Goal: Task Accomplishment & Management: Manage account settings

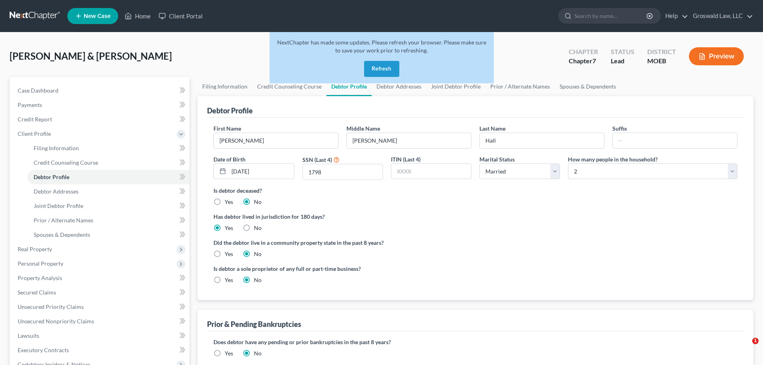
select select "1"
click at [249, 35] on div "Hall, Ronald & Shannan Upgraded Chapter Chapter 7 Status Lead District MOEB Pre…" at bounding box center [381, 279] width 763 height 494
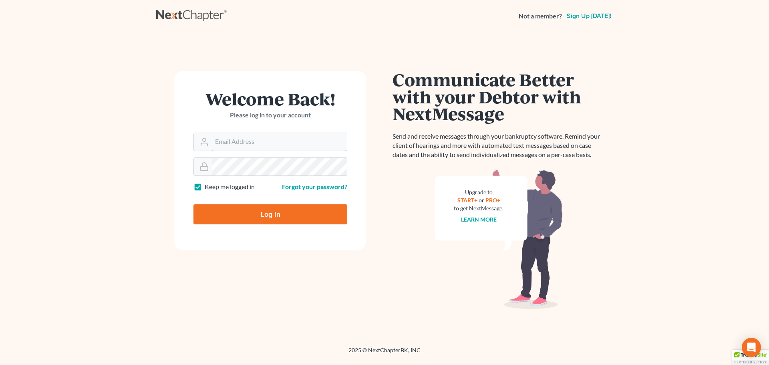
type input "maxwell@groswald.com"
click at [277, 216] on input "Log In" at bounding box center [271, 214] width 154 height 20
type input "Thinking..."
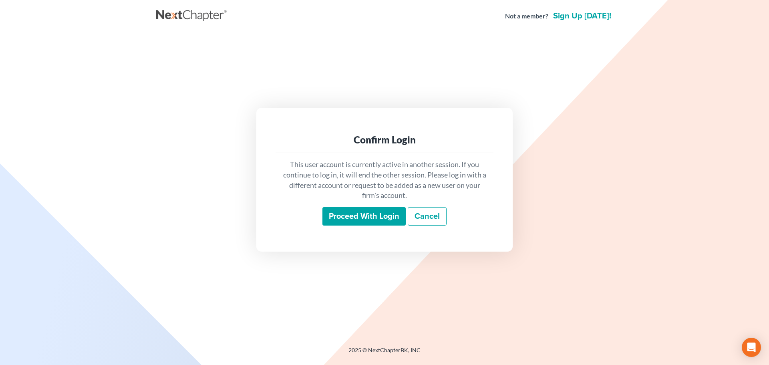
click at [343, 219] on input "Proceed with login" at bounding box center [364, 216] width 83 height 18
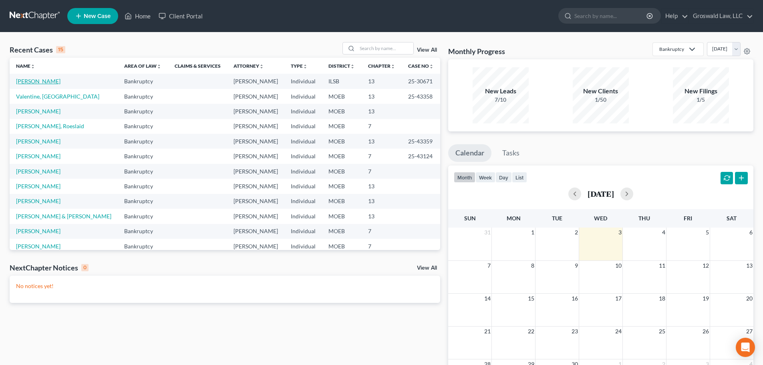
click at [47, 80] on link "[PERSON_NAME]" at bounding box center [38, 81] width 44 height 7
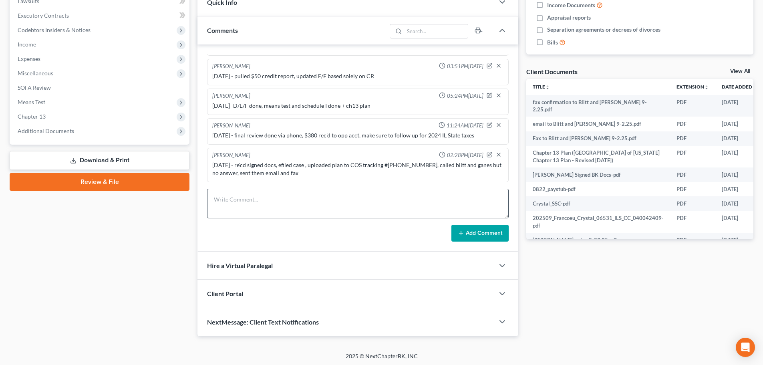
scroll to position [235, 0]
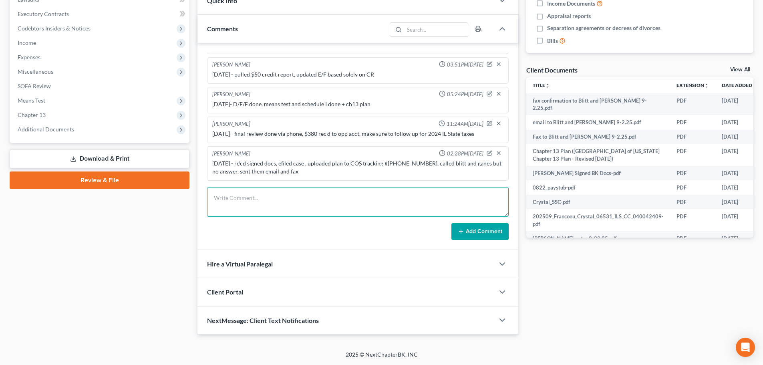
click at [288, 203] on textarea at bounding box center [358, 202] width 302 height 30
paste textarea "$ 44.64"
type textarea "[DATE] - Efiled cert of service ch13 plan , fee paid to COS $ 44.64"
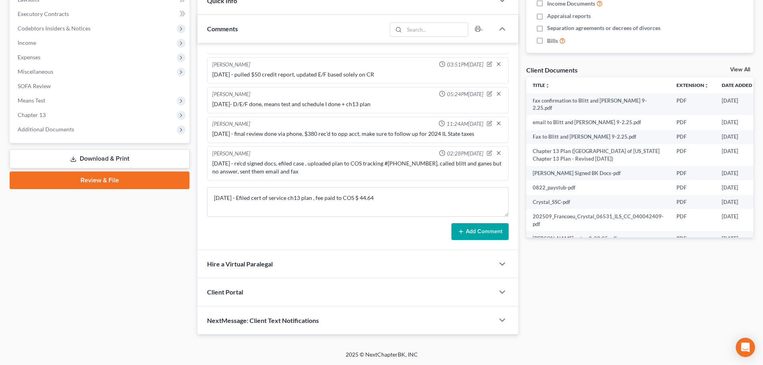
click at [481, 234] on button "Add Comment" at bounding box center [480, 231] width 57 height 17
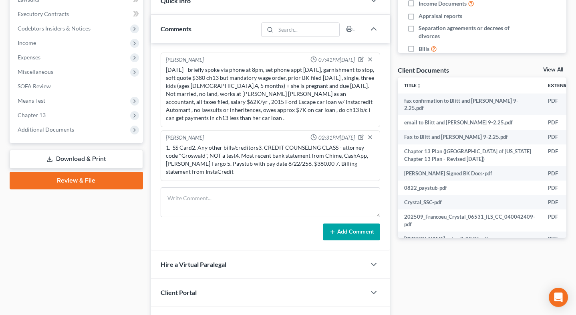
scroll to position [0, 0]
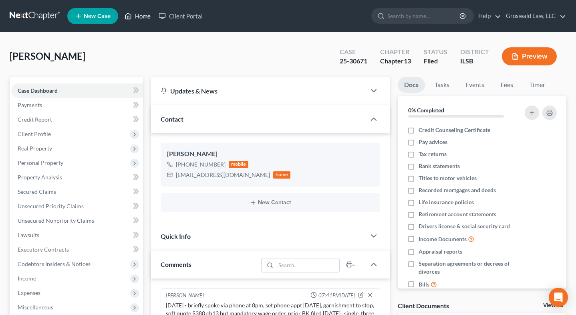
click at [136, 17] on link "Home" at bounding box center [138, 16] width 34 height 14
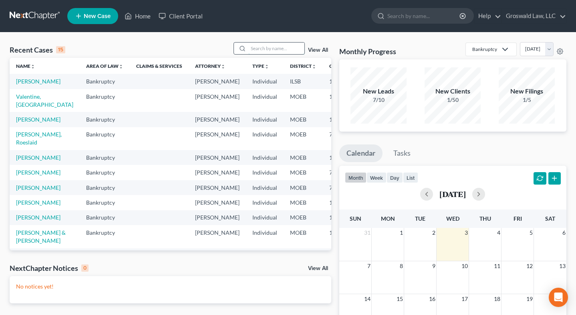
click at [274, 47] on input "search" at bounding box center [276, 48] width 56 height 12
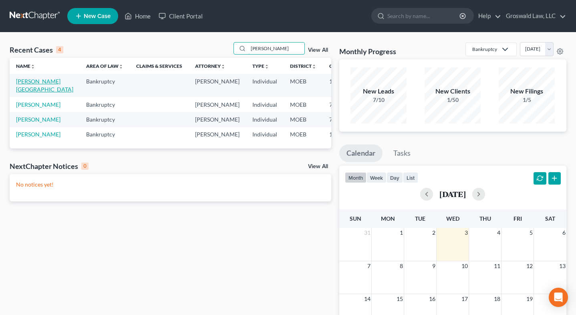
type input "[PERSON_NAME]"
click at [30, 79] on link "[PERSON_NAME][GEOGRAPHIC_DATA]" at bounding box center [44, 85] width 57 height 15
select select "6"
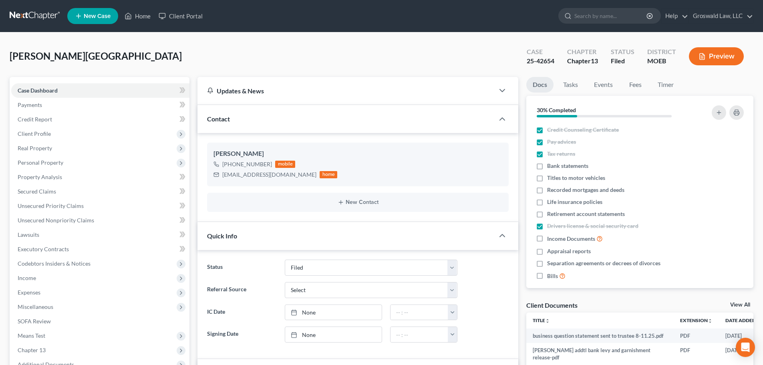
scroll to position [831, 0]
click at [153, 15] on link "Home" at bounding box center [138, 16] width 34 height 14
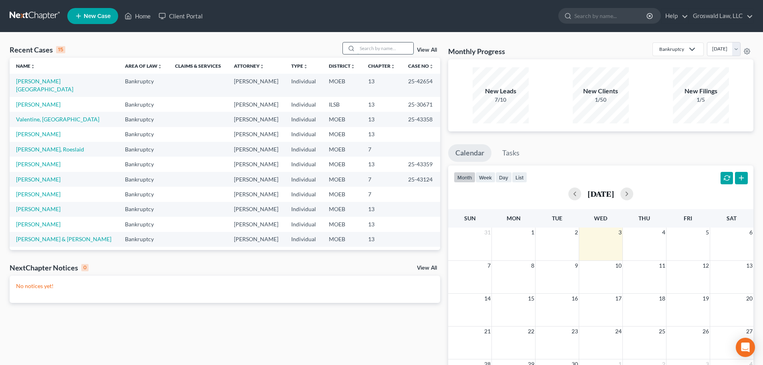
click at [393, 49] on input "search" at bounding box center [385, 48] width 56 height 12
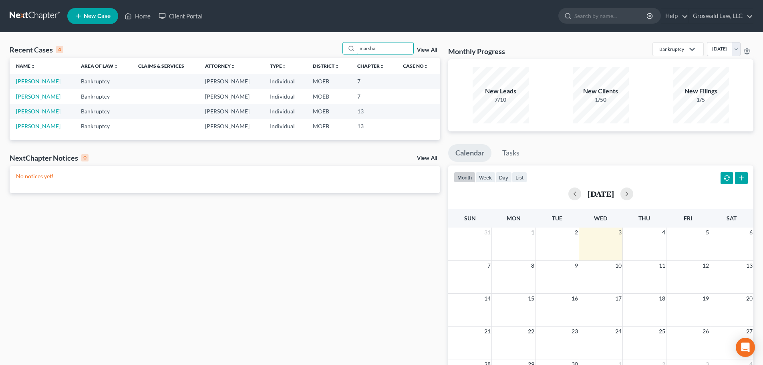
type input "marshal"
click at [30, 81] on link "[PERSON_NAME]" at bounding box center [38, 81] width 44 height 7
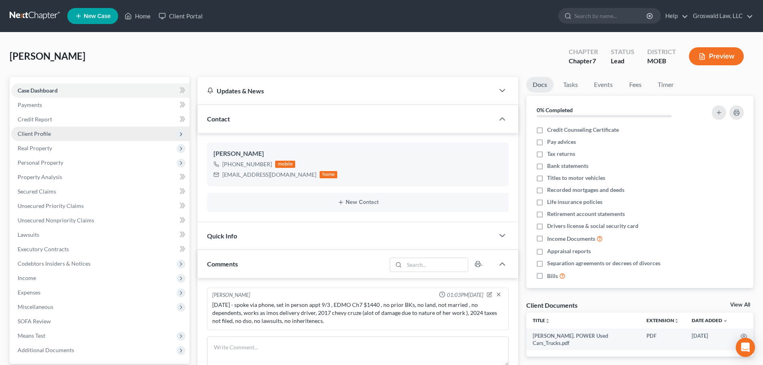
click at [38, 138] on span "Client Profile" at bounding box center [100, 134] width 178 height 14
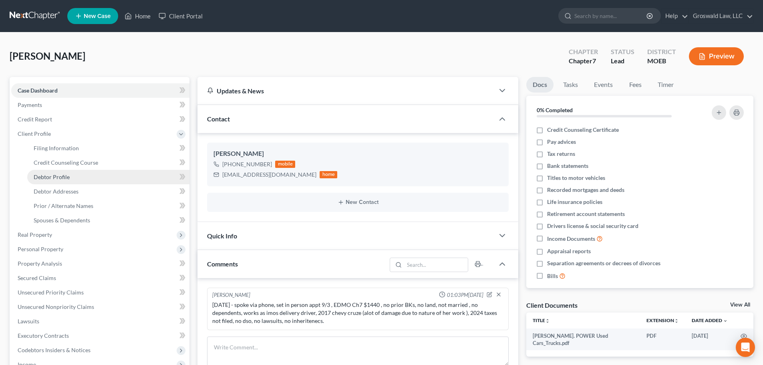
click at [83, 183] on link "Debtor Profile" at bounding box center [108, 177] width 162 height 14
select select "0"
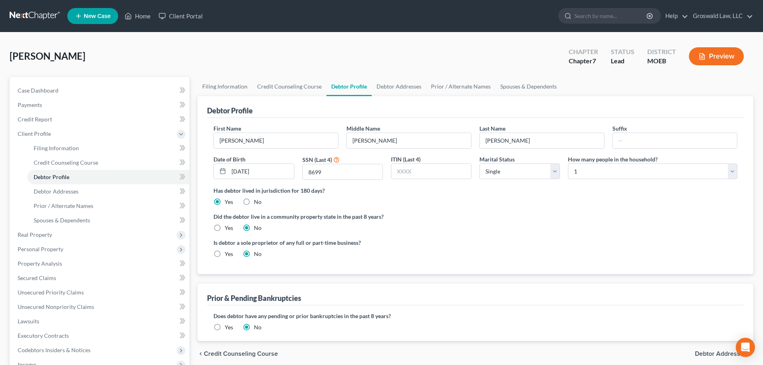
click at [546, 212] on label "Did the debtor live in a community property state in the past 8 years?" at bounding box center [476, 216] width 524 height 8
click at [395, 91] on link "Debtor Addresses" at bounding box center [399, 86] width 54 height 19
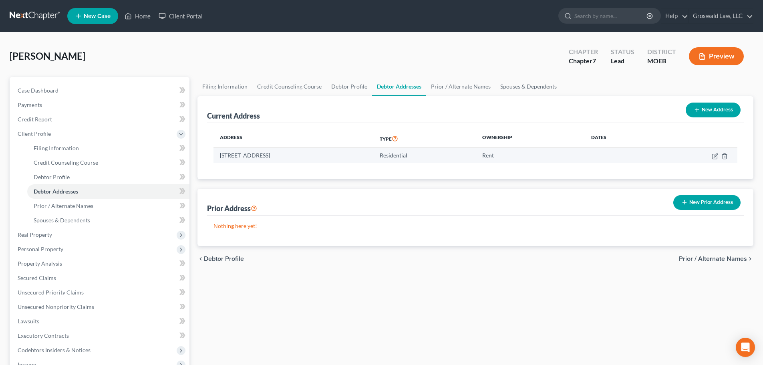
drag, startPoint x: 288, startPoint y: 156, endPoint x: 221, endPoint y: 155, distance: 66.9
click at [221, 155] on td "[STREET_ADDRESS]" at bounding box center [294, 155] width 160 height 15
copy td "[STREET_ADDRESS]"
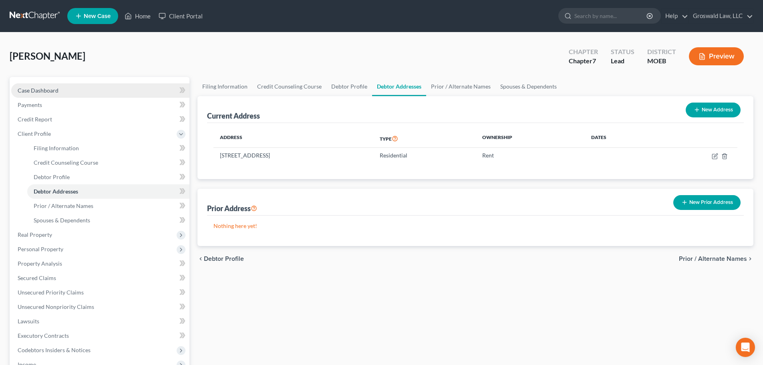
click at [58, 92] on span "Case Dashboard" at bounding box center [38, 90] width 41 height 7
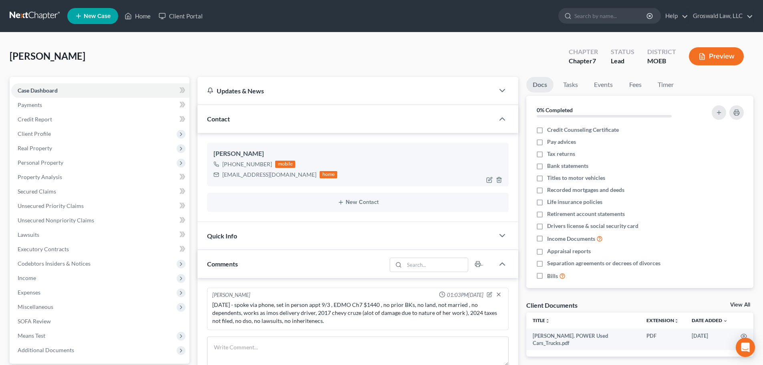
drag, startPoint x: 269, startPoint y: 162, endPoint x: 246, endPoint y: 163, distance: 23.3
click at [245, 164] on div "[PHONE_NUMBER]" at bounding box center [247, 164] width 50 height 8
copy div "627-1015"
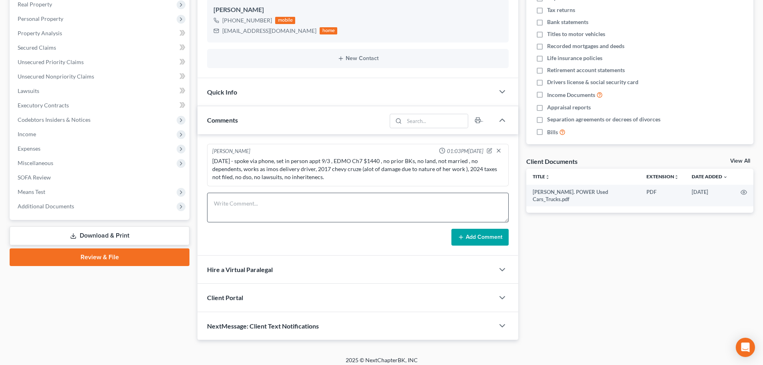
scroll to position [149, 0]
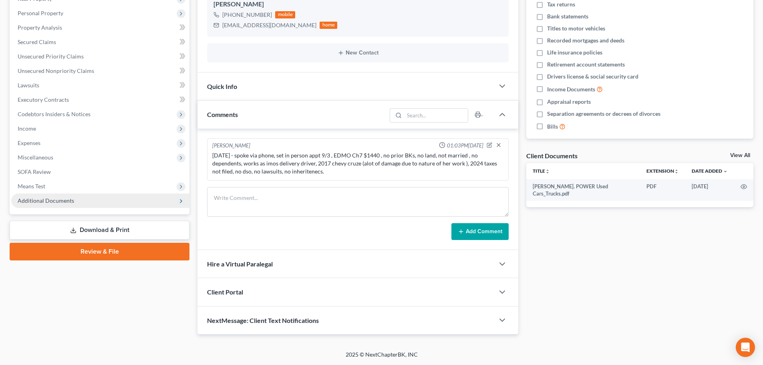
click at [69, 204] on span "Additional Documents" at bounding box center [46, 200] width 56 height 7
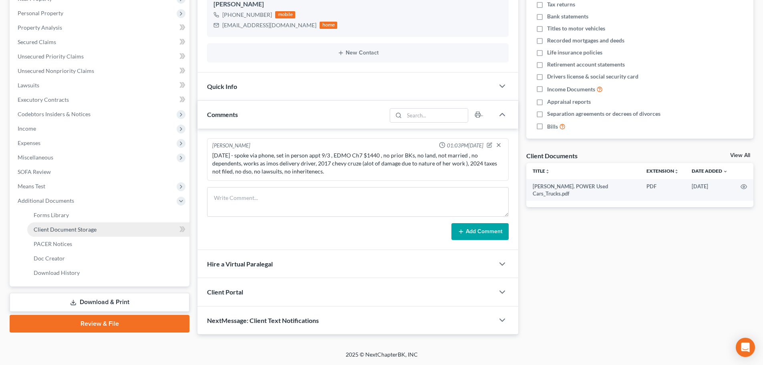
click at [65, 232] on span "Client Document Storage" at bounding box center [65, 229] width 63 height 7
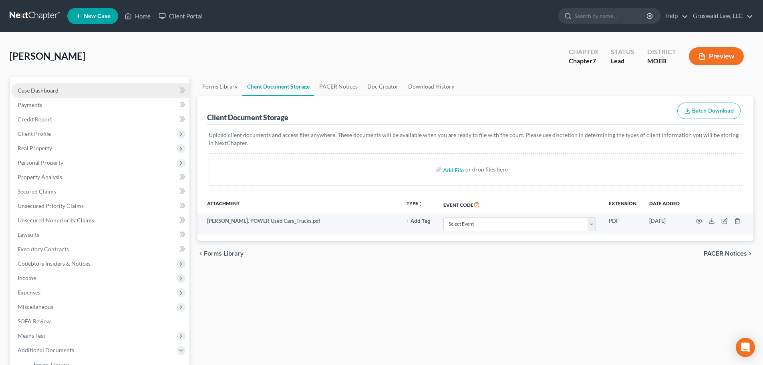
click at [56, 93] on span "Case Dashboard" at bounding box center [38, 90] width 41 height 7
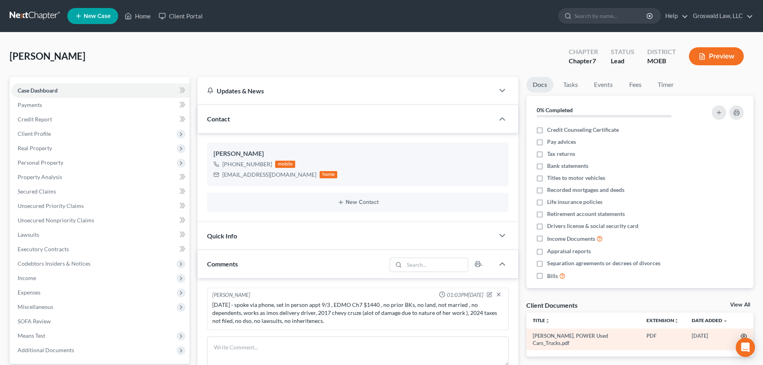
click at [745, 334] on icon "button" at bounding box center [744, 336] width 6 height 4
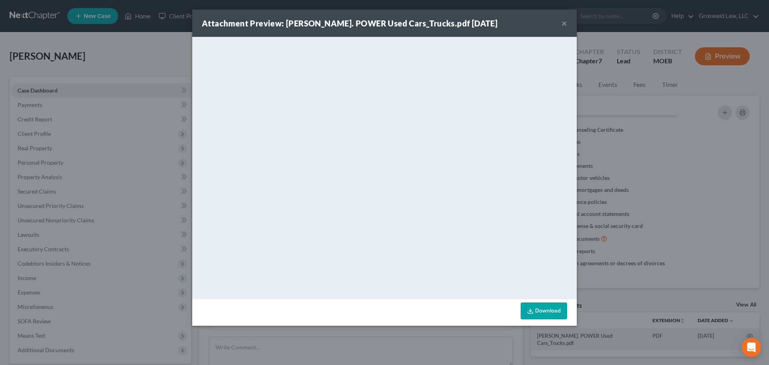
click at [565, 23] on button "×" at bounding box center [565, 23] width 6 height 10
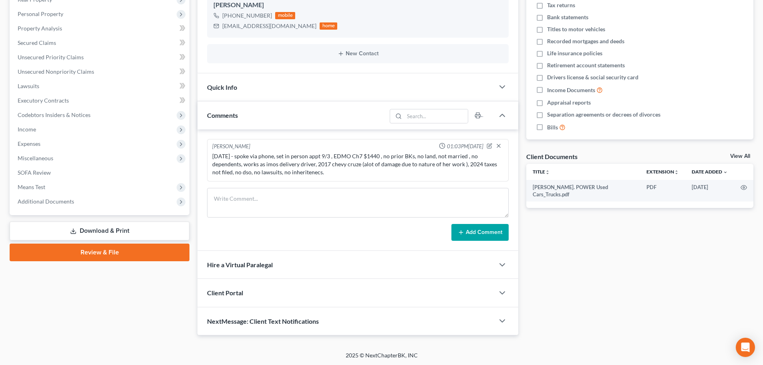
scroll to position [149, 0]
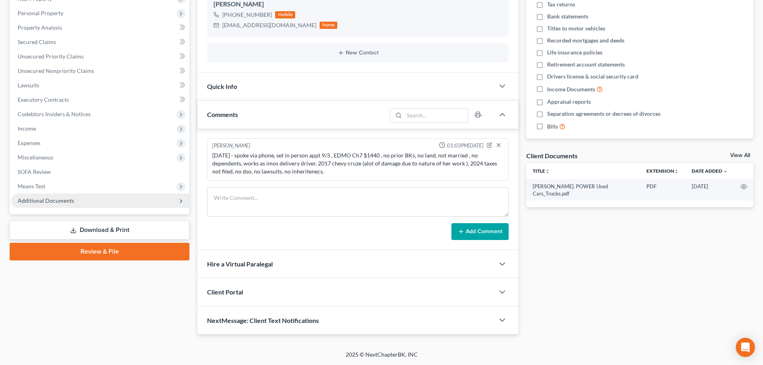
click at [99, 202] on span "Additional Documents" at bounding box center [100, 201] width 178 height 14
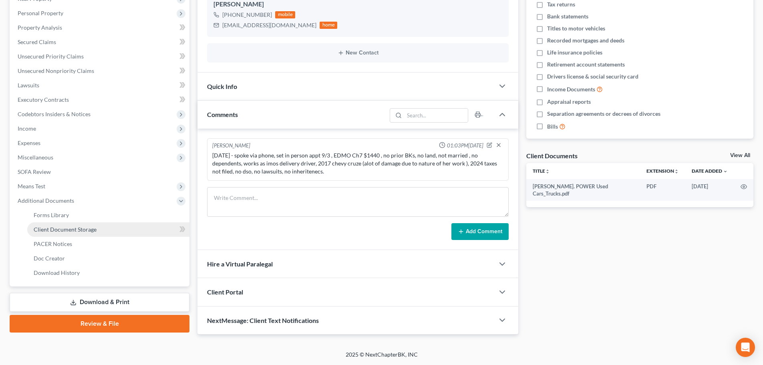
click at [101, 230] on link "Client Document Storage" at bounding box center [108, 229] width 162 height 14
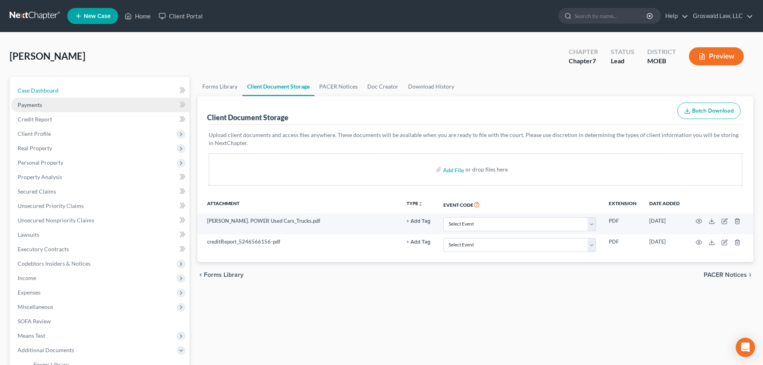
drag, startPoint x: 61, startPoint y: 91, endPoint x: 85, endPoint y: 108, distance: 29.0
click at [61, 91] on link "Case Dashboard" at bounding box center [100, 90] width 178 height 14
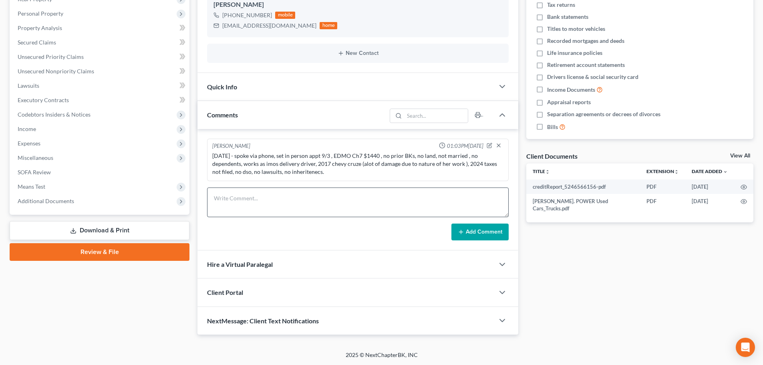
scroll to position [149, 0]
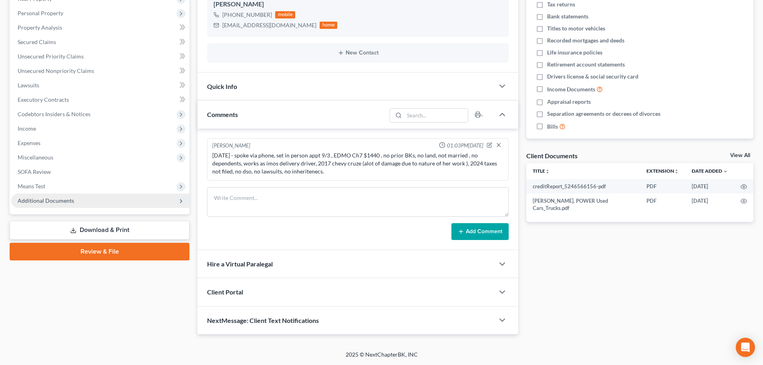
click at [70, 206] on span "Additional Documents" at bounding box center [100, 201] width 178 height 14
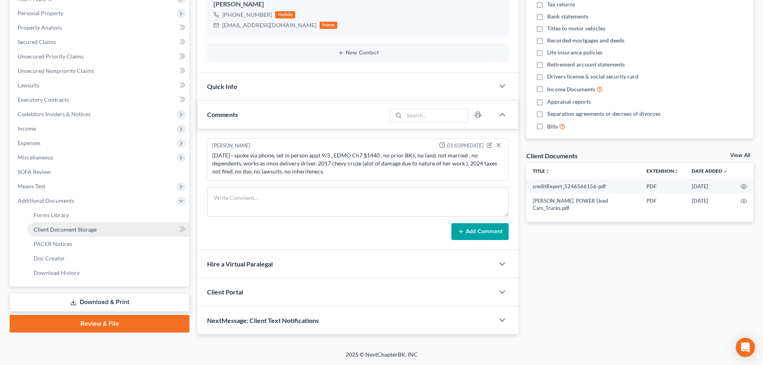
click at [74, 231] on span "Client Document Storage" at bounding box center [65, 229] width 63 height 7
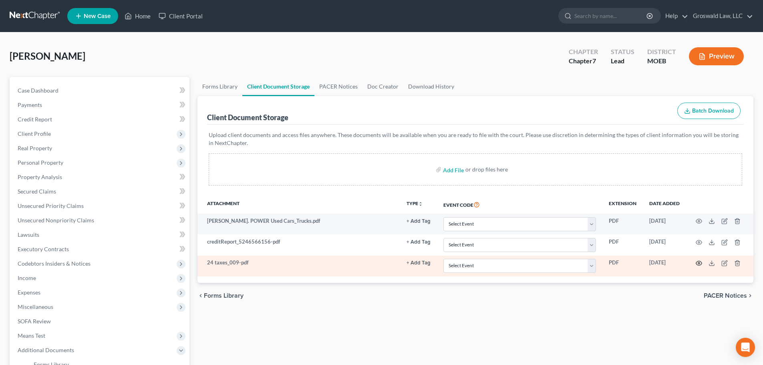
click at [700, 262] on icon "button" at bounding box center [699, 263] width 6 height 6
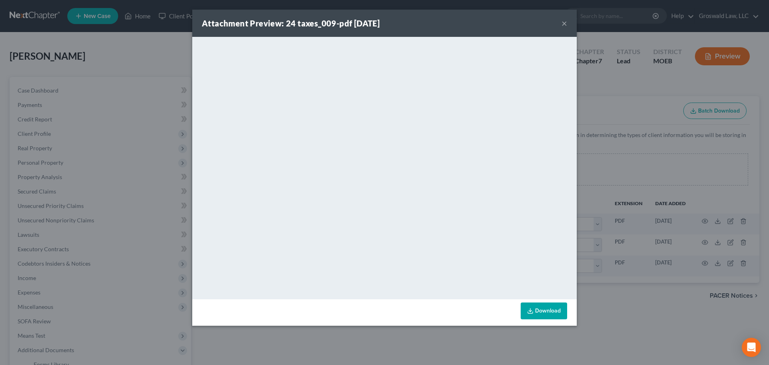
click at [564, 23] on button "×" at bounding box center [565, 23] width 6 height 10
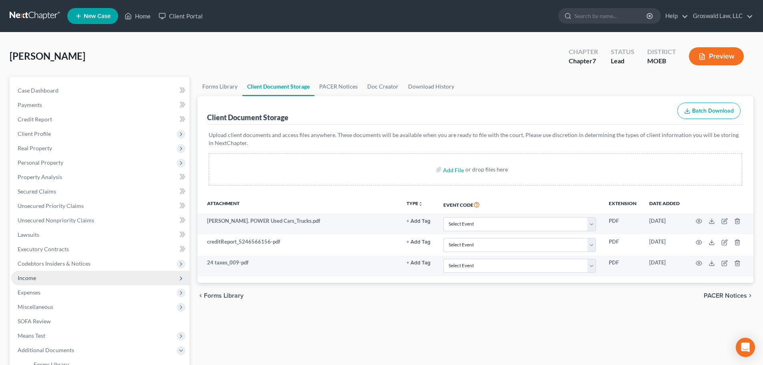
click at [55, 275] on span "Income" at bounding box center [100, 278] width 178 height 14
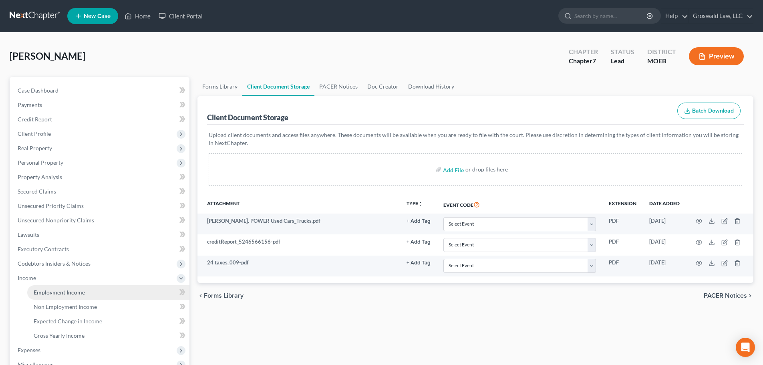
click at [67, 294] on span "Employment Income" at bounding box center [59, 292] width 51 height 7
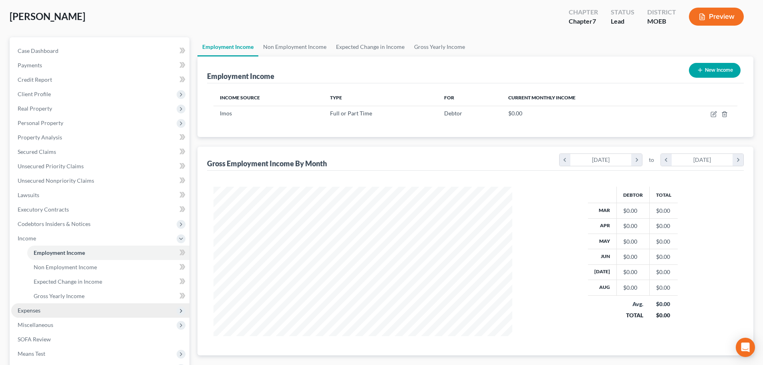
scroll to position [133, 0]
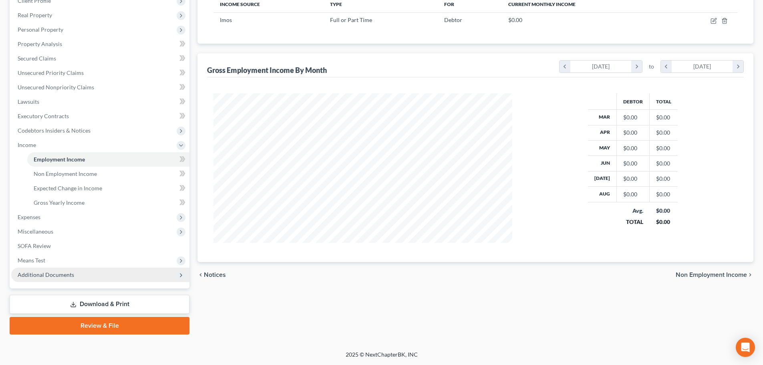
click at [52, 278] on span "Additional Documents" at bounding box center [100, 275] width 178 height 14
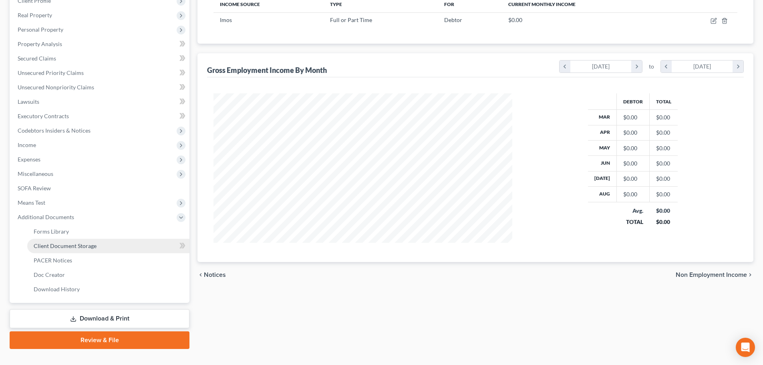
click at [72, 247] on span "Client Document Storage" at bounding box center [65, 245] width 63 height 7
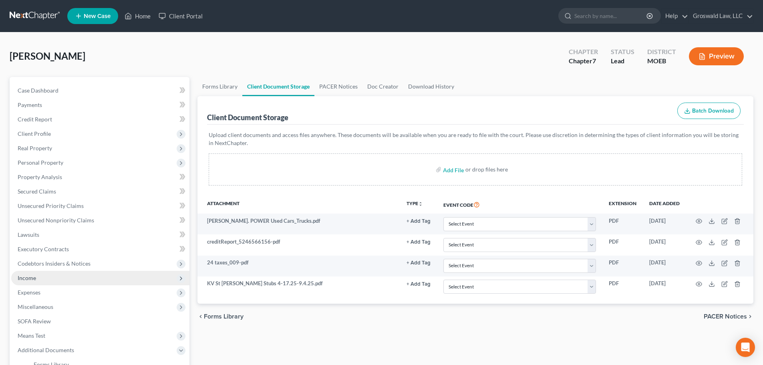
click at [43, 278] on span "Income" at bounding box center [100, 278] width 178 height 14
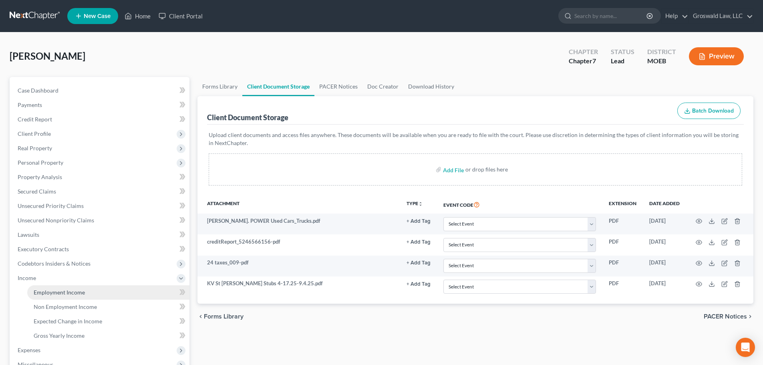
click at [81, 294] on span "Employment Income" at bounding box center [59, 292] width 51 height 7
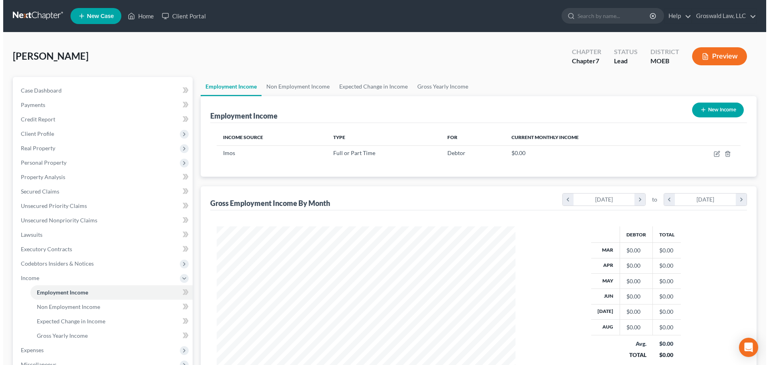
scroll to position [149, 315]
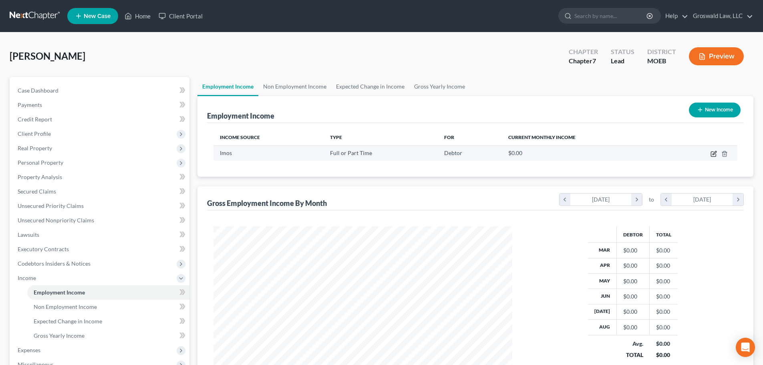
click at [714, 156] on icon "button" at bounding box center [714, 154] width 6 height 6
select select "0"
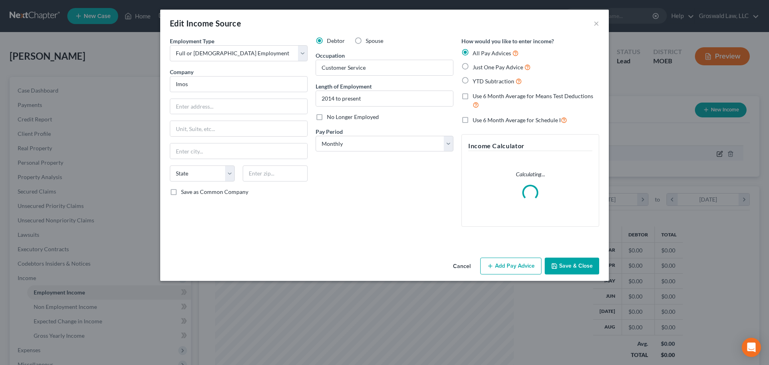
scroll to position [151, 318]
drag, startPoint x: 208, startPoint y: 84, endPoint x: 76, endPoint y: 80, distance: 131.5
click at [60, 86] on div "Edit Income Source × Employment Type * Select Full or [DEMOGRAPHIC_DATA] Employ…" at bounding box center [384, 182] width 769 height 365
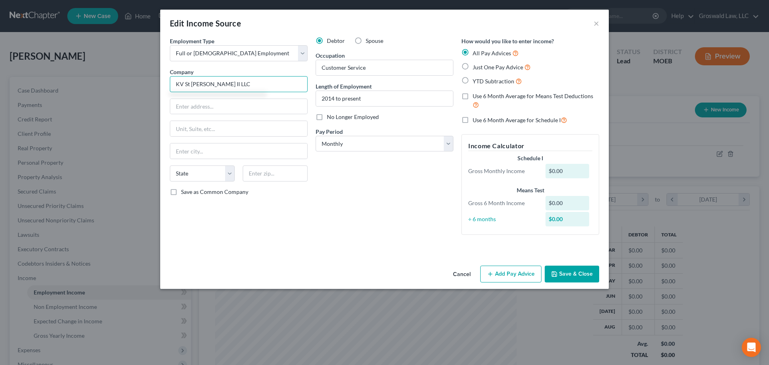
type input "KV St [PERSON_NAME] II LLC"
type input "[STREET_ADDRESS]"
type input "63304"
type input "Saint [PERSON_NAME]"
select select "26"
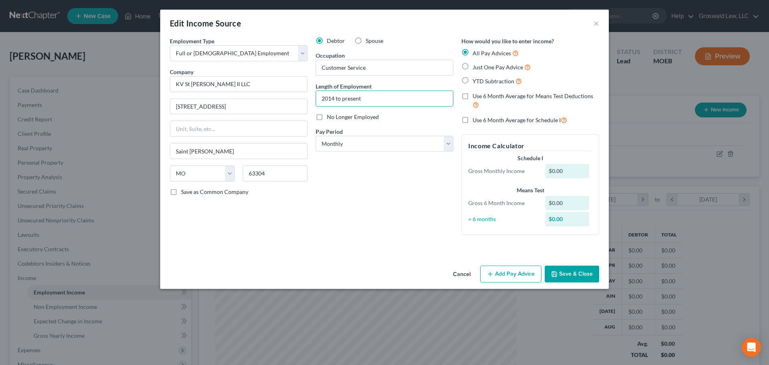
drag, startPoint x: 364, startPoint y: 96, endPoint x: 198, endPoint y: 93, distance: 166.3
click at [188, 96] on div "Employment Type * Select Full or [DEMOGRAPHIC_DATA] Employment Self Employment …" at bounding box center [385, 142] width 438 height 211
type input "04/2025 to present"
click at [250, 83] on input "KV St [PERSON_NAME] II LLC" at bounding box center [239, 84] width 138 height 16
type input "KV St [PERSON_NAME] II LLC (Imos)"
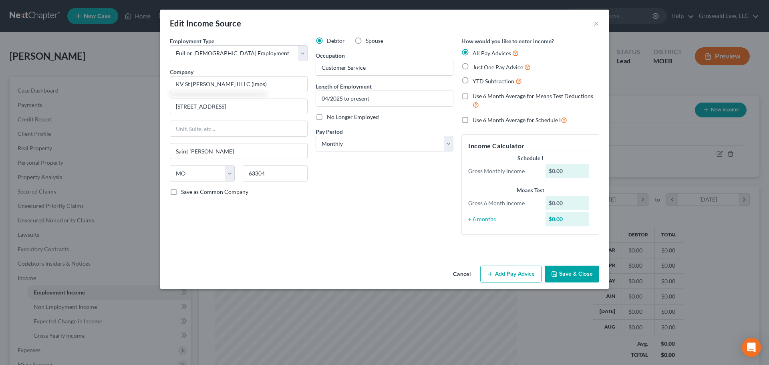
click at [499, 85] on label "YTD Subtraction" at bounding box center [497, 81] width 49 height 9
click at [481, 82] on input "YTD Subtraction" at bounding box center [478, 79] width 5 height 5
radio input "true"
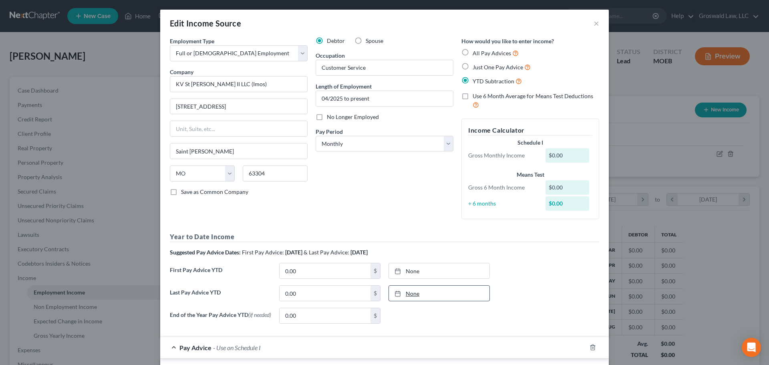
type input "[DATE]"
click at [405, 290] on link "None" at bounding box center [439, 293] width 101 height 15
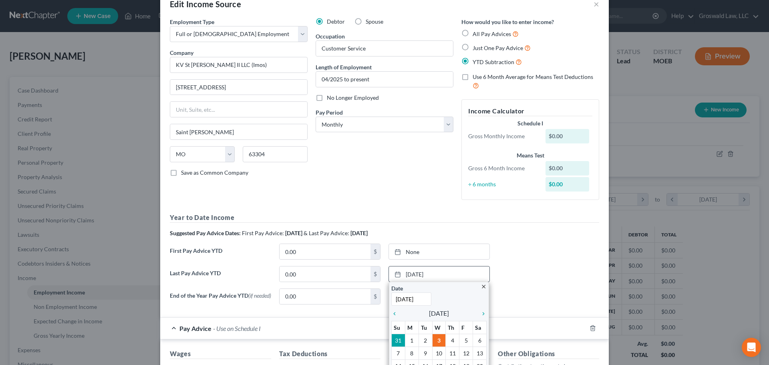
scroll to position [40, 0]
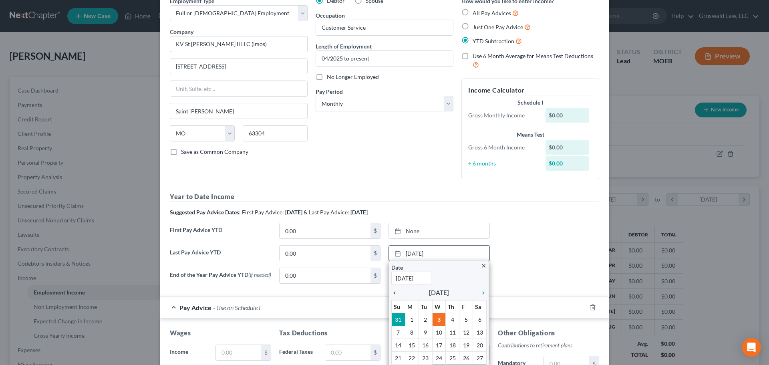
click at [393, 293] on icon "chevron_left" at bounding box center [396, 293] width 10 height 6
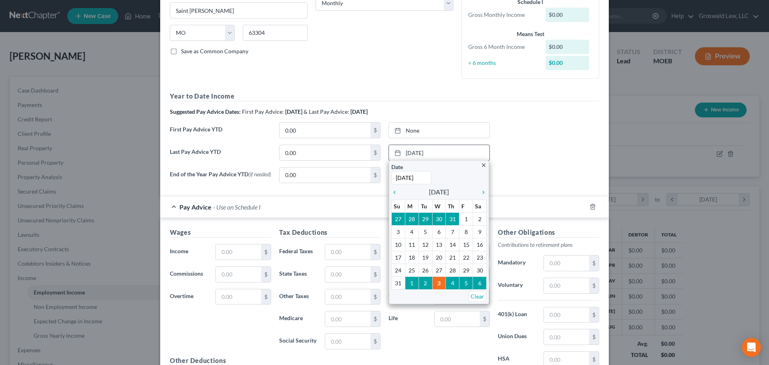
scroll to position [160, 0]
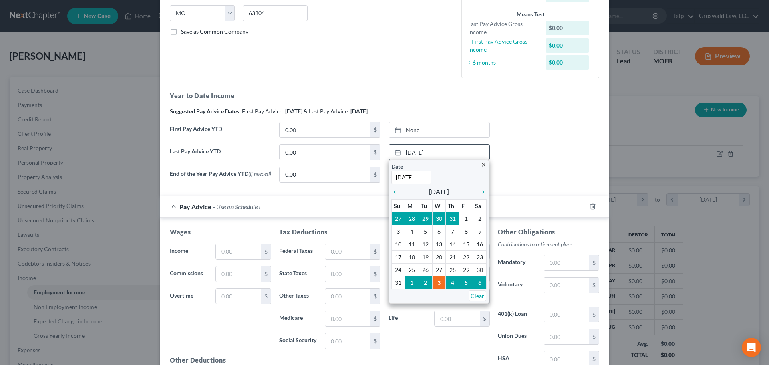
click at [449, 202] on th "Th" at bounding box center [453, 205] width 14 height 13
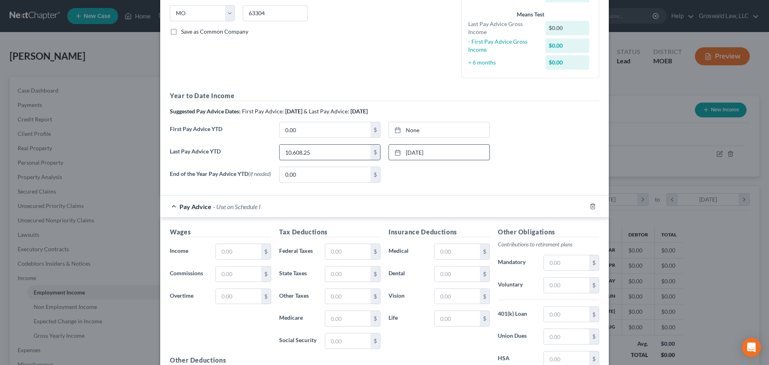
type input "10,608.25"
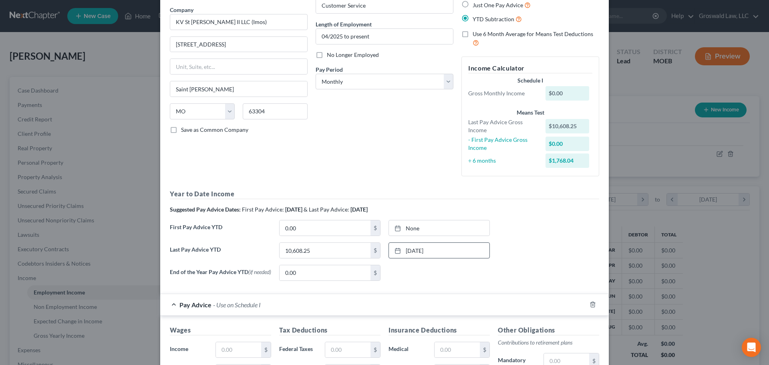
scroll to position [0, 0]
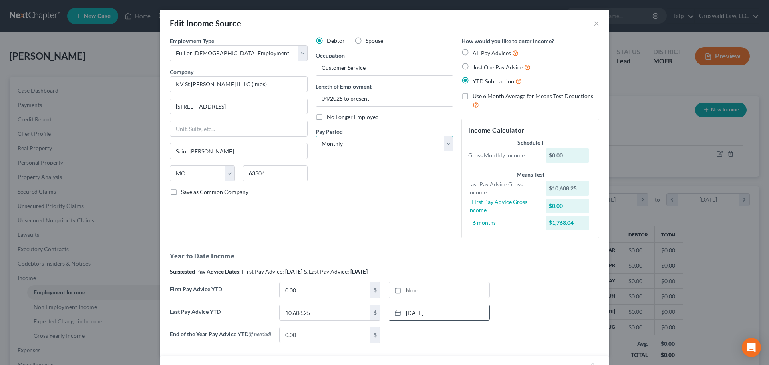
click at [355, 140] on select "Select Monthly Twice Monthly Every Other Week Weekly" at bounding box center [385, 144] width 138 height 16
select select "2"
click at [316, 136] on select "Select Monthly Twice Monthly Every Other Week Weekly" at bounding box center [385, 144] width 138 height 16
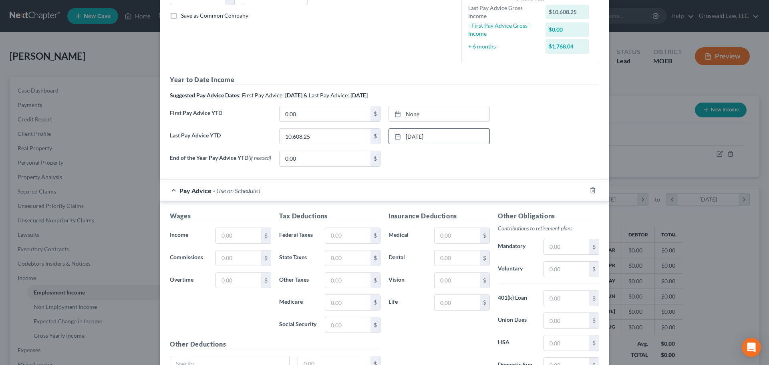
scroll to position [200, 0]
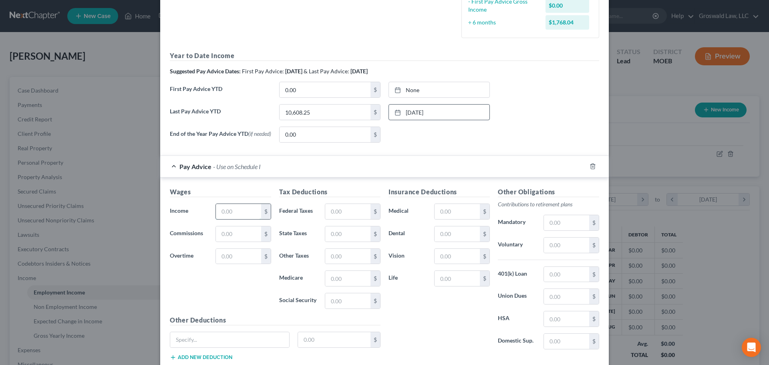
click at [246, 213] on input "text" at bounding box center [238, 211] width 45 height 15
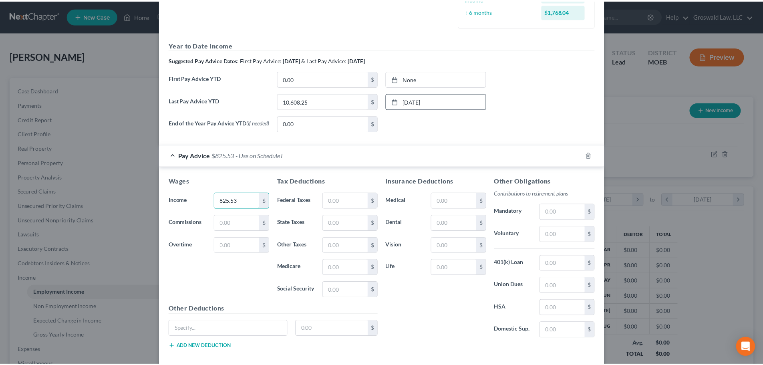
scroll to position [272, 0]
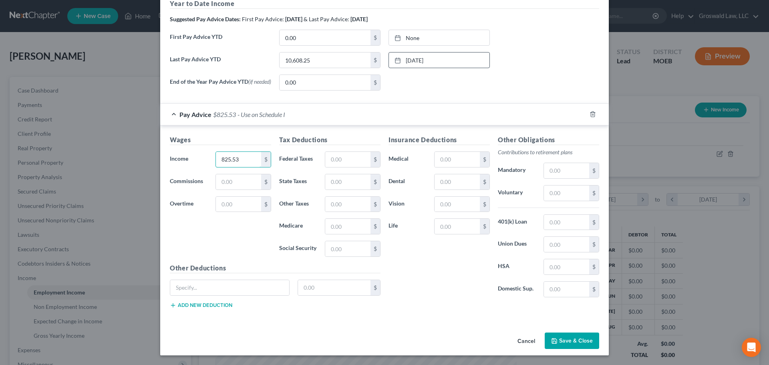
type input "825.53"
click at [569, 335] on button "Save & Close" at bounding box center [572, 341] width 54 height 17
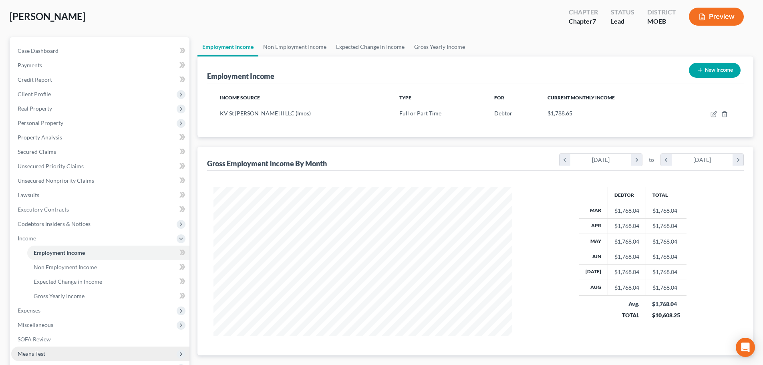
scroll to position [133, 0]
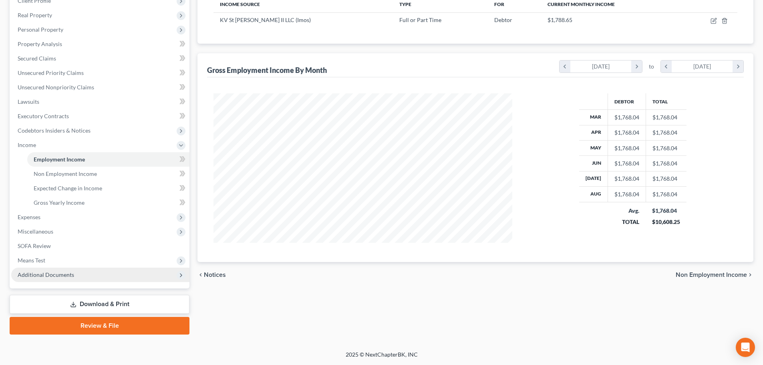
click at [92, 276] on span "Additional Documents" at bounding box center [100, 275] width 178 height 14
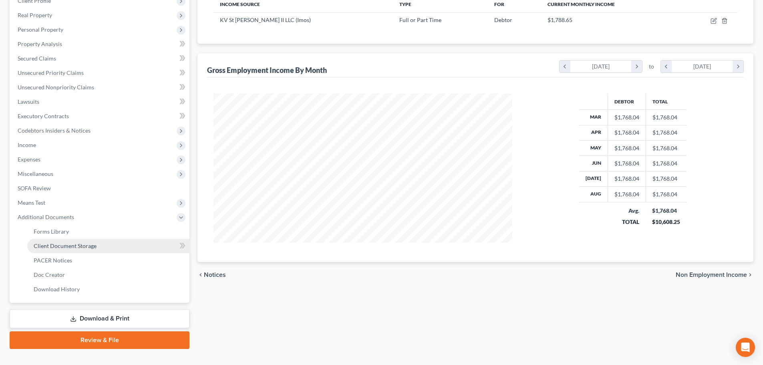
click at [88, 246] on span "Client Document Storage" at bounding box center [65, 245] width 63 height 7
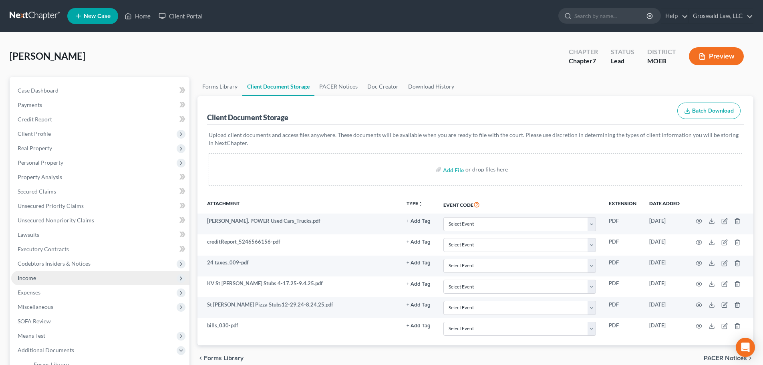
click at [50, 271] on span "Income" at bounding box center [100, 278] width 178 height 14
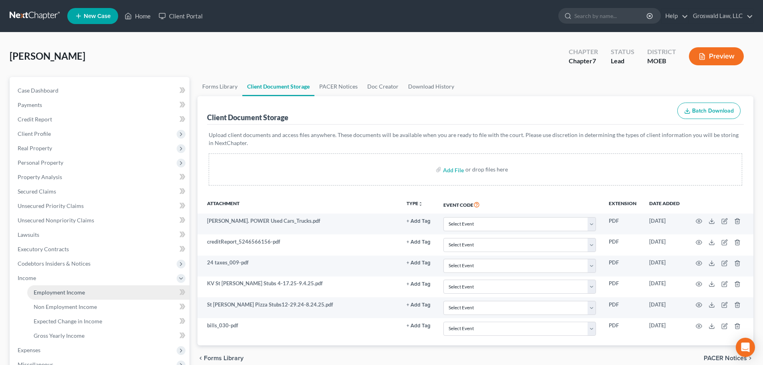
click at [75, 288] on link "Employment Income" at bounding box center [108, 292] width 162 height 14
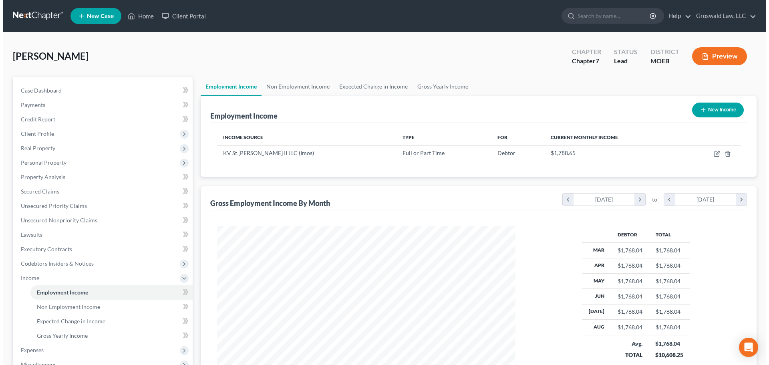
scroll to position [149, 315]
click at [714, 113] on button "New Income" at bounding box center [715, 110] width 52 height 15
select select "0"
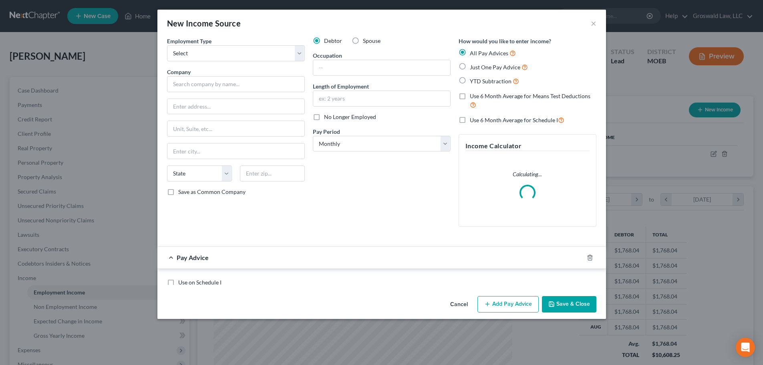
scroll to position [151, 318]
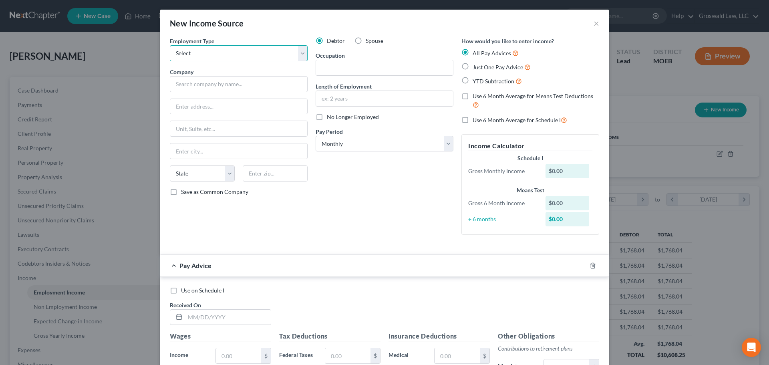
click at [208, 58] on select "Select Full or [DEMOGRAPHIC_DATA] Employment Self Employment" at bounding box center [239, 53] width 138 height 16
select select "0"
click at [170, 45] on select "Select Full or [DEMOGRAPHIC_DATA] Employment Self Employment" at bounding box center [239, 53] width 138 height 16
click at [195, 84] on input "text" at bounding box center [239, 84] width 138 height 16
type input "St Peta Pizza LLC (Imos)"
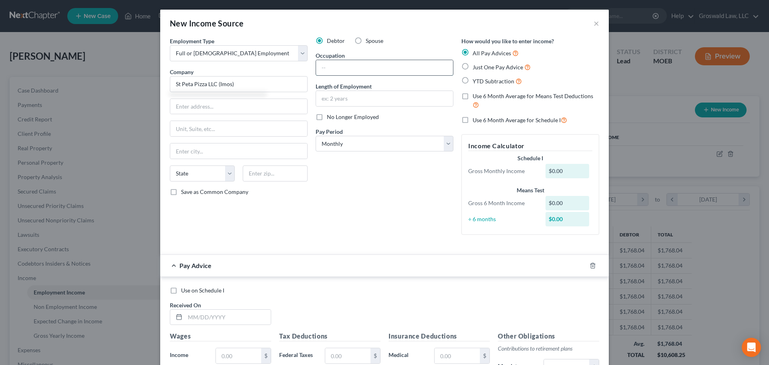
click at [349, 65] on input "text" at bounding box center [384, 67] width 137 height 15
type input "D"
type input "Customer Service"
type input "2017 to present"
click at [223, 109] on input "text" at bounding box center [238, 106] width 137 height 15
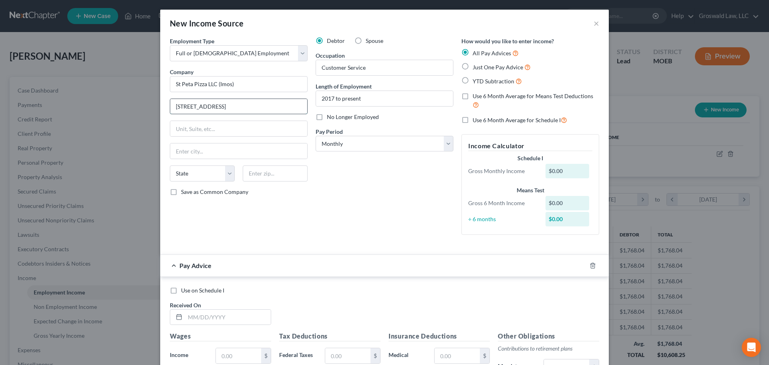
type input "[STREET_ADDRESS]"
type input "63366"
type input "O Fallon"
select select "26"
click at [590, 268] on icon "button" at bounding box center [593, 265] width 6 height 6
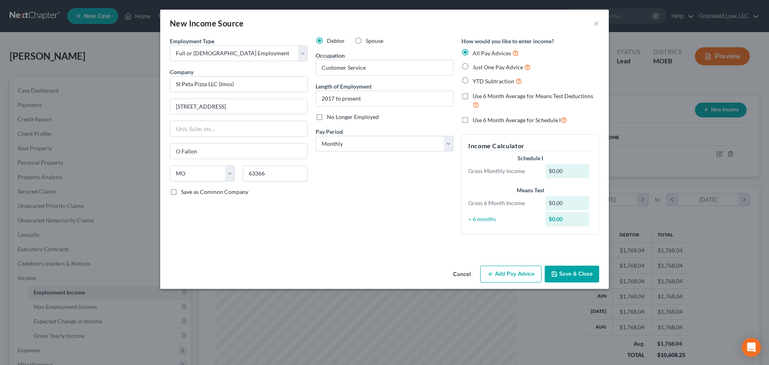
click at [581, 270] on button "Save & Close" at bounding box center [572, 274] width 54 height 17
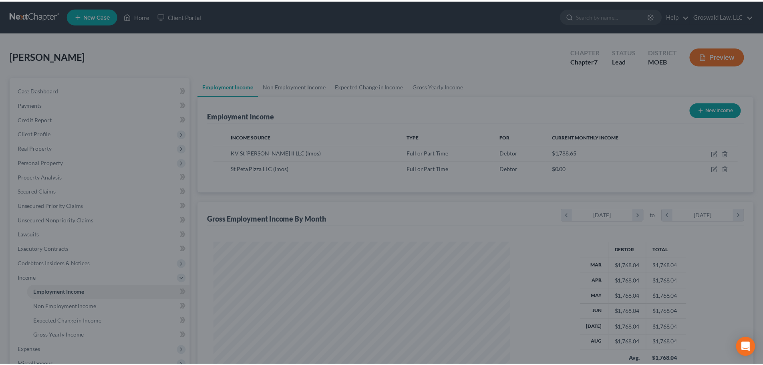
scroll to position [400521, 400356]
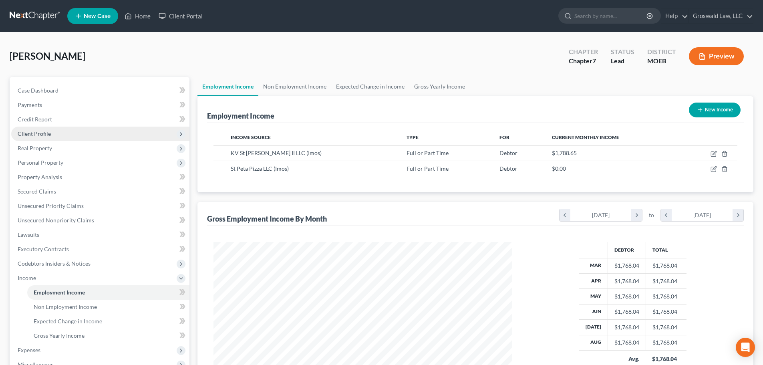
click at [53, 133] on span "Client Profile" at bounding box center [100, 134] width 178 height 14
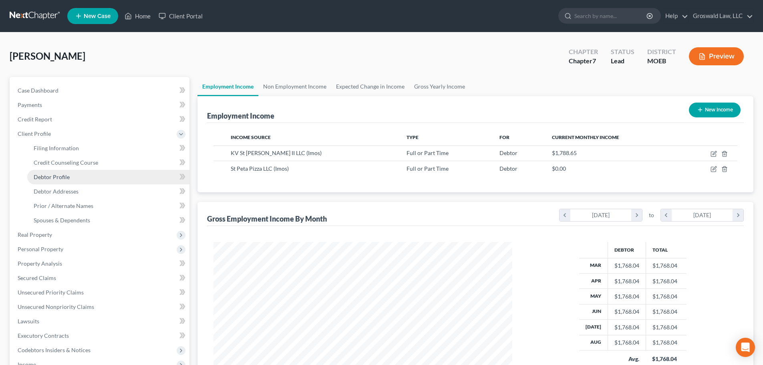
click at [58, 174] on span "Debtor Profile" at bounding box center [52, 176] width 36 height 7
select select "0"
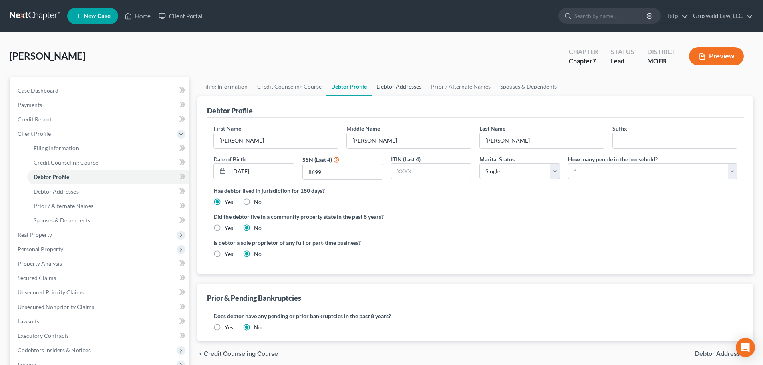
click at [401, 86] on link "Debtor Addresses" at bounding box center [399, 86] width 54 height 19
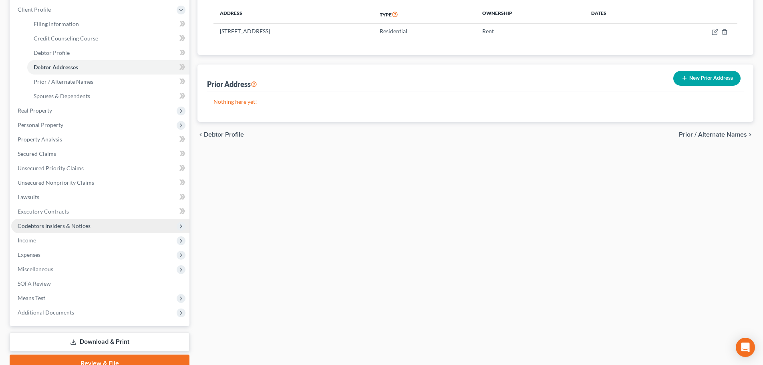
scroll to position [162, 0]
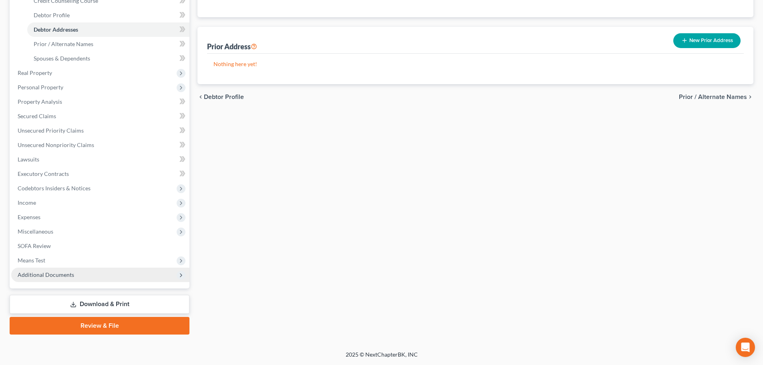
click at [104, 280] on span "Additional Documents" at bounding box center [100, 275] width 178 height 14
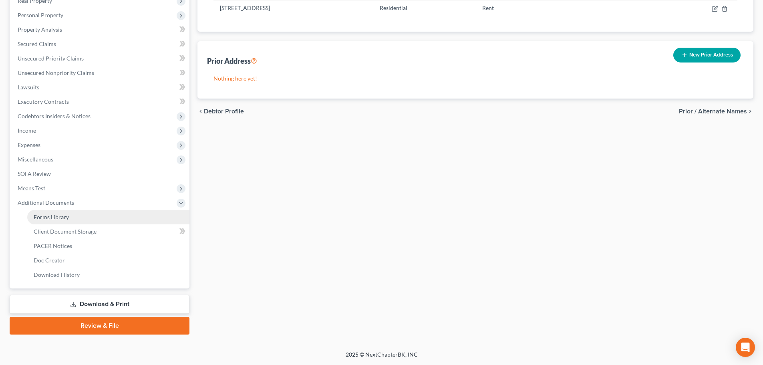
scroll to position [147, 0]
click at [116, 234] on link "Client Document Storage" at bounding box center [108, 231] width 162 height 14
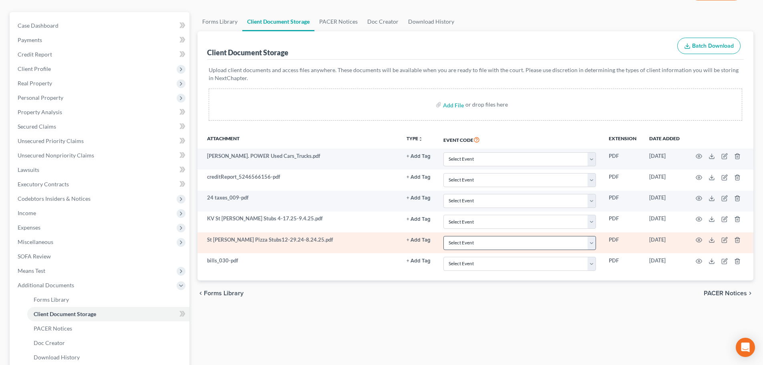
scroll to position [80, 0]
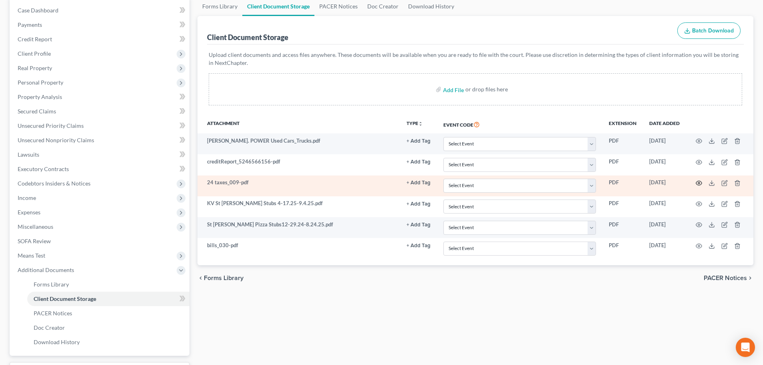
click at [698, 184] on icon "button" at bounding box center [699, 183] width 6 height 6
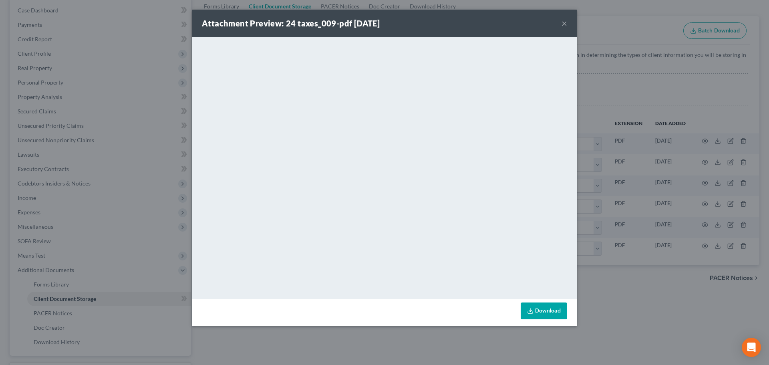
click at [566, 24] on button "×" at bounding box center [565, 23] width 6 height 10
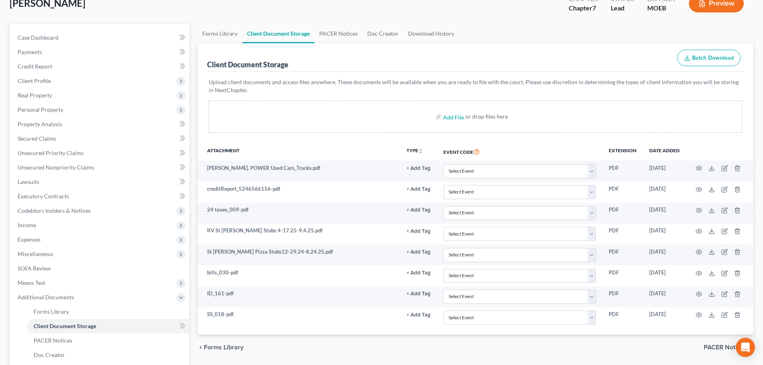
scroll to position [147, 0]
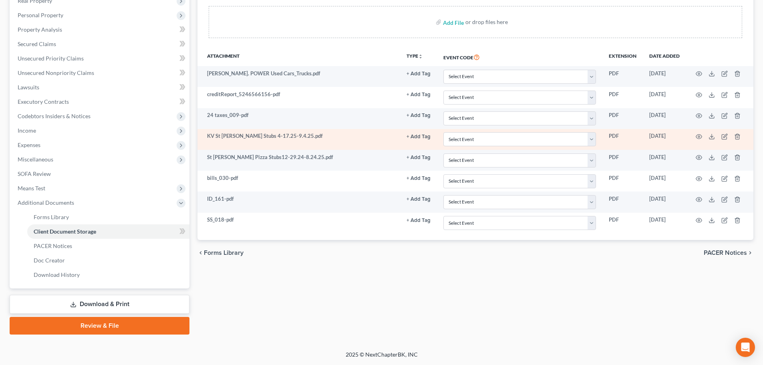
click at [420, 77] on button "+ Add Tag" at bounding box center [419, 73] width 24 height 5
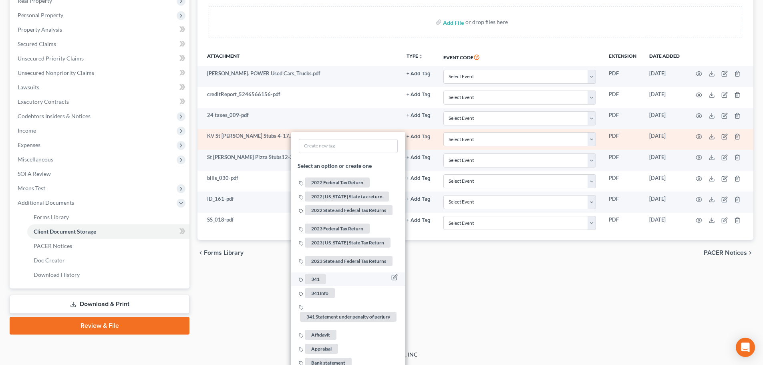
click at [317, 274] on span "341" at bounding box center [315, 279] width 21 height 10
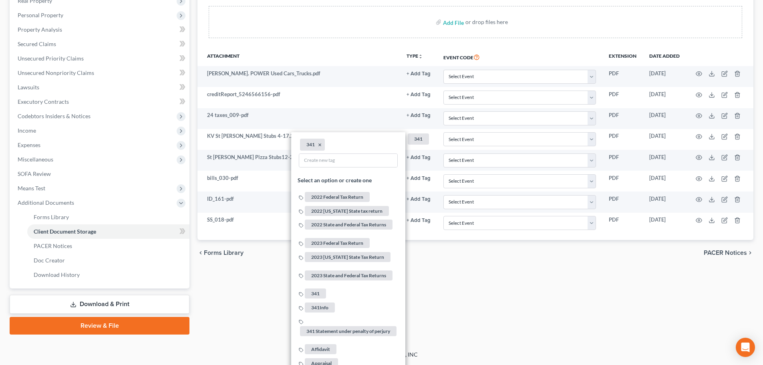
click at [494, 304] on div "Forms Library Client Document Storage PACER Notices Doc Creator Download Histor…" at bounding box center [476, 131] width 564 height 405
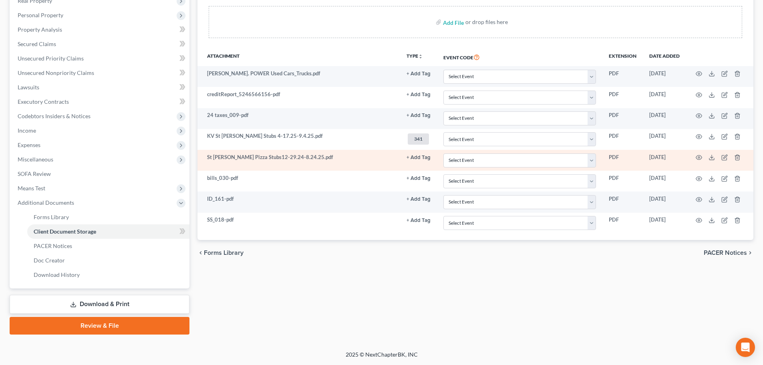
click at [420, 77] on button "+ Add Tag" at bounding box center [419, 73] width 24 height 5
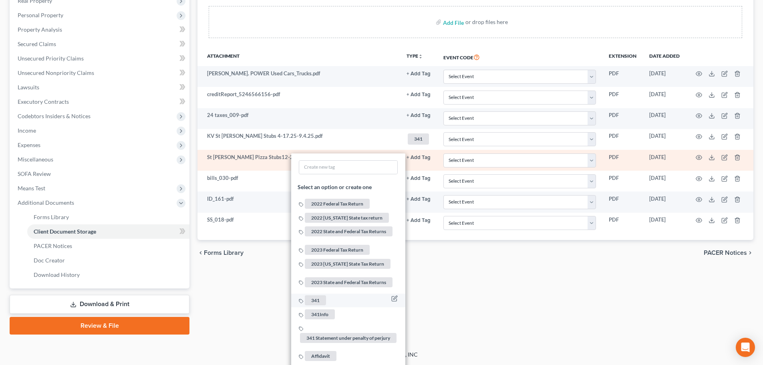
click at [313, 295] on span "341" at bounding box center [315, 300] width 21 height 10
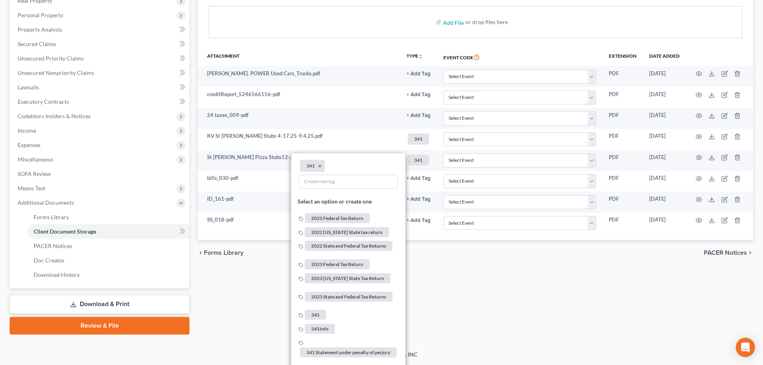
click at [541, 311] on div "Forms Library Client Document Storage PACER Notices Doc Creator Download Histor…" at bounding box center [476, 131] width 564 height 405
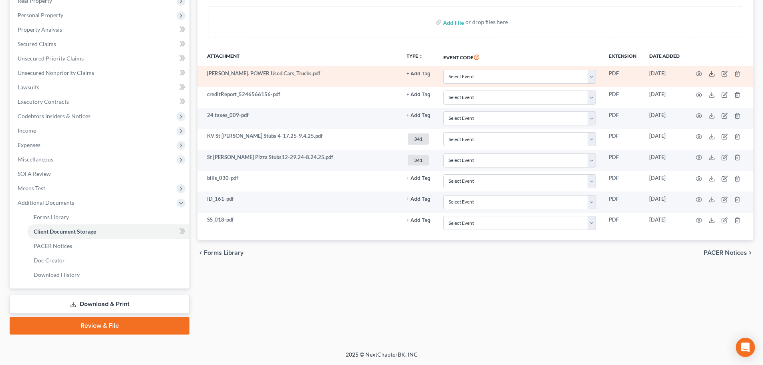
click at [712, 73] on line at bounding box center [712, 72] width 0 height 3
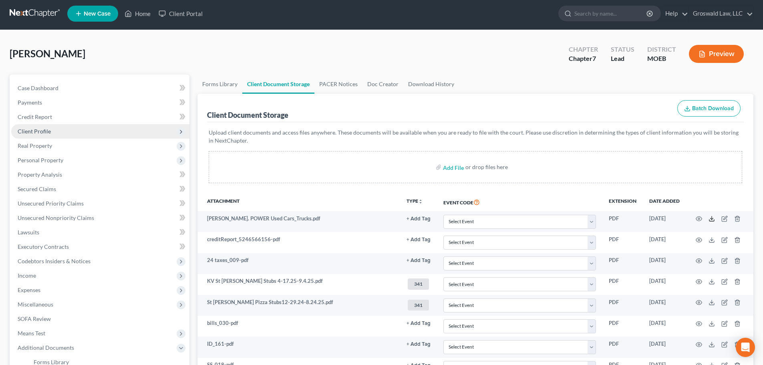
scroll to position [0, 0]
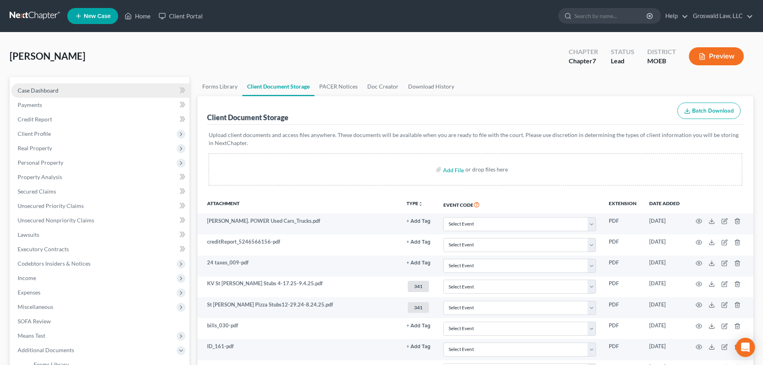
drag, startPoint x: 105, startPoint y: 87, endPoint x: 110, endPoint y: 85, distance: 6.0
click at [105, 87] on link "Case Dashboard" at bounding box center [100, 90] width 178 height 14
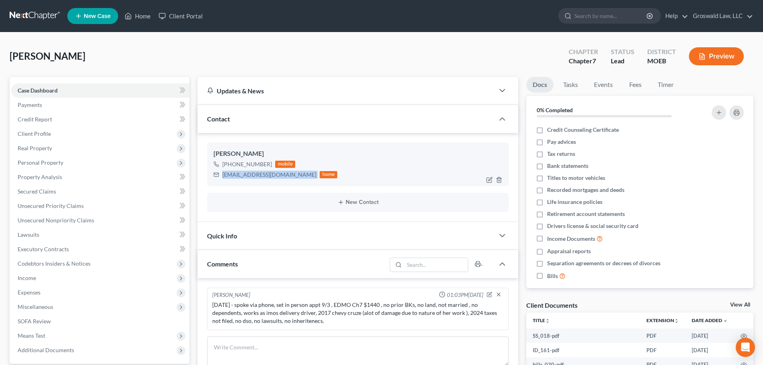
drag, startPoint x: 298, startPoint y: 178, endPoint x: 222, endPoint y: 178, distance: 76.5
click at [222, 178] on div "[EMAIL_ADDRESS][DOMAIN_NAME] home" at bounding box center [276, 174] width 124 height 10
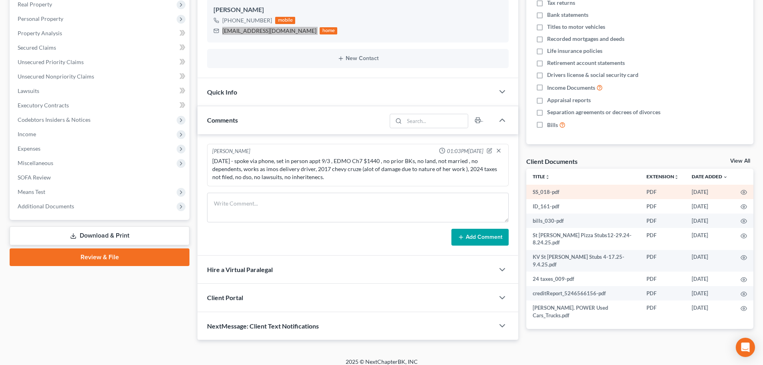
scroll to position [149, 0]
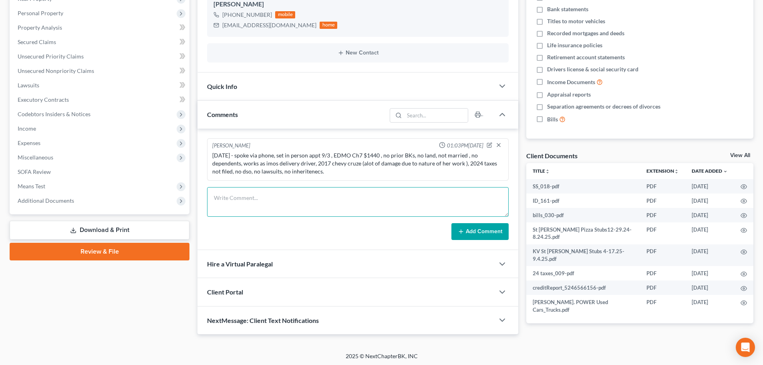
drag, startPoint x: 288, startPoint y: 193, endPoint x: 358, endPoint y: 153, distance: 80.1
click at [288, 193] on textarea at bounding box center [358, 202] width 302 height 30
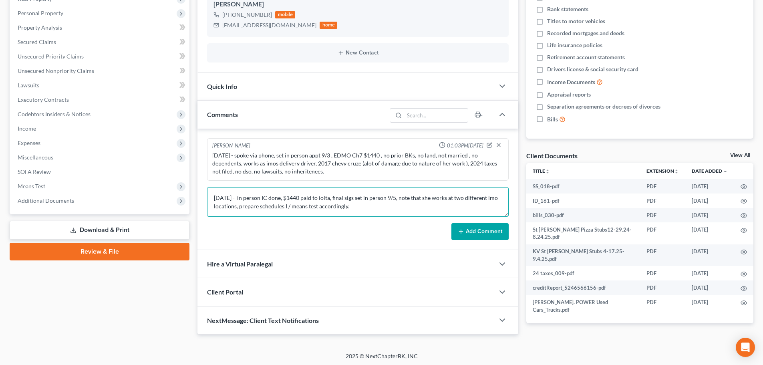
type textarea "[DATE] - in person IC done, $1440 paid to iolta, final sigs set in person 9/5, …"
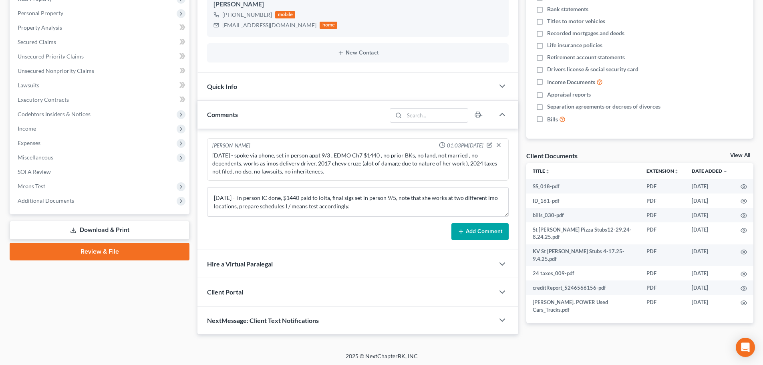
click at [490, 234] on button "Add Comment" at bounding box center [480, 231] width 57 height 17
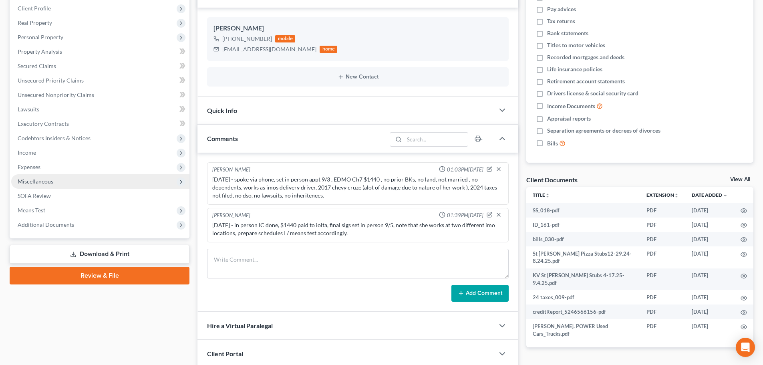
scroll to position [109, 0]
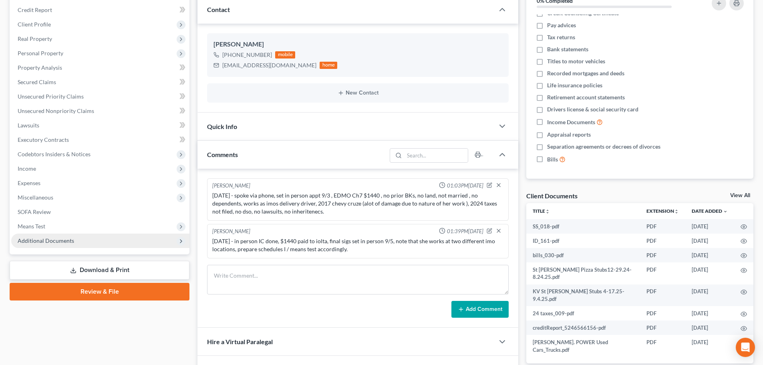
click at [78, 244] on span "Additional Documents" at bounding box center [100, 241] width 178 height 14
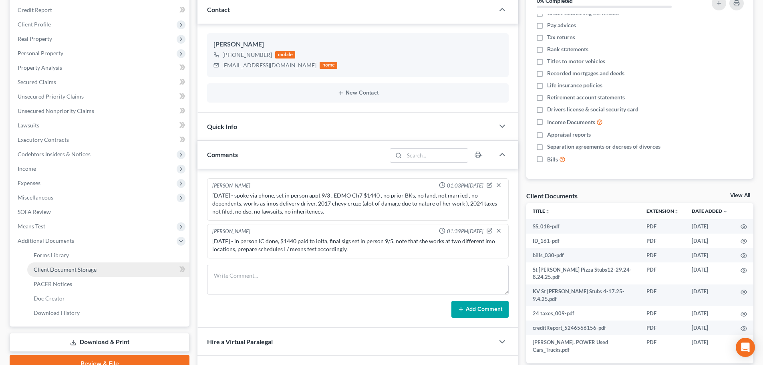
click at [82, 271] on span "Client Document Storage" at bounding box center [65, 269] width 63 height 7
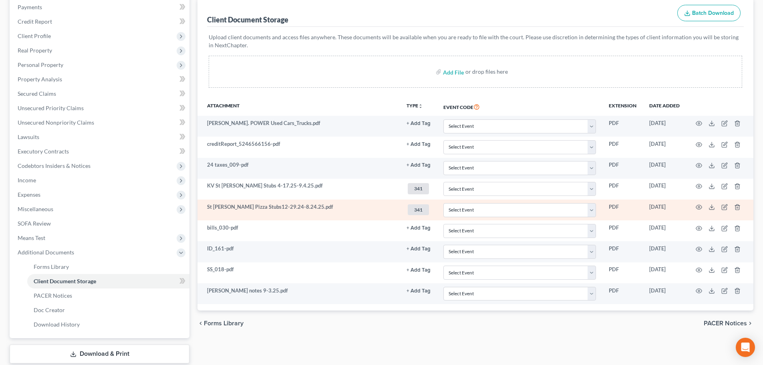
scroll to position [147, 0]
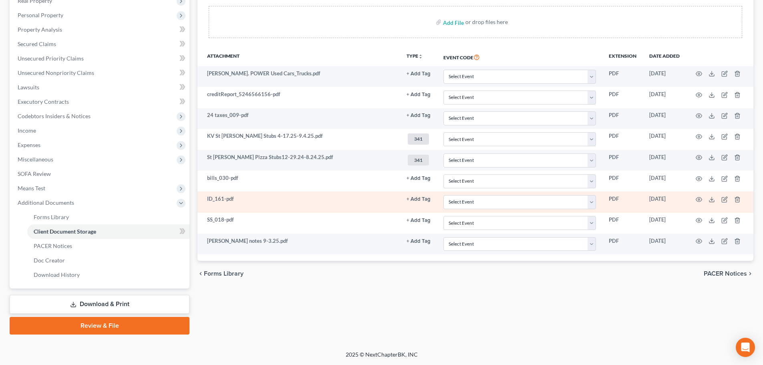
click at [418, 77] on button "+ Add Tag" at bounding box center [419, 73] width 24 height 5
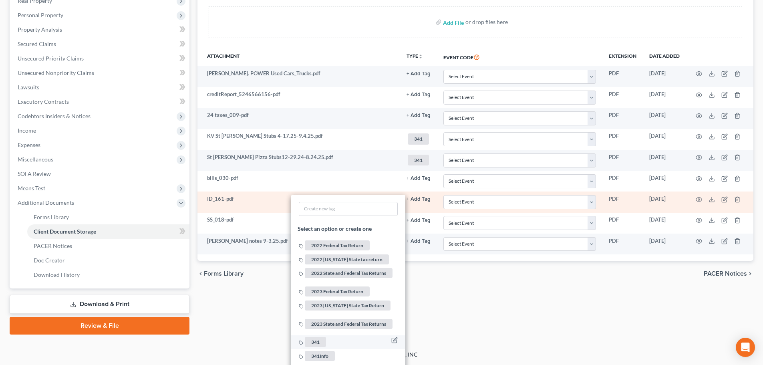
click at [315, 337] on span "341" at bounding box center [315, 342] width 21 height 10
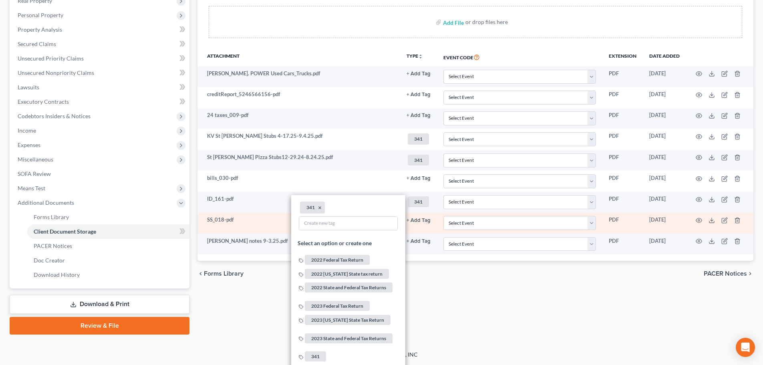
click at [419, 77] on button "+ Add Tag" at bounding box center [419, 73] width 24 height 5
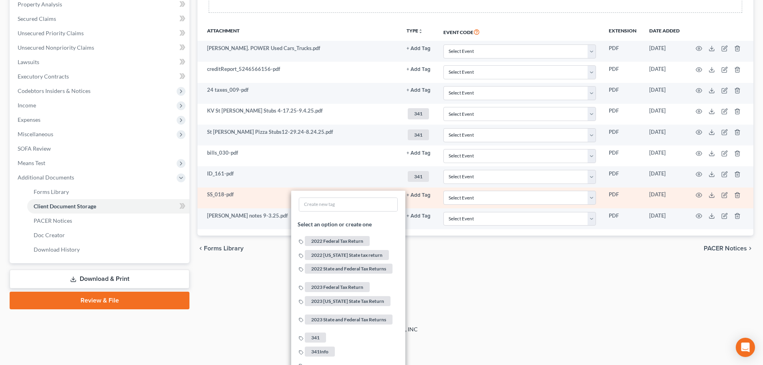
scroll to position [308, 0]
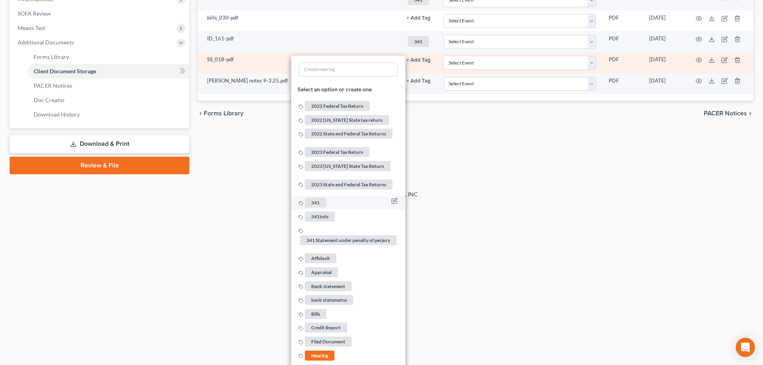
click at [315, 198] on span "341" at bounding box center [315, 203] width 21 height 10
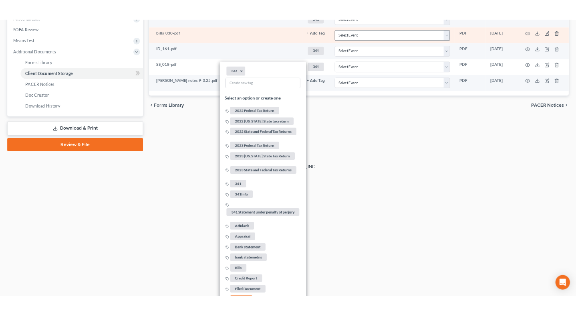
scroll to position [147, 0]
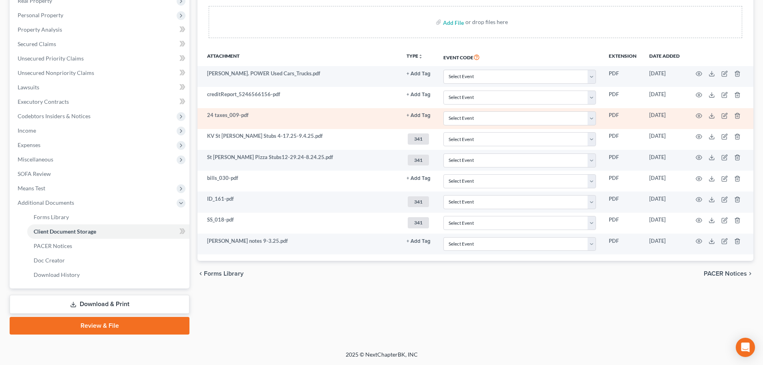
click at [417, 77] on button "+ Add Tag" at bounding box center [419, 73] width 24 height 5
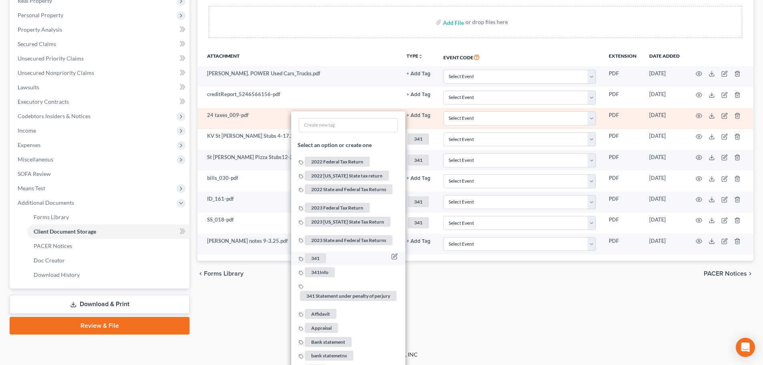
click at [310, 254] on span "341" at bounding box center [315, 259] width 21 height 10
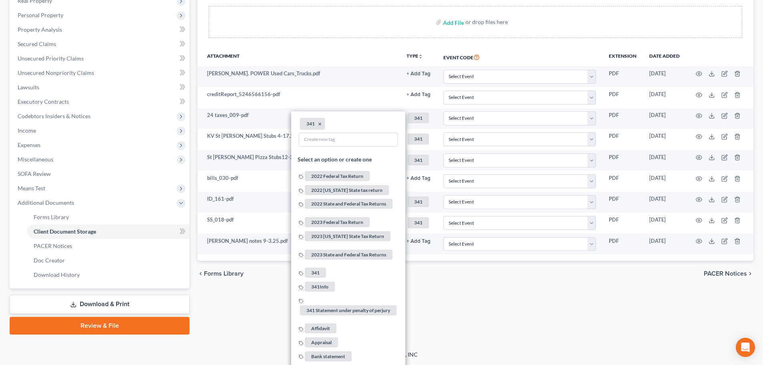
click at [232, 316] on div "Forms Library Client Document Storage PACER Notices Doc Creator Download Histor…" at bounding box center [476, 131] width 564 height 405
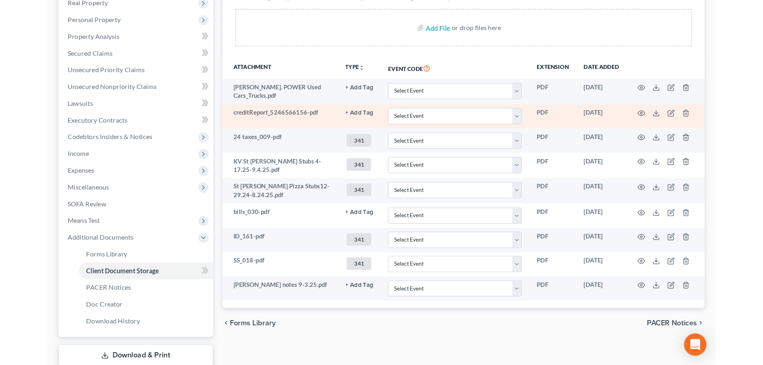
scroll to position [0, 0]
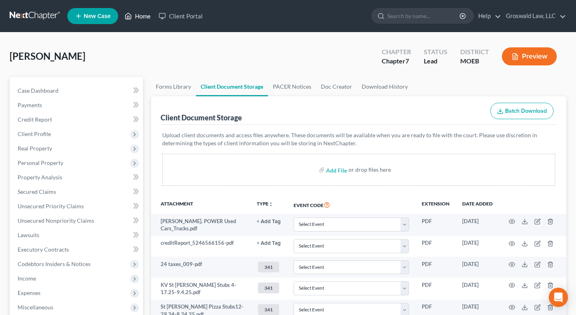
click at [135, 19] on link "Home" at bounding box center [138, 16] width 34 height 14
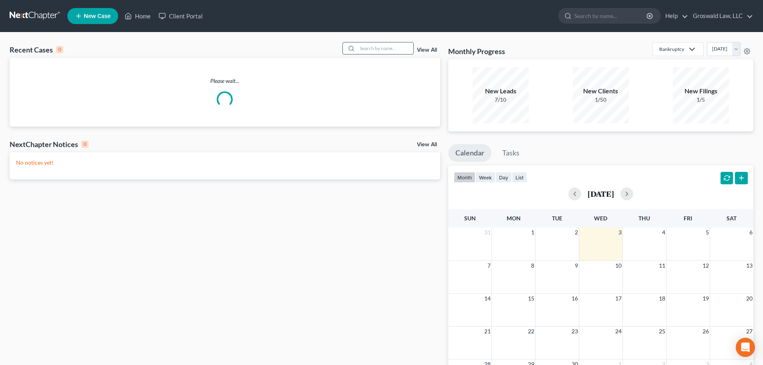
click at [406, 48] on input "search" at bounding box center [385, 48] width 56 height 12
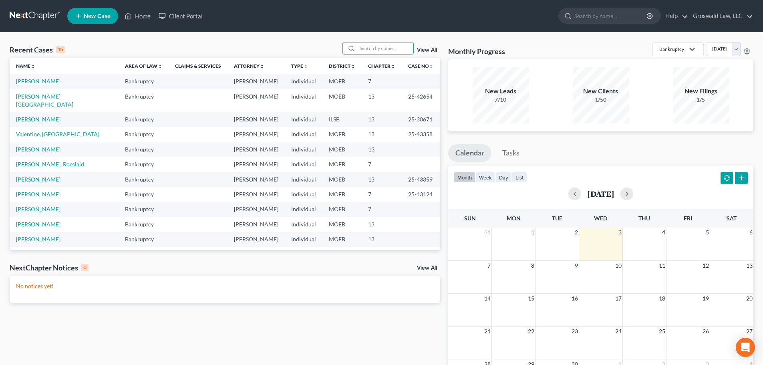
click at [32, 80] on link "[PERSON_NAME]" at bounding box center [38, 81] width 44 height 7
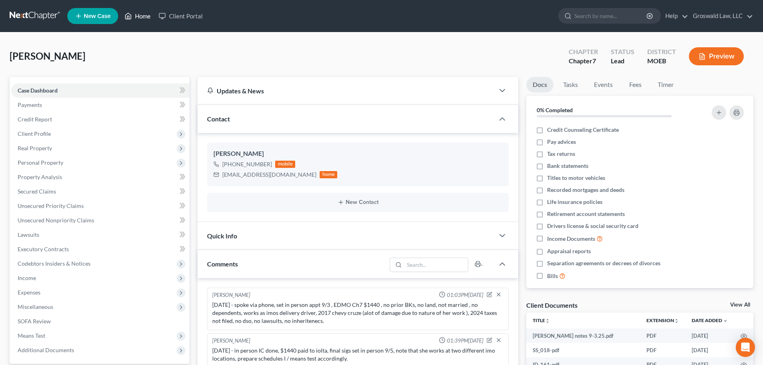
click at [128, 18] on polyline at bounding box center [128, 17] width 2 height 3
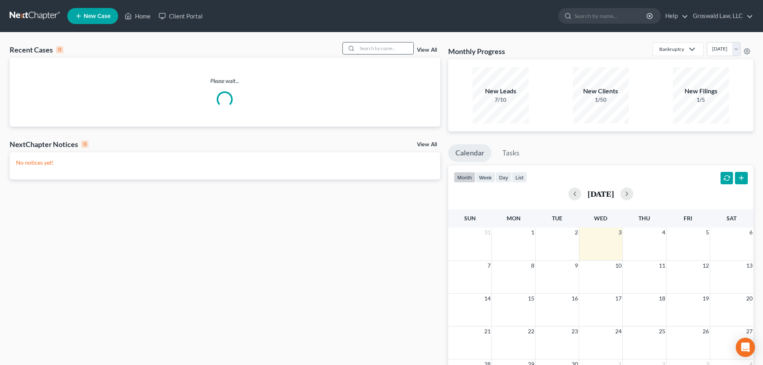
click at [388, 47] on input "search" at bounding box center [385, 48] width 56 height 12
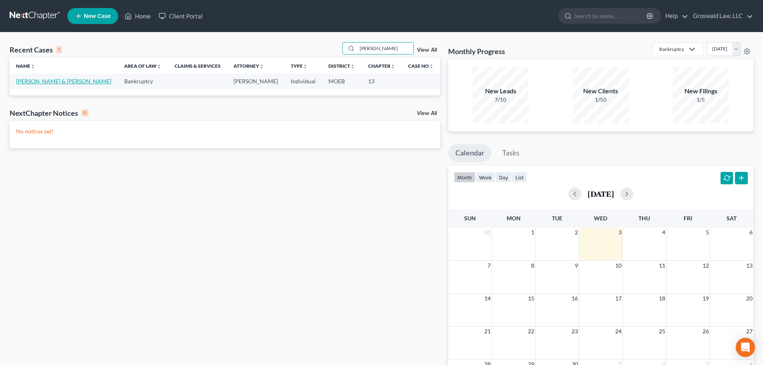
type input "[PERSON_NAME]"
click at [33, 80] on link "[PERSON_NAME] & [PERSON_NAME]" at bounding box center [63, 81] width 95 height 7
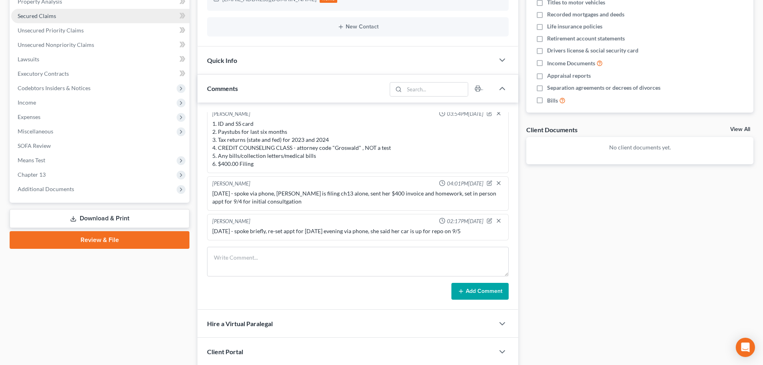
scroll to position [75, 0]
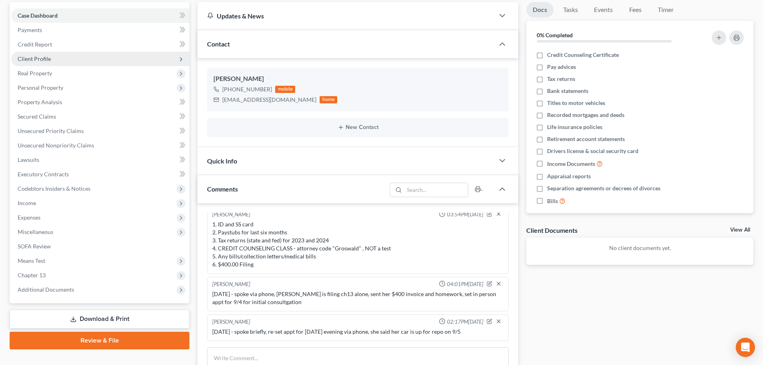
click at [44, 60] on span "Client Profile" at bounding box center [34, 58] width 33 height 7
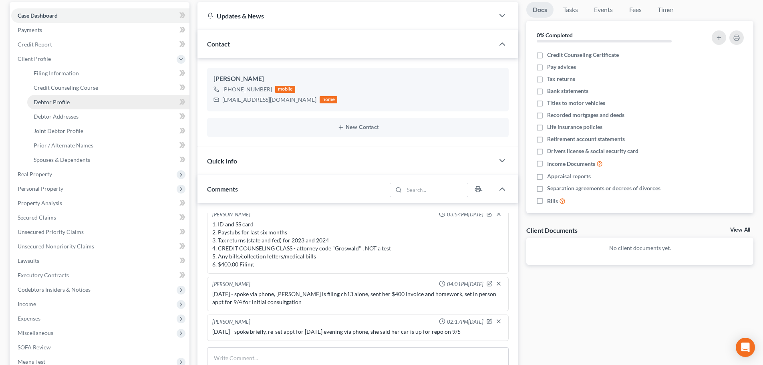
click at [57, 103] on span "Debtor Profile" at bounding box center [52, 102] width 36 height 7
select select "1"
select select "0"
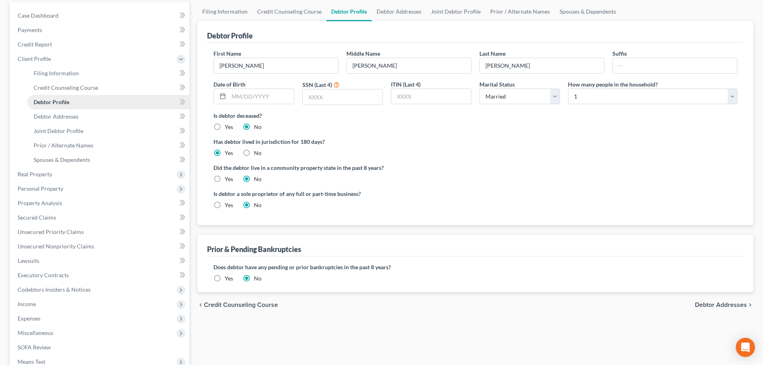
radio input "true"
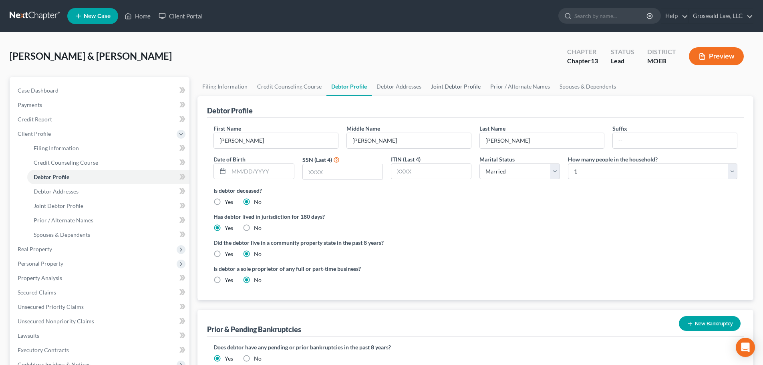
click at [451, 86] on link "Joint Debtor Profile" at bounding box center [455, 86] width 59 height 19
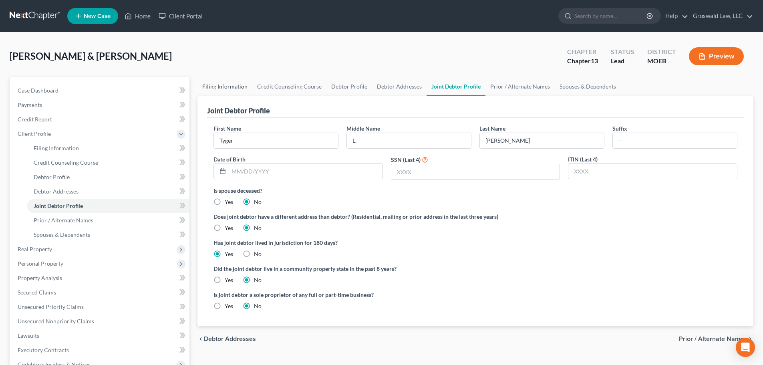
click at [235, 89] on link "Filing Information" at bounding box center [225, 86] width 55 height 19
select select "1"
select select "3"
select select "26"
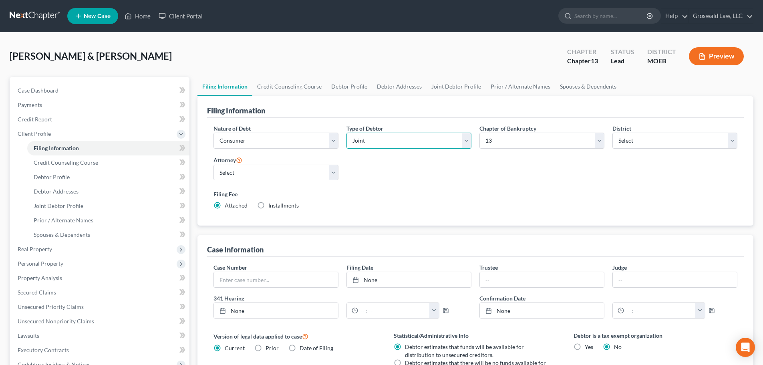
click at [428, 146] on select "Select Individual Joint" at bounding box center [409, 141] width 125 height 16
select select "0"
click at [347, 133] on select "Select Individual Joint" at bounding box center [409, 141] width 125 height 16
click at [350, 83] on link "Debtor Profile" at bounding box center [350, 86] width 46 height 19
select select "1"
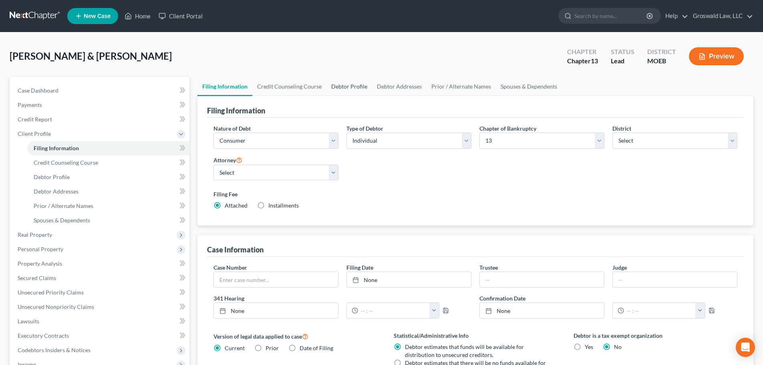
select select "0"
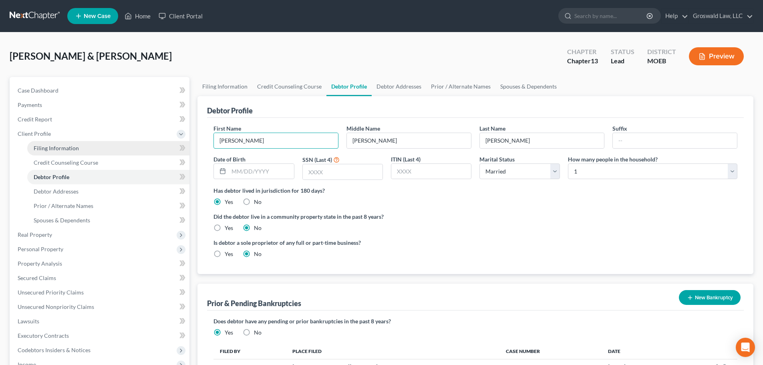
drag, startPoint x: 309, startPoint y: 142, endPoint x: 34, endPoint y: 143, distance: 274.5
click at [33, 148] on div "Petition Navigation Case Dashboard Payments Invoices Payments Payments Credit R…" at bounding box center [382, 294] width 752 height 434
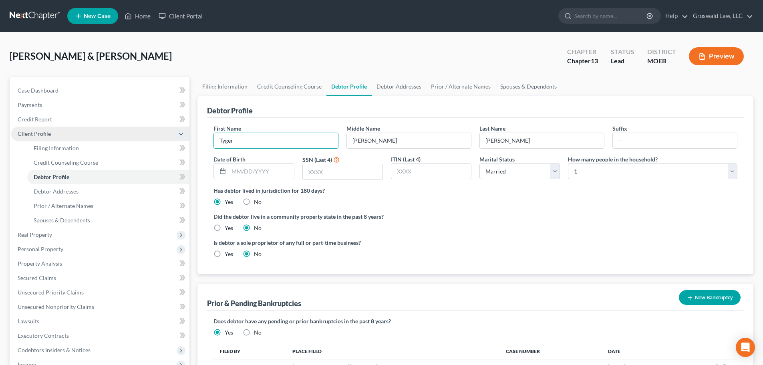
type input "Tyger"
type input "L"
type input "[PERSON_NAME]"
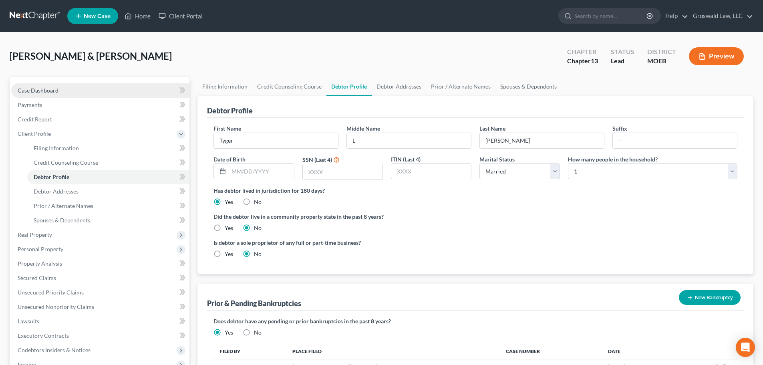
click at [84, 89] on link "Case Dashboard" at bounding box center [100, 90] width 178 height 14
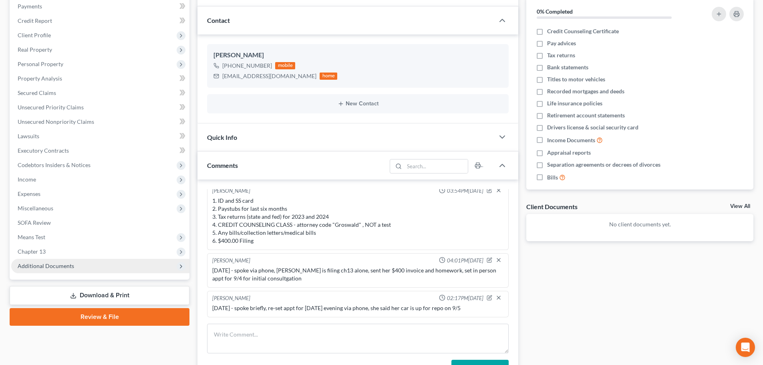
scroll to position [200, 0]
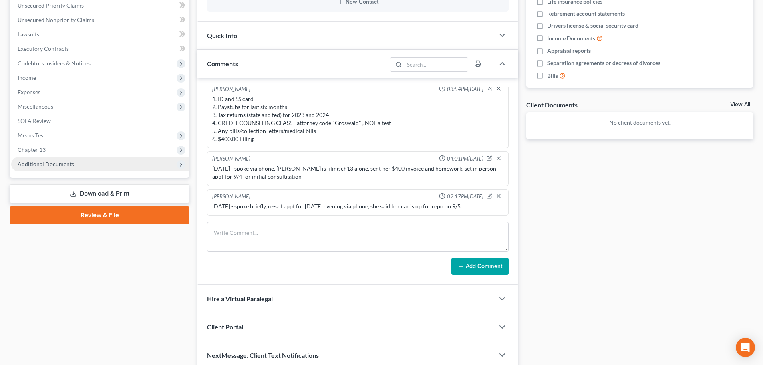
click at [68, 161] on span "Additional Documents" at bounding box center [46, 164] width 56 height 7
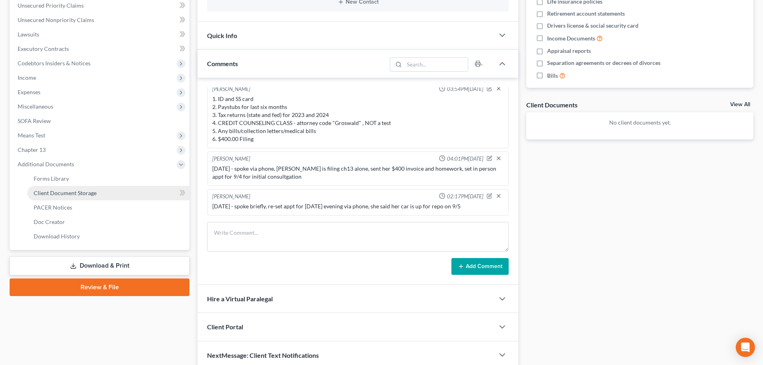
click at [87, 196] on link "Client Document Storage" at bounding box center [108, 193] width 162 height 14
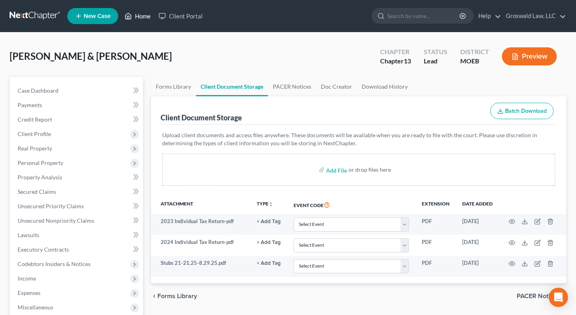
click at [134, 15] on link "Home" at bounding box center [138, 16] width 34 height 14
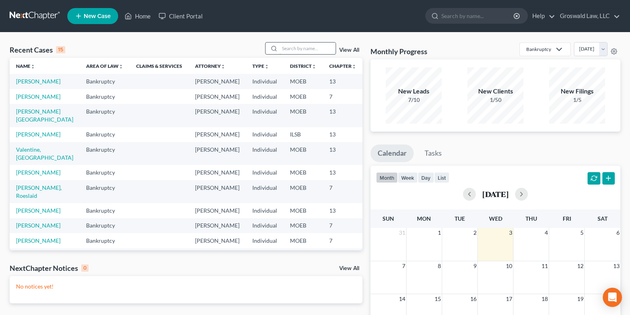
click at [317, 45] on input "search" at bounding box center [308, 48] width 56 height 12
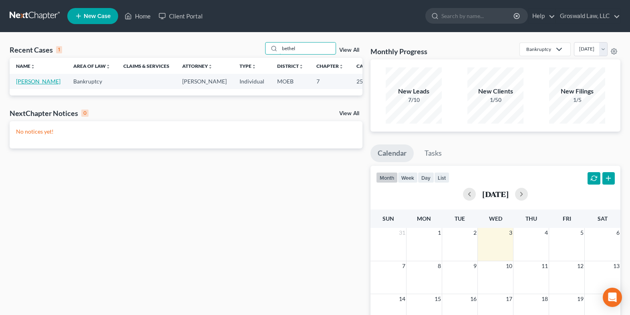
type input "bethel"
click at [24, 85] on link "[PERSON_NAME]" at bounding box center [38, 81] width 44 height 7
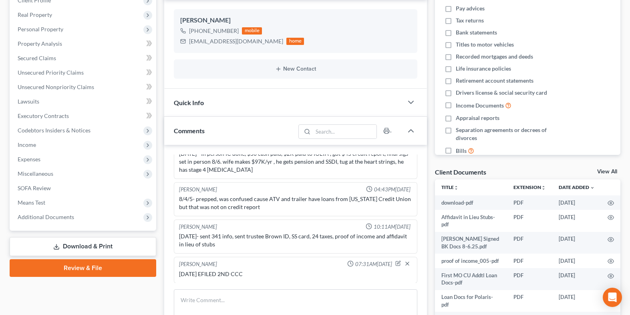
scroll to position [125, 0]
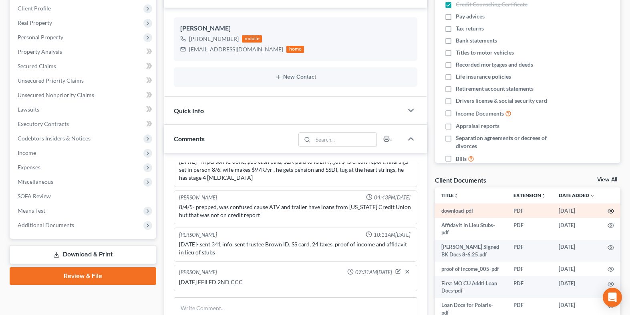
click at [610, 210] on circle "button" at bounding box center [611, 211] width 2 height 2
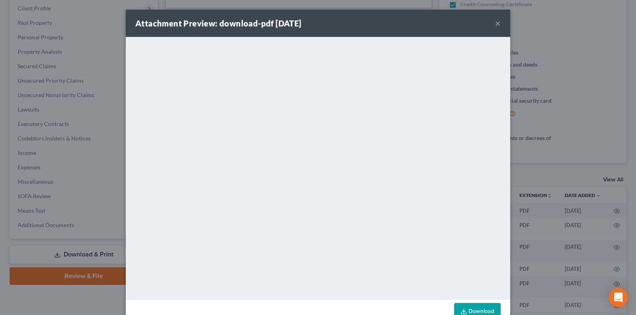
click at [496, 24] on button "×" at bounding box center [498, 23] width 6 height 10
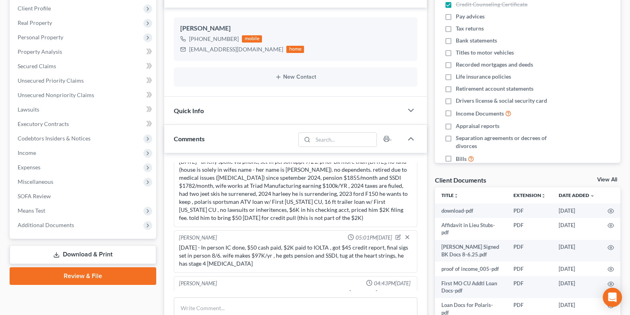
scroll to position [0, 0]
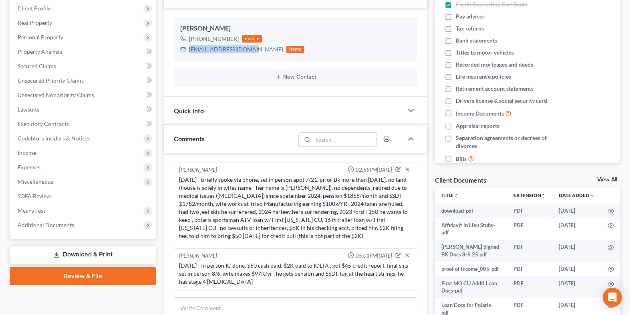
drag, startPoint x: 247, startPoint y: 50, endPoint x: 173, endPoint y: 50, distance: 73.7
click at [173, 50] on div "[PERSON_NAME] [PHONE_NUMBER] mobile [EMAIL_ADDRESS][DOMAIN_NAME] home New Conta…" at bounding box center [295, 52] width 263 height 89
copy div "[EMAIL_ADDRESS][DOMAIN_NAME]"
click at [608, 209] on icon "button" at bounding box center [611, 211] width 6 height 4
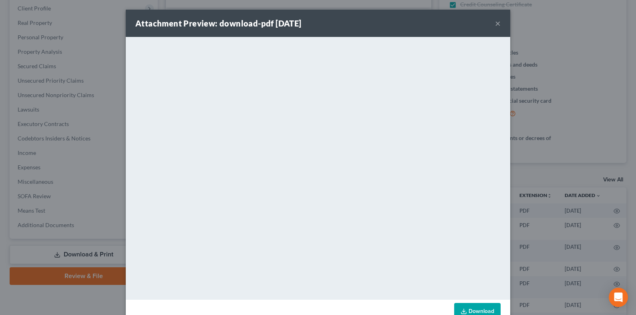
click at [497, 24] on button "×" at bounding box center [498, 23] width 6 height 10
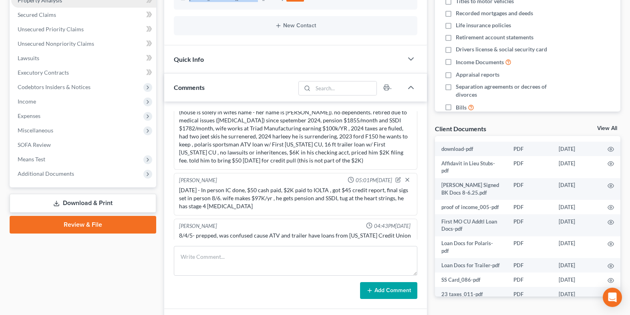
scroll to position [45, 0]
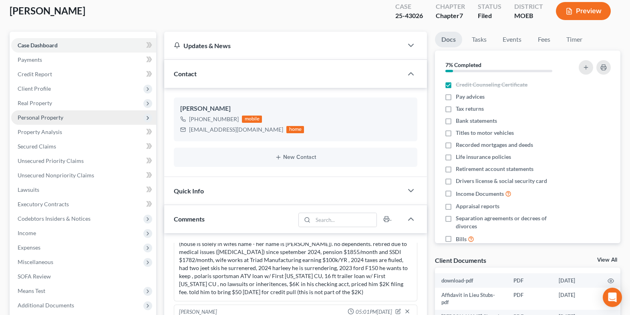
click at [48, 117] on span "Personal Property" at bounding box center [41, 117] width 46 height 7
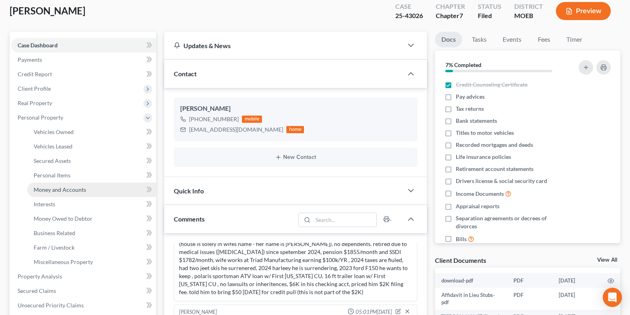
click at [58, 185] on link "Money and Accounts" at bounding box center [91, 189] width 129 height 14
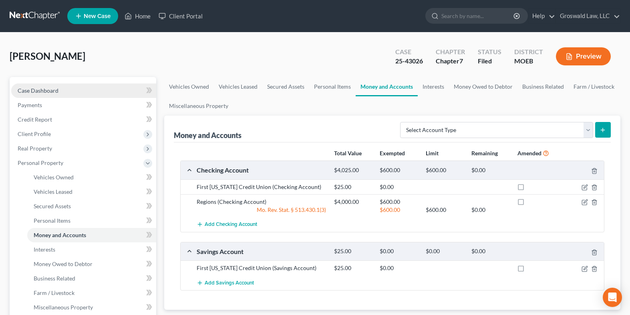
click at [58, 96] on link "Case Dashboard" at bounding box center [83, 90] width 145 height 14
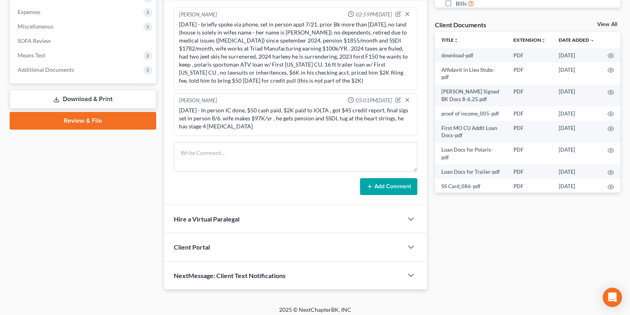
scroll to position [104, 0]
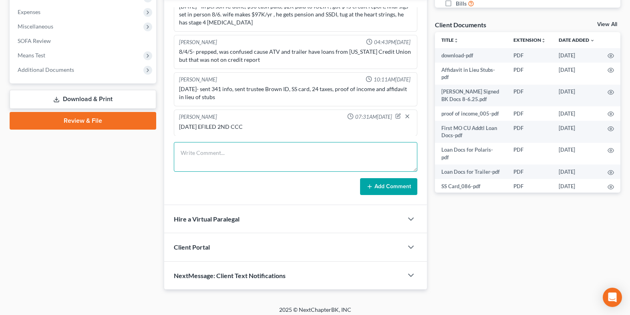
click at [205, 149] on textarea at bounding box center [296, 157] width 244 height 30
type textarea "[DATE] - called/ left vm , sent email re need bank statements"
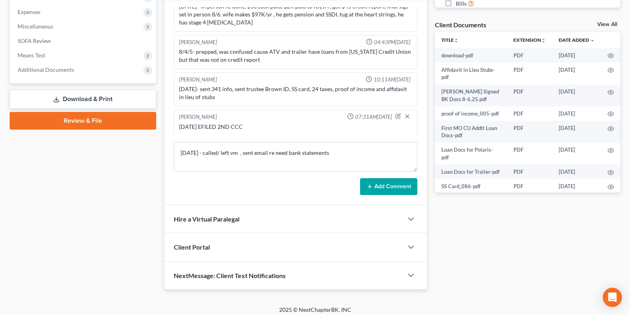
click at [396, 185] on button "Add Comment" at bounding box center [388, 186] width 57 height 17
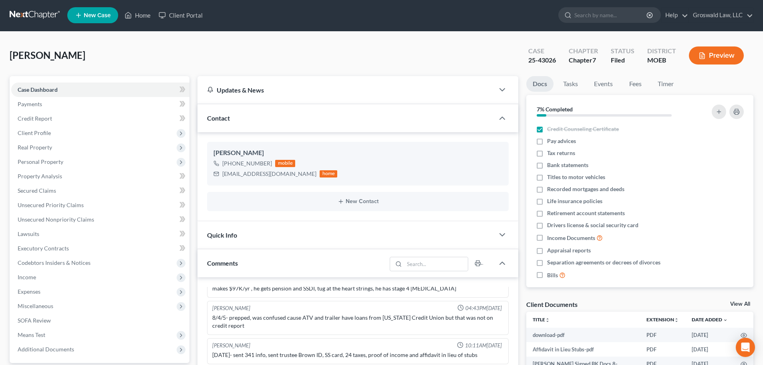
scroll to position [0, 0]
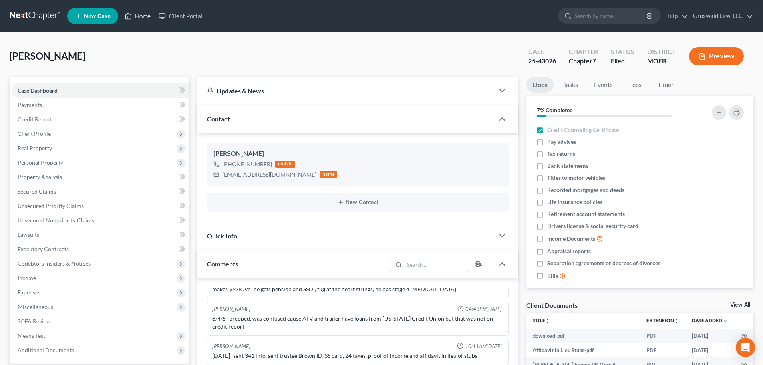
click at [134, 14] on link "Home" at bounding box center [138, 16] width 34 height 14
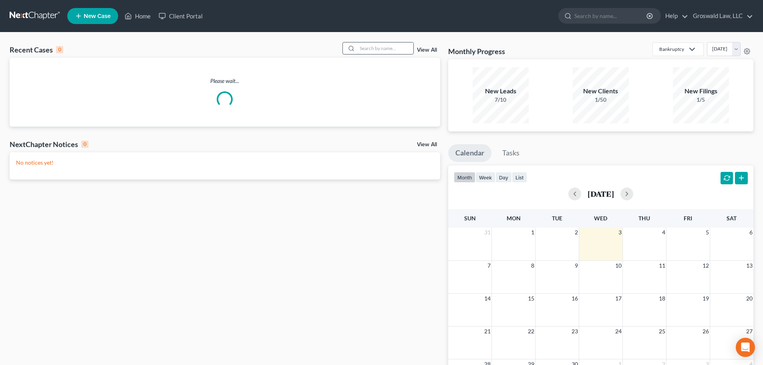
click at [369, 48] on input "search" at bounding box center [385, 48] width 56 height 12
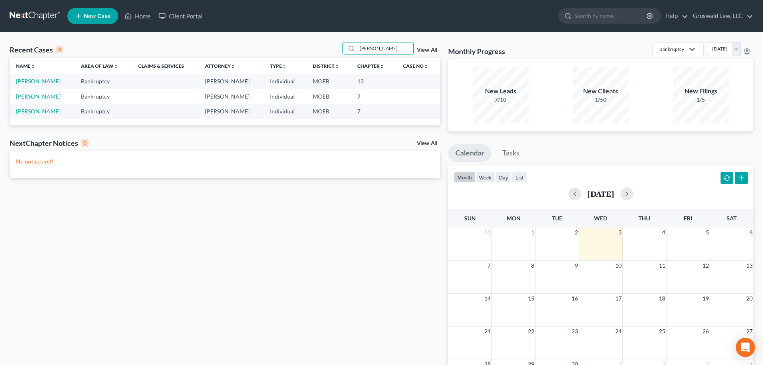
type input "[PERSON_NAME]"
click at [30, 79] on link "[PERSON_NAME]" at bounding box center [38, 81] width 44 height 7
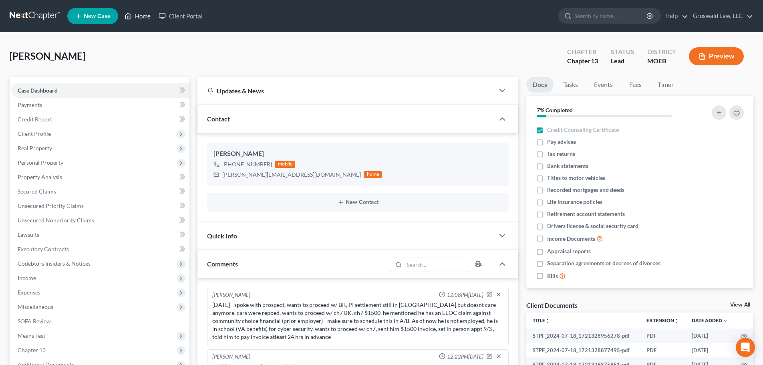
drag, startPoint x: 147, startPoint y: 17, endPoint x: 183, endPoint y: 56, distance: 53.0
click at [147, 17] on link "Home" at bounding box center [138, 16] width 34 height 14
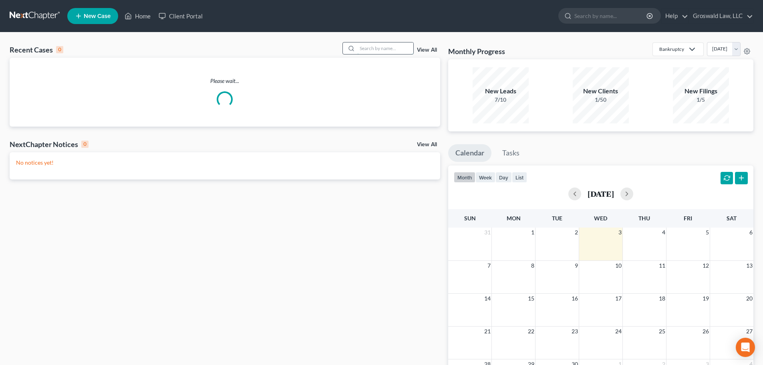
click at [377, 49] on input "search" at bounding box center [385, 48] width 56 height 12
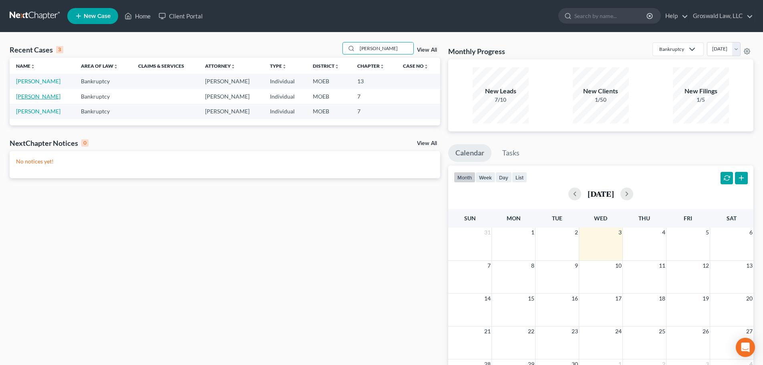
type input "[PERSON_NAME]"
click at [38, 97] on link "[PERSON_NAME]" at bounding box center [38, 96] width 44 height 7
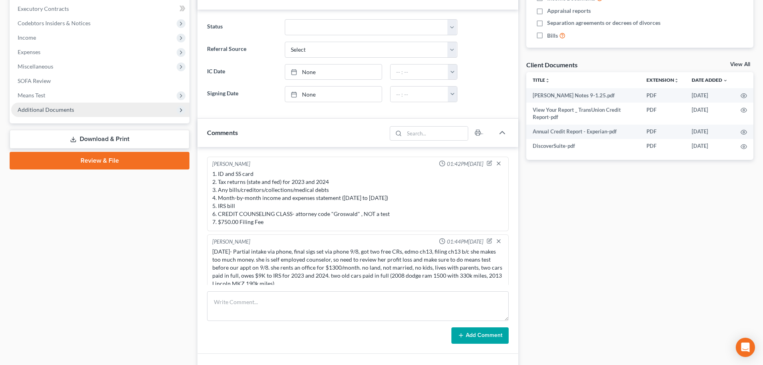
scroll to position [8, 0]
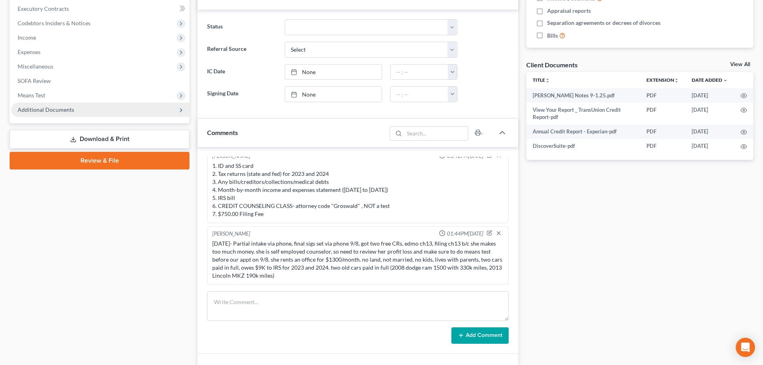
click at [64, 110] on span "Additional Documents" at bounding box center [46, 109] width 56 height 7
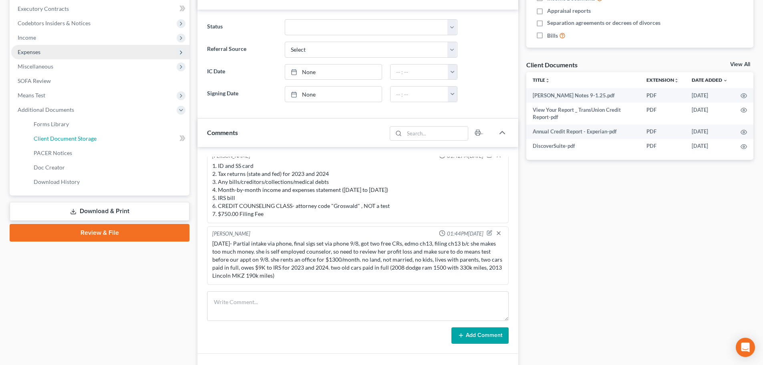
drag, startPoint x: 67, startPoint y: 139, endPoint x: 62, endPoint y: 146, distance: 9.1
click at [68, 139] on span "Client Document Storage" at bounding box center [65, 138] width 63 height 7
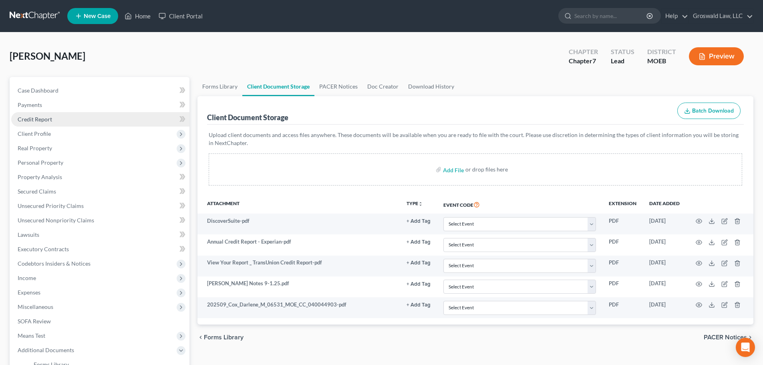
click at [39, 114] on link "Credit Report" at bounding box center [100, 119] width 178 height 14
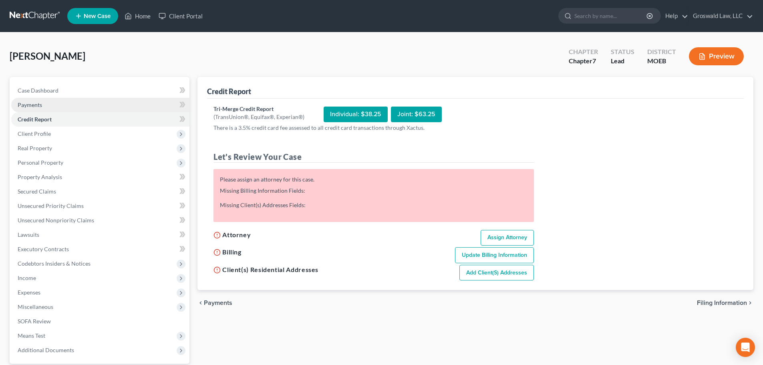
click at [40, 104] on span "Payments" at bounding box center [30, 104] width 24 height 7
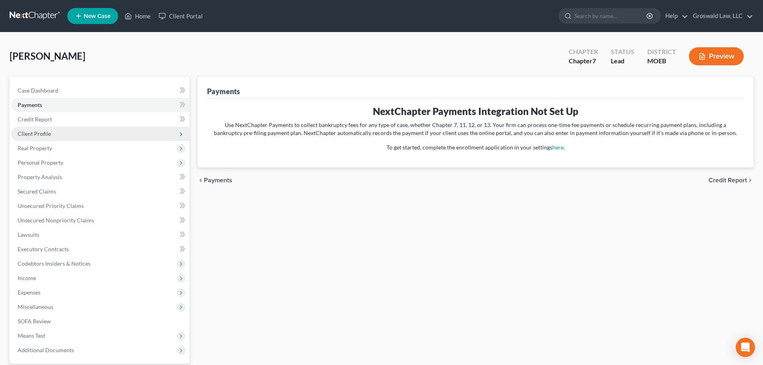
click at [42, 134] on span "Client Profile" at bounding box center [34, 133] width 33 height 7
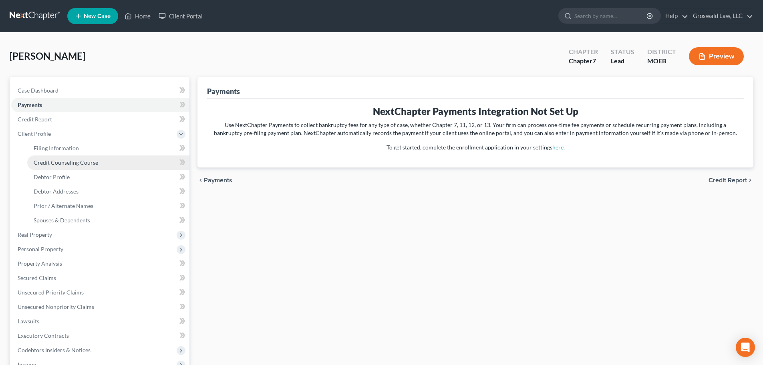
click at [53, 166] on link "Credit Counseling Course" at bounding box center [108, 162] width 162 height 14
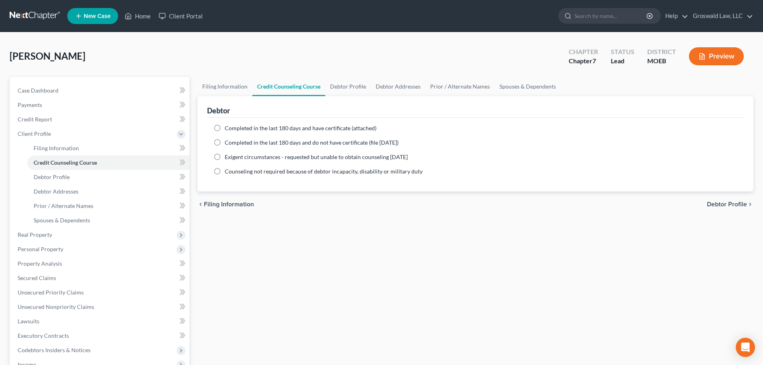
click at [276, 128] on span "Completed in the last 180 days and have certificate (attached)" at bounding box center [301, 128] width 152 height 7
click at [233, 128] on input "Completed in the last 180 days and have certificate (attached)" at bounding box center [230, 126] width 5 height 5
radio input "true"
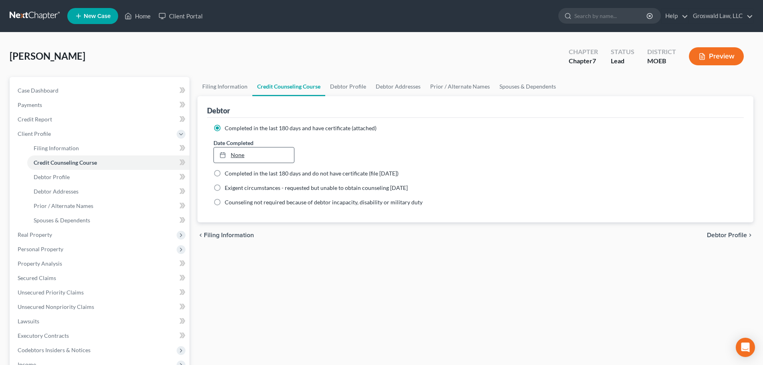
click at [233, 157] on link "None" at bounding box center [254, 154] width 80 height 15
click at [60, 90] on link "Case Dashboard" at bounding box center [100, 90] width 178 height 14
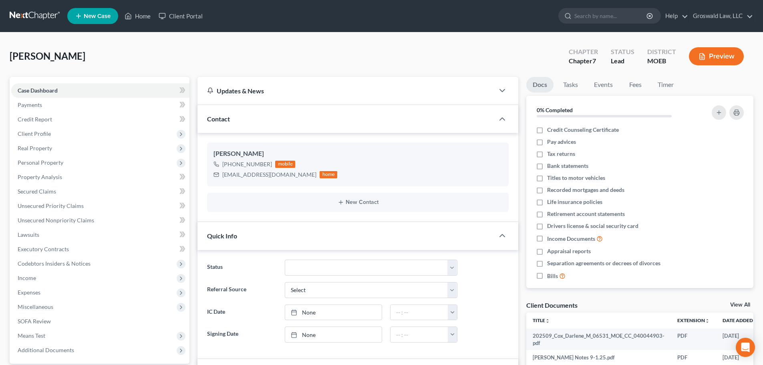
scroll to position [8, 0]
click at [616, 130] on span "Credit Counseling Certificate" at bounding box center [583, 130] width 72 height 8
click at [556, 130] on input "Credit Counseling Certificate" at bounding box center [553, 128] width 5 height 5
checkbox input "true"
drag, startPoint x: 137, startPoint y: 13, endPoint x: 94, endPoint y: 19, distance: 43.6
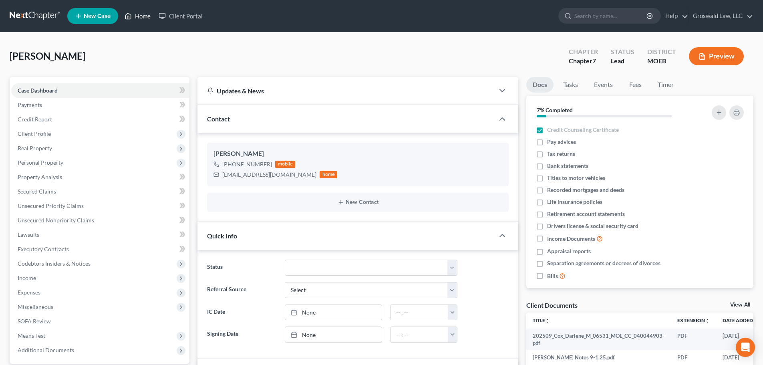
click at [137, 13] on link "Home" at bounding box center [138, 16] width 34 height 14
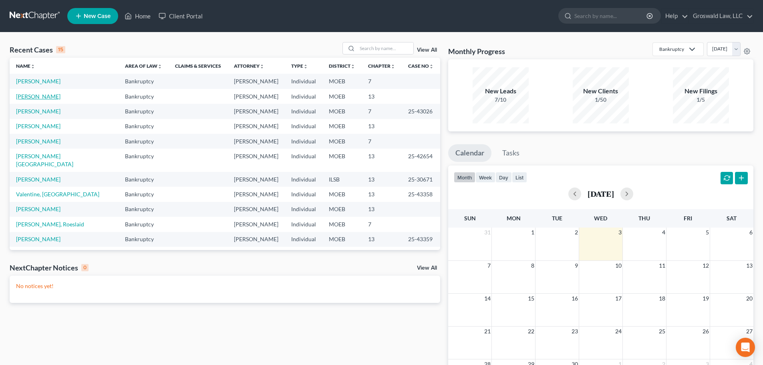
click at [36, 98] on link "[PERSON_NAME]" at bounding box center [38, 96] width 44 height 7
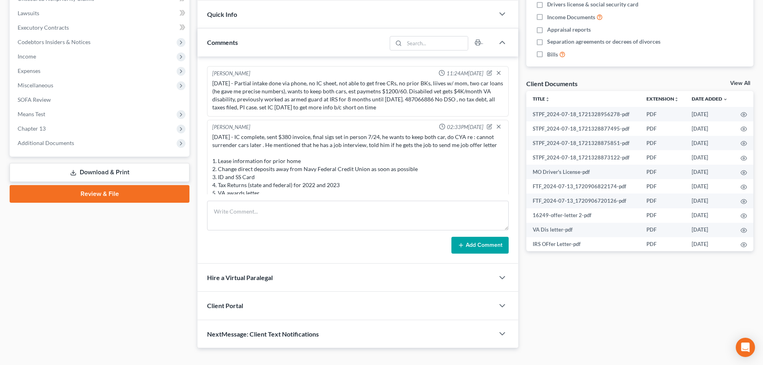
scroll to position [235, 0]
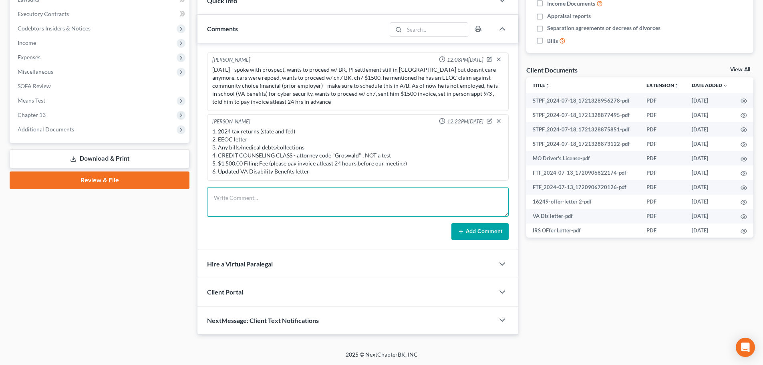
click at [288, 200] on textarea at bounding box center [358, 202] width 302 height 30
type textarea "[DATE] - no called no showed, called/ left vm , sent email and text"
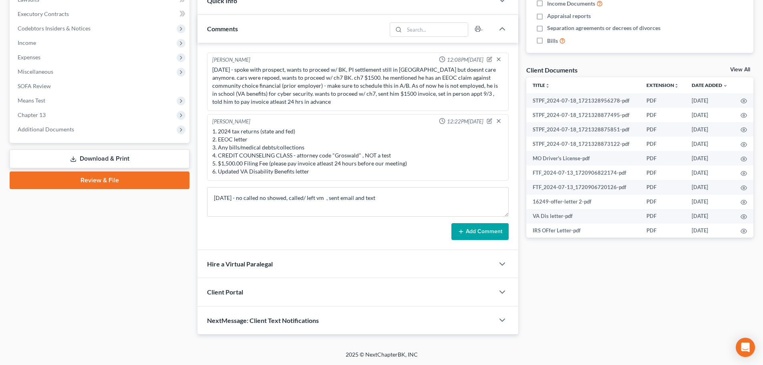
click at [483, 234] on button "Add Comment" at bounding box center [480, 231] width 57 height 17
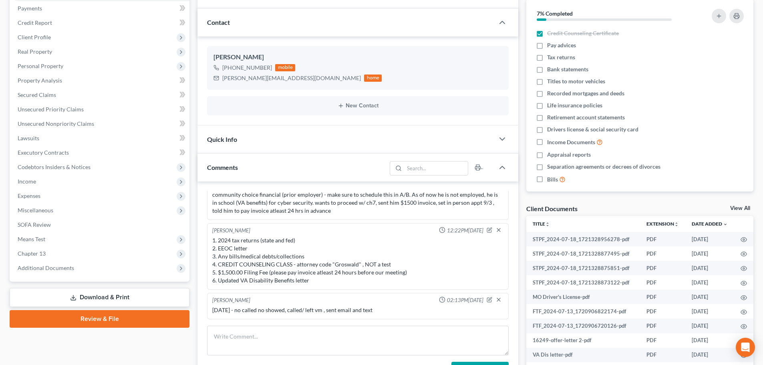
scroll to position [0, 0]
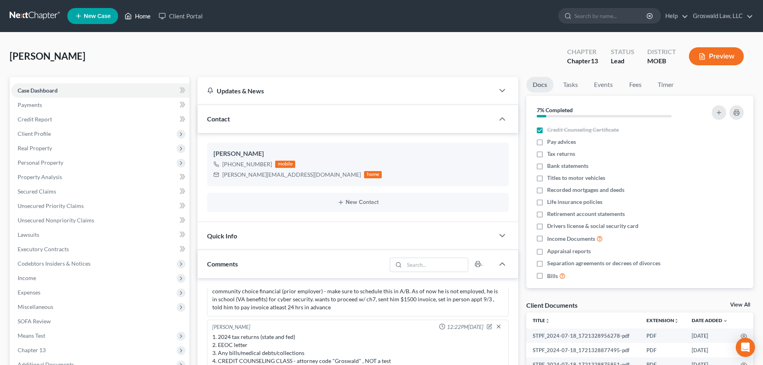
click at [136, 14] on link "Home" at bounding box center [138, 16] width 34 height 14
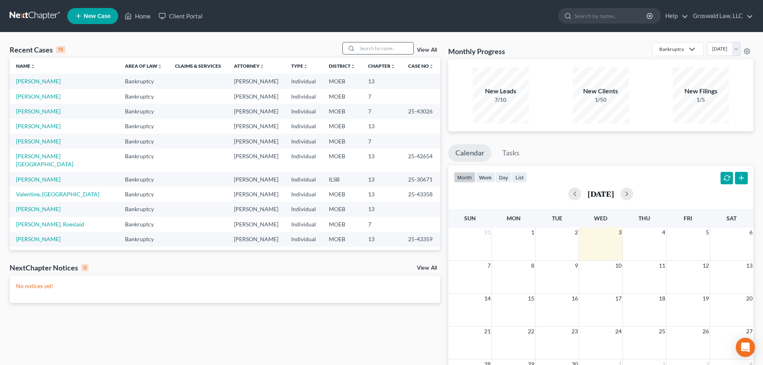
click at [384, 49] on input "search" at bounding box center [385, 48] width 56 height 12
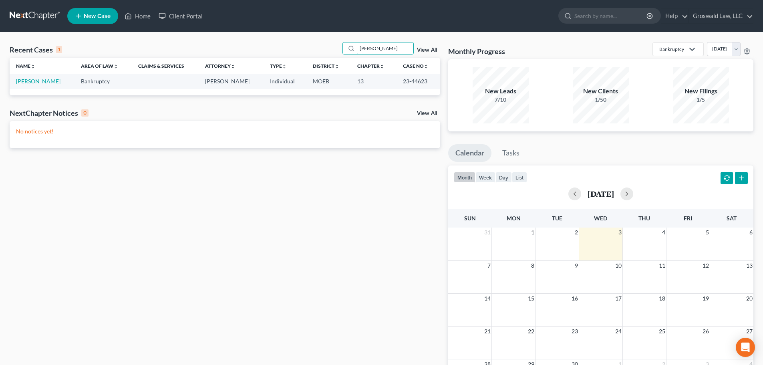
type input "[PERSON_NAME]"
click at [20, 83] on link "[PERSON_NAME]" at bounding box center [38, 81] width 44 height 7
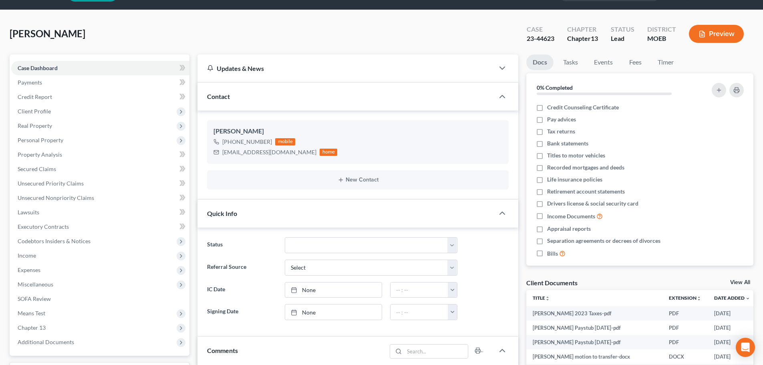
scroll to position [40, 0]
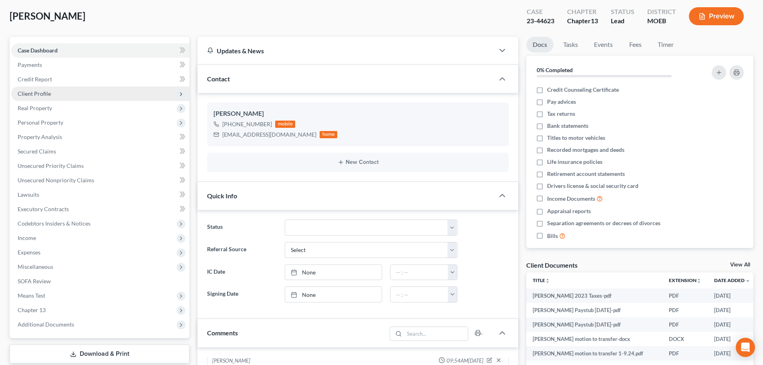
click at [41, 95] on span "Client Profile" at bounding box center [34, 93] width 33 height 7
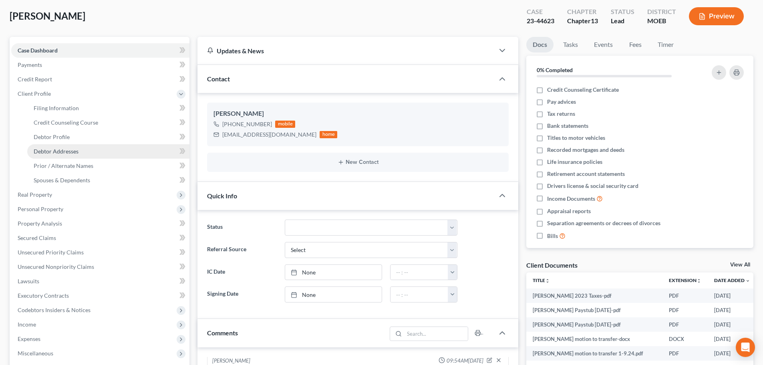
click at [62, 153] on span "Debtor Addresses" at bounding box center [56, 151] width 45 height 7
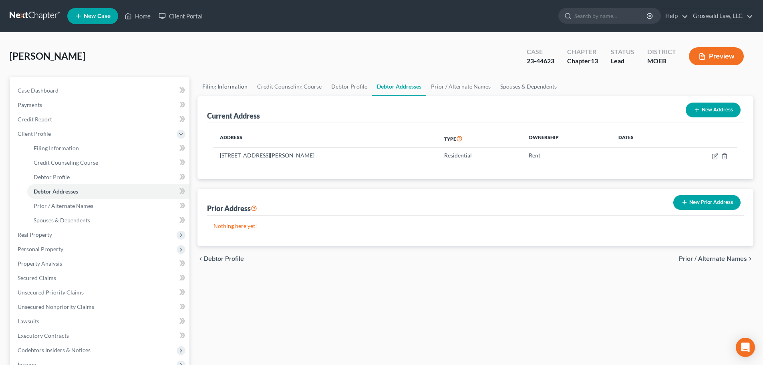
click at [212, 83] on link "Filing Information" at bounding box center [225, 86] width 55 height 19
select select "1"
select select "0"
select select "3"
select select "45"
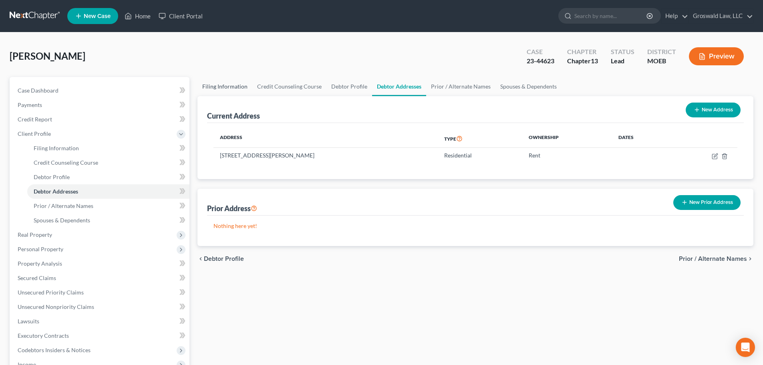
select select "0"
select select "26"
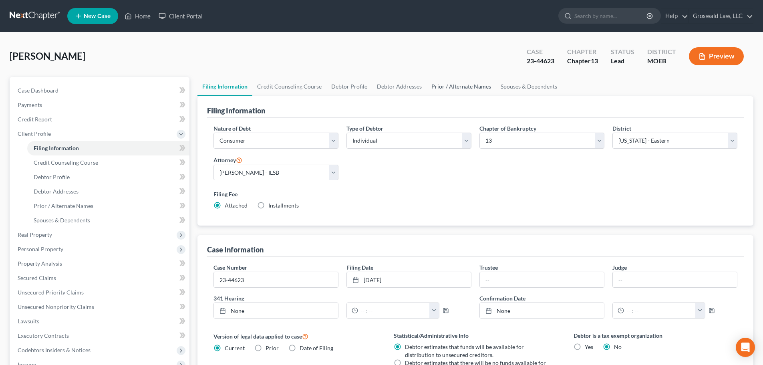
click at [456, 84] on link "Prior / Alternate Names" at bounding box center [461, 86] width 69 height 19
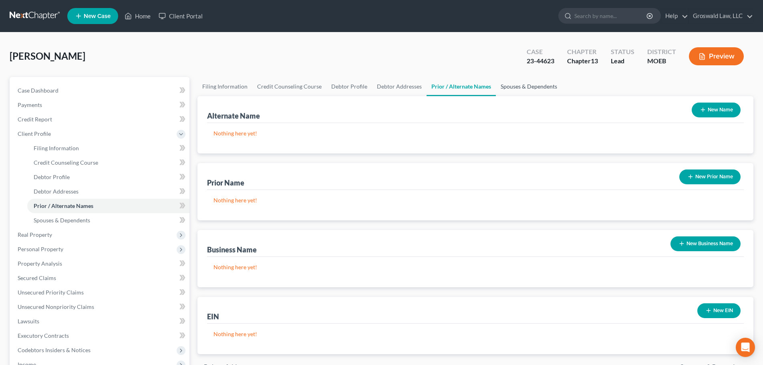
click at [518, 87] on link "Spouses & Dependents" at bounding box center [529, 86] width 66 height 19
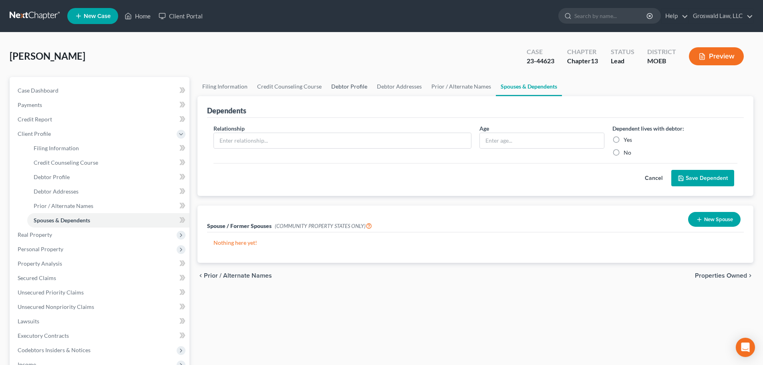
click at [344, 89] on link "Debtor Profile" at bounding box center [350, 86] width 46 height 19
select select "1"
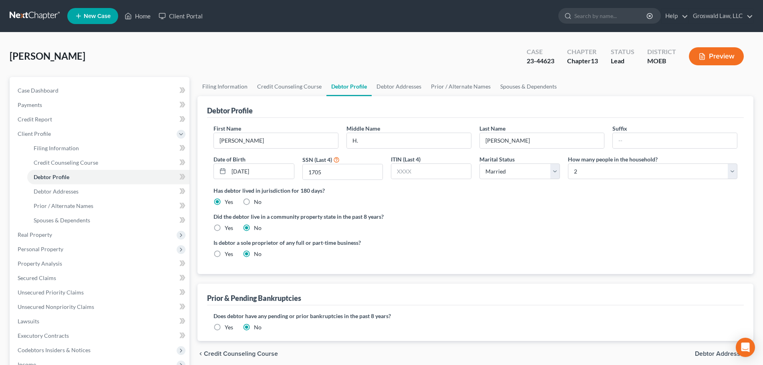
radio input "true"
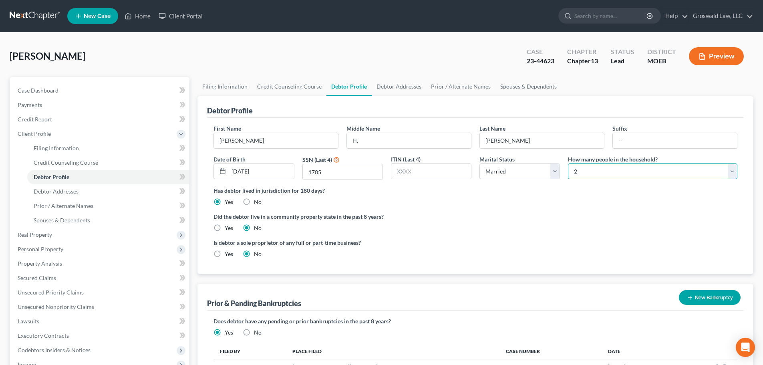
click at [617, 172] on select "Select 1 2 3 4 5 6 7 8 9 10 11 12 13 14 15 16 17 18 19 20" at bounding box center [652, 171] width 169 height 16
select select "3"
click at [568, 163] on select "Select 1 2 3 4 5 6 7 8 9 10 11 12 13 14 15 16 17 18 19 20" at bounding box center [652, 171] width 169 height 16
click at [559, 114] on div "Debtor Profile" at bounding box center [475, 107] width 537 height 22
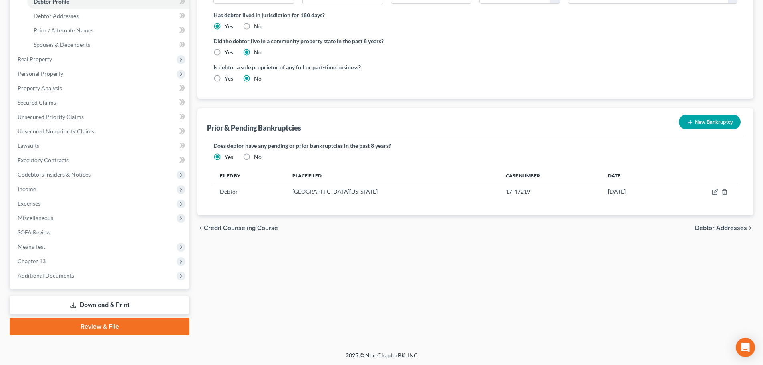
scroll to position [176, 0]
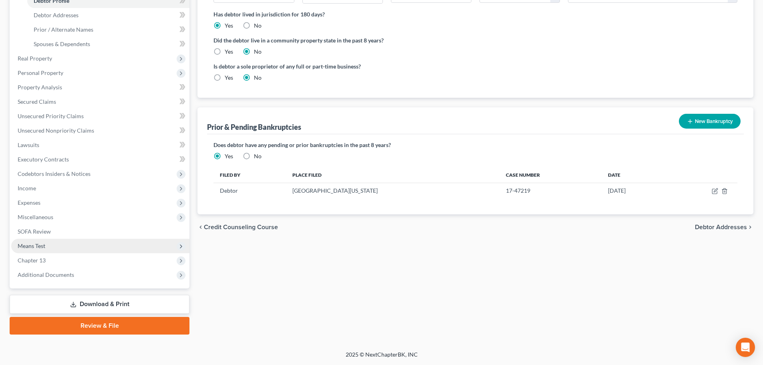
click at [45, 248] on span "Means Test" at bounding box center [32, 245] width 28 height 7
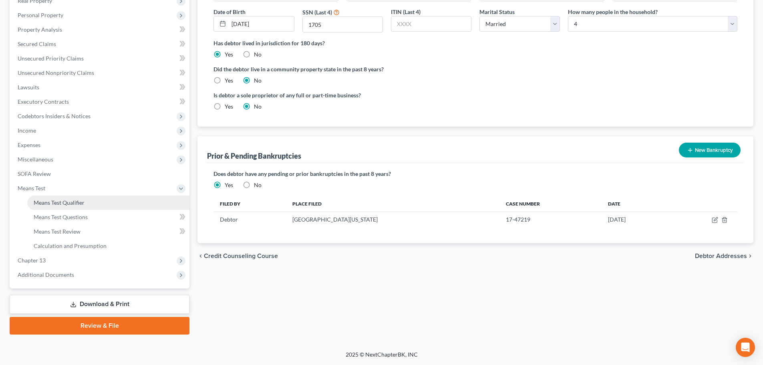
click at [70, 204] on span "Means Test Qualifier" at bounding box center [59, 202] width 51 height 7
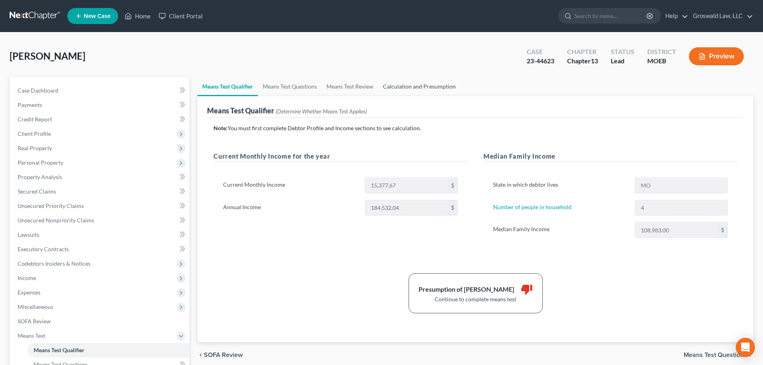
click at [418, 80] on link "Calculation and Presumption" at bounding box center [419, 86] width 83 height 19
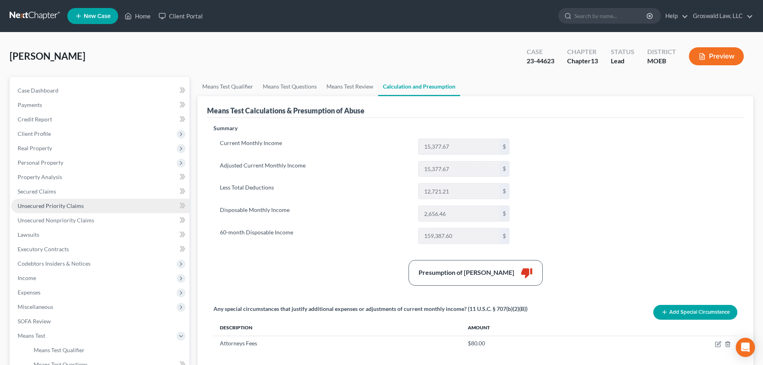
click at [54, 212] on link "Unsecured Priority Claims" at bounding box center [100, 206] width 178 height 14
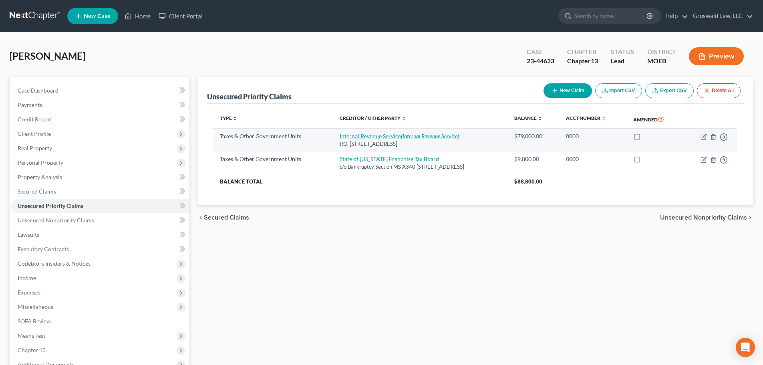
click at [373, 135] on link "Internal Revenue Service (Internal Revenue Service)" at bounding box center [399, 136] width 119 height 7
select select "0"
select select "39"
select select "0"
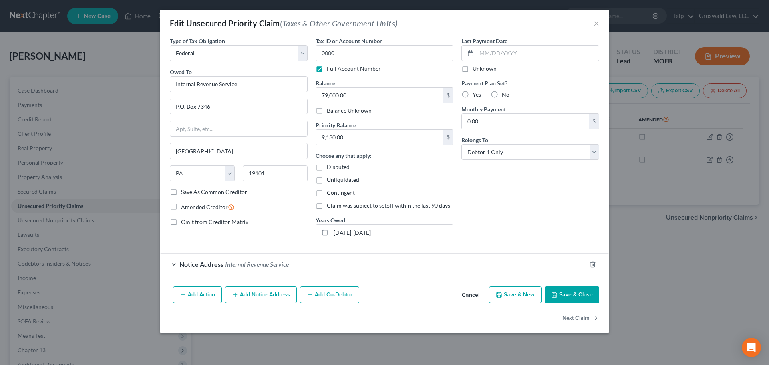
click at [475, 294] on button "Cancel" at bounding box center [471, 295] width 30 height 16
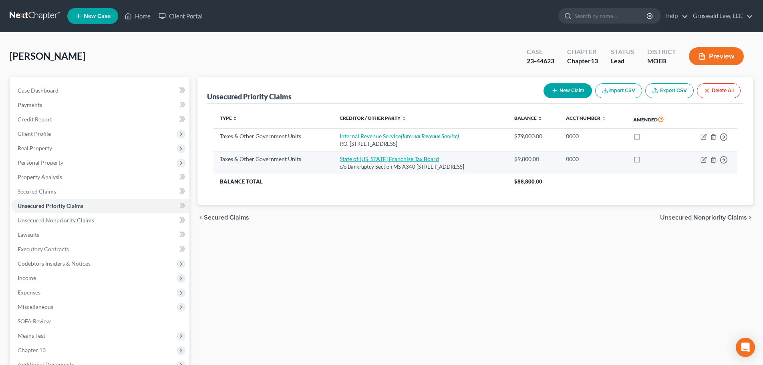
click at [350, 159] on link "State of [US_STATE] Franchise Tax Board" at bounding box center [389, 158] width 99 height 7
select select "3"
select select "4"
select select "0"
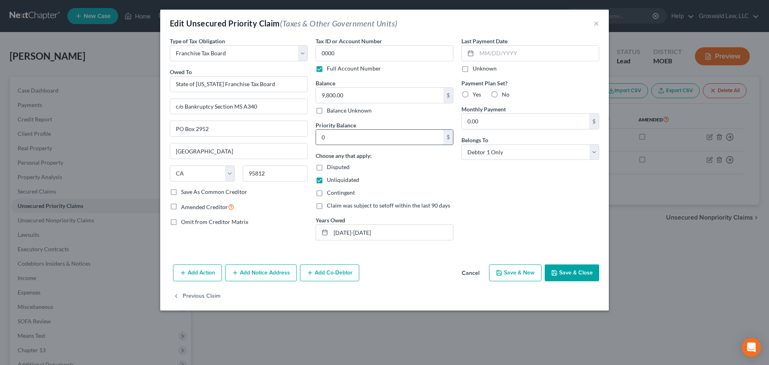
click at [360, 139] on input "0" at bounding box center [379, 137] width 127 height 15
type input "3,976"
click at [560, 272] on button "Save & Close" at bounding box center [572, 272] width 54 height 17
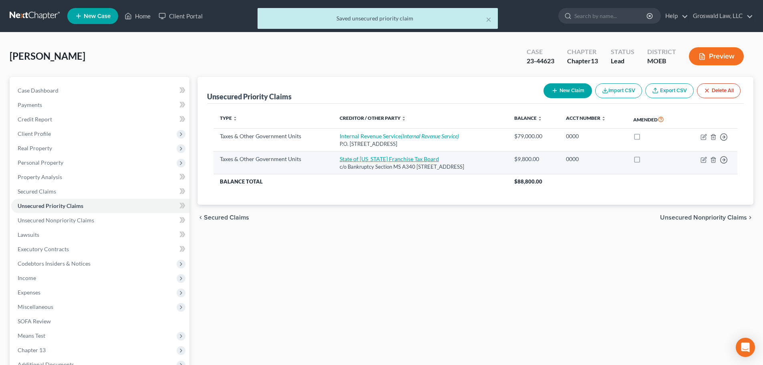
click at [361, 157] on link "State of [US_STATE] Franchise Tax Board" at bounding box center [389, 158] width 99 height 7
select select "3"
select select "4"
select select "0"
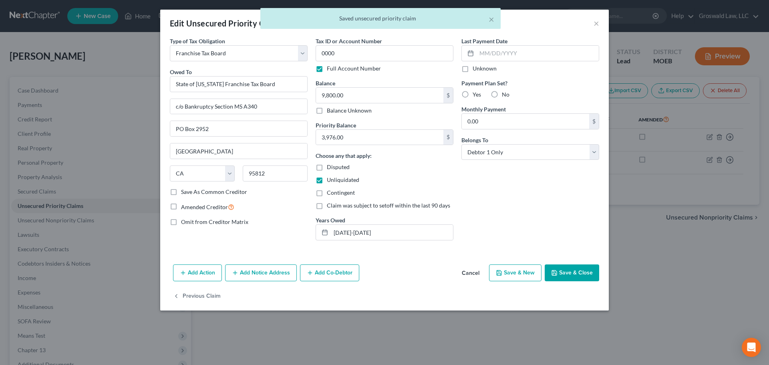
click at [572, 268] on button "Save & Close" at bounding box center [572, 272] width 54 height 17
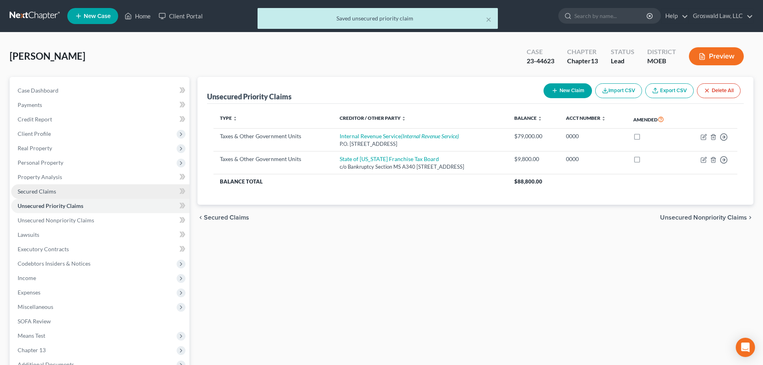
click at [78, 189] on link "Secured Claims" at bounding box center [100, 191] width 178 height 14
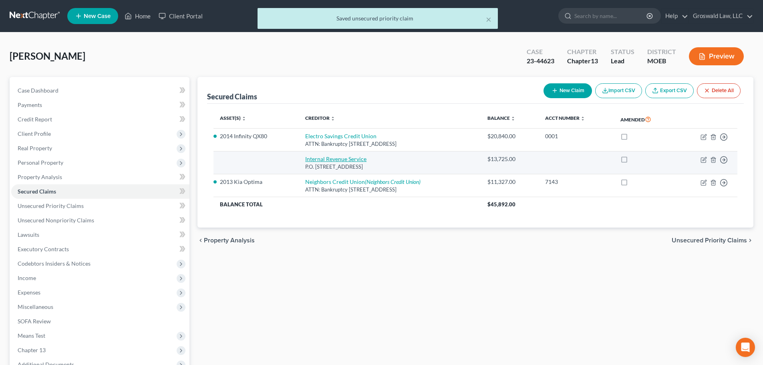
click at [337, 159] on link "Internal Revenue Service" at bounding box center [335, 158] width 61 height 7
select select "39"
select select "0"
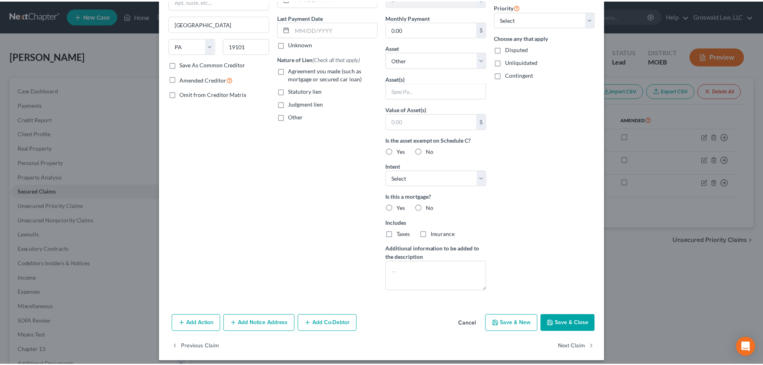
scroll to position [103, 0]
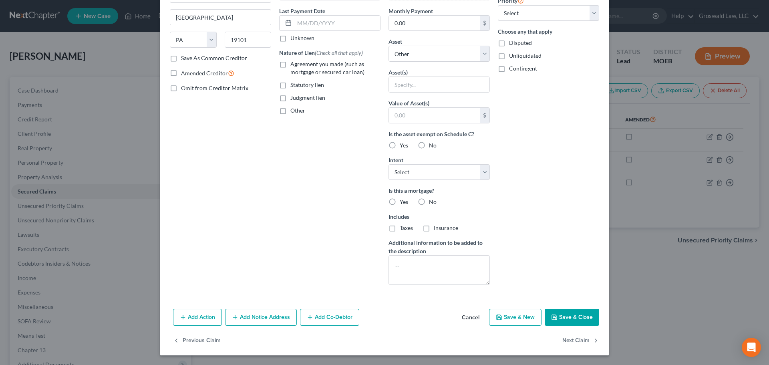
click at [468, 323] on button "Cancel" at bounding box center [471, 318] width 30 height 16
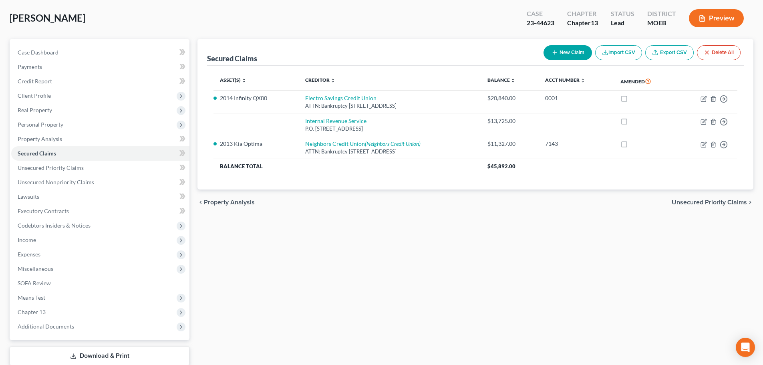
scroll to position [90, 0]
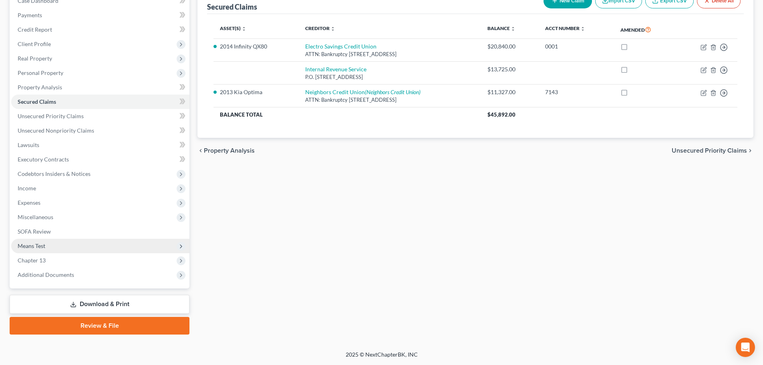
click at [42, 246] on span "Means Test" at bounding box center [32, 245] width 28 height 7
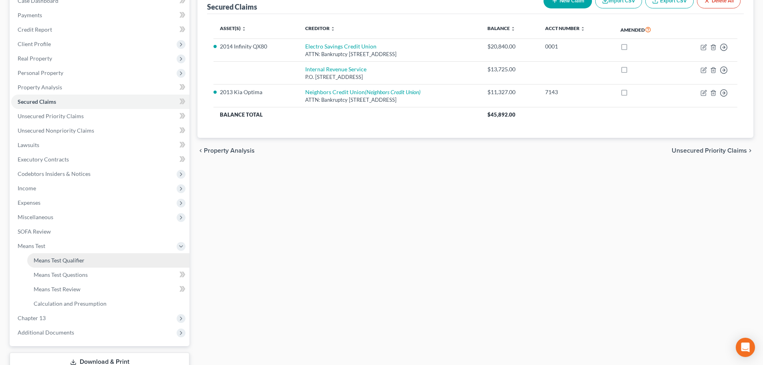
click at [58, 261] on span "Means Test Qualifier" at bounding box center [59, 260] width 51 height 7
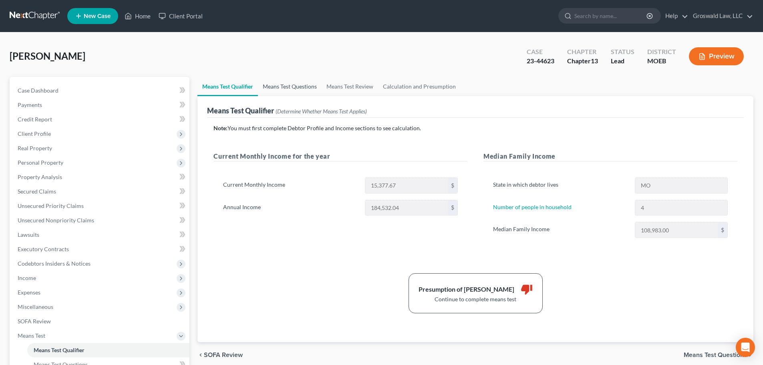
click at [278, 86] on link "Means Test Questions" at bounding box center [290, 86] width 64 height 19
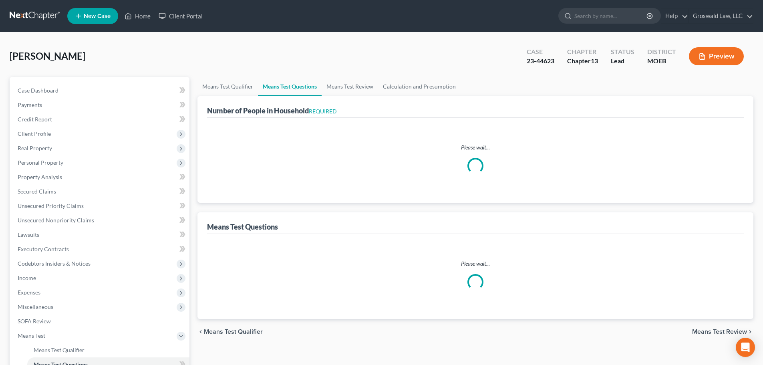
select select "1"
select select "60"
select select "1"
select select "60"
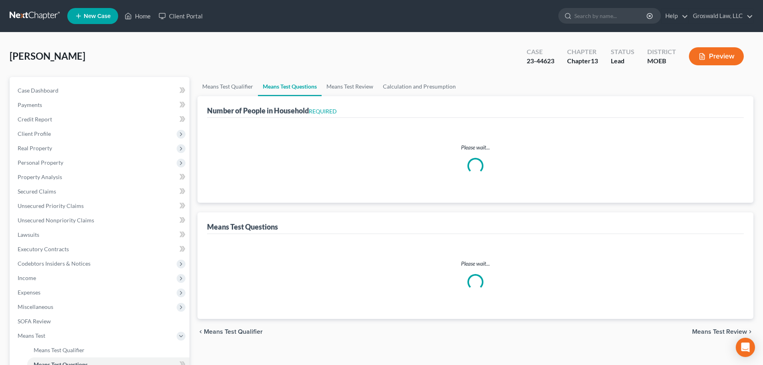
select select "2"
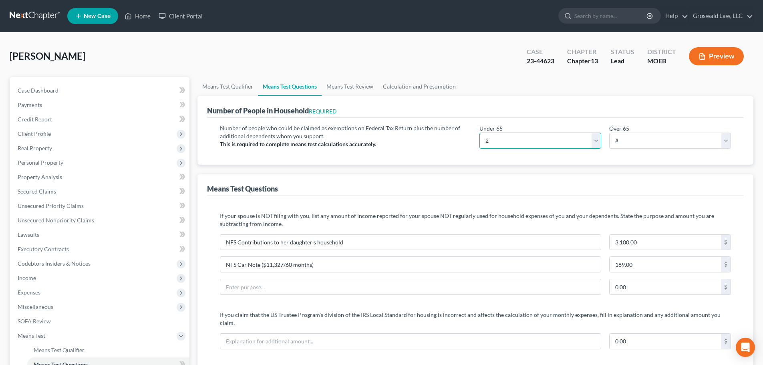
drag, startPoint x: 552, startPoint y: 141, endPoint x: 545, endPoint y: 145, distance: 8.4
click at [552, 141] on select "# 0 1 2 3 4 5 6 7 8 9 10" at bounding box center [541, 141] width 122 height 16
select select "4"
click at [480, 133] on select "# 0 1 2 3 4 5 6 7 8 9 10" at bounding box center [541, 141] width 122 height 16
click at [477, 175] on div "Means Test Questions" at bounding box center [475, 185] width 537 height 22
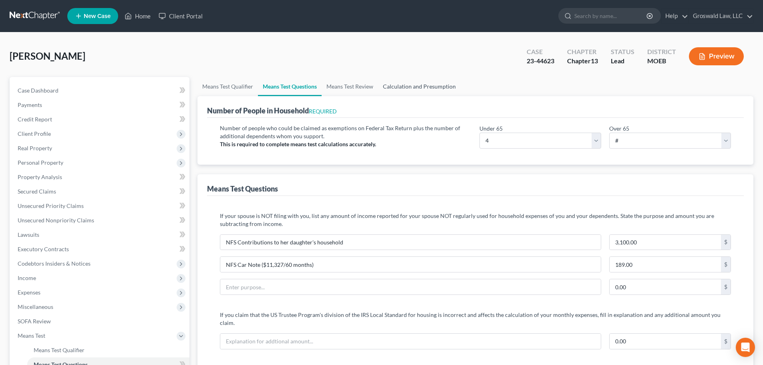
click at [409, 85] on link "Calculation and Presumption" at bounding box center [419, 86] width 83 height 19
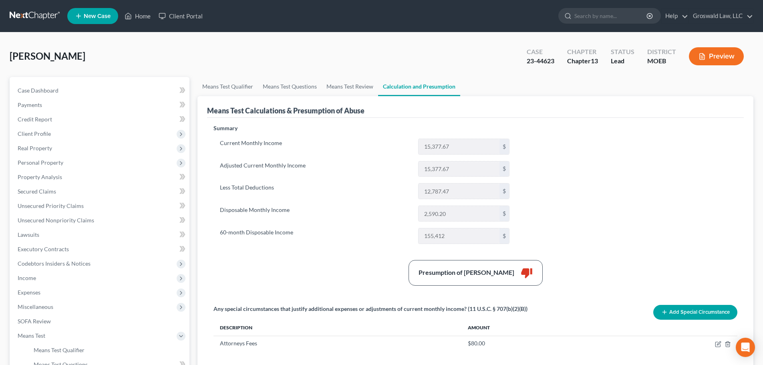
click at [349, 186] on label "Less Total Deductions" at bounding box center [315, 191] width 198 height 16
click at [343, 231] on label "60-month Disposable Income" at bounding box center [315, 236] width 198 height 16
click at [348, 86] on link "Means Test Review" at bounding box center [350, 86] width 56 height 19
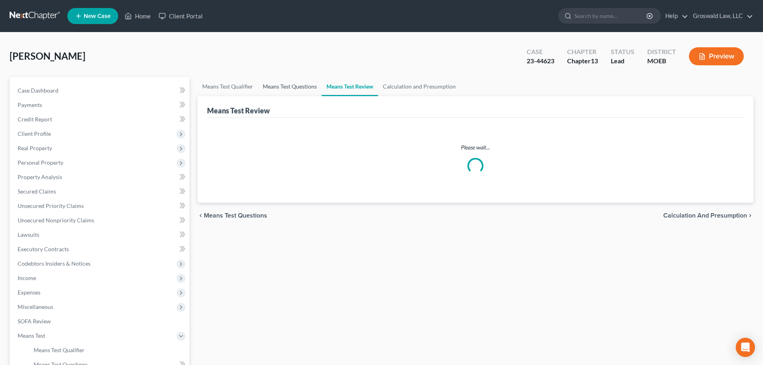
click at [305, 85] on link "Means Test Questions" at bounding box center [290, 86] width 64 height 19
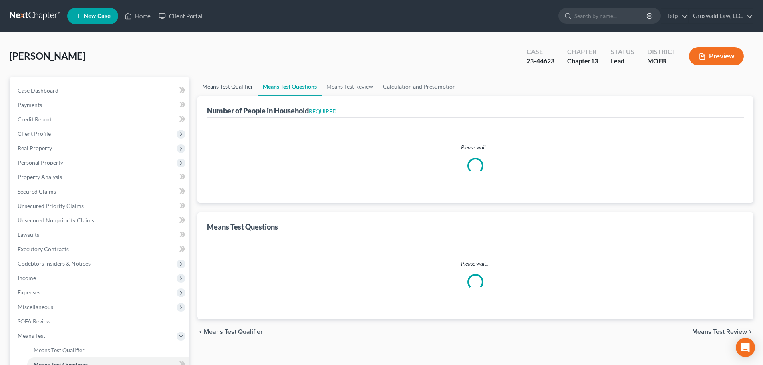
select select "1"
select select "60"
select select "1"
select select "60"
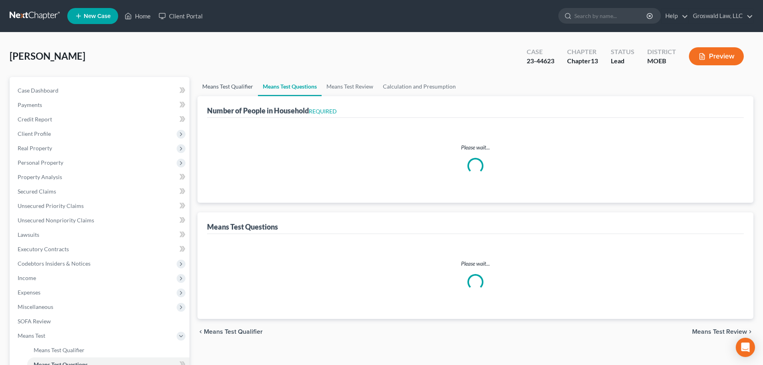
select select "4"
select select "2"
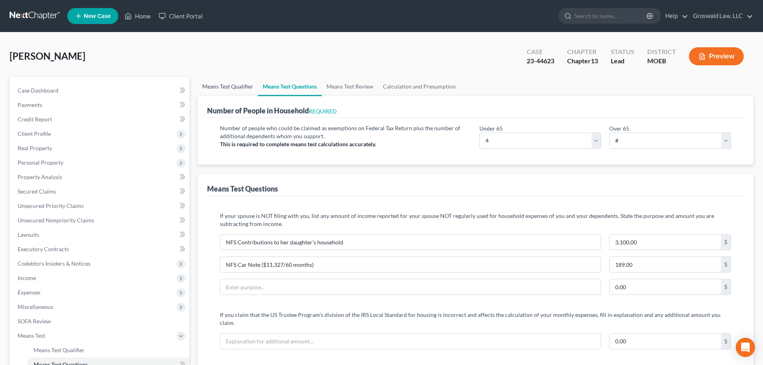
click at [228, 86] on link "Means Test Qualifier" at bounding box center [228, 86] width 61 height 19
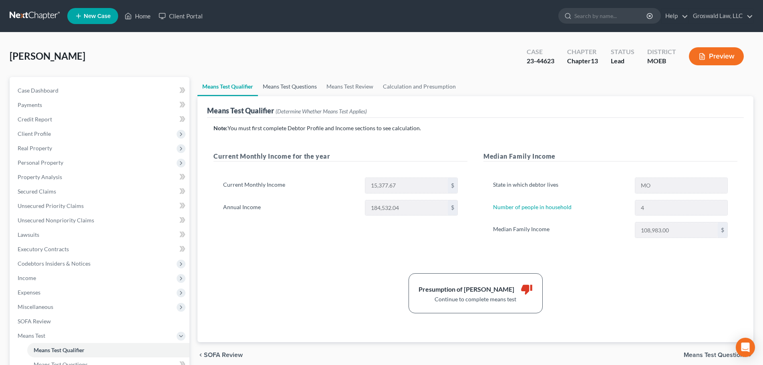
click at [296, 85] on link "Means Test Questions" at bounding box center [290, 86] width 64 height 19
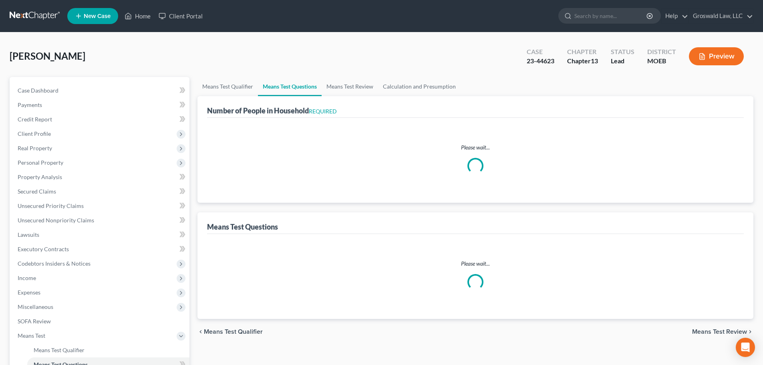
select select "1"
select select "60"
select select "1"
select select "60"
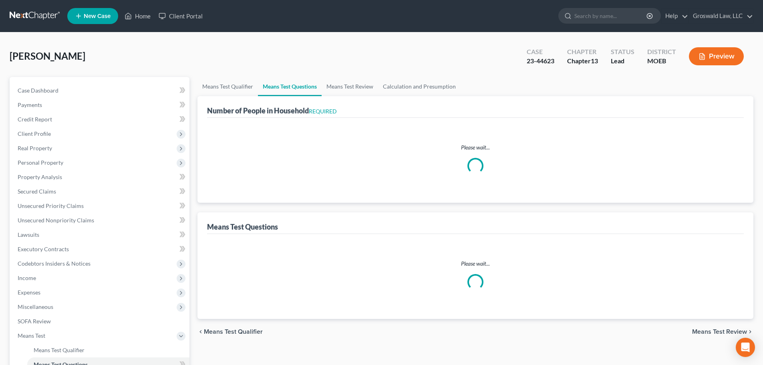
select select "4"
select select "2"
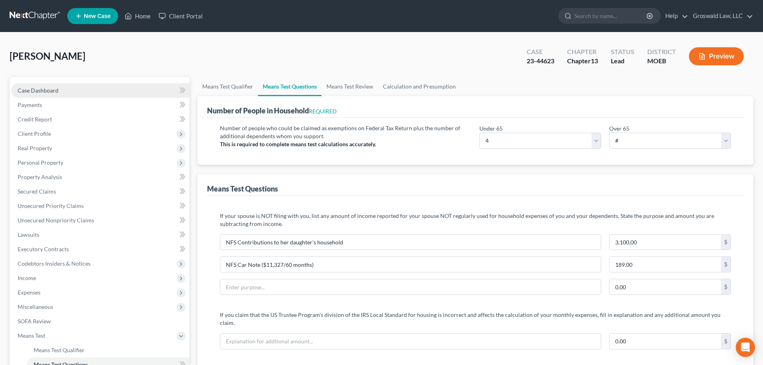
click at [63, 90] on link "Case Dashboard" at bounding box center [100, 90] width 178 height 14
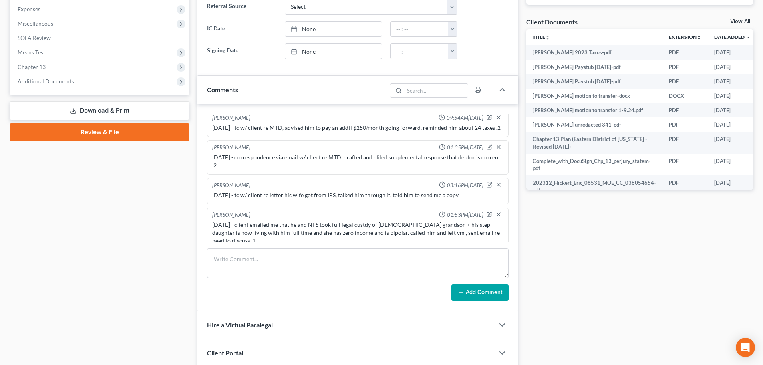
scroll to position [344, 0]
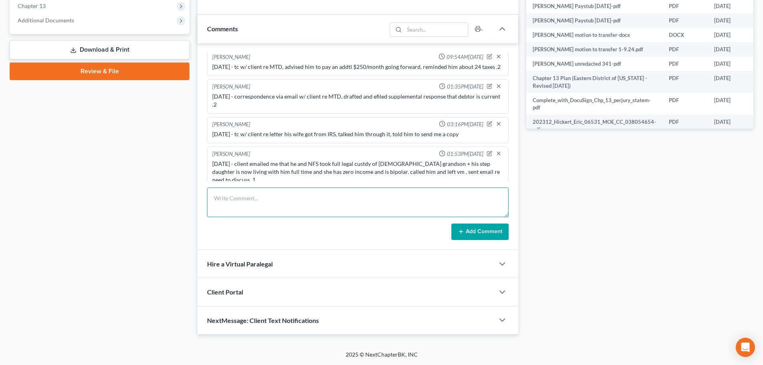
click at [325, 209] on textarea at bounding box center [358, 203] width 302 height 30
type textarea "[DATE] - revioewed case , tc w/ client re cannot lower paymenets"
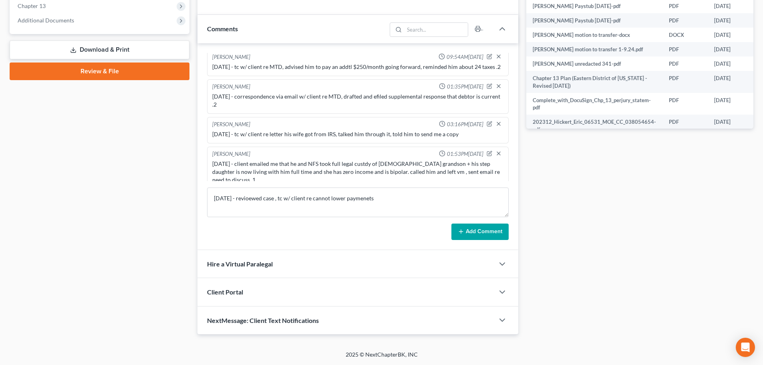
click at [482, 230] on button "Add Comment" at bounding box center [480, 232] width 57 height 17
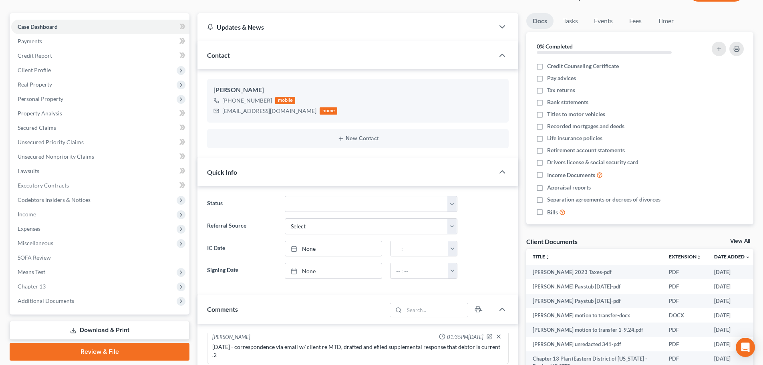
scroll to position [0, 0]
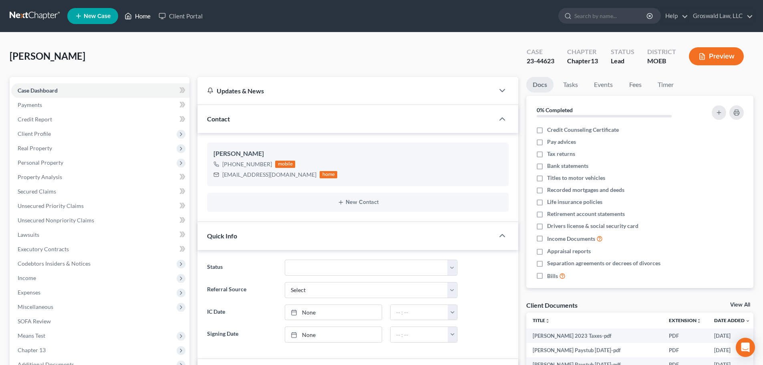
drag, startPoint x: 137, startPoint y: 13, endPoint x: 371, endPoint y: 32, distance: 234.3
click at [137, 13] on link "Home" at bounding box center [138, 16] width 34 height 14
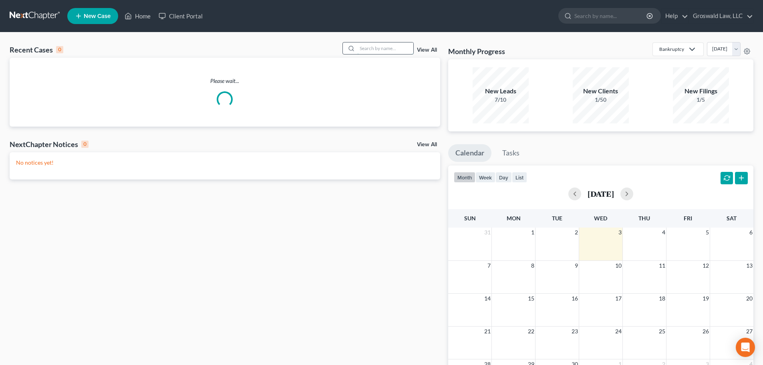
click at [366, 52] on input "search" at bounding box center [385, 48] width 56 height 12
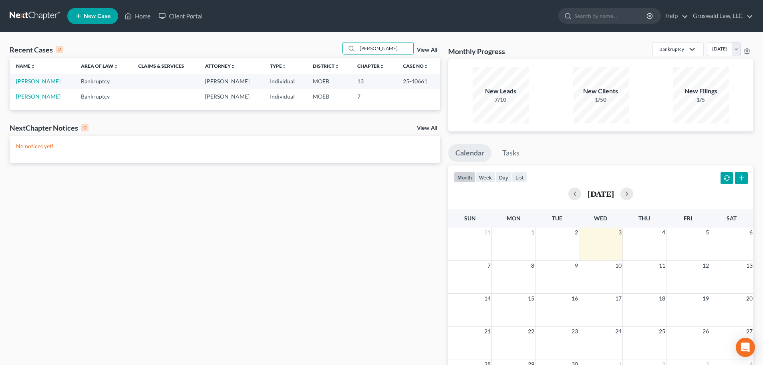
type input "[PERSON_NAME]"
click at [34, 83] on link "[PERSON_NAME]" at bounding box center [38, 81] width 44 height 7
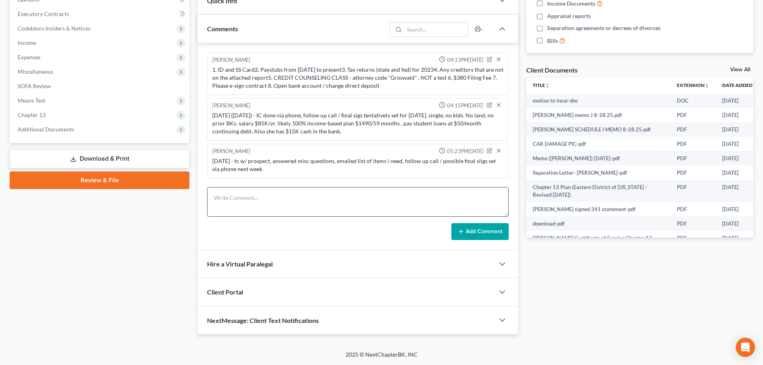
scroll to position [596, 0]
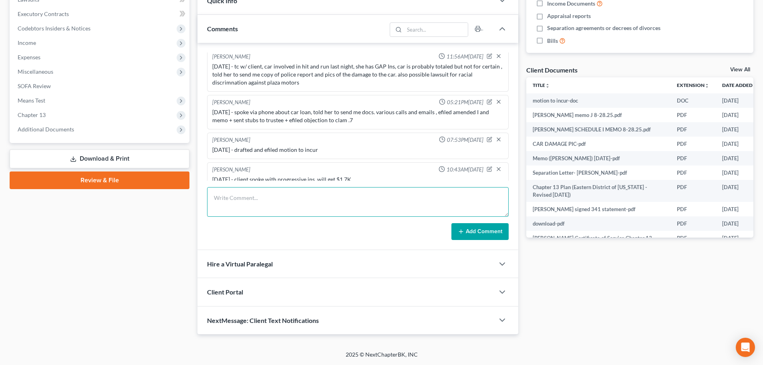
click at [296, 204] on textarea at bounding box center [358, 202] width 302 height 30
type textarea "[DATE] - spoke with client, car is in the shop for the next month"
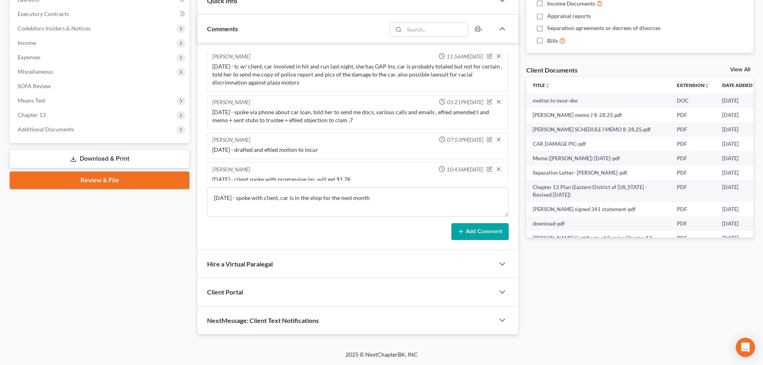
click at [490, 232] on button "Add Comment" at bounding box center [480, 231] width 57 height 17
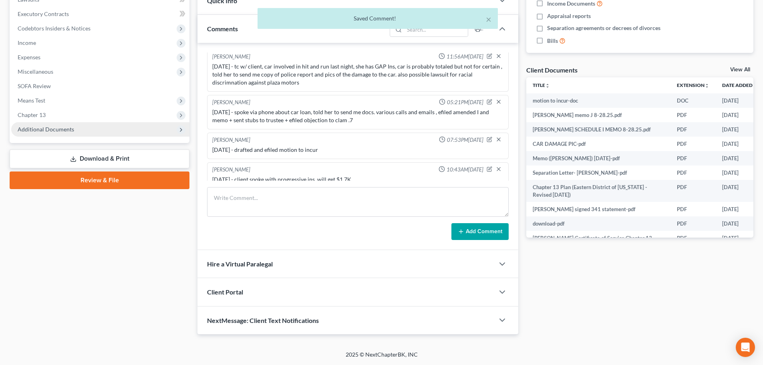
scroll to position [626, 0]
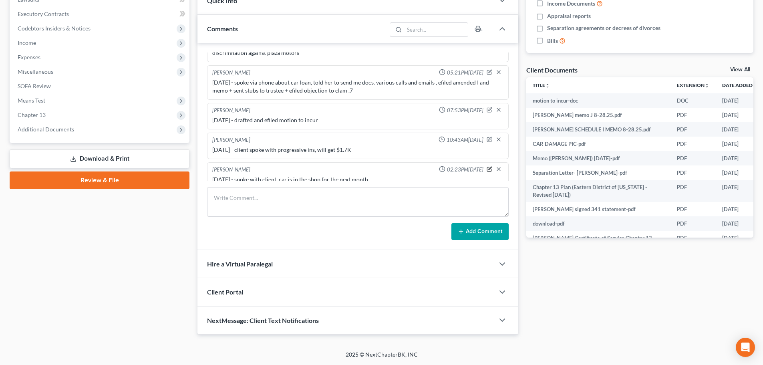
drag, startPoint x: 483, startPoint y: 162, endPoint x: 440, endPoint y: 172, distance: 44.9
click at [489, 167] on icon "button" at bounding box center [490, 168] width 3 height 3
click at [434, 175] on textarea "[DATE] - spoke with client, car is in the shop for the next month" at bounding box center [357, 190] width 291 height 30
type textarea "[DATE] - spoke with client, car is in the shop for the next month. she is reloc…"
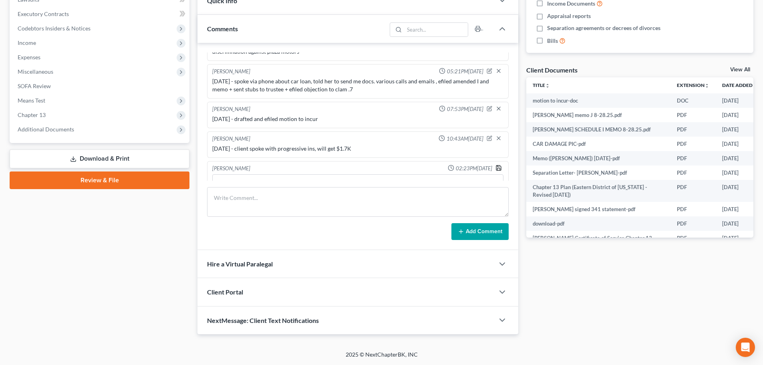
click at [496, 165] on icon "button" at bounding box center [499, 168] width 6 height 6
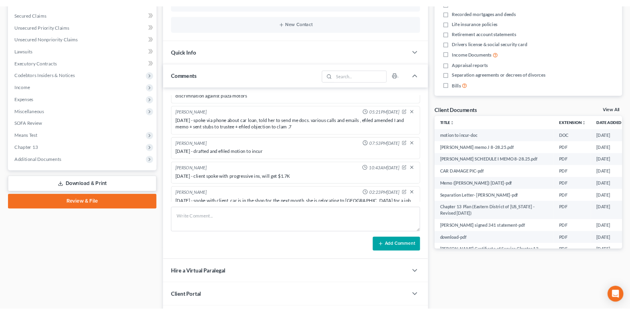
scroll to position [0, 0]
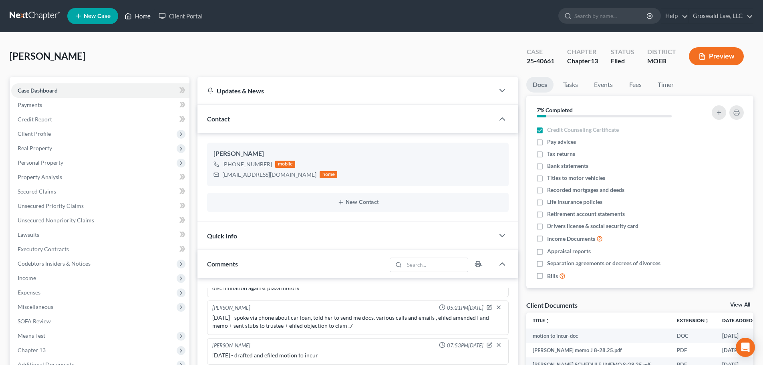
click at [138, 9] on link "Home" at bounding box center [138, 16] width 34 height 14
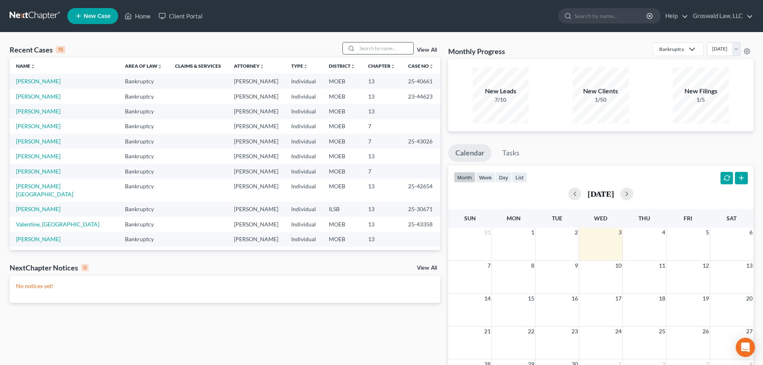
click at [374, 52] on input "search" at bounding box center [385, 48] width 56 height 12
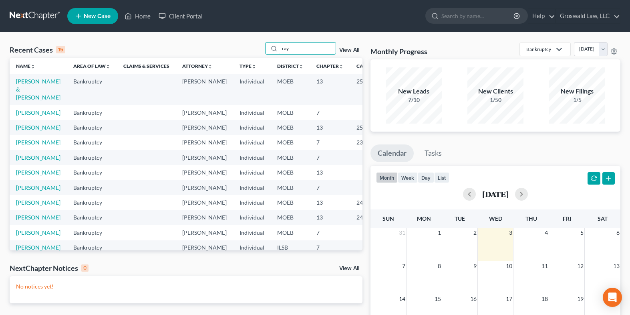
drag, startPoint x: 294, startPoint y: 50, endPoint x: 217, endPoint y: 40, distance: 77.6
click at [220, 42] on div "Recent Cases 15 ray View All" at bounding box center [186, 50] width 353 height 16
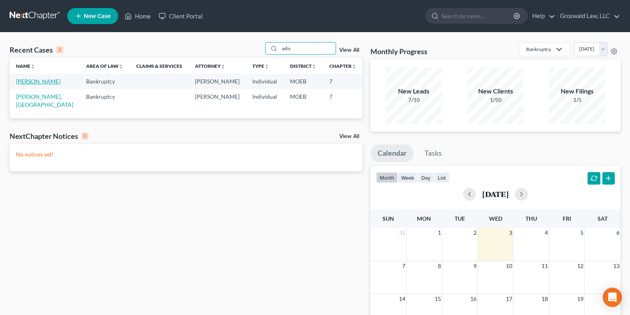
type input "adis"
click at [32, 82] on link "[PERSON_NAME]" at bounding box center [38, 81] width 44 height 7
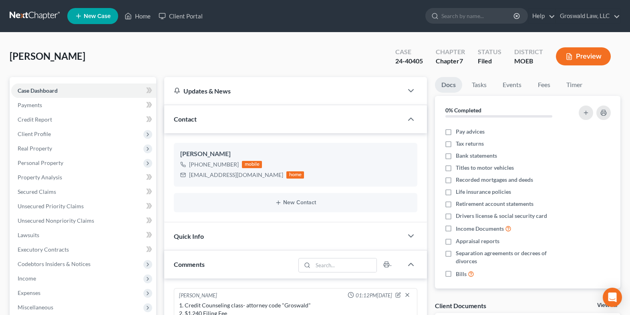
scroll to position [15, 0]
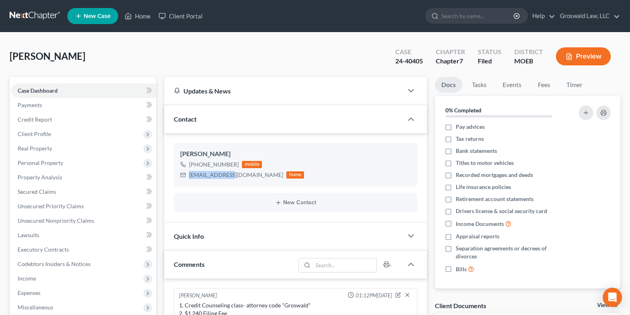
drag, startPoint x: 226, startPoint y: 177, endPoint x: 161, endPoint y: 175, distance: 64.2
copy div "[EMAIL_ADDRESS][DOMAIN_NAME]"
click at [144, 15] on link "Home" at bounding box center [138, 16] width 34 height 14
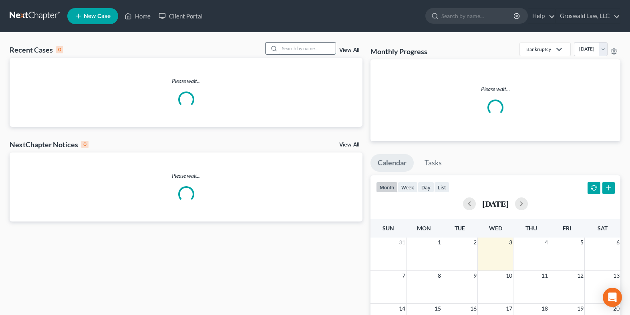
click at [291, 47] on input "search" at bounding box center [308, 48] width 56 height 12
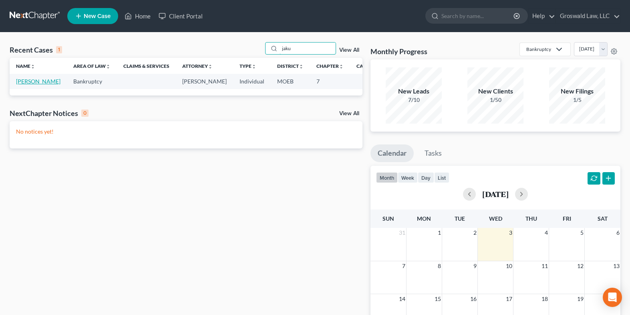
type input "jaku"
click at [21, 85] on link "[PERSON_NAME]" at bounding box center [38, 81] width 44 height 7
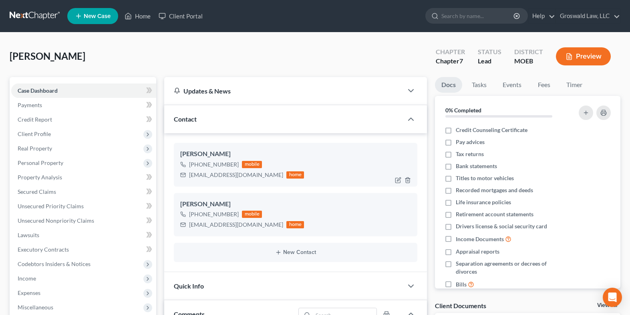
click at [216, 151] on div "[PERSON_NAME]" at bounding box center [295, 154] width 231 height 10
copy div "[PERSON_NAME]"
drag, startPoint x: 239, startPoint y: 228, endPoint x: 190, endPoint y: 225, distance: 48.6
click at [190, 225] on div "[EMAIL_ADDRESS][DOMAIN_NAME]" at bounding box center [236, 224] width 94 height 8
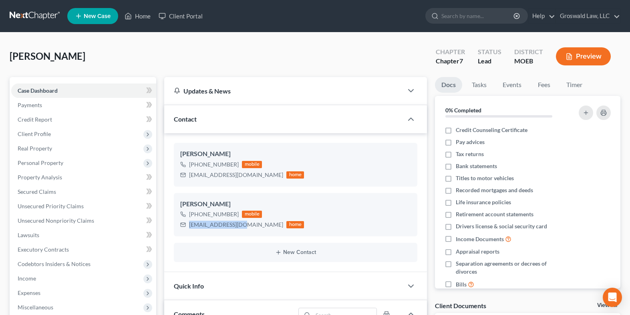
copy div "[EMAIL_ADDRESS][DOMAIN_NAME]"
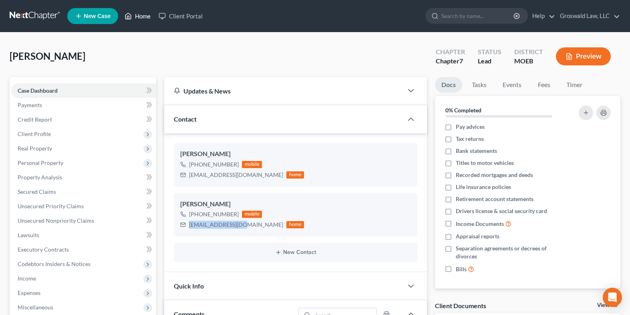
drag, startPoint x: 145, startPoint y: 12, endPoint x: 134, endPoint y: 18, distance: 12.4
click at [145, 12] on link "Home" at bounding box center [138, 16] width 34 height 14
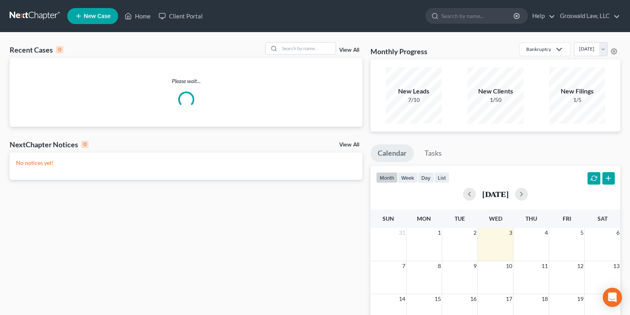
click at [93, 14] on span "New Case" at bounding box center [97, 16] width 27 height 6
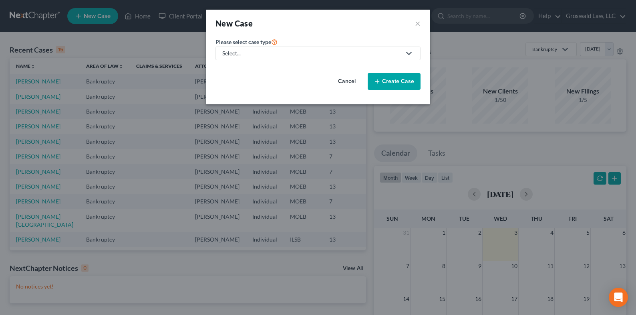
click at [293, 57] on div "Select..." at bounding box center [311, 53] width 179 height 8
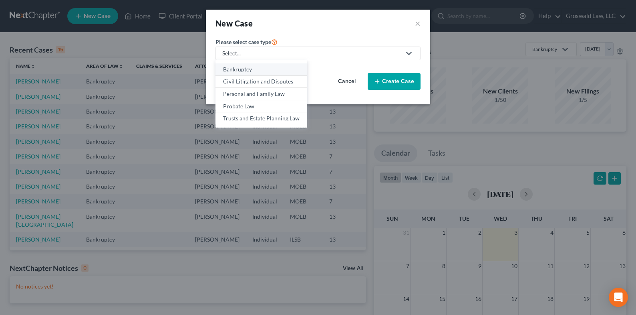
click at [260, 65] on link "Bankruptcy" at bounding box center [262, 69] width 92 height 12
select select "45"
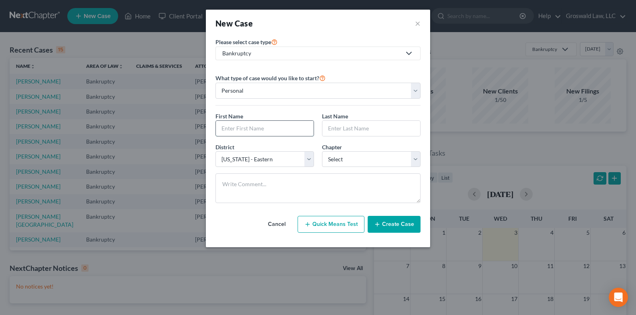
click at [228, 124] on input "text" at bounding box center [265, 128] width 98 height 15
type input "[PERSON_NAME]"
select select "3"
click at [387, 225] on button "Create Case" at bounding box center [394, 224] width 53 height 17
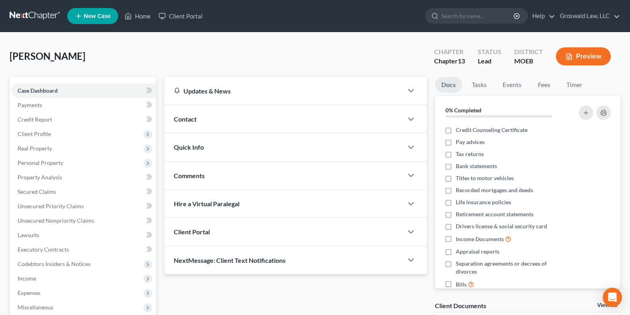
drag, startPoint x: 195, startPoint y: 118, endPoint x: 199, endPoint y: 125, distance: 7.9
click at [195, 118] on span "Contact" at bounding box center [185, 119] width 23 height 8
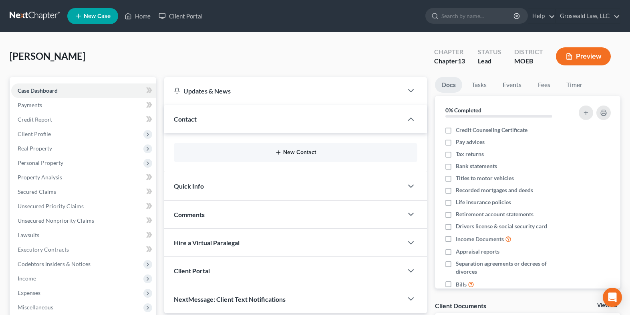
click at [277, 153] on icon "button" at bounding box center [278, 152] width 6 height 6
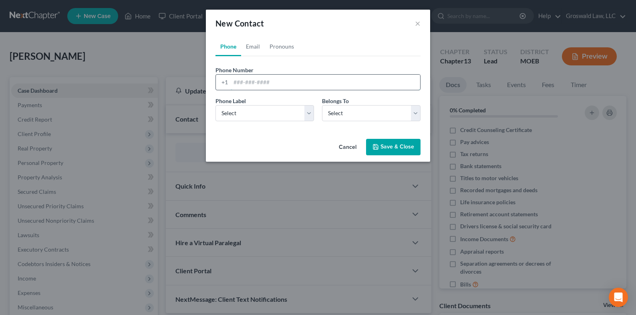
click at [278, 78] on input "tel" at bounding box center [326, 82] width 190 height 15
paste input "[PHONE_NUMBER]"
type input "[PHONE_NUMBER]"
drag, startPoint x: 254, startPoint y: 107, endPoint x: 254, endPoint y: 121, distance: 14.0
click at [254, 107] on select "Select Mobile Home Work Other" at bounding box center [265, 113] width 99 height 16
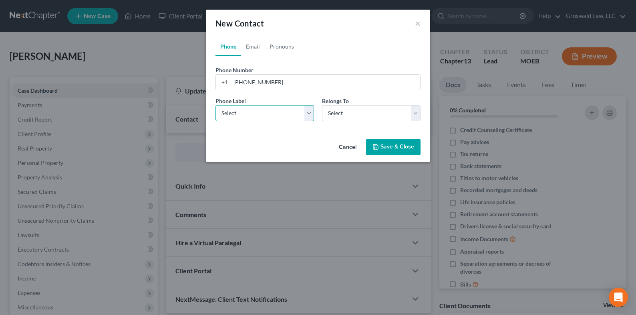
select select "0"
click at [216, 105] on select "Select Mobile Home Work Other" at bounding box center [265, 113] width 99 height 16
drag, startPoint x: 361, startPoint y: 113, endPoint x: 359, endPoint y: 120, distance: 6.7
click at [361, 113] on select "Select Client Other" at bounding box center [371, 113] width 99 height 16
select select "0"
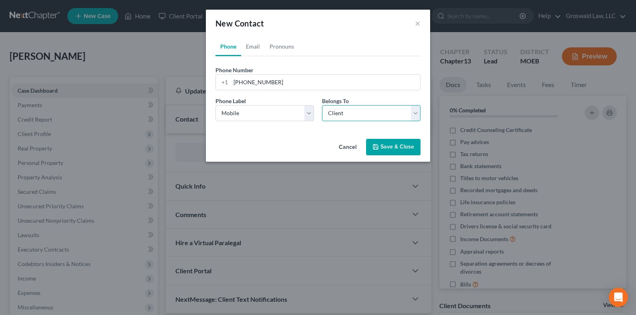
click at [322, 105] on select "Select Client Other" at bounding box center [371, 113] width 99 height 16
click at [252, 46] on link "Email" at bounding box center [253, 46] width 24 height 19
drag, startPoint x: 258, startPoint y: 81, endPoint x: 264, endPoint y: 103, distance: 22.8
click at [258, 81] on input "email" at bounding box center [326, 82] width 190 height 15
paste input "[EMAIL_ADDRESS][DOMAIN_NAME]"
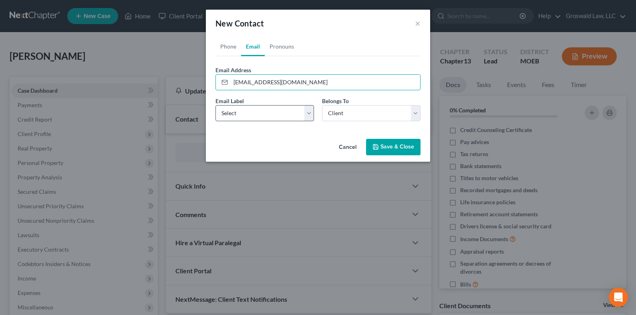
type input "[EMAIL_ADDRESS][DOMAIN_NAME]"
click at [250, 109] on select "Select Home Work Other" at bounding box center [265, 113] width 99 height 16
select select "0"
click at [216, 105] on select "Select Home Work Other" at bounding box center [265, 113] width 99 height 16
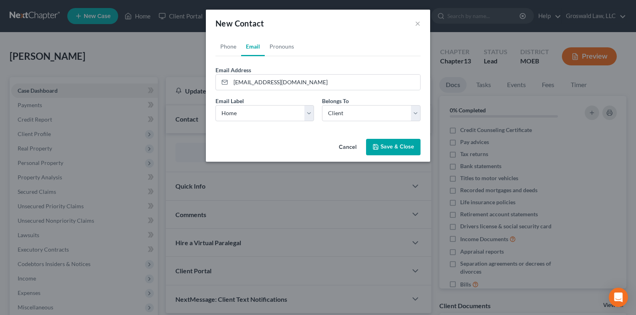
click at [393, 143] on button "Save & Close" at bounding box center [393, 147] width 54 height 17
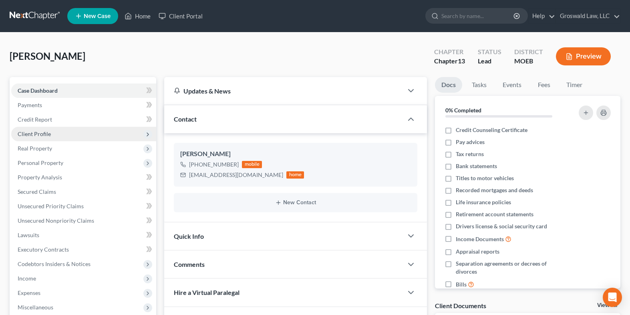
click at [40, 133] on span "Client Profile" at bounding box center [34, 133] width 33 height 7
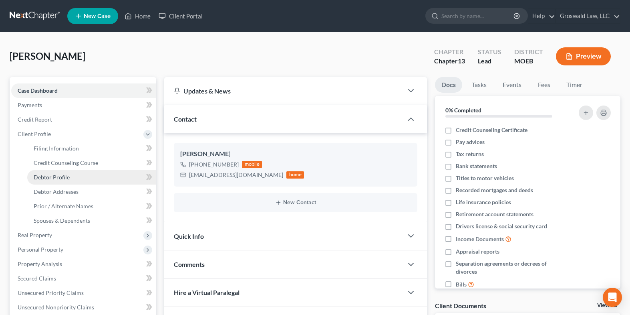
click at [66, 180] on span "Debtor Profile" at bounding box center [52, 176] width 36 height 7
select select "0"
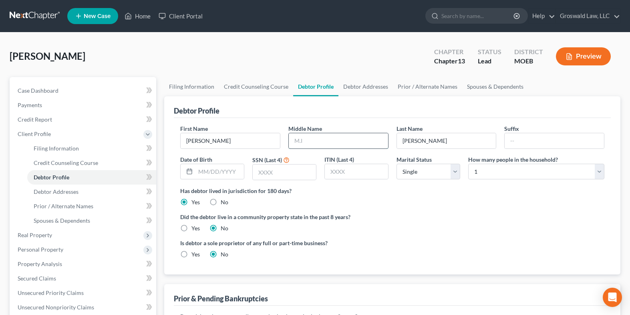
click at [318, 143] on input "text" at bounding box center [338, 140] width 99 height 15
type input "[PERSON_NAME]"
click at [415, 229] on div "Did the debtor live in a community property state in the past 8 years? Yes No" at bounding box center [392, 222] width 424 height 20
click at [346, 87] on link "Debtor Addresses" at bounding box center [366, 86] width 54 height 19
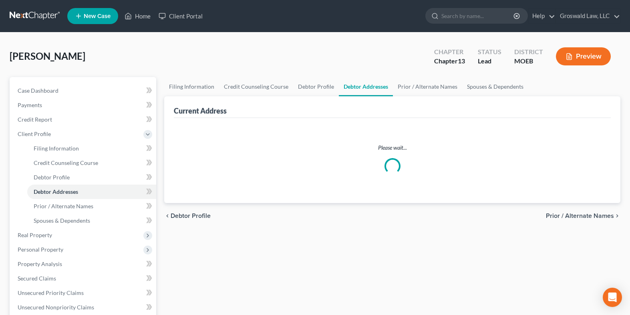
select select "0"
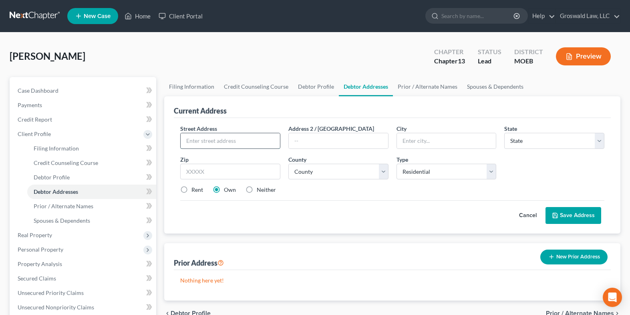
click at [246, 146] on input "text" at bounding box center [230, 140] width 99 height 15
paste input "[STREET_ADDRESS]"
type input "[STREET_ADDRESS]"
click at [209, 169] on input "text" at bounding box center [230, 171] width 100 height 16
paste input "63147"
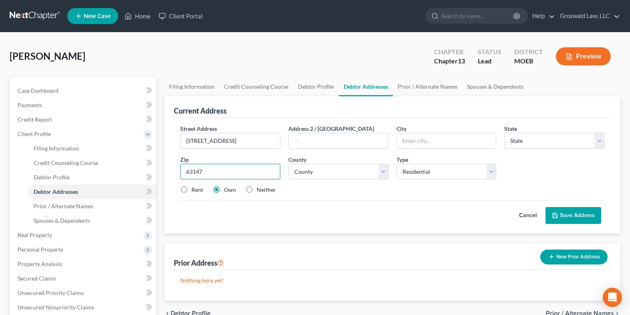
type input "63147"
type input "Saint Louis"
select select "26"
drag, startPoint x: 343, startPoint y: 171, endPoint x: 338, endPoint y: 170, distance: 5.0
click at [343, 171] on select "County [GEOGRAPHIC_DATA] [GEOGRAPHIC_DATA] [GEOGRAPHIC_DATA] [GEOGRAPHIC_DATA] …" at bounding box center [338, 171] width 100 height 16
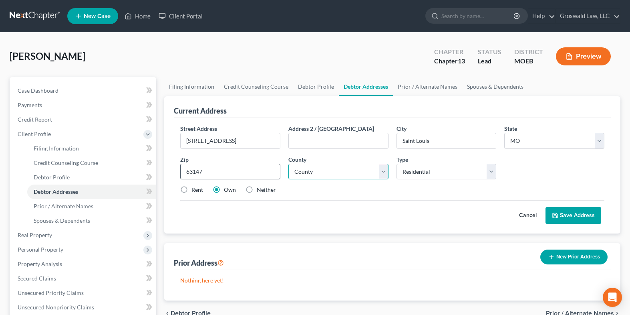
select select "101"
click at [288, 163] on select "County [GEOGRAPHIC_DATA] [GEOGRAPHIC_DATA] [GEOGRAPHIC_DATA] [GEOGRAPHIC_DATA] …" at bounding box center [338, 171] width 100 height 16
click at [257, 188] on label "Neither" at bounding box center [266, 190] width 19 height 8
click at [260, 188] on input "Neither" at bounding box center [262, 188] width 5 height 5
radio input "true"
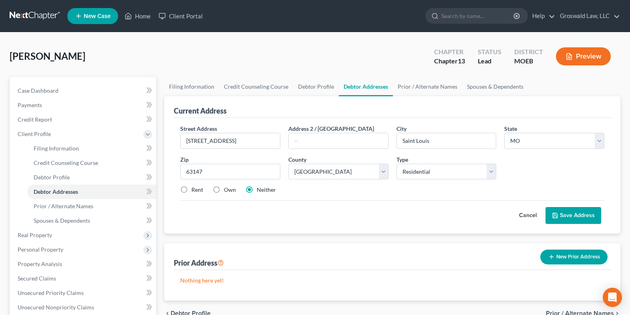
click at [581, 212] on button "Save Address" at bounding box center [574, 215] width 56 height 17
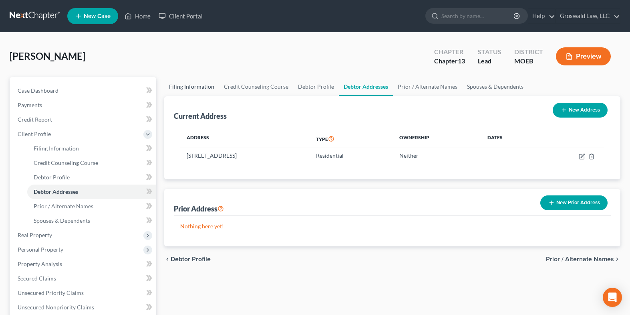
click at [204, 89] on link "Filing Information" at bounding box center [191, 86] width 55 height 19
select select "1"
select select "0"
select select "3"
select select "45"
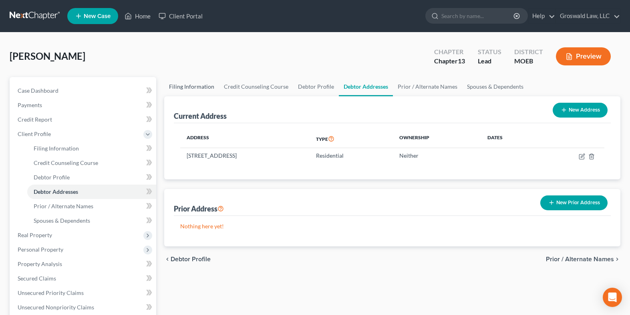
select select "0"
select select "26"
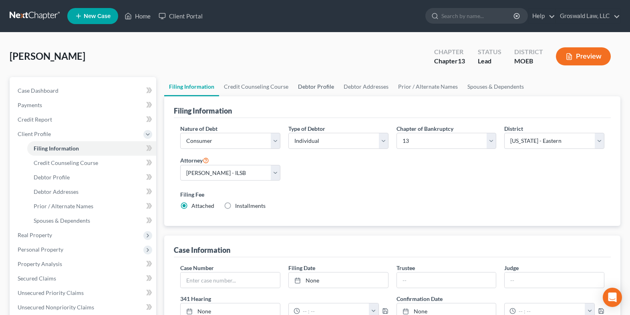
click at [313, 86] on link "Debtor Profile" at bounding box center [316, 86] width 46 height 19
select select "0"
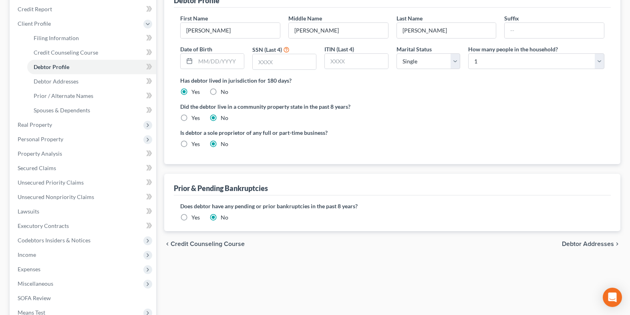
scroll to position [227, 0]
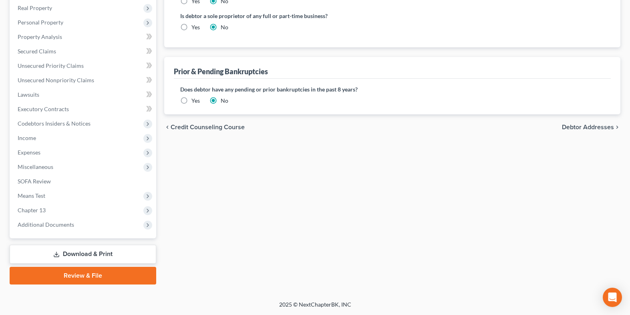
click at [192, 101] on label "Yes" at bounding box center [196, 101] width 8 height 8
click at [195, 101] on input "Yes" at bounding box center [197, 99] width 5 height 5
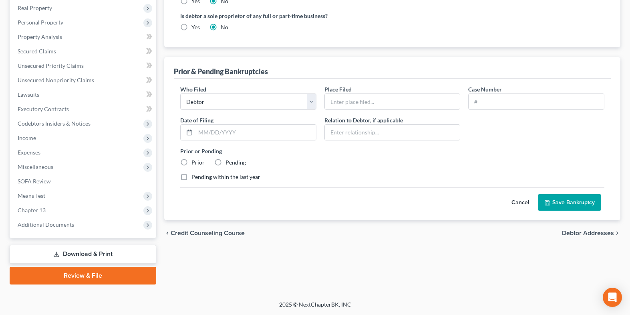
click at [394, 111] on div "Who Filed * Debtor Other Place Filed * Case Number Date of [GEOGRAPHIC_DATA] * …" at bounding box center [392, 136] width 432 height 102
drag, startPoint x: 387, startPoint y: 98, endPoint x: 391, endPoint y: 105, distance: 8.8
click at [387, 98] on input "text" at bounding box center [392, 101] width 135 height 15
type input "[GEOGRAPHIC_DATA][US_STATE]"
click at [490, 101] on input "text" at bounding box center [536, 101] width 135 height 15
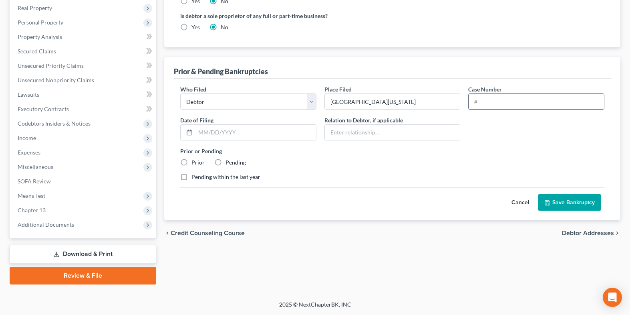
drag, startPoint x: 482, startPoint y: 101, endPoint x: 477, endPoint y: 101, distance: 4.4
click at [482, 101] on input "text" at bounding box center [536, 101] width 135 height 15
paste input "24-41302"
type input "24-41302"
click at [211, 131] on input "text" at bounding box center [256, 132] width 121 height 15
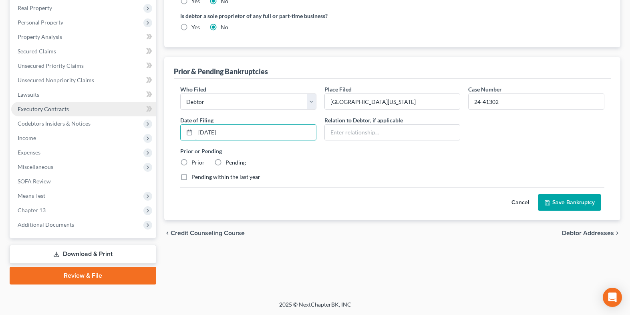
type input "[DATE]"
click at [192, 163] on label "Prior" at bounding box center [198, 162] width 13 height 8
click at [195, 163] on input "Prior" at bounding box center [197, 160] width 5 height 5
radio input "true"
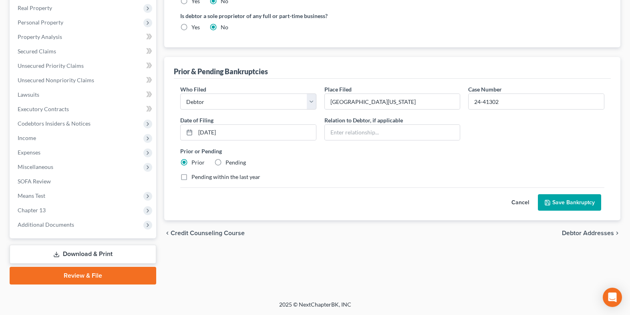
click at [200, 177] on label "Pending within the last year" at bounding box center [226, 177] width 69 height 8
click at [200, 177] on input "Pending within the last year" at bounding box center [197, 175] width 5 height 5
checkbox input "true"
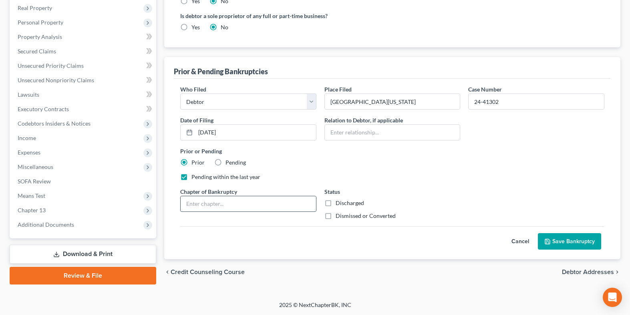
click at [214, 205] on input "text" at bounding box center [248, 203] width 135 height 15
type input "13"
click at [336, 215] on label "Dismissed or Converted" at bounding box center [366, 216] width 60 height 8
click at [339, 215] on input "Dismissed or Converted" at bounding box center [341, 214] width 5 height 5
checkbox input "true"
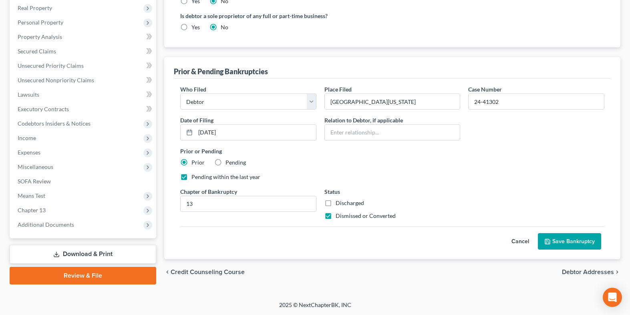
click at [571, 243] on button "Save Bankruptcy" at bounding box center [569, 241] width 63 height 17
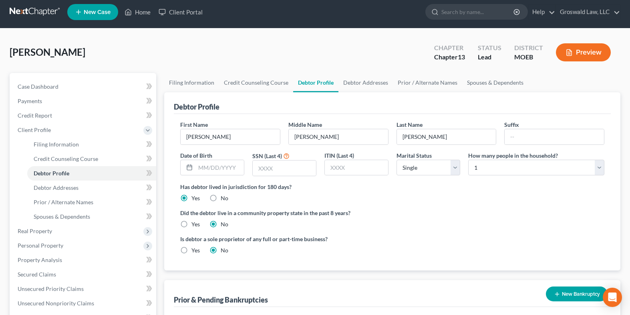
scroll to position [0, 0]
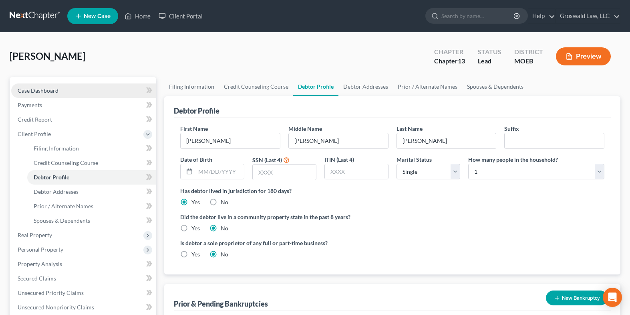
click at [54, 93] on span "Case Dashboard" at bounding box center [38, 90] width 41 height 7
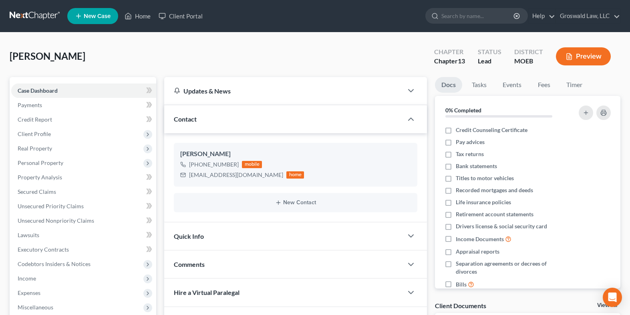
click at [225, 50] on div "[PERSON_NAME] Upgraded Chapter Chapter 13 Status Lead District MOEB Preview" at bounding box center [315, 59] width 611 height 35
drag, startPoint x: 257, startPoint y: 176, endPoint x: 245, endPoint y: 176, distance: 12.0
click at [245, 176] on div "[EMAIL_ADDRESS][DOMAIN_NAME] home" at bounding box center [242, 174] width 124 height 10
click at [252, 176] on div "[EMAIL_ADDRESS][DOMAIN_NAME] home" at bounding box center [242, 174] width 124 height 10
click at [253, 176] on div "[EMAIL_ADDRESS][DOMAIN_NAME] home" at bounding box center [242, 174] width 124 height 10
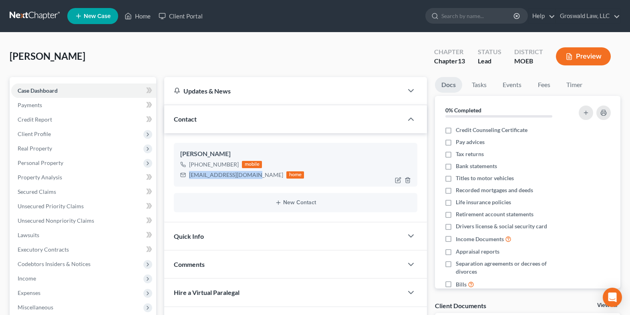
drag, startPoint x: 250, startPoint y: 175, endPoint x: 189, endPoint y: 173, distance: 61.7
click at [189, 173] on div "[EMAIL_ADDRESS][DOMAIN_NAME] home" at bounding box center [242, 174] width 124 height 10
copy div "[EMAIL_ADDRESS][DOMAIN_NAME]"
click at [136, 12] on link "Home" at bounding box center [138, 16] width 34 height 14
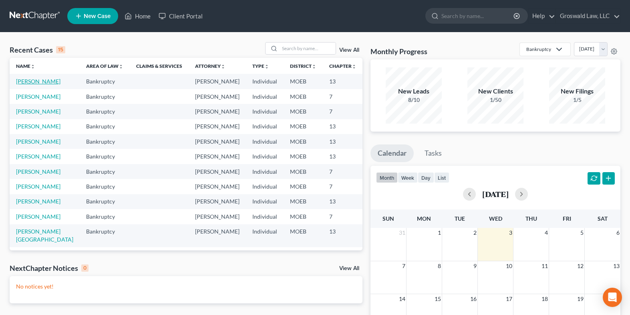
click at [25, 80] on link "[PERSON_NAME]" at bounding box center [38, 81] width 44 height 7
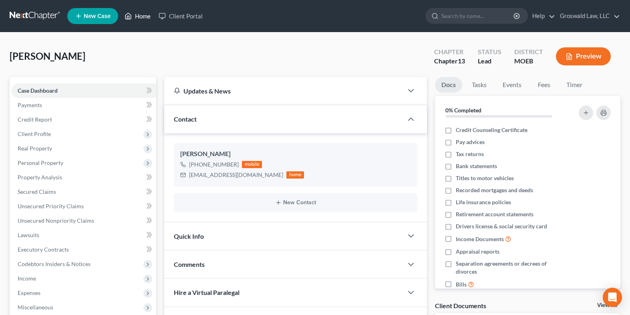
click at [137, 19] on link "Home" at bounding box center [138, 16] width 34 height 14
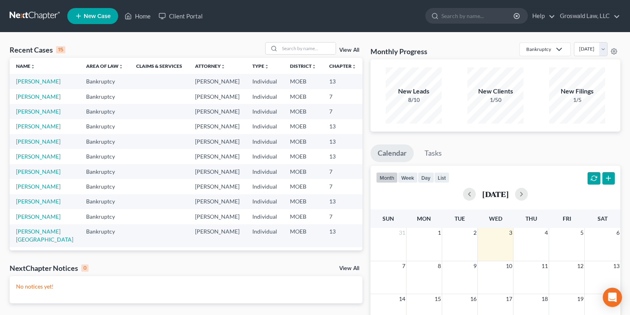
click at [101, 15] on span "New Case" at bounding box center [97, 16] width 27 height 6
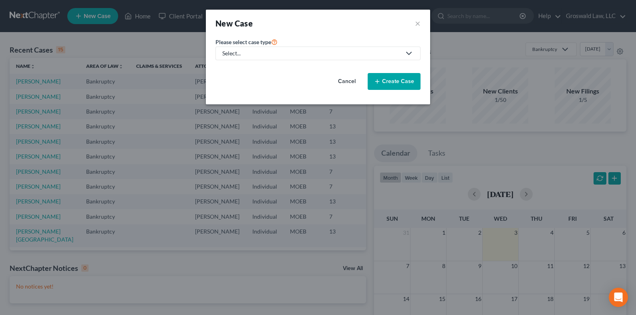
click at [296, 54] on div "Select..." at bounding box center [311, 53] width 179 height 8
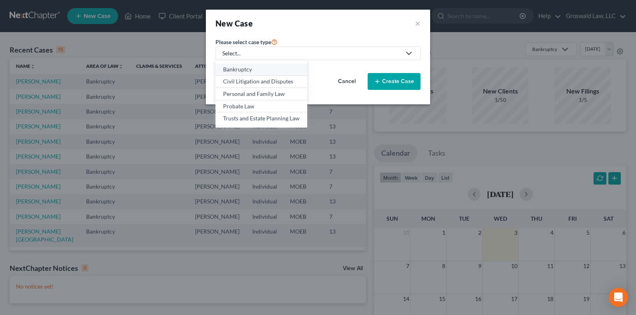
click at [266, 70] on div "Bankruptcy" at bounding box center [261, 69] width 77 height 8
select select "45"
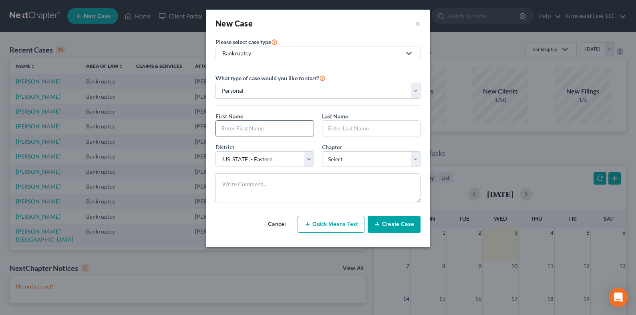
click at [264, 129] on input "text" at bounding box center [265, 128] width 98 height 15
type input "A"
type input "[PERSON_NAME]"
type input "G"
type input "[PERSON_NAME]"
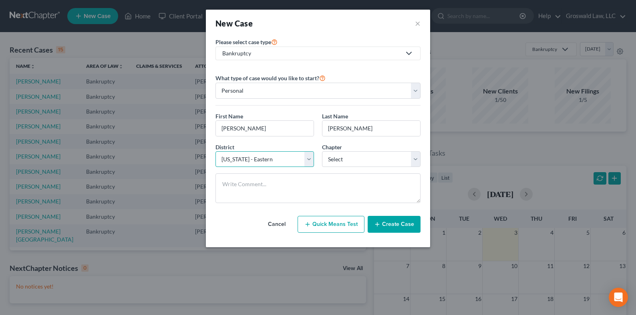
click at [229, 162] on select "Select [US_STATE] - [GEOGRAPHIC_DATA] [US_STATE] - [GEOGRAPHIC_DATA][US_STATE] …" at bounding box center [265, 159] width 99 height 16
click at [216, 151] on select "Select [US_STATE] - [GEOGRAPHIC_DATA] [US_STATE] - [GEOGRAPHIC_DATA][US_STATE] …" at bounding box center [265, 159] width 99 height 16
select select "26"
select select "0"
click at [395, 225] on button "Create Case" at bounding box center [394, 224] width 53 height 17
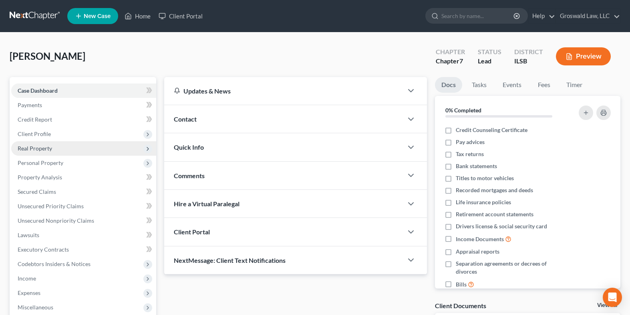
drag, startPoint x: 52, startPoint y: 132, endPoint x: 71, endPoint y: 152, distance: 27.8
click at [52, 132] on span "Client Profile" at bounding box center [83, 134] width 145 height 14
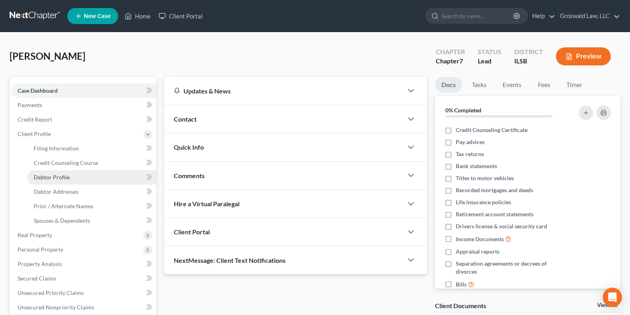
click at [62, 174] on span "Debtor Profile" at bounding box center [52, 176] width 36 height 7
select select "0"
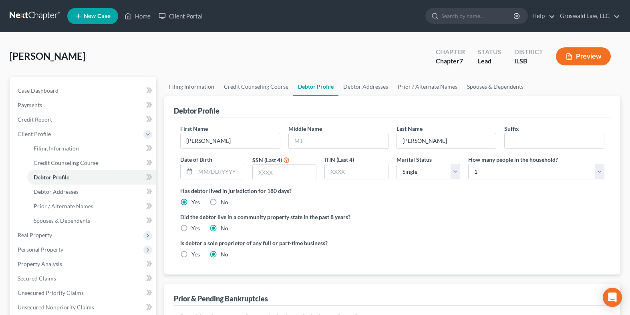
drag, startPoint x: 297, startPoint y: 136, endPoint x: 285, endPoint y: 135, distance: 11.7
click at [297, 136] on input "text" at bounding box center [338, 140] width 99 height 15
type input "M."
drag, startPoint x: 516, startPoint y: 234, endPoint x: 443, endPoint y: 206, distance: 78.1
click at [516, 234] on ng-include "First Name [PERSON_NAME] Middle Name M. Last Name [PERSON_NAME] Suffix Date of …" at bounding box center [392, 194] width 424 height 140
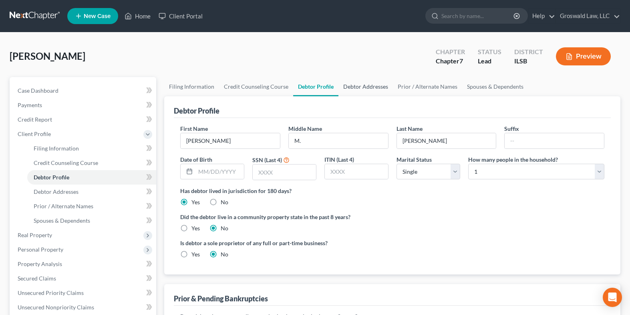
click at [367, 86] on link "Debtor Addresses" at bounding box center [366, 86] width 54 height 19
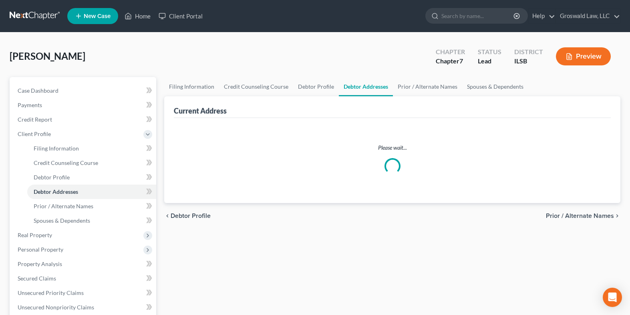
select select "0"
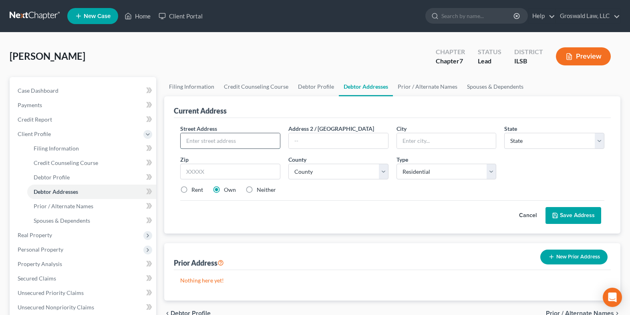
drag, startPoint x: 210, startPoint y: 141, endPoint x: 216, endPoint y: 139, distance: 6.3
click at [210, 141] on input "text" at bounding box center [230, 140] width 99 height 15
type input "[STREET_ADDRESS]"
type input "62207"
type input "[GEOGRAPHIC_DATA]"
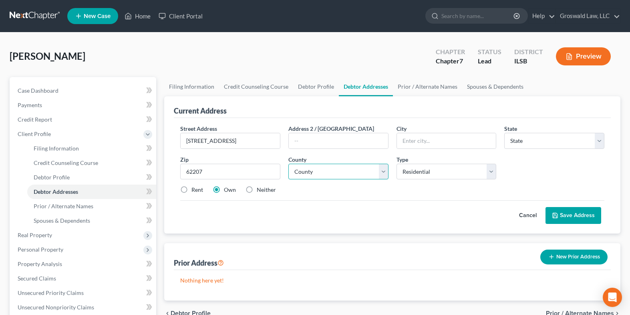
select select "14"
select select "86"
click at [582, 214] on button "Save Address" at bounding box center [574, 215] width 56 height 17
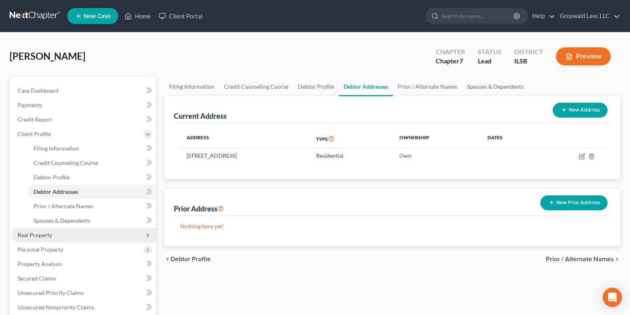
click at [40, 232] on span "Real Property" at bounding box center [35, 234] width 34 height 7
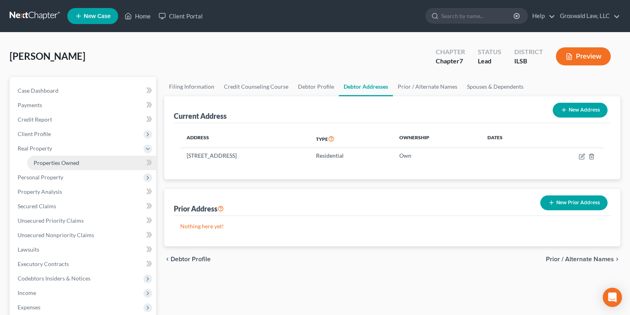
click at [57, 161] on span "Properties Owned" at bounding box center [57, 162] width 46 height 7
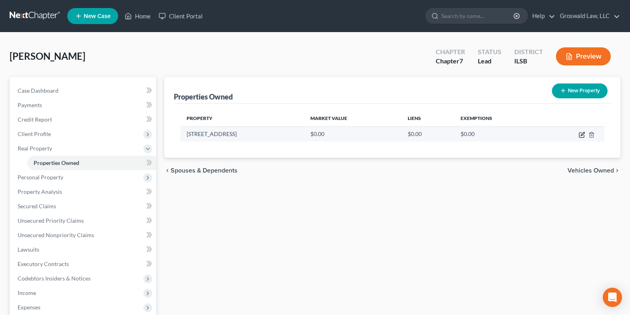
click at [579, 135] on icon "button" at bounding box center [581, 135] width 5 height 5
select select "14"
select select "86"
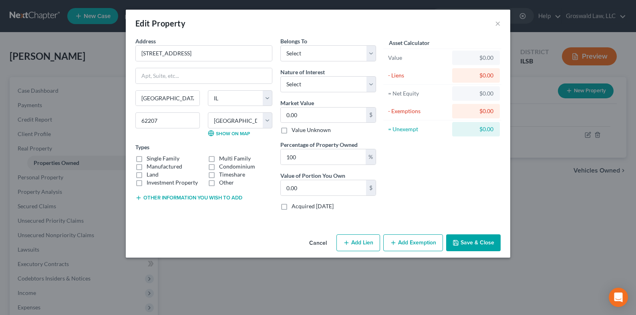
click at [154, 166] on label "Manufactured" at bounding box center [165, 166] width 36 height 8
click at [154, 166] on input "Manufactured" at bounding box center [152, 164] width 5 height 5
checkbox input "true"
click at [152, 196] on button "Other information you wish to add" at bounding box center [188, 197] width 107 height 6
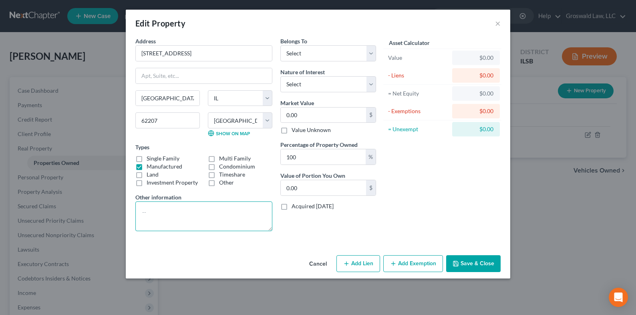
click at [157, 211] on textarea at bounding box center [203, 216] width 137 height 30
type textarea "Mobile Home plus .6 Acres"
click at [293, 59] on select "Select Debtor 1 Only Debtor 2 Only Debtor 1 And Debtor 2 Only At Least One Of T…" at bounding box center [328, 53] width 96 height 16
select select "0"
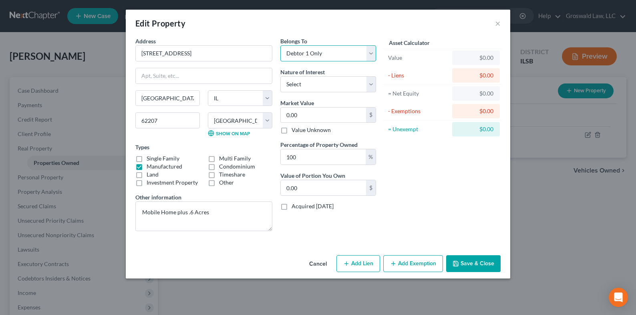
click at [280, 45] on select "Select Debtor 1 Only Debtor 2 Only Debtor 1 And Debtor 2 Only At Least One Of T…" at bounding box center [328, 53] width 96 height 16
click at [299, 82] on select "Select Fee Simple Joint Tenant Life Estate Equitable Interest Future Interest T…" at bounding box center [328, 84] width 96 height 16
select select "0"
click at [280, 76] on select "Select Fee Simple Joint Tenant Life Estate Equitable Interest Future Interest T…" at bounding box center [328, 84] width 96 height 16
click at [463, 261] on button "Save & Close" at bounding box center [473, 263] width 54 height 17
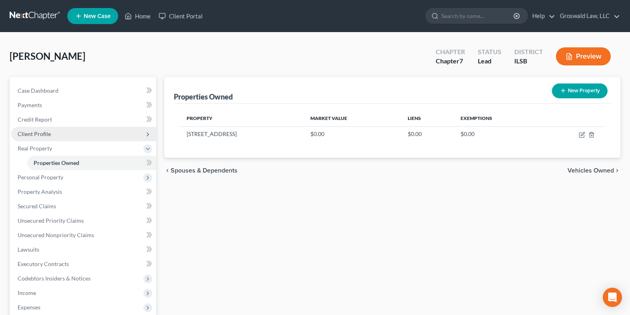
click at [41, 133] on span "Client Profile" at bounding box center [34, 133] width 33 height 7
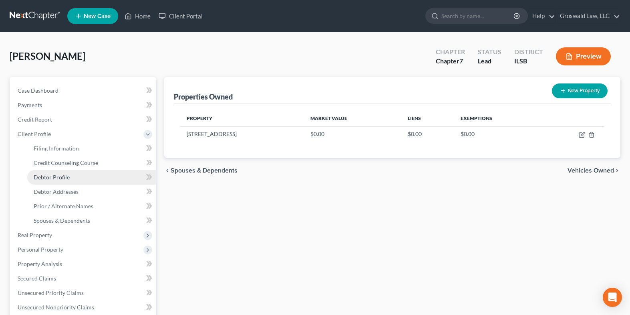
click at [58, 180] on span "Debtor Profile" at bounding box center [52, 176] width 36 height 7
select select "0"
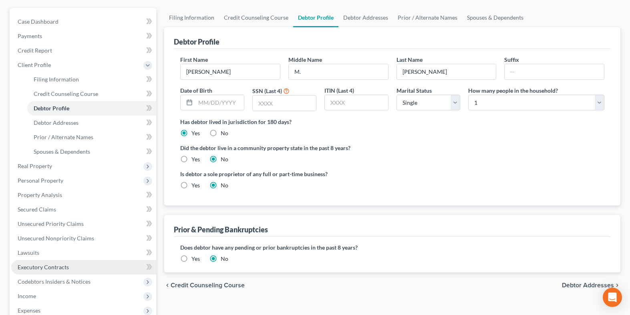
scroll to position [120, 0]
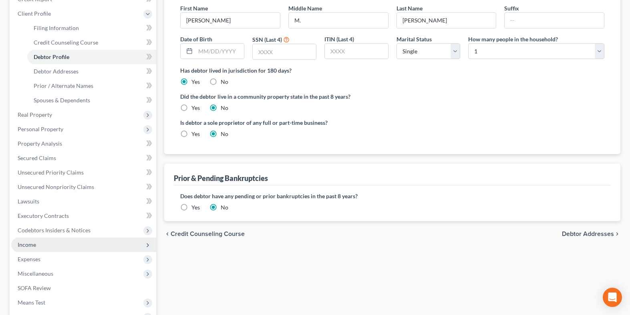
drag, startPoint x: 25, startPoint y: 241, endPoint x: 30, endPoint y: 241, distance: 4.4
click at [25, 241] on span "Income" at bounding box center [27, 244] width 18 height 7
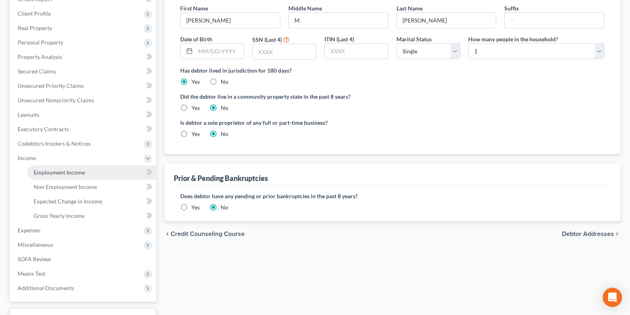
click at [52, 176] on link "Employment Income" at bounding box center [91, 172] width 129 height 14
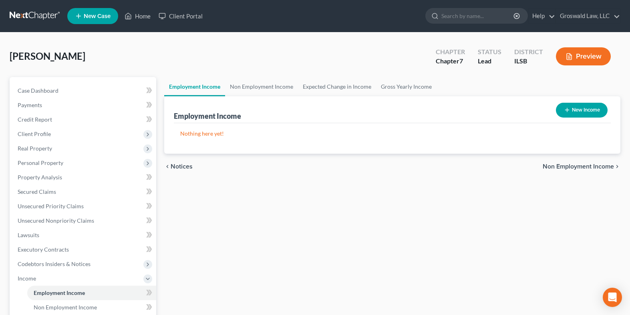
click at [579, 111] on button "New Income" at bounding box center [582, 110] width 52 height 15
select select "0"
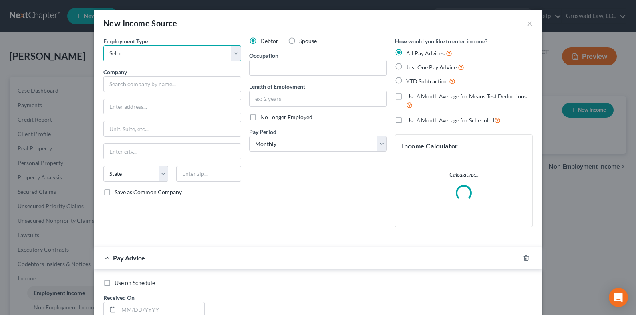
drag, startPoint x: 148, startPoint y: 56, endPoint x: 146, endPoint y: 61, distance: 5.1
click at [147, 58] on select "Select Full or [DEMOGRAPHIC_DATA] Employment Self Employment" at bounding box center [172, 53] width 138 height 16
select select "0"
click at [103, 45] on select "Select Full or [DEMOGRAPHIC_DATA] Employment Self Employment" at bounding box center [172, 53] width 138 height 16
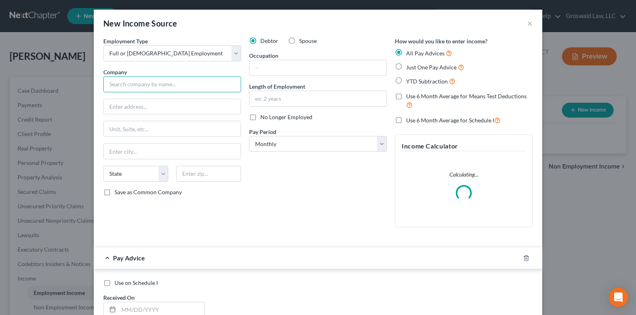
click at [135, 82] on input "text" at bounding box center [172, 84] width 138 height 16
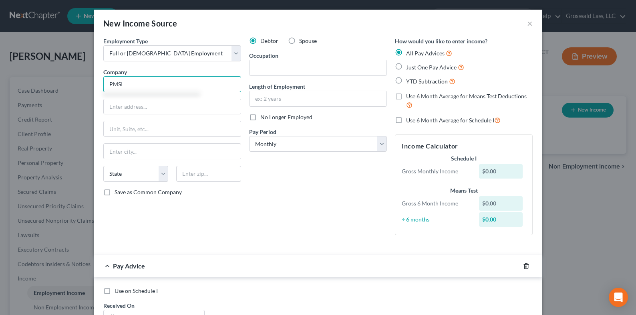
type input "PMSI"
click at [524, 264] on icon "button" at bounding box center [526, 265] width 6 height 6
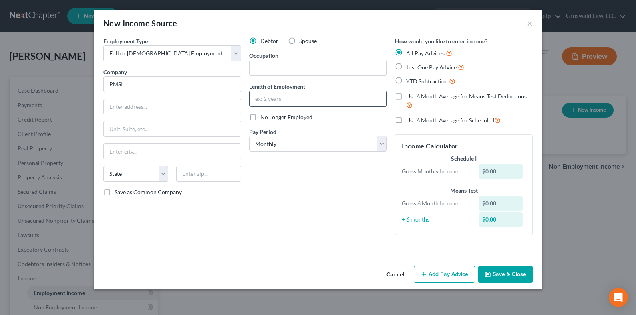
click at [300, 100] on input "text" at bounding box center [318, 98] width 137 height 15
type input "4"
drag, startPoint x: 329, startPoint y: 101, endPoint x: 346, endPoint y: 40, distance: 63.6
click at [147, 88] on div "Employment Type * Select Full or [DEMOGRAPHIC_DATA] Employment Self Employment …" at bounding box center [318, 142] width 438 height 211
type input "04/2025 to present"
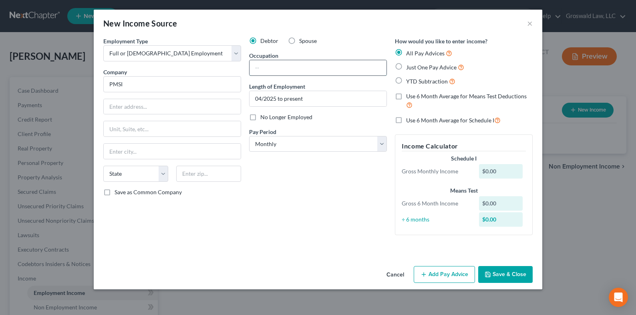
click at [305, 67] on input "text" at bounding box center [318, 67] width 137 height 15
type input "Valet Attendant"
click at [509, 275] on button "Save & Close" at bounding box center [505, 274] width 54 height 17
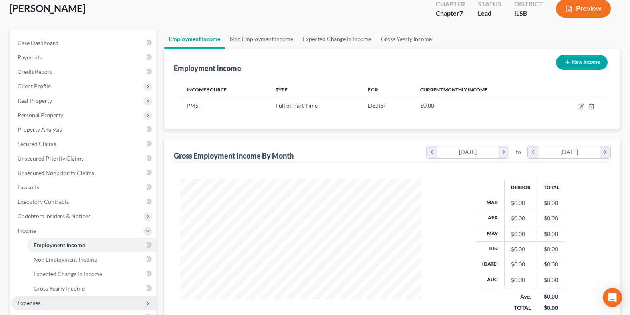
scroll to position [184, 0]
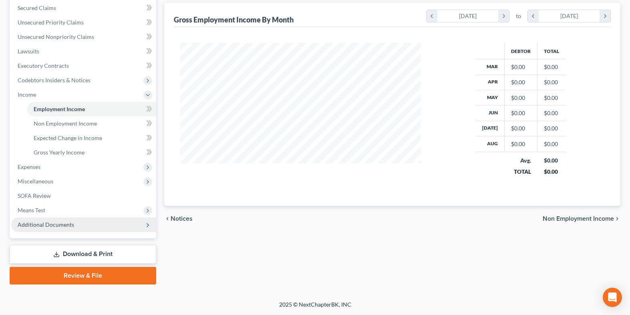
click at [68, 227] on span "Additional Documents" at bounding box center [46, 224] width 56 height 7
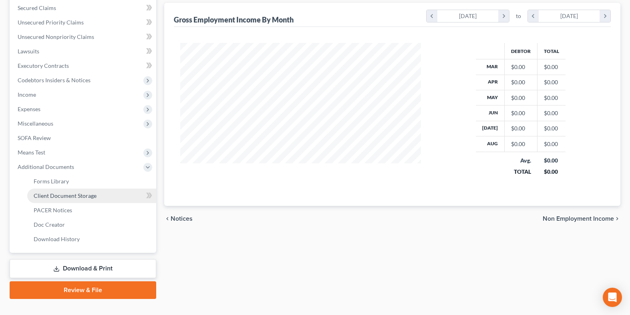
click at [80, 195] on span "Client Document Storage" at bounding box center [65, 195] width 63 height 7
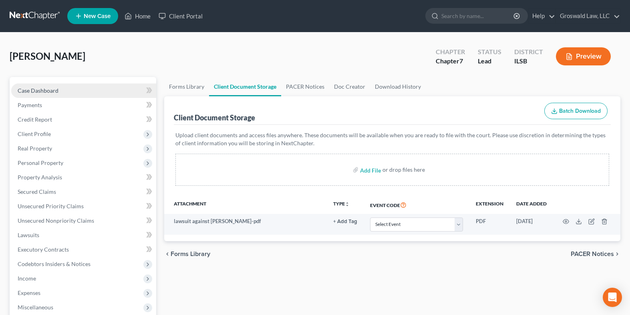
click at [80, 92] on link "Case Dashboard" at bounding box center [83, 90] width 145 height 14
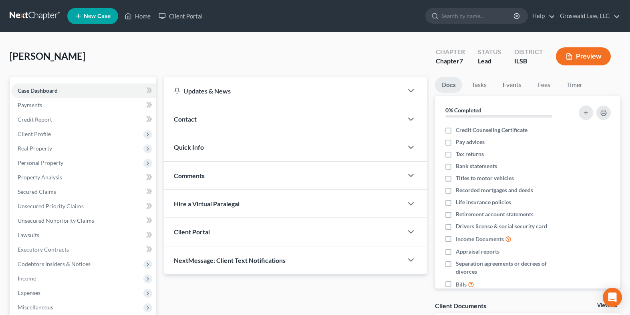
click at [220, 121] on div "Contact" at bounding box center [283, 119] width 239 height 28
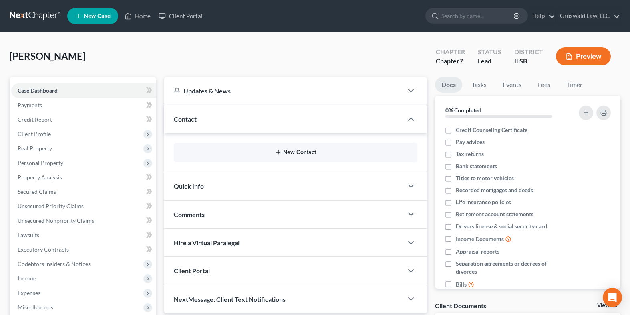
click at [264, 153] on button "New Contact" at bounding box center [295, 152] width 231 height 6
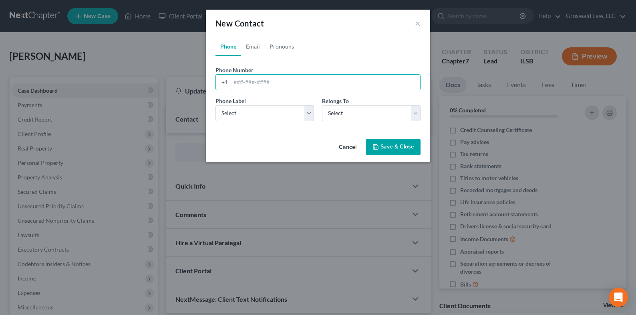
drag, startPoint x: 279, startPoint y: 85, endPoint x: 387, endPoint y: 19, distance: 126.4
click at [279, 85] on input "tel" at bounding box center [326, 82] width 190 height 15
type input "[PHONE_NUMBER]"
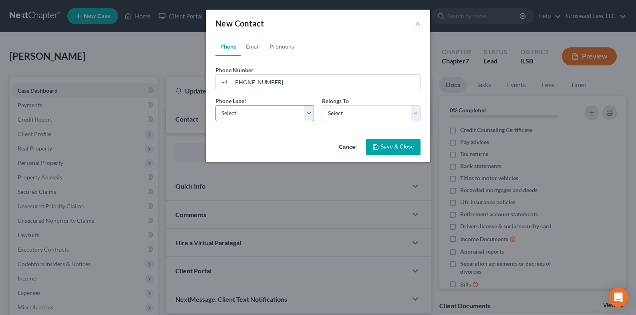
click at [253, 112] on select "Select Mobile Home Work Other" at bounding box center [265, 113] width 99 height 16
select select "0"
click at [216, 105] on select "Select Mobile Home Work Other" at bounding box center [265, 113] width 99 height 16
drag, startPoint x: 361, startPoint y: 113, endPoint x: 360, endPoint y: 120, distance: 7.8
click at [361, 113] on select "Select Client Other" at bounding box center [371, 113] width 99 height 16
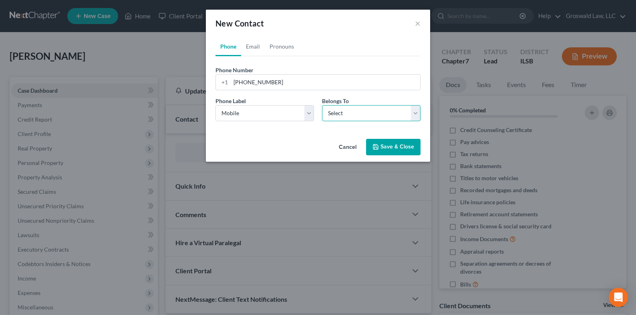
select select "0"
click at [322, 105] on select "Select Client Other" at bounding box center [371, 113] width 99 height 16
click at [381, 146] on button "Save & Close" at bounding box center [393, 147] width 54 height 17
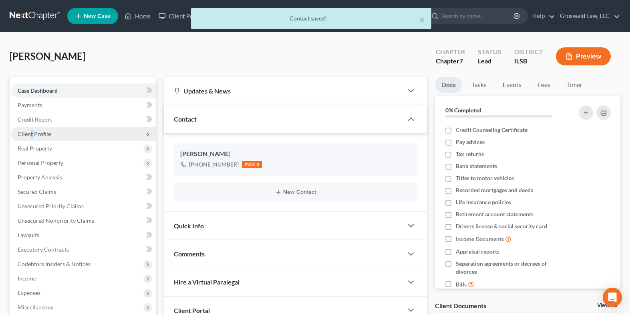
drag, startPoint x: 31, startPoint y: 135, endPoint x: 48, endPoint y: 137, distance: 17.1
click at [32, 135] on span "Client Profile" at bounding box center [34, 133] width 33 height 7
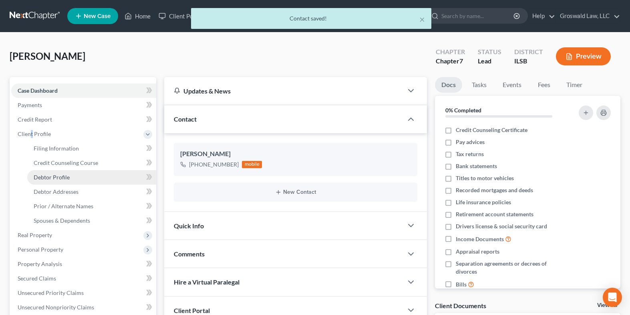
click at [65, 177] on span "Debtor Profile" at bounding box center [52, 176] width 36 height 7
select select "0"
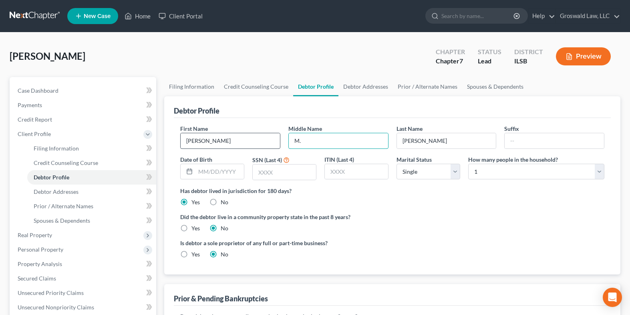
drag, startPoint x: 278, startPoint y: 143, endPoint x: 265, endPoint y: 141, distance: 13.4
click at [263, 142] on div "First Name [PERSON_NAME] Middle Name M. Last Name [PERSON_NAME] Suffix Date of …" at bounding box center [392, 155] width 432 height 62
paste input "artinelle"
type input "[PERSON_NAME]"
click at [348, 105] on div "Debtor Profile" at bounding box center [392, 107] width 437 height 22
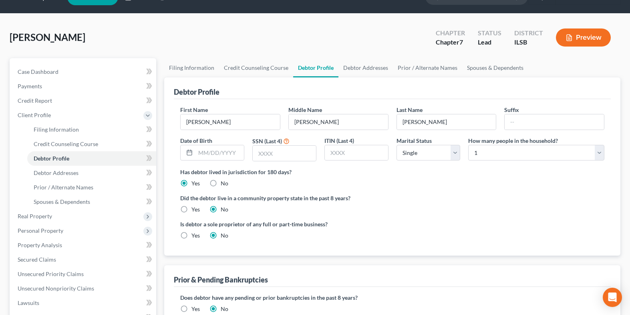
scroll to position [80, 0]
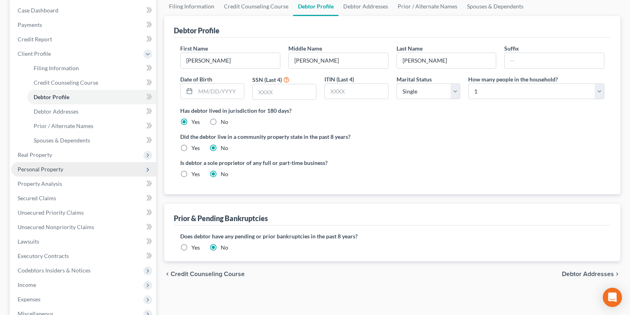
click at [51, 171] on span "Personal Property" at bounding box center [41, 168] width 46 height 7
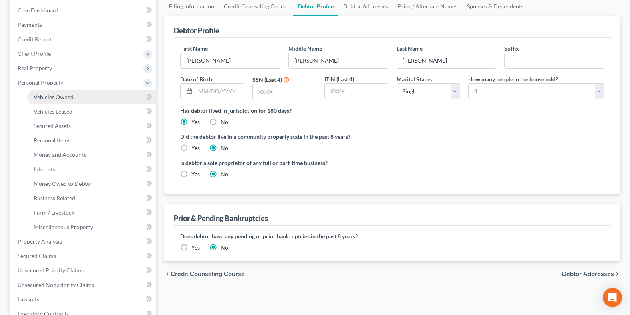
click at [73, 99] on span "Vehicles Owned" at bounding box center [54, 96] width 40 height 7
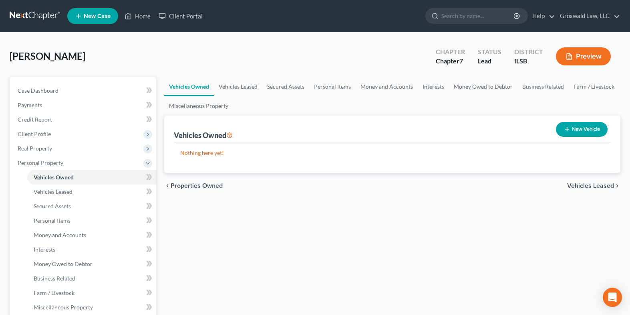
click at [575, 128] on button "New Vehicle" at bounding box center [582, 129] width 52 height 15
select select "0"
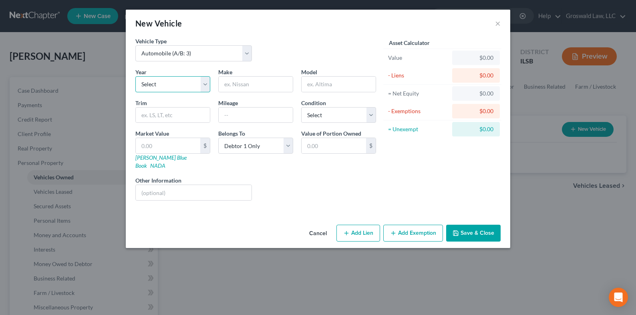
click at [184, 85] on select "Select 2026 2025 2024 2023 2022 2021 2020 2019 2018 2017 2016 2015 2014 2013 20…" at bounding box center [172, 84] width 75 height 16
click at [322, 225] on button "Cancel" at bounding box center [318, 233] width 30 height 16
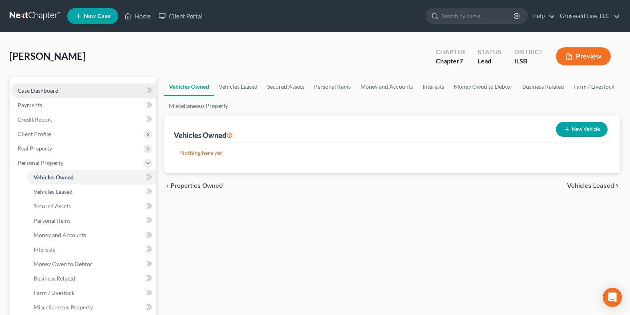
click at [38, 91] on span "Case Dashboard" at bounding box center [38, 90] width 41 height 7
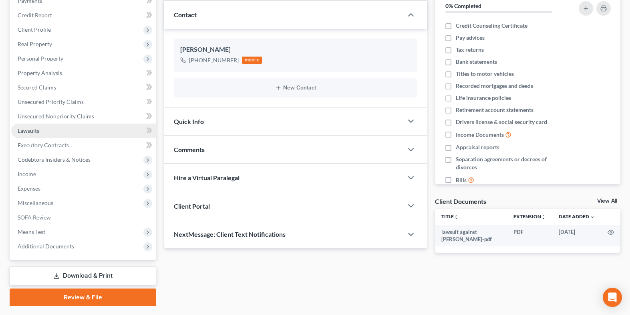
scroll to position [126, 0]
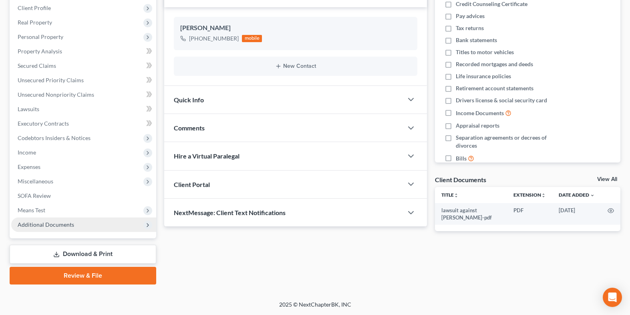
click at [68, 224] on span "Additional Documents" at bounding box center [46, 224] width 56 height 7
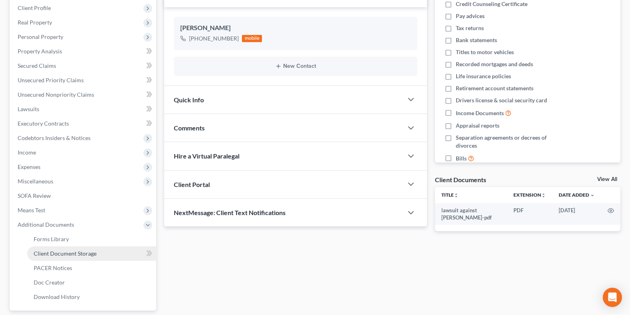
click at [65, 253] on span "Client Document Storage" at bounding box center [65, 253] width 63 height 7
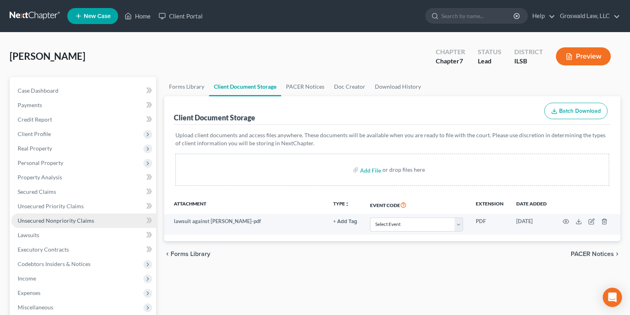
click at [74, 223] on span "Unsecured Nonpriority Claims" at bounding box center [56, 220] width 77 height 7
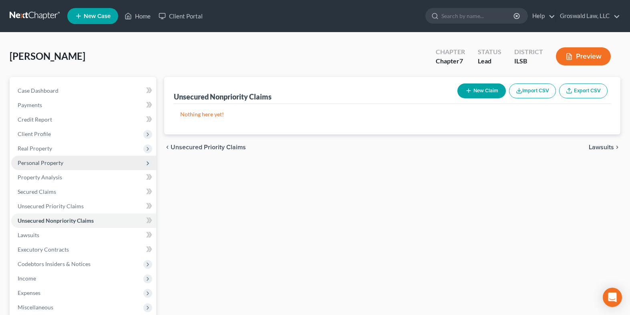
click at [56, 162] on span "Personal Property" at bounding box center [41, 162] width 46 height 7
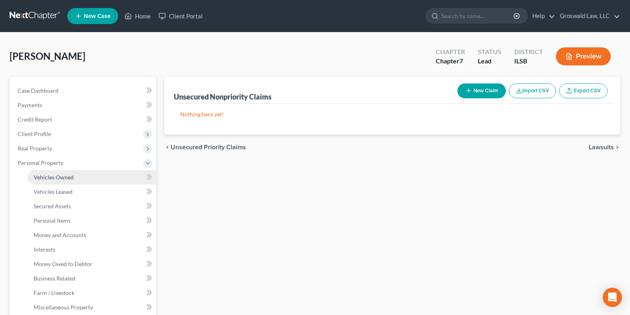
click at [57, 174] on span "Vehicles Owned" at bounding box center [54, 176] width 40 height 7
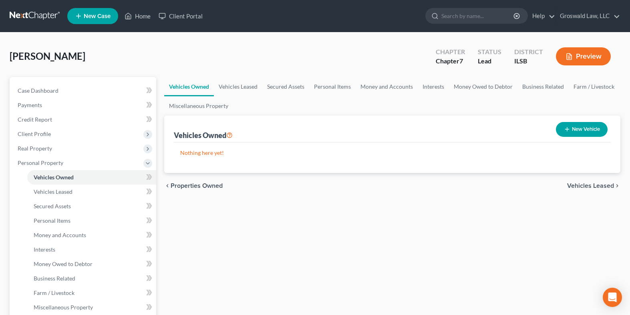
click at [250, 57] on div "[PERSON_NAME] Upgraded Chapter Chapter 7 Status Lead District ILSB Preview" at bounding box center [315, 59] width 611 height 35
click at [278, 46] on div "[PERSON_NAME] Upgraded Chapter Chapter 7 Status Lead District ILSB Preview" at bounding box center [315, 59] width 611 height 35
click at [47, 91] on span "Case Dashboard" at bounding box center [38, 90] width 41 height 7
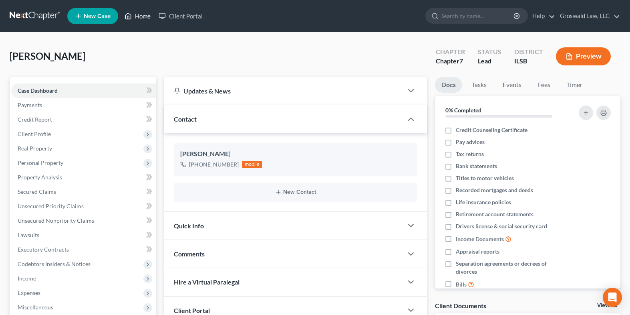
click at [134, 17] on link "Home" at bounding box center [138, 16] width 34 height 14
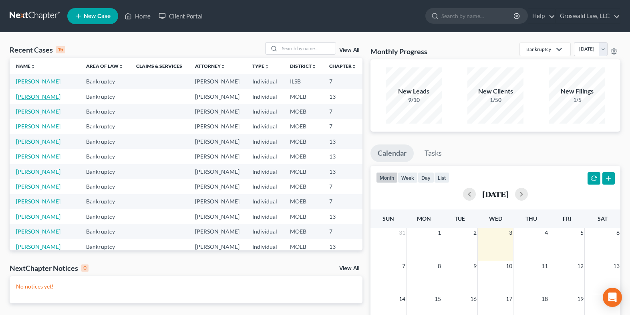
click at [25, 100] on link "[PERSON_NAME]" at bounding box center [38, 96] width 44 height 7
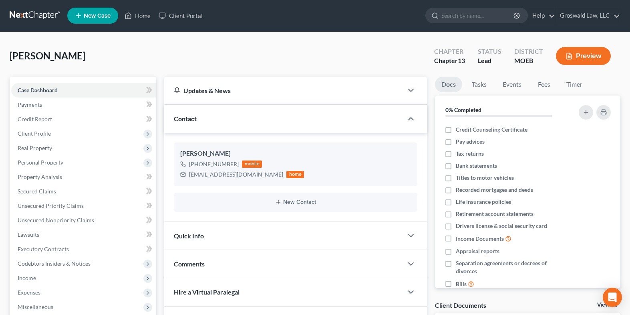
scroll to position [140, 0]
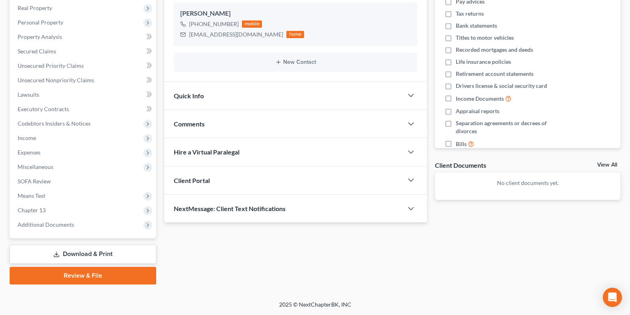
click at [227, 121] on div "Comments" at bounding box center [283, 124] width 239 height 28
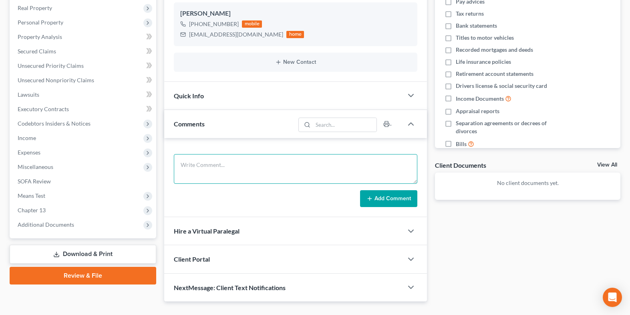
click at [219, 166] on textarea at bounding box center [296, 169] width 244 height 30
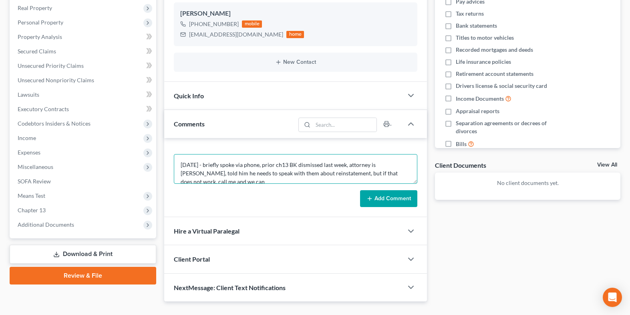
scroll to position [2, 0]
type textarea "[DATE] - briefly spoke via phone, prior ch13 BK dismissed last week, attorney i…"
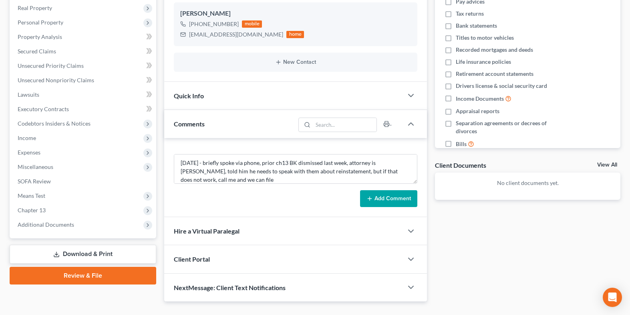
click at [389, 200] on button "Add Comment" at bounding box center [388, 198] width 57 height 17
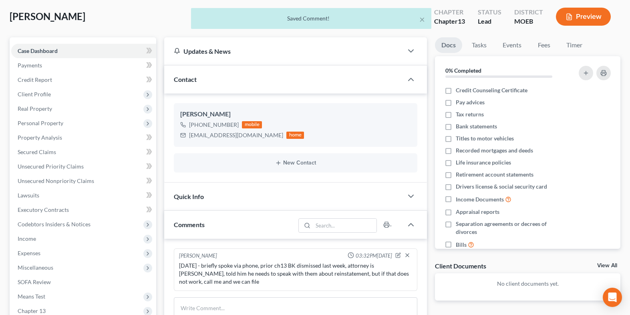
scroll to position [0, 0]
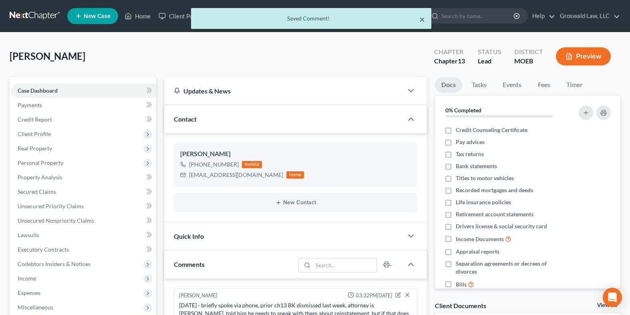
click at [423, 20] on button "×" at bounding box center [423, 19] width 6 height 10
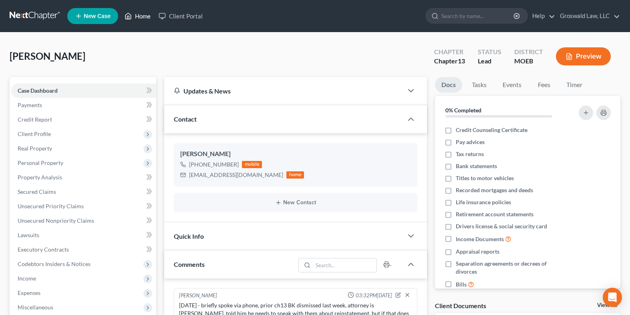
click at [139, 19] on link "Home" at bounding box center [138, 16] width 34 height 14
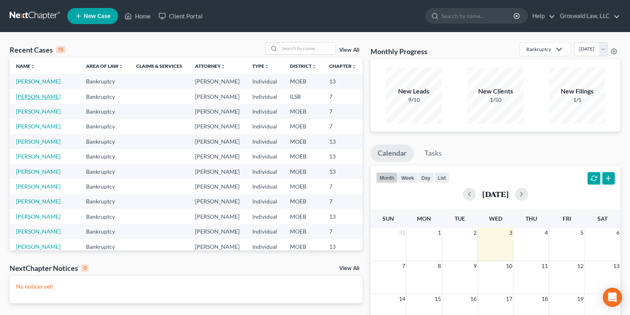
click at [26, 100] on link "[PERSON_NAME]" at bounding box center [38, 96] width 44 height 7
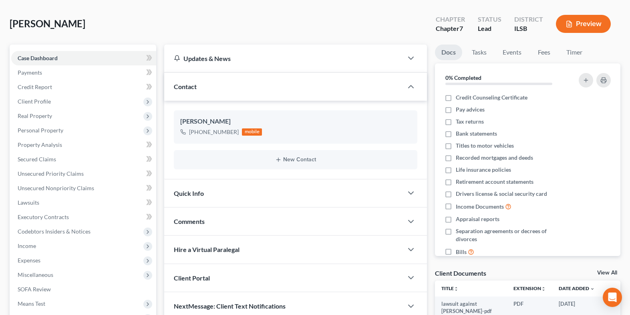
scroll to position [126, 0]
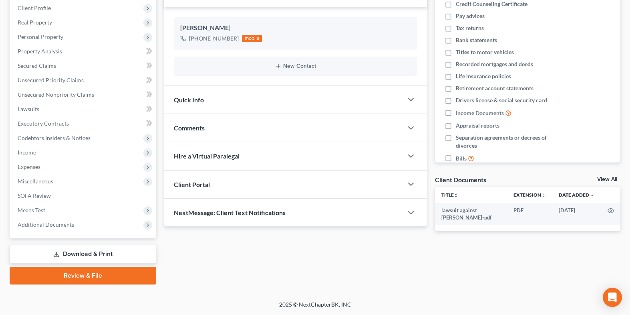
click at [206, 129] on div "Comments" at bounding box center [283, 128] width 239 height 28
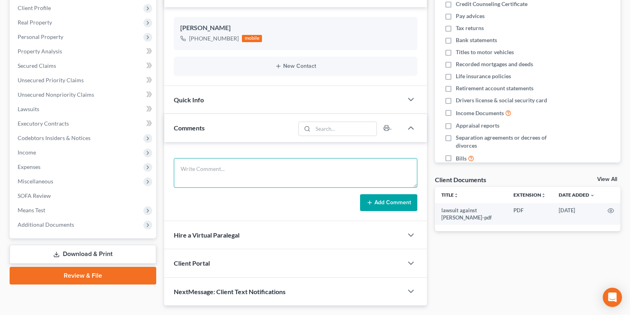
drag, startPoint x: 198, startPoint y: 168, endPoint x: 198, endPoint y: 162, distance: 6.0
click at [199, 169] on textarea at bounding box center [296, 173] width 244 height 30
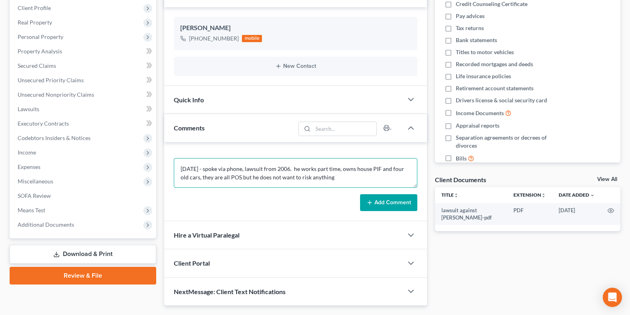
type textarea "[DATE] - spoke via phone, lawsuit from 2006. he works part time, owns house PIF…"
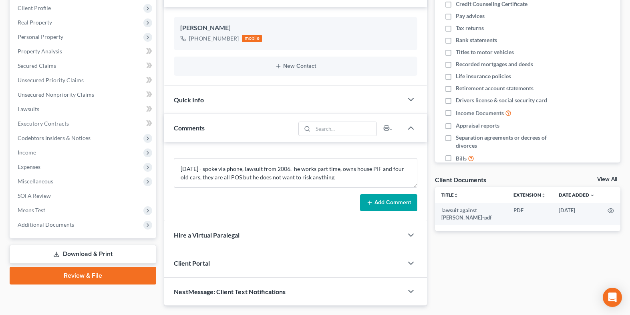
click at [377, 198] on button "Add Comment" at bounding box center [388, 202] width 57 height 17
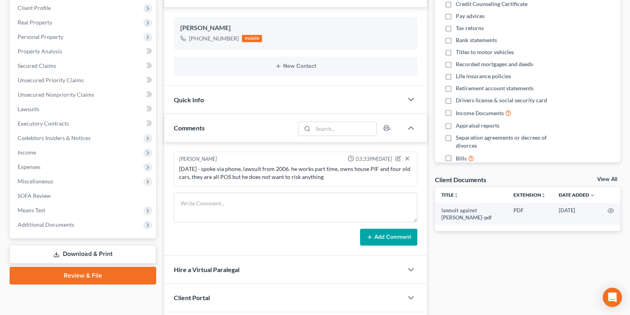
click at [62, 223] on span "Additional Documents" at bounding box center [46, 224] width 56 height 7
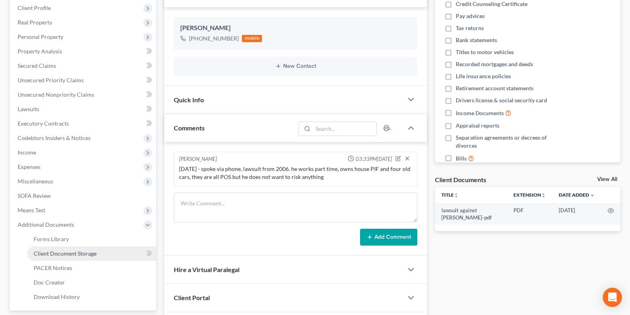
click at [76, 256] on span "Client Document Storage" at bounding box center [65, 253] width 63 height 7
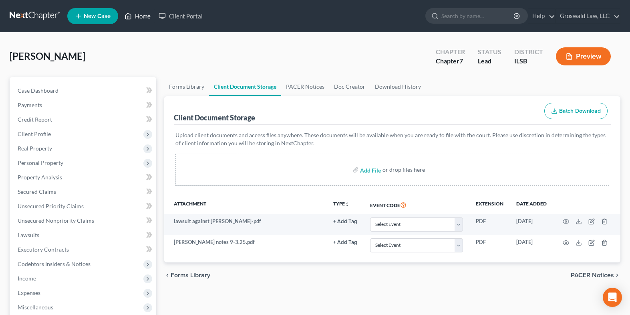
click at [131, 12] on icon at bounding box center [128, 16] width 7 height 10
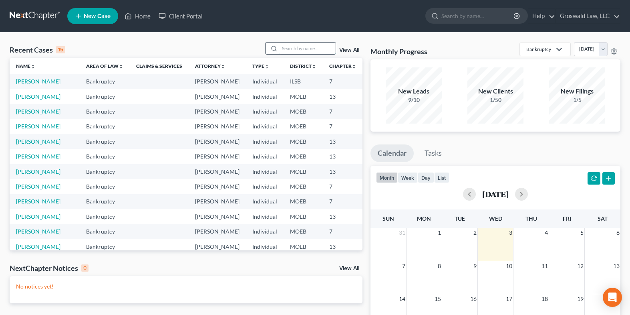
click at [313, 46] on input "search" at bounding box center [308, 48] width 56 height 12
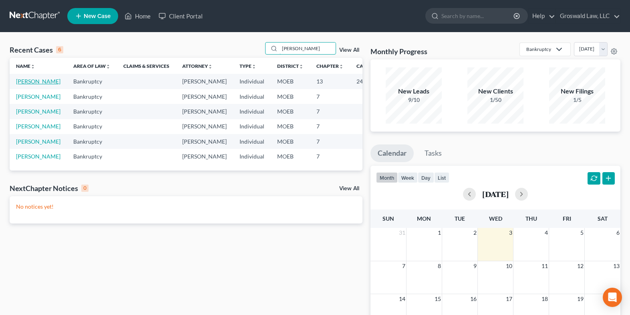
type input "[PERSON_NAME]"
click at [27, 81] on link "[PERSON_NAME]" at bounding box center [38, 81] width 44 height 7
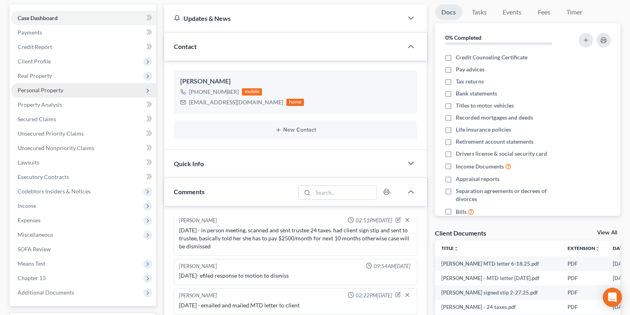
scroll to position [80, 0]
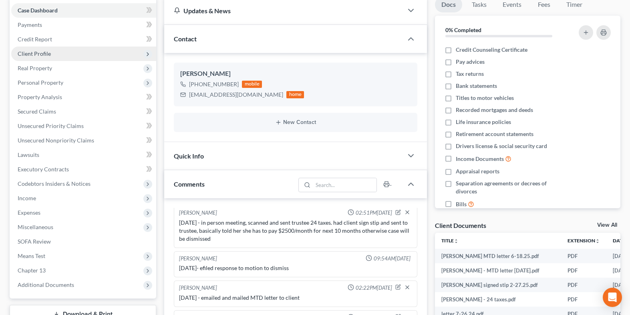
click at [35, 54] on span "Client Profile" at bounding box center [34, 53] width 33 height 7
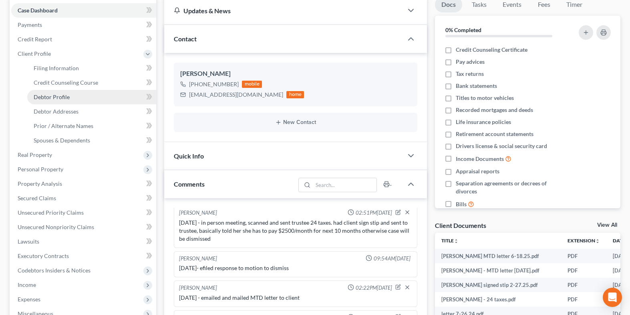
click at [54, 99] on span "Debtor Profile" at bounding box center [52, 96] width 36 height 7
select select "0"
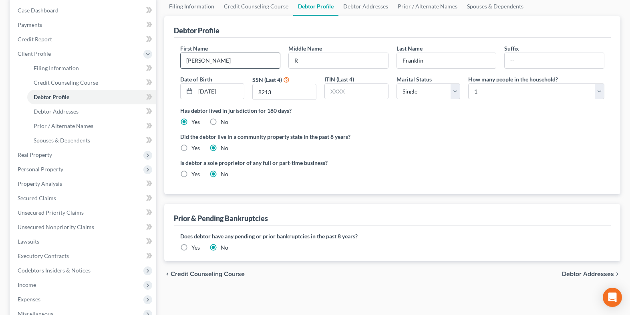
scroll to position [10, 0]
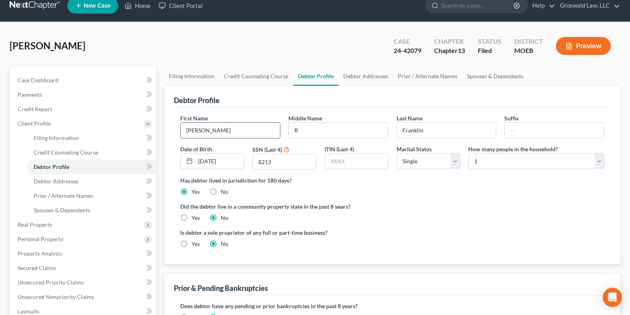
radio input "true"
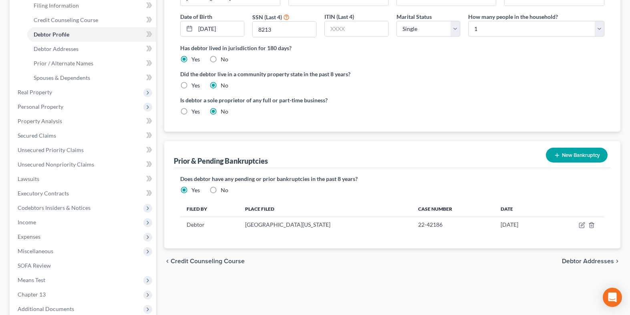
scroll to position [147, 0]
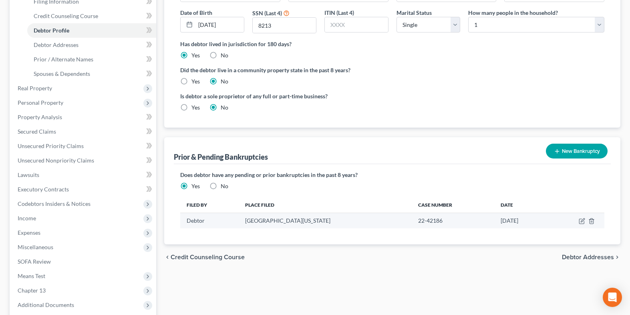
click at [508, 222] on td "[DATE]" at bounding box center [521, 220] width 54 height 15
drag, startPoint x: 414, startPoint y: 221, endPoint x: 358, endPoint y: 222, distance: 56.1
click at [358, 222] on tr "Debtor [GEOGRAPHIC_DATA] [US_STATE] 22-42186 [DATE]" at bounding box center [392, 220] width 424 height 15
copy tr "22-42186"
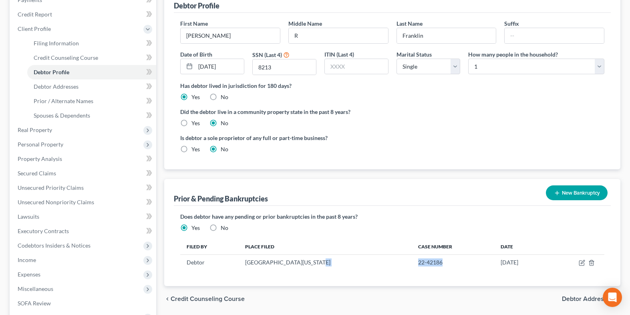
scroll to position [0, 0]
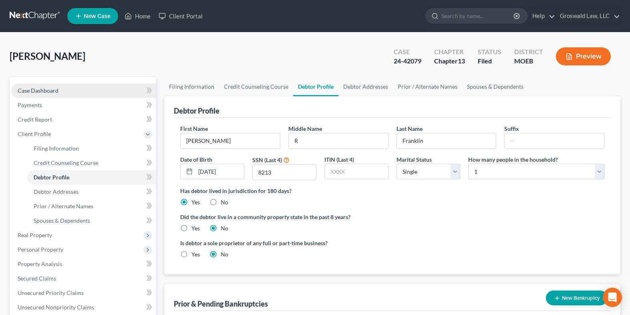
click at [61, 89] on link "Case Dashboard" at bounding box center [83, 90] width 145 height 14
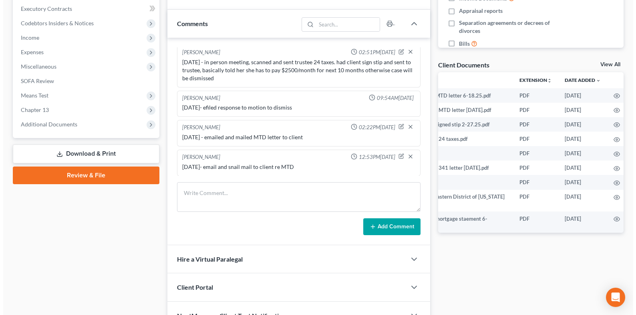
scroll to position [0, 58]
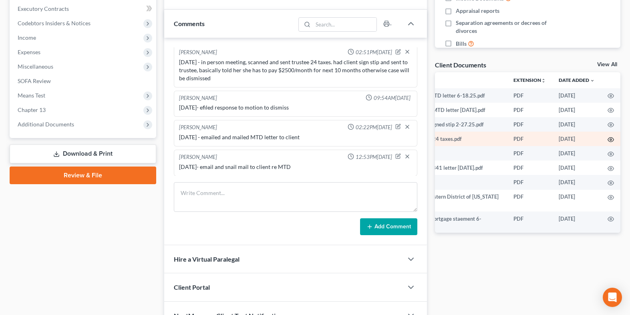
click at [608, 140] on icon "button" at bounding box center [611, 139] width 6 height 6
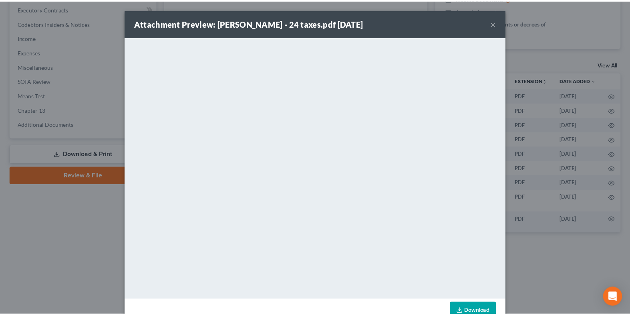
scroll to position [0, 56]
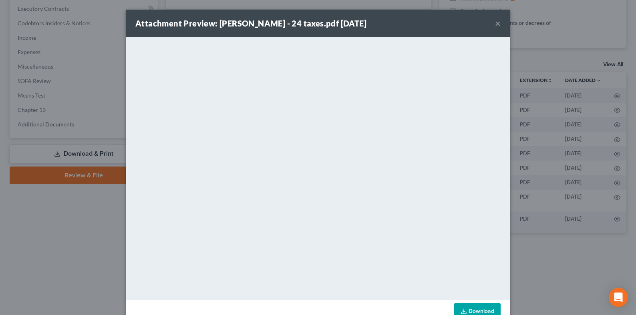
click at [495, 24] on button "×" at bounding box center [498, 23] width 6 height 10
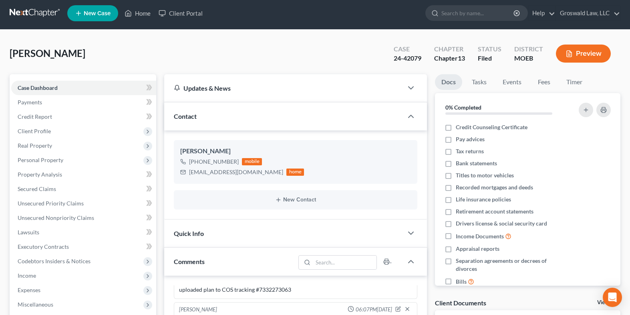
scroll to position [0, 0]
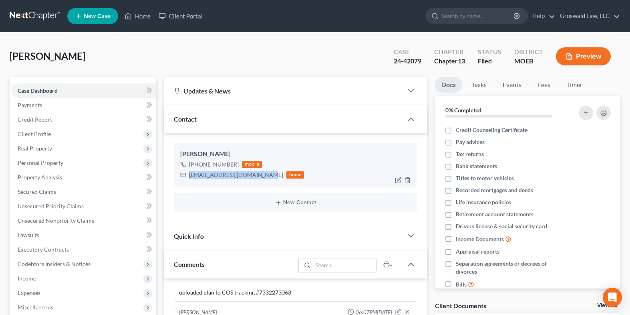
drag, startPoint x: 266, startPoint y: 177, endPoint x: 188, endPoint y: 173, distance: 77.8
click at [188, 173] on div "[EMAIL_ADDRESS][DOMAIN_NAME] home" at bounding box center [242, 174] width 124 height 10
copy div "[EMAIL_ADDRESS][DOMAIN_NAME]"
click at [145, 16] on link "Home" at bounding box center [138, 16] width 34 height 14
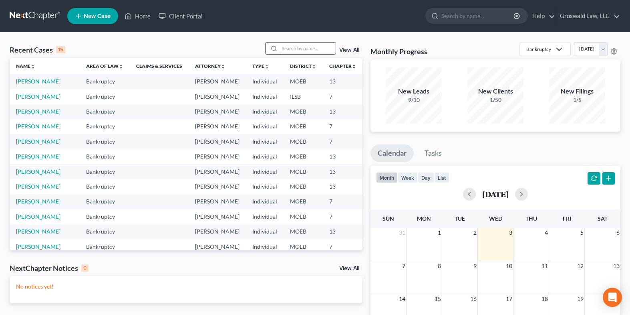
click at [310, 52] on input "search" at bounding box center [308, 48] width 56 height 12
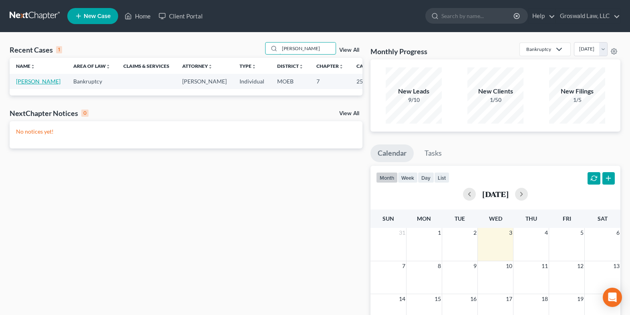
type input "[PERSON_NAME]"
click at [22, 85] on link "[PERSON_NAME]" at bounding box center [38, 81] width 44 height 7
select select "4"
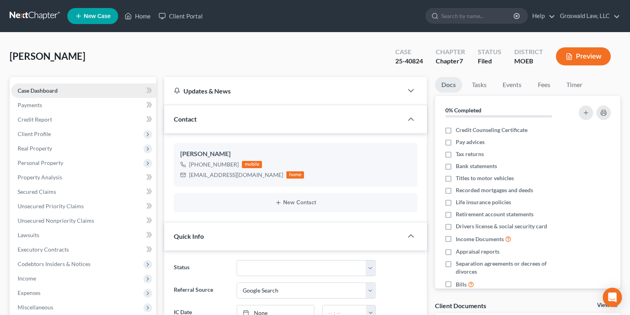
scroll to position [356, 0]
click at [149, 18] on link "Home" at bounding box center [138, 16] width 34 height 14
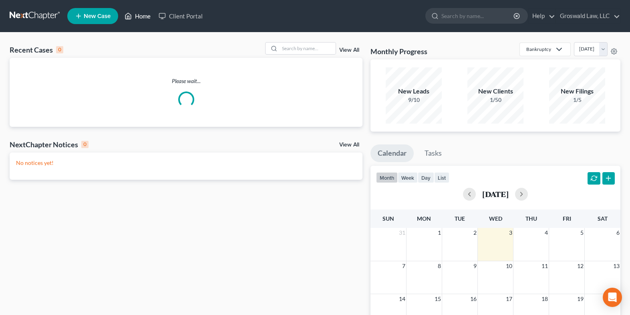
click at [149, 17] on link "Home" at bounding box center [138, 16] width 34 height 14
click at [299, 48] on input "search" at bounding box center [308, 48] width 56 height 12
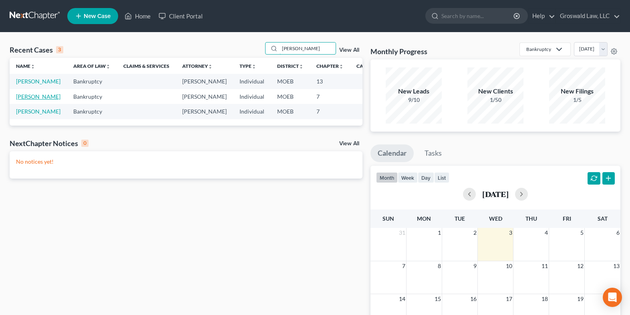
type input "[PERSON_NAME]"
click at [19, 100] on link "[PERSON_NAME]" at bounding box center [38, 96] width 44 height 7
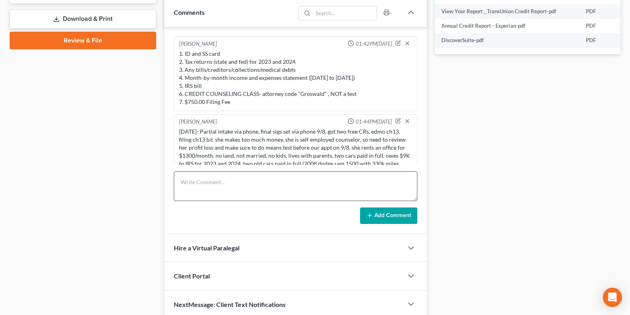
scroll to position [16, 0]
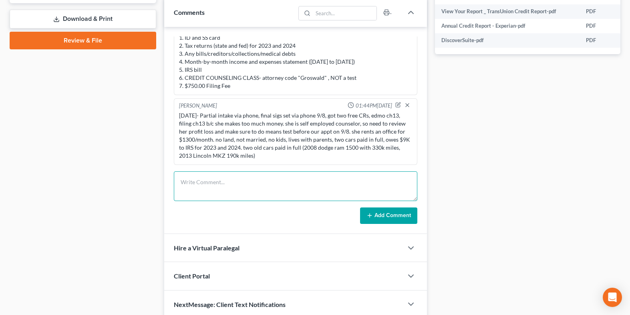
click at [272, 196] on textarea at bounding box center [296, 186] width 244 height 30
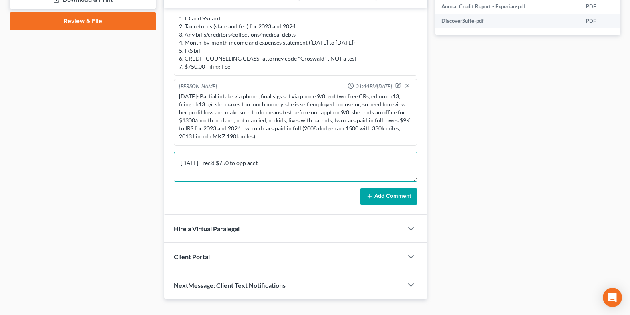
scroll to position [395, 0]
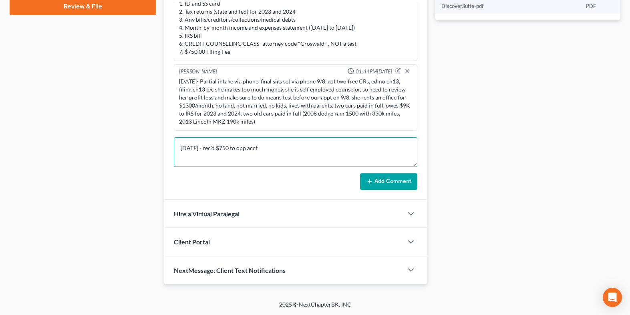
type textarea "[DATE] - rec'd $750 to opp acct"
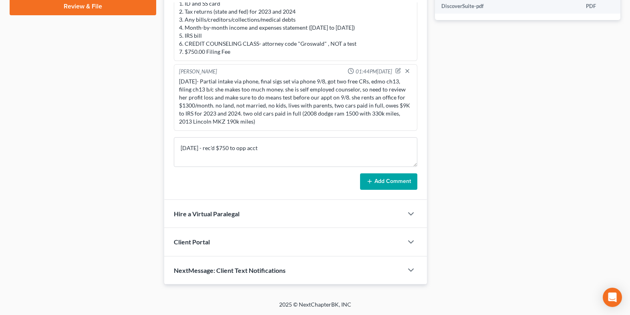
click at [384, 188] on button "Add Comment" at bounding box center [388, 181] width 57 height 17
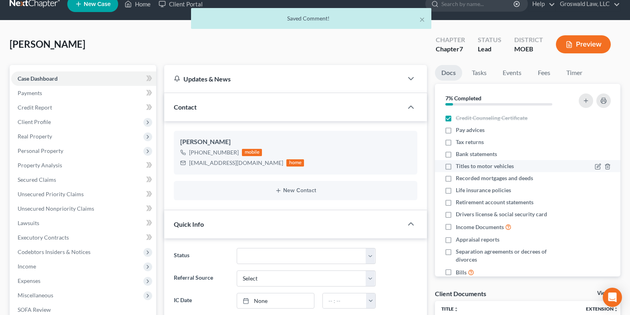
scroll to position [0, 0]
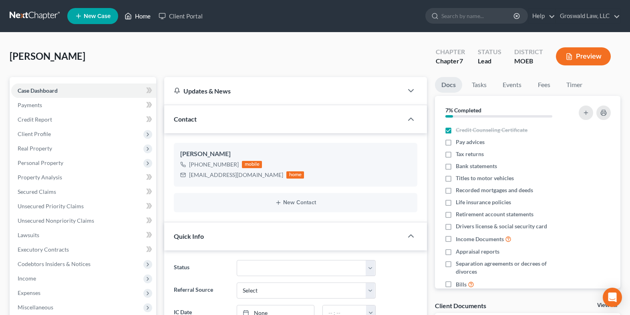
click at [135, 15] on link "Home" at bounding box center [138, 16] width 34 height 14
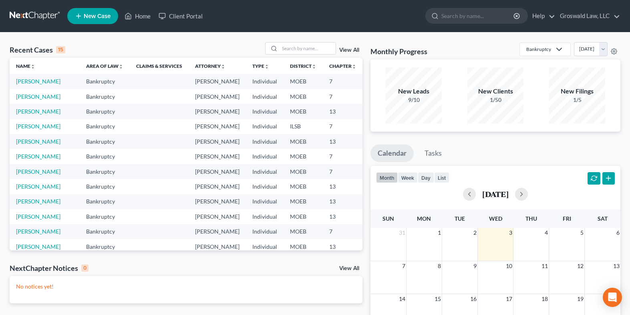
click at [309, 14] on ul "New Case Home Client Portal - No Result - See all results Or Press Enter... Hel…" at bounding box center [343, 16] width 553 height 21
click at [311, 51] on input "search" at bounding box center [308, 48] width 56 height 12
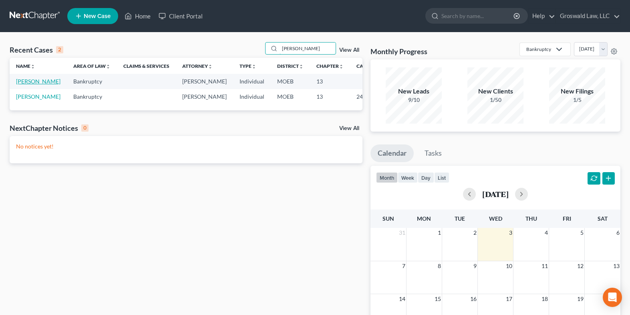
type input "[PERSON_NAME]"
click at [31, 85] on link "[PERSON_NAME]" at bounding box center [38, 81] width 44 height 7
select select "6"
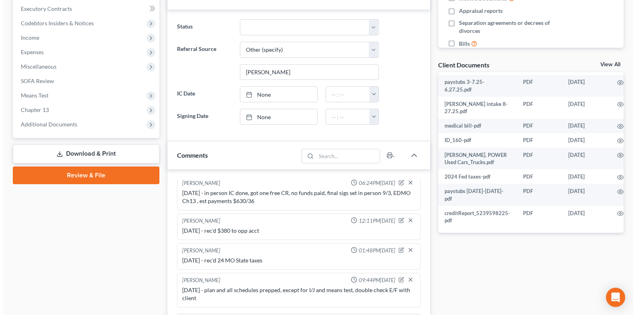
scroll to position [65, 11]
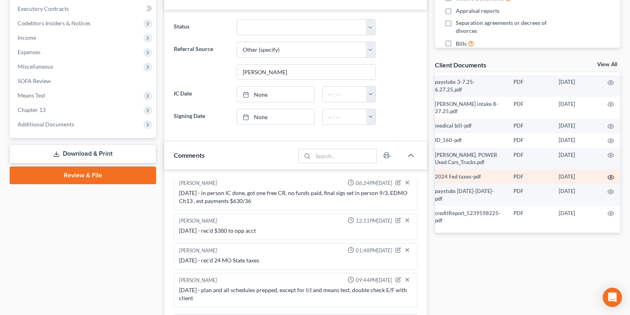
click at [608, 175] on icon "button" at bounding box center [611, 177] width 6 height 4
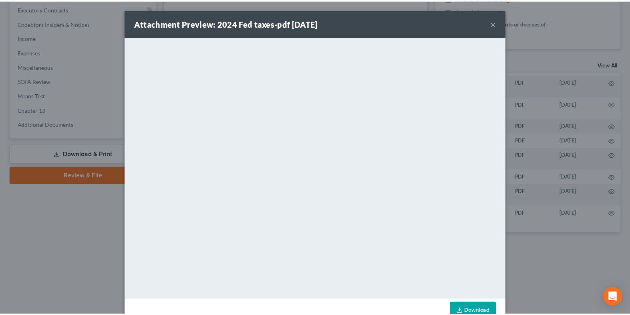
scroll to position [65, 9]
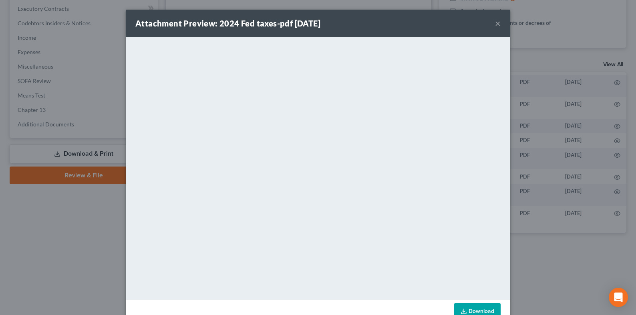
click at [471, 308] on link "Download" at bounding box center [477, 311] width 46 height 17
click at [495, 26] on button "×" at bounding box center [498, 23] width 6 height 10
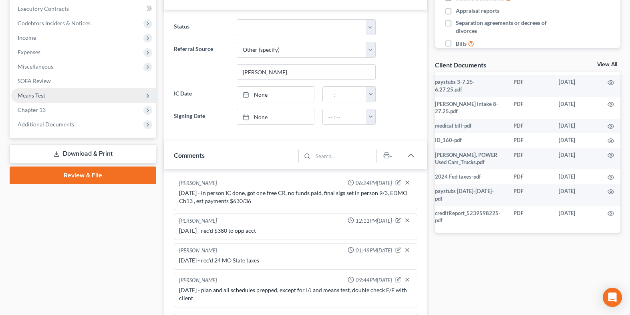
click at [88, 153] on link "Download & Print" at bounding box center [83, 153] width 147 height 19
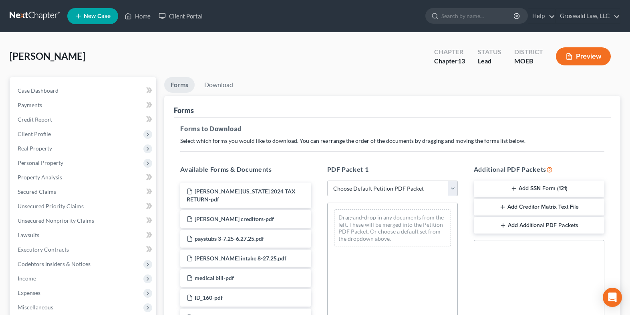
click at [544, 186] on button "Add SSN Form (121)" at bounding box center [539, 188] width 131 height 17
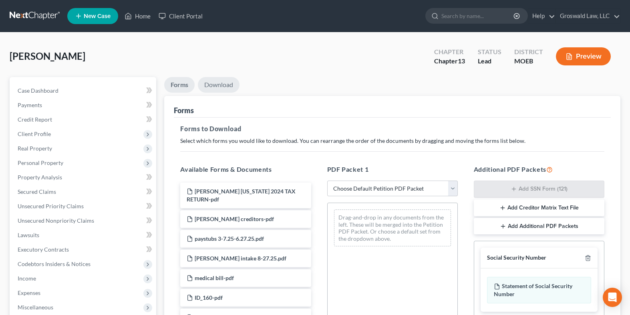
click at [217, 83] on link "Download" at bounding box center [219, 85] width 42 height 16
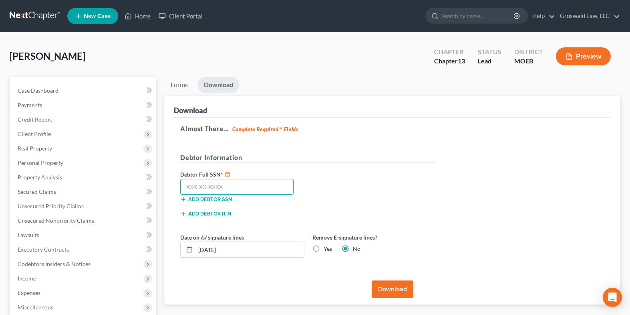
drag, startPoint x: 214, startPoint y: 191, endPoint x: 226, endPoint y: 171, distance: 23.1
click at [214, 190] on input "text" at bounding box center [236, 187] width 113 height 16
type input "435-25-5334"
click at [384, 286] on button "Download" at bounding box center [393, 289] width 42 height 18
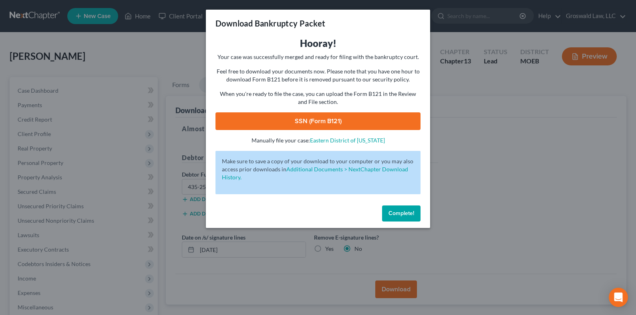
click at [299, 114] on link "SSN (Form B121)" at bounding box center [318, 121] width 205 height 18
click at [401, 216] on button "Complete!" at bounding box center [401, 213] width 38 height 16
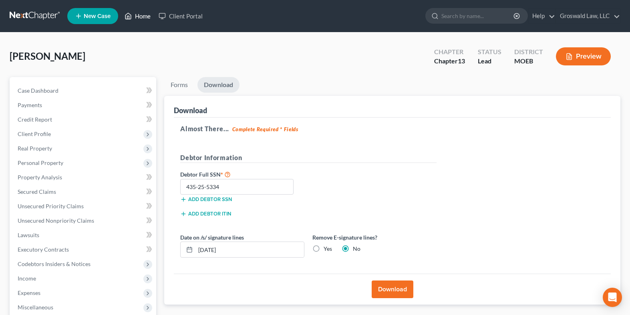
click at [148, 13] on link "Home" at bounding box center [138, 16] width 34 height 14
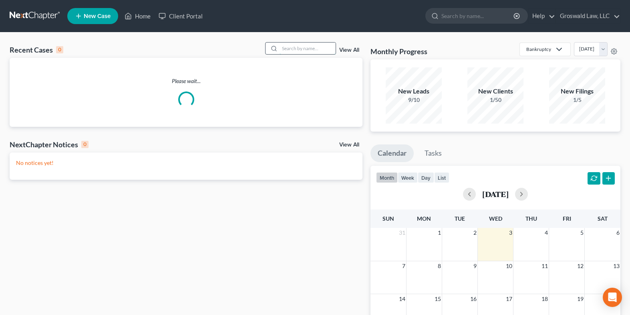
click at [303, 43] on input "search" at bounding box center [308, 48] width 56 height 12
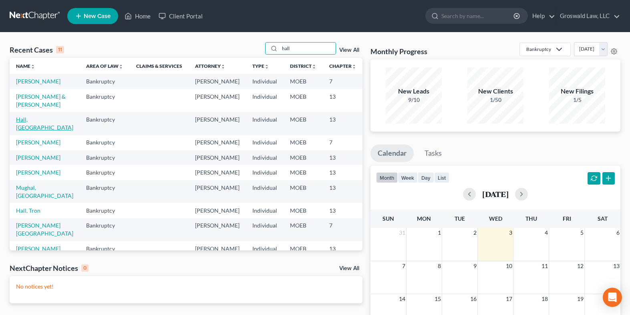
click at [32, 131] on link "Hall, [GEOGRAPHIC_DATA]" at bounding box center [44, 123] width 57 height 15
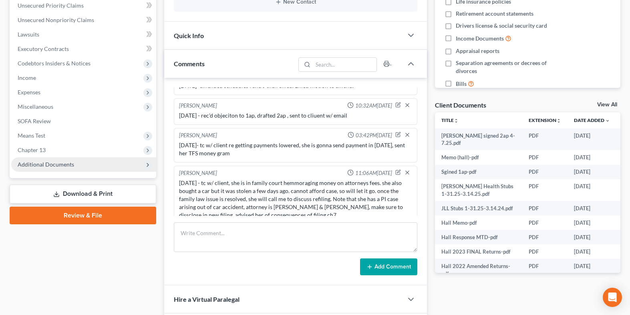
click at [64, 165] on span "Additional Documents" at bounding box center [46, 164] width 56 height 7
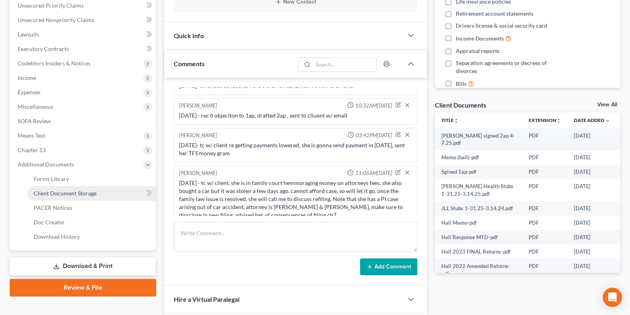
click at [92, 192] on span "Client Document Storage" at bounding box center [65, 193] width 63 height 7
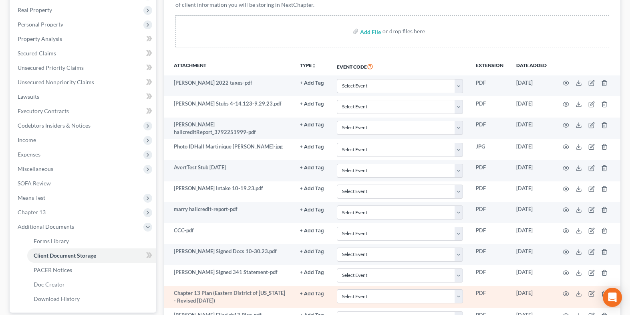
scroll to position [138, 0]
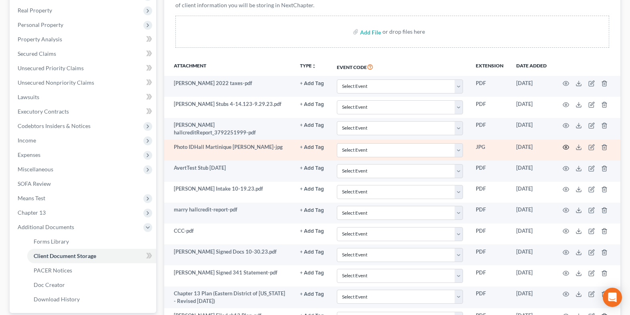
click at [567, 147] on icon "button" at bounding box center [566, 147] width 6 height 6
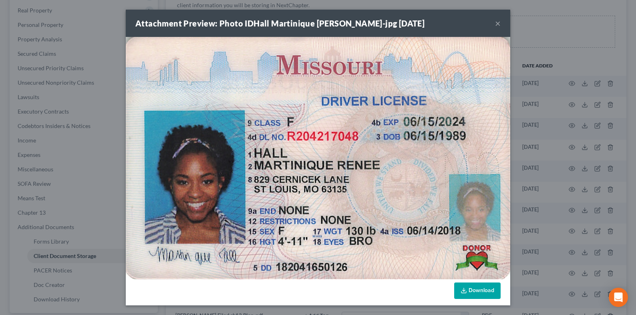
click at [498, 25] on button "×" at bounding box center [498, 23] width 6 height 10
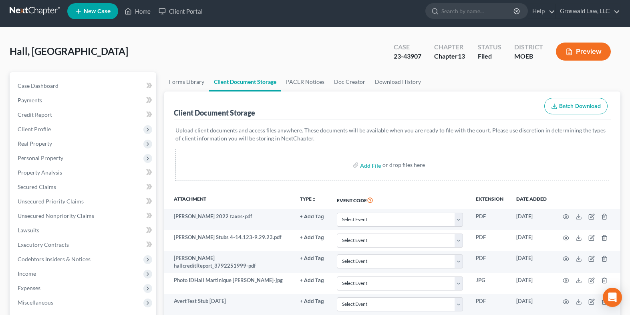
scroll to position [0, 0]
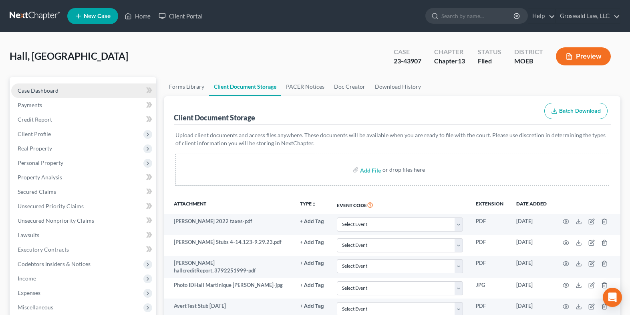
click at [56, 94] on link "Case Dashboard" at bounding box center [83, 90] width 145 height 14
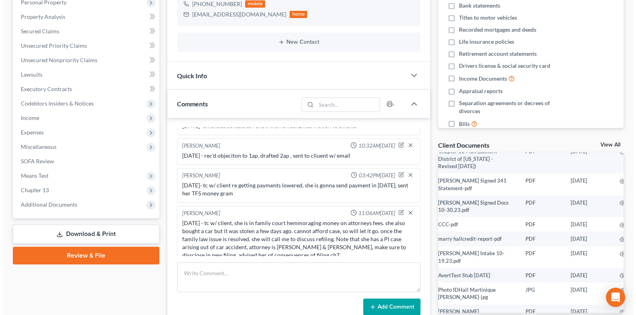
scroll to position [373, 19]
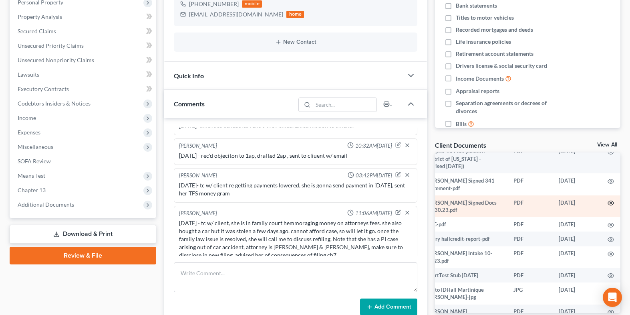
click at [608, 200] on icon "button" at bounding box center [611, 203] width 6 height 6
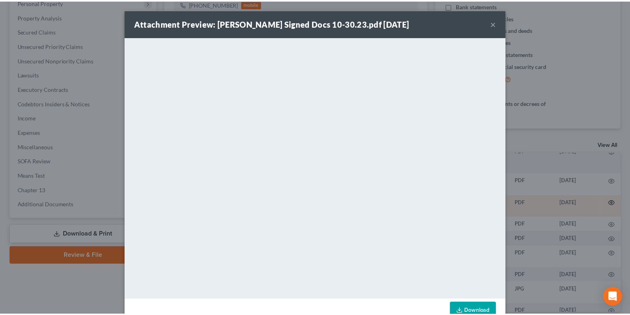
scroll to position [373, 17]
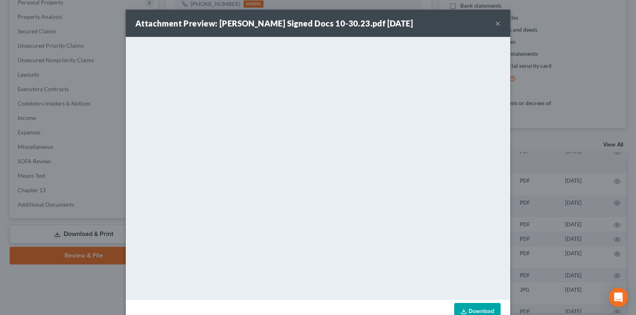
click at [499, 24] on div "Attachment Preview: [PERSON_NAME] Signed Docs 10-30.23.pdf [DATE] ×" at bounding box center [318, 23] width 385 height 27
click at [497, 22] on button "×" at bounding box center [498, 23] width 6 height 10
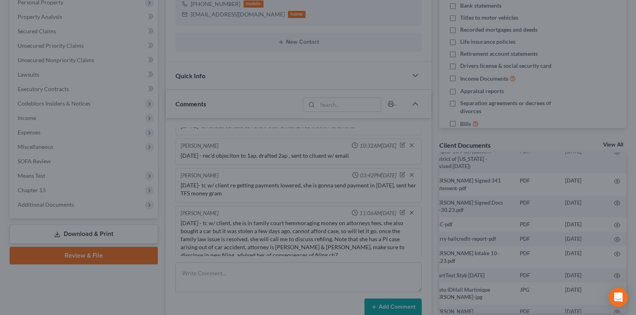
click at [477, 38] on button "×" at bounding box center [474, 42] width 5 height 8
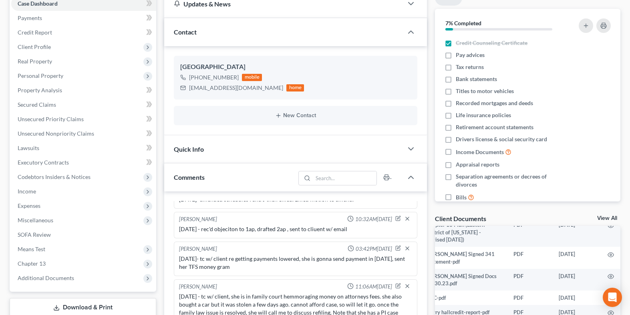
scroll to position [40, 0]
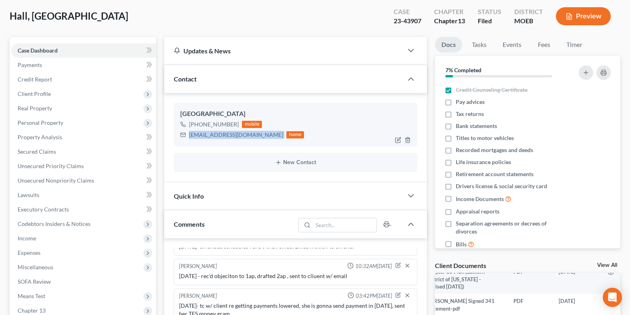
drag, startPoint x: 256, startPoint y: 135, endPoint x: 179, endPoint y: 134, distance: 76.9
click at [179, 134] on div "[GEOGRAPHIC_DATA] [PHONE_NUMBER] mobile [EMAIL_ADDRESS][DOMAIN_NAME] home" at bounding box center [296, 124] width 244 height 43
copy div "[EMAIL_ADDRESS][DOMAIN_NAME]"
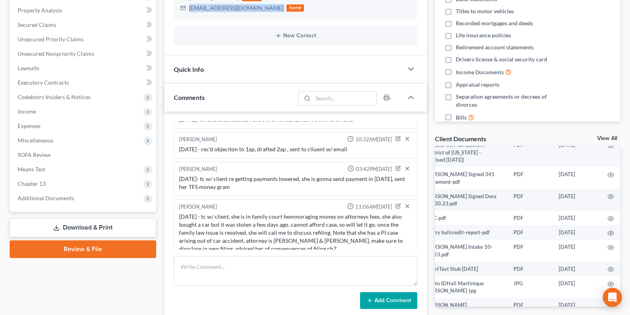
scroll to position [200, 0]
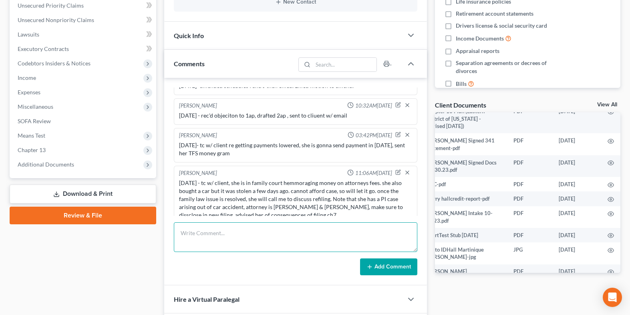
click at [291, 229] on textarea at bounding box center [296, 237] width 244 height 30
click at [301, 235] on textarea "[DATE] -spoke about case dismissal, she" at bounding box center [296, 237] width 244 height 30
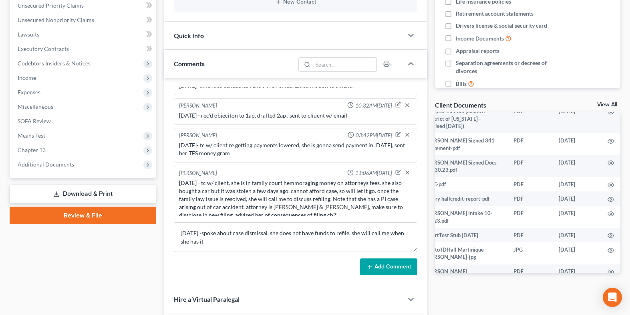
drag, startPoint x: 404, startPoint y: 262, endPoint x: 375, endPoint y: 261, distance: 29.7
click at [404, 262] on button "Add Comment" at bounding box center [388, 266] width 57 height 17
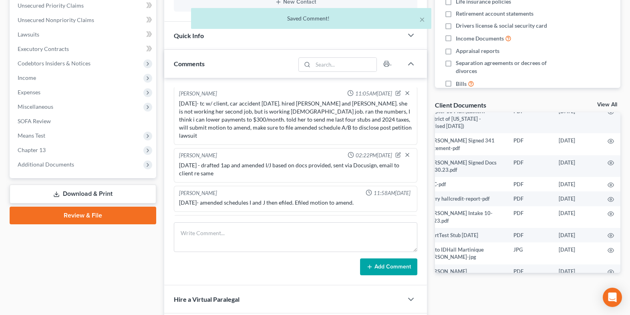
scroll to position [790, 0]
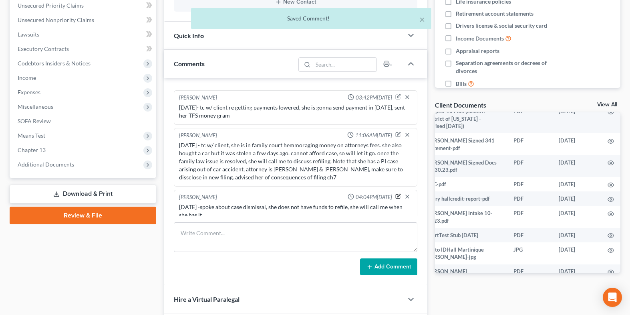
drag, startPoint x: 392, startPoint y: 189, endPoint x: 266, endPoint y: 205, distance: 127.6
click at [395, 193] on icon "button" at bounding box center [398, 196] width 6 height 6
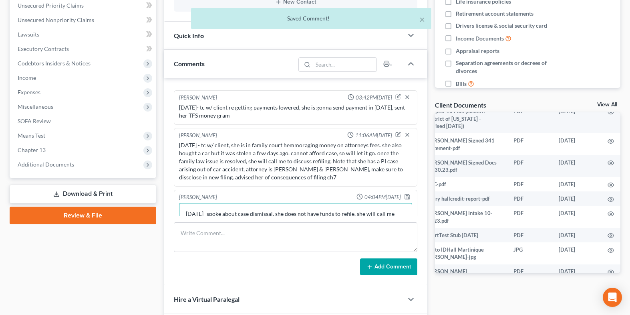
click at [264, 208] on textarea "[DATE] -spoke about case dismissal, she does not have funds to refile, she will…" at bounding box center [295, 218] width 233 height 30
click at [263, 212] on textarea "[DATE] -spoke about case dismissal, she does not have funds to refile, she will…" at bounding box center [295, 218] width 233 height 30
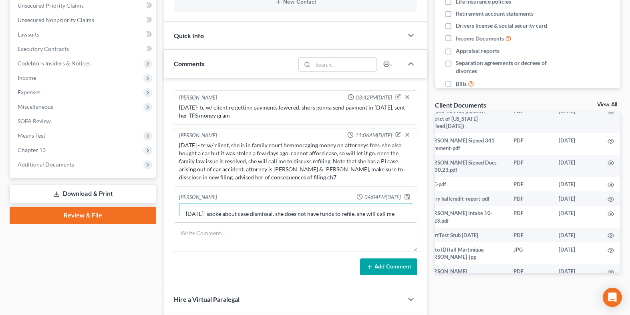
scroll to position [791, 0]
click at [404, 192] on icon "button" at bounding box center [407, 195] width 6 height 6
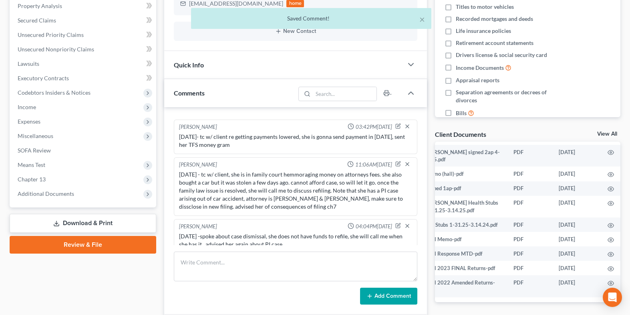
scroll to position [0, 0]
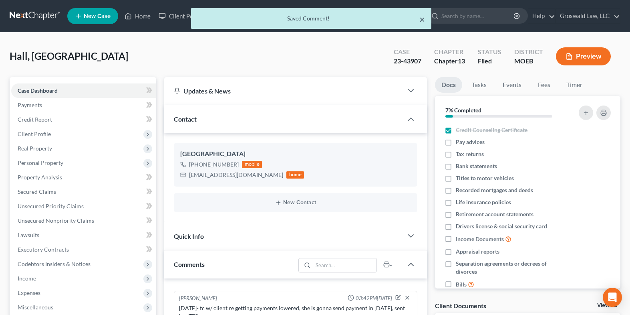
click at [423, 23] on button "×" at bounding box center [423, 19] width 6 height 10
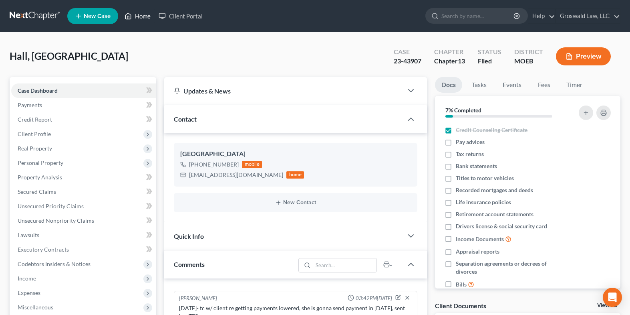
click at [142, 14] on link "Home" at bounding box center [138, 16] width 34 height 14
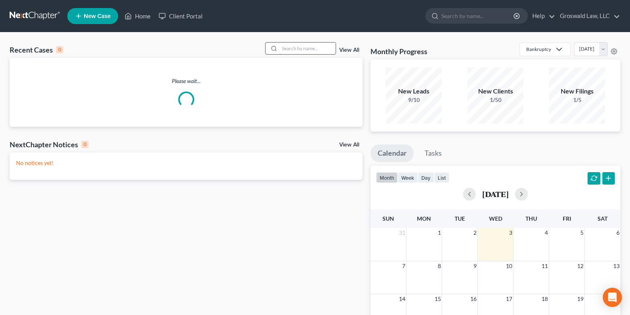
click at [323, 54] on div at bounding box center [300, 48] width 71 height 12
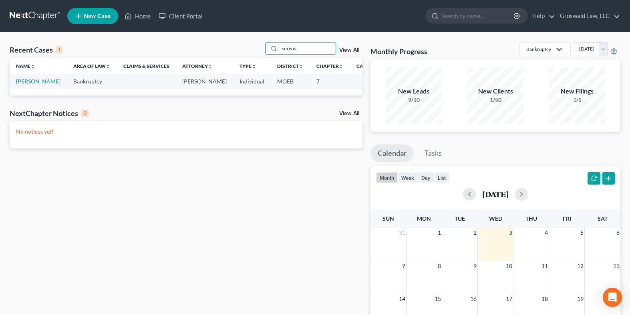
click at [27, 81] on link "[PERSON_NAME]" at bounding box center [38, 81] width 44 height 7
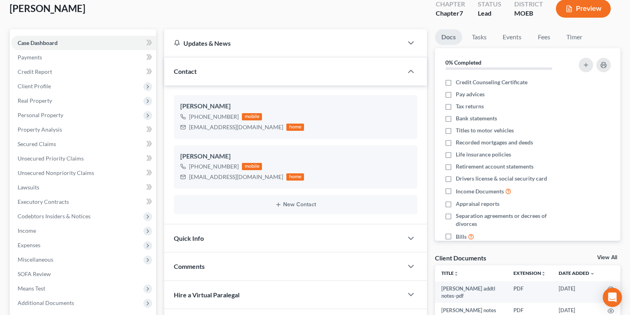
scroll to position [143, 0]
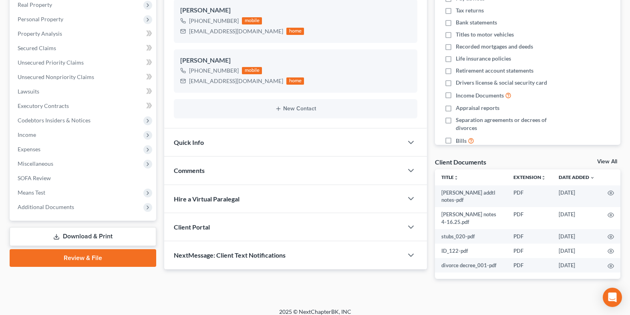
click at [264, 172] on div "Comments" at bounding box center [283, 170] width 239 height 28
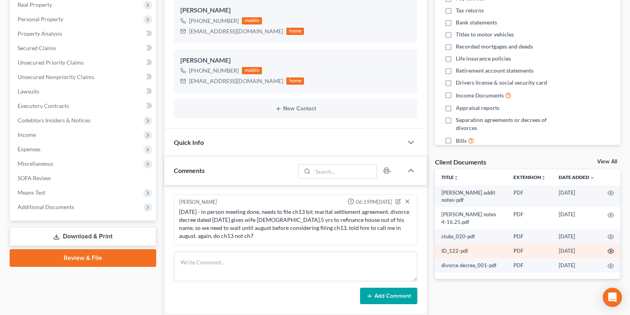
click at [613, 249] on icon "button" at bounding box center [611, 251] width 6 height 4
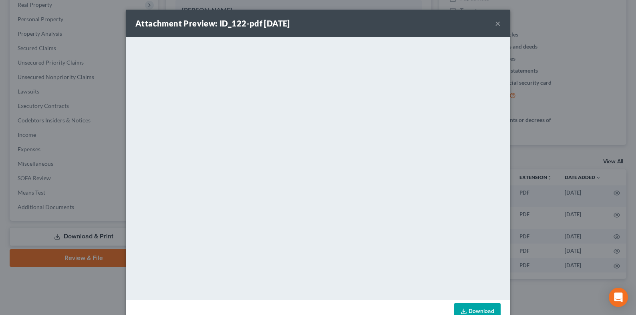
click at [496, 23] on button "×" at bounding box center [498, 23] width 6 height 10
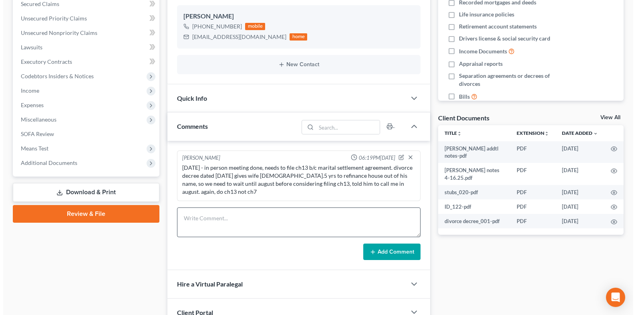
scroll to position [224, 0]
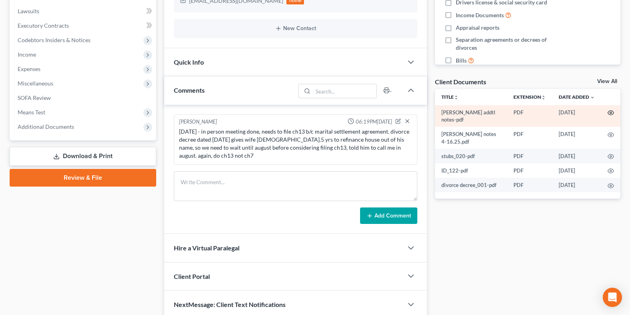
click at [612, 111] on icon "button" at bounding box center [611, 112] width 6 height 6
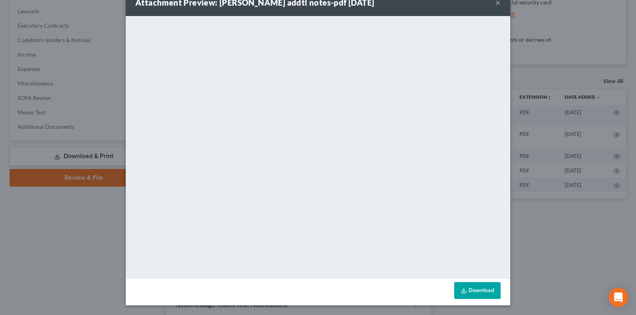
scroll to position [0, 0]
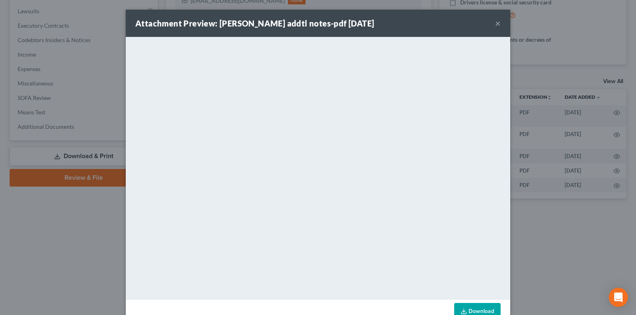
click at [498, 24] on button "×" at bounding box center [498, 23] width 6 height 10
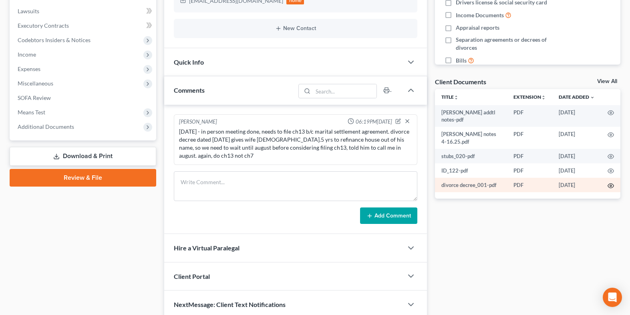
click at [610, 185] on circle "button" at bounding box center [611, 186] width 2 height 2
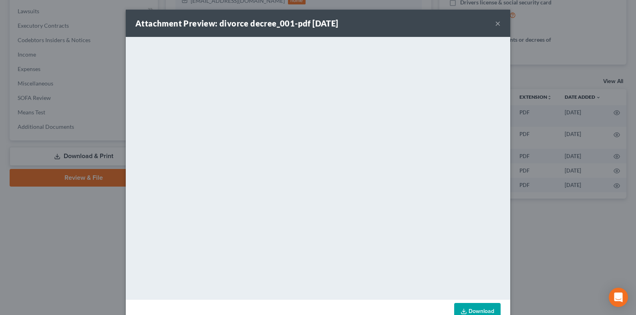
click at [497, 20] on button "×" at bounding box center [498, 23] width 6 height 10
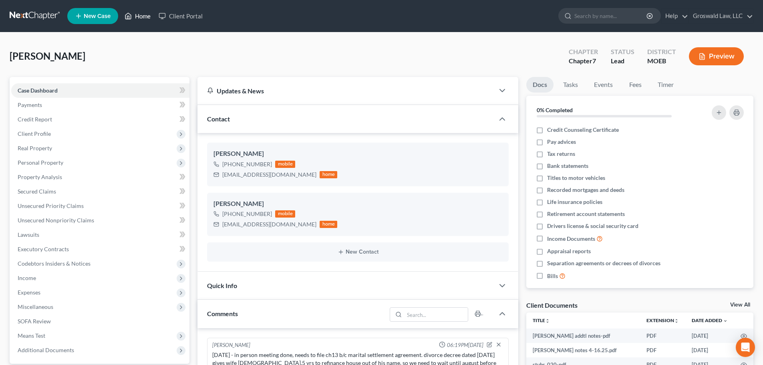
click at [129, 14] on icon at bounding box center [128, 16] width 7 height 10
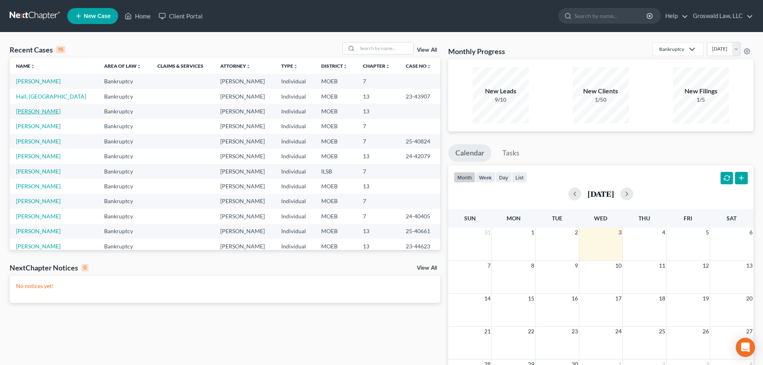
click at [48, 111] on link "[PERSON_NAME]" at bounding box center [38, 111] width 44 height 7
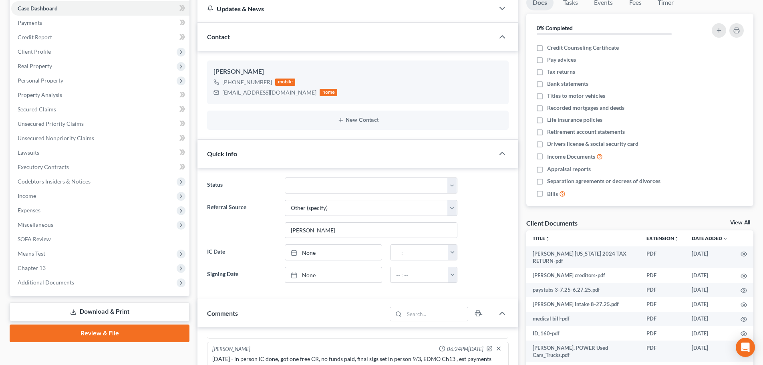
scroll to position [80, 0]
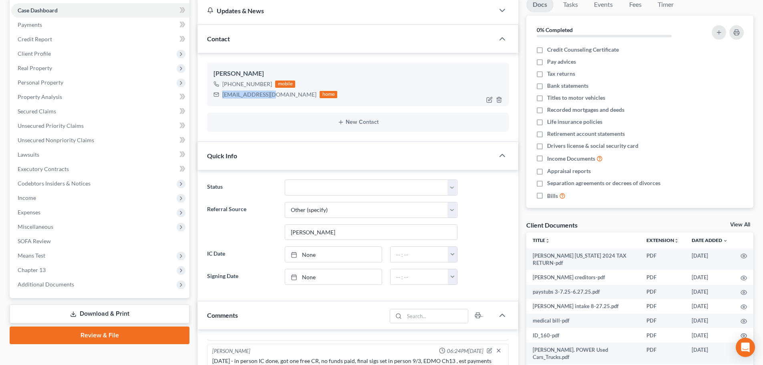
drag, startPoint x: 272, startPoint y: 96, endPoint x: 220, endPoint y: 96, distance: 52.5
click at [220, 96] on div "[EMAIL_ADDRESS][DOMAIN_NAME] home" at bounding box center [276, 94] width 124 height 10
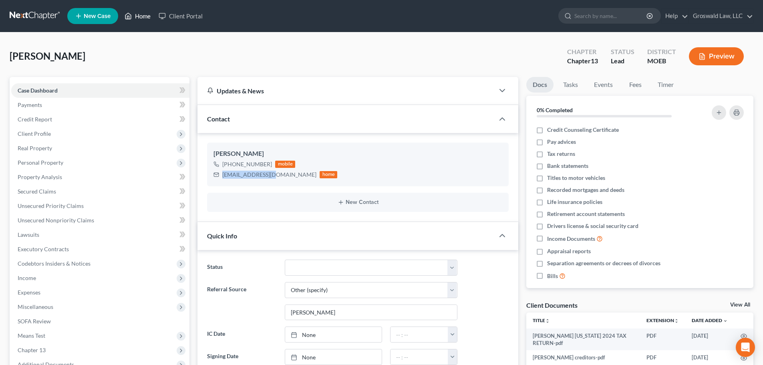
click at [139, 18] on link "Home" at bounding box center [138, 16] width 34 height 14
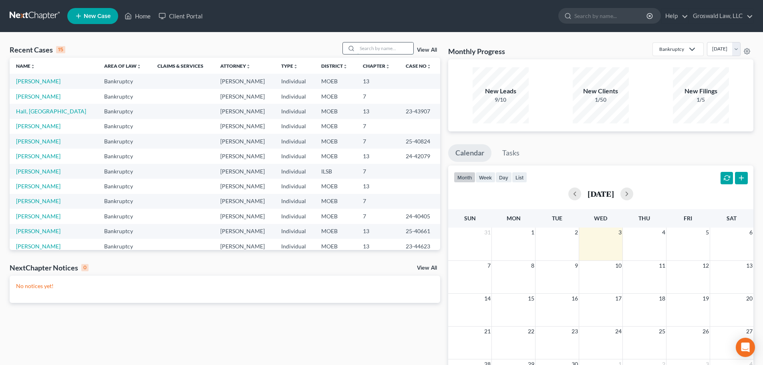
click at [391, 50] on input "search" at bounding box center [385, 48] width 56 height 12
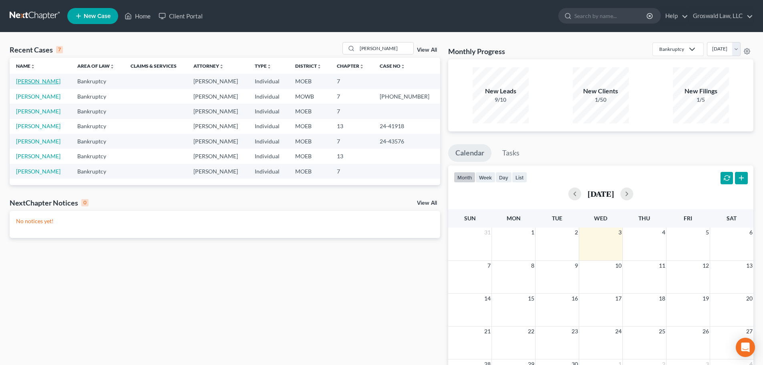
click at [61, 78] on link "[PERSON_NAME]" at bounding box center [38, 81] width 44 height 7
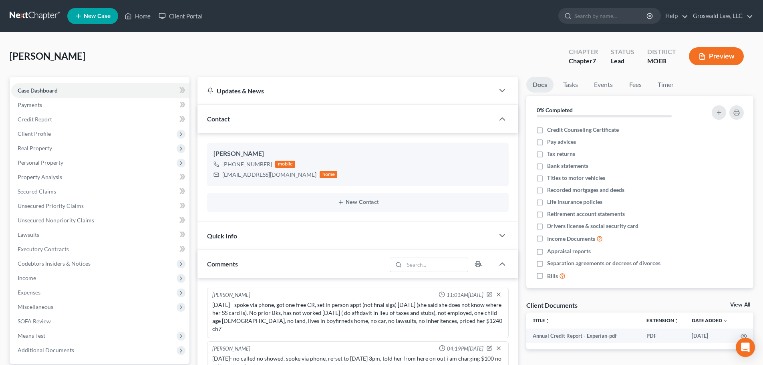
scroll to position [187, 0]
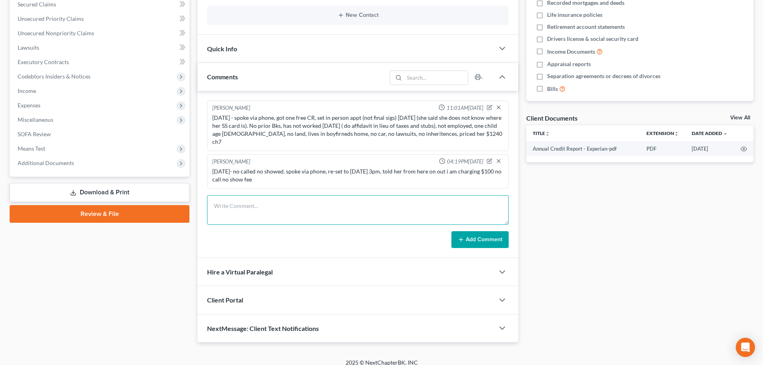
click at [266, 206] on textarea at bounding box center [358, 210] width 302 height 30
click at [504, 236] on button "Add Comment" at bounding box center [480, 239] width 57 height 17
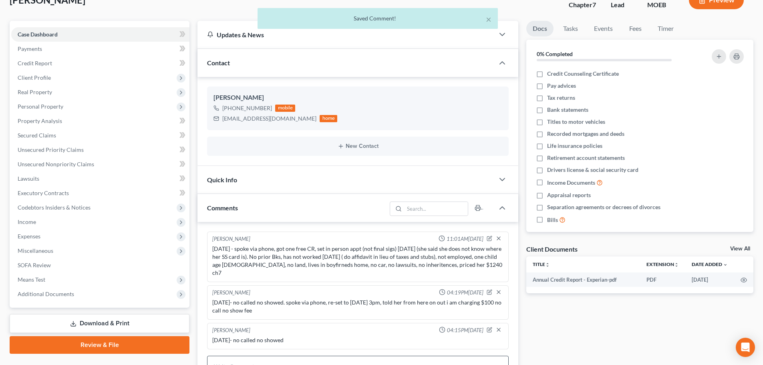
scroll to position [0, 0]
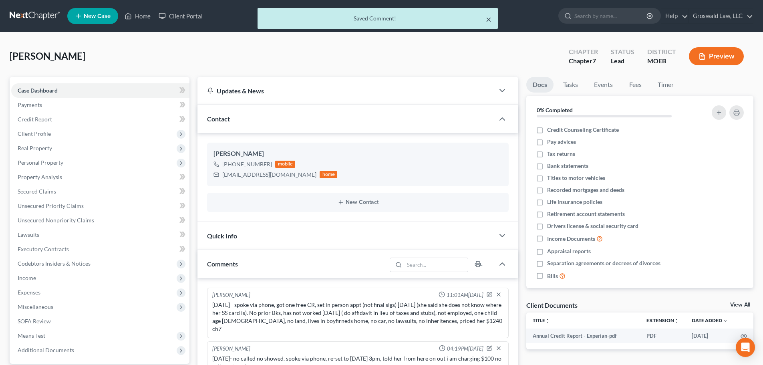
click at [491, 19] on div "× Saved Comment!" at bounding box center [378, 18] width 240 height 21
drag, startPoint x: 488, startPoint y: 20, endPoint x: 113, endPoint y: 10, distance: 375.2
click at [488, 20] on button "×" at bounding box center [489, 19] width 6 height 10
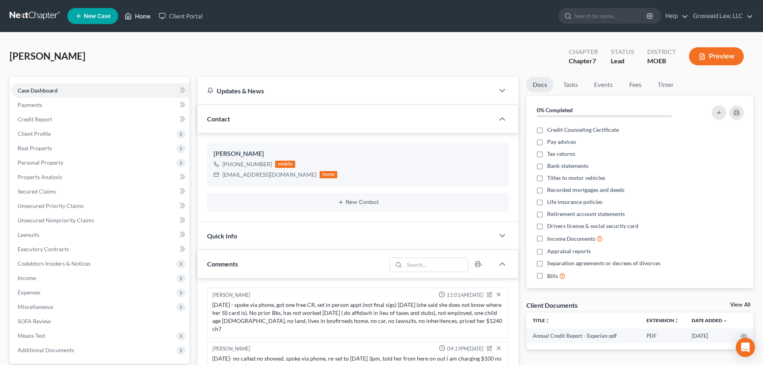
click at [139, 14] on link "Home" at bounding box center [138, 16] width 34 height 14
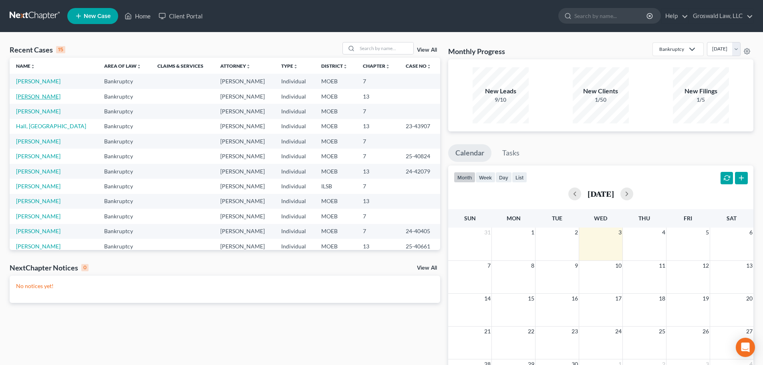
click at [38, 96] on link "[PERSON_NAME]" at bounding box center [38, 96] width 44 height 7
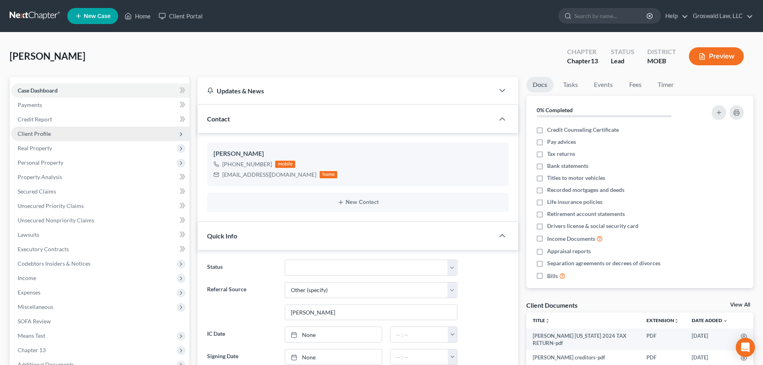
scroll to position [135, 0]
click at [39, 137] on span "Client Profile" at bounding box center [100, 134] width 178 height 14
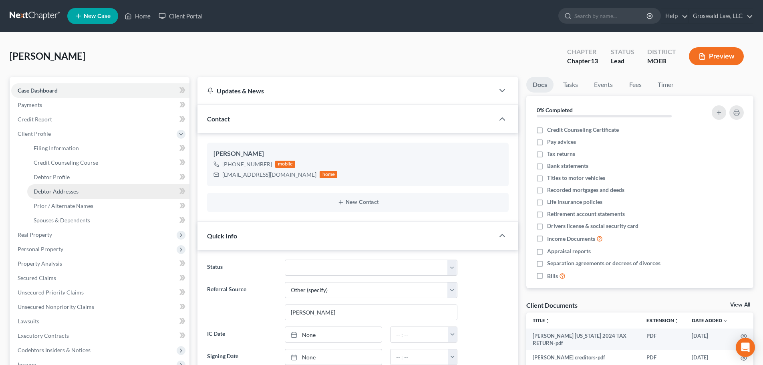
click at [71, 190] on span "Debtor Addresses" at bounding box center [56, 191] width 45 height 7
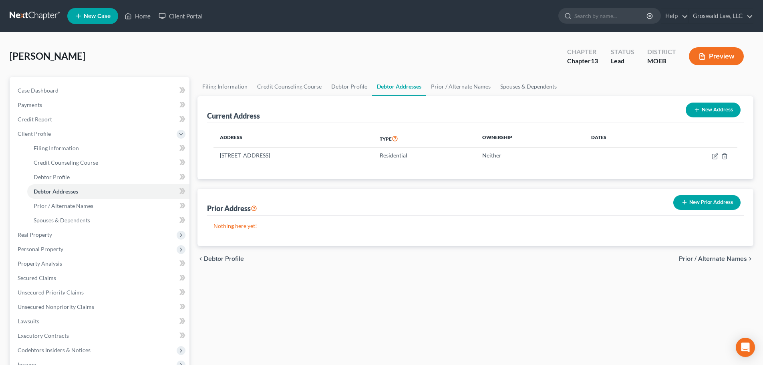
click at [718, 111] on button "New Address" at bounding box center [713, 110] width 55 height 15
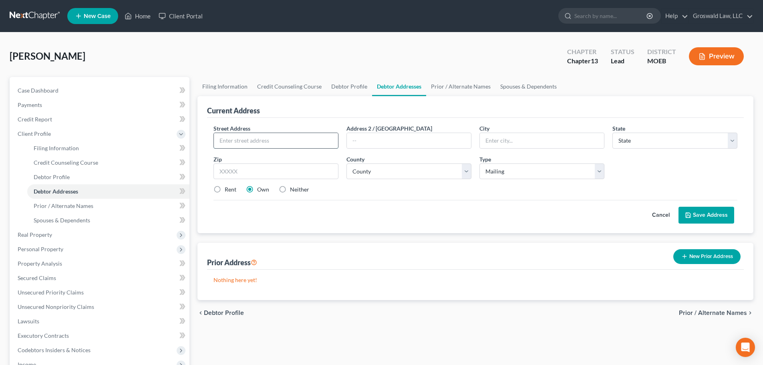
click at [260, 139] on input "text" at bounding box center [276, 140] width 124 height 15
click at [391, 147] on input "text" at bounding box center [409, 140] width 124 height 15
click at [304, 178] on input "text" at bounding box center [276, 171] width 125 height 16
click at [290, 190] on label "Neither" at bounding box center [299, 190] width 19 height 8
click at [293, 190] on input "Neither" at bounding box center [295, 188] width 5 height 5
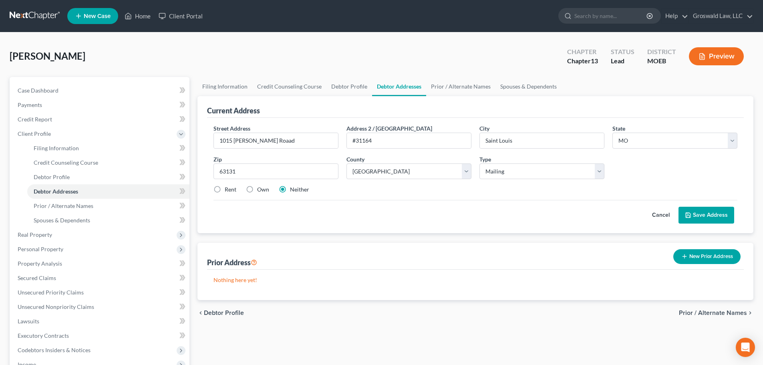
click at [707, 212] on button "Save Address" at bounding box center [707, 215] width 56 height 17
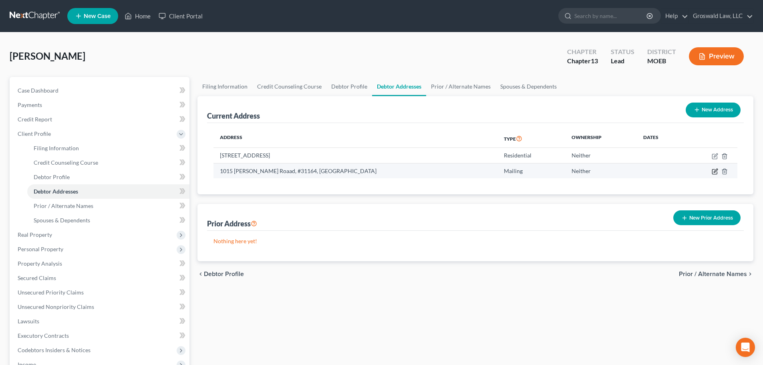
click at [714, 171] on icon "button" at bounding box center [715, 171] width 6 height 6
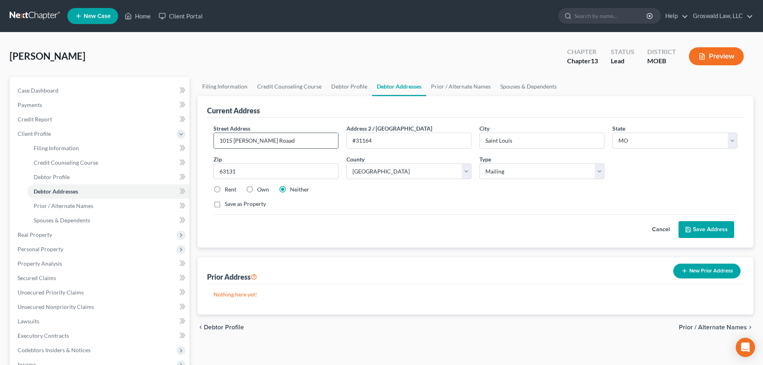
click at [259, 142] on input "1015 [PERSON_NAME] Roaad" at bounding box center [276, 140] width 124 height 15
click at [309, 144] on input "1015 [PERSON_NAME] Road" at bounding box center [276, 140] width 124 height 15
click at [698, 228] on button "Save Address" at bounding box center [707, 229] width 56 height 17
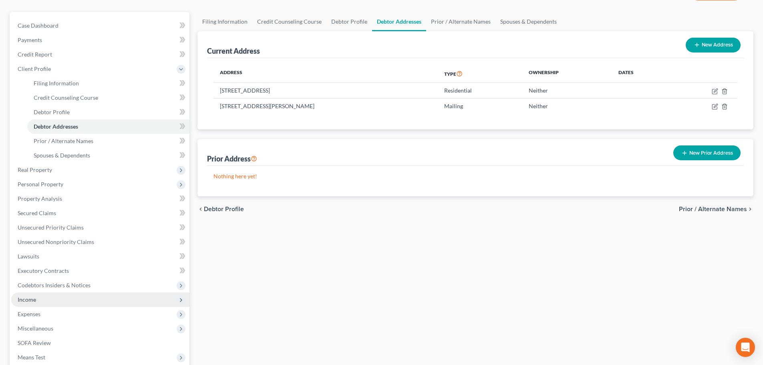
scroll to position [176, 0]
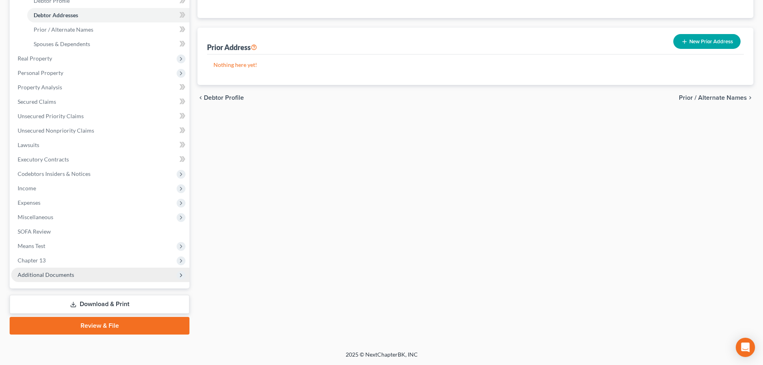
click at [48, 275] on span "Additional Documents" at bounding box center [46, 274] width 56 height 7
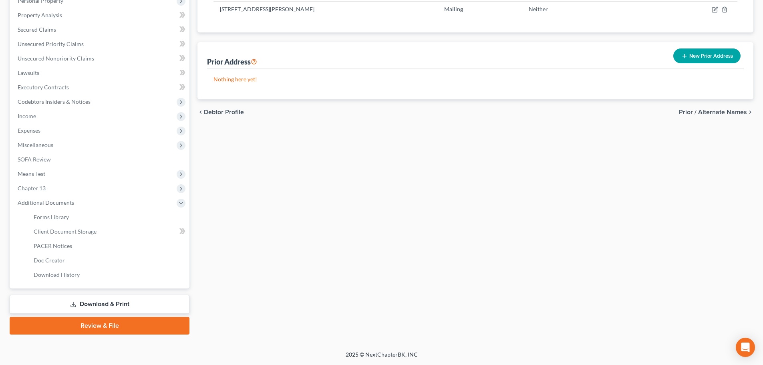
scroll to position [162, 0]
click at [81, 225] on link "Client Document Storage" at bounding box center [108, 231] width 162 height 14
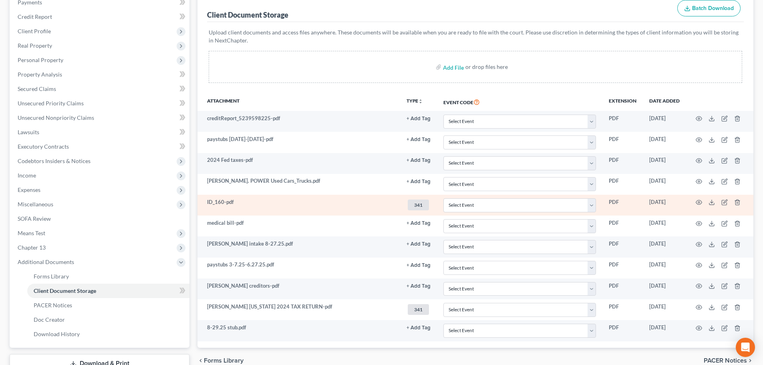
scroll to position [120, 0]
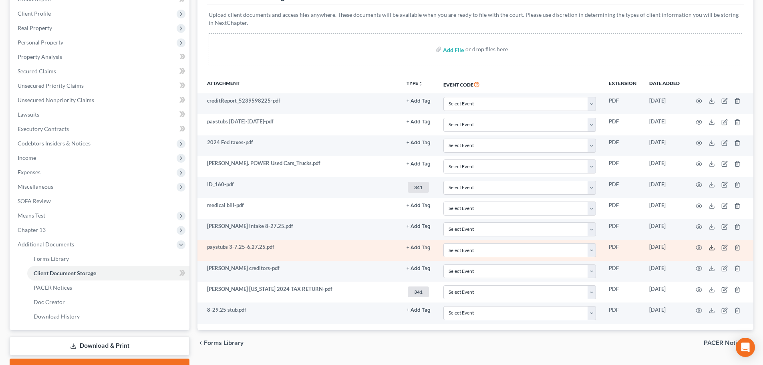
click at [712, 250] on icon at bounding box center [712, 247] width 6 height 6
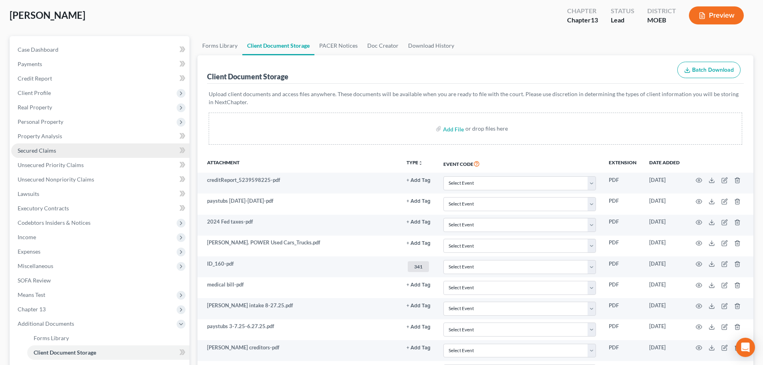
scroll to position [40, 0]
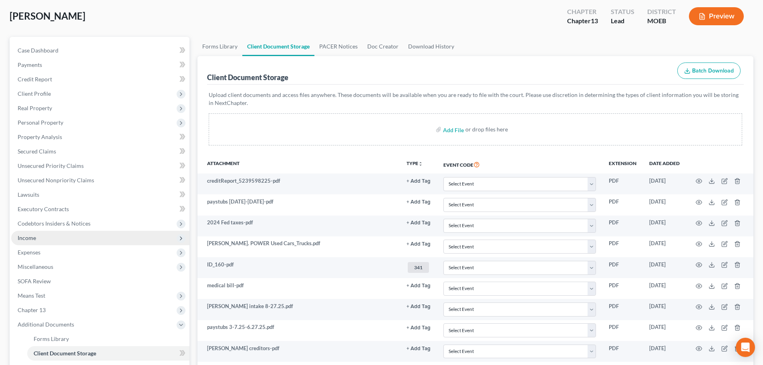
click at [40, 239] on span "Income" at bounding box center [100, 238] width 178 height 14
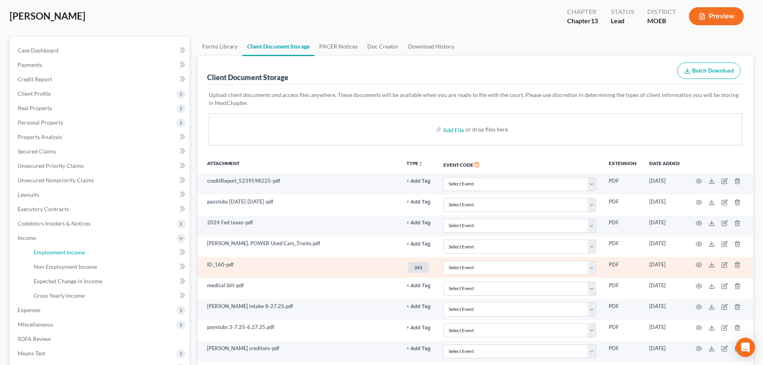
drag, startPoint x: 67, startPoint y: 253, endPoint x: 301, endPoint y: 259, distance: 234.5
click at [67, 253] on span "Employment Income" at bounding box center [59, 252] width 51 height 7
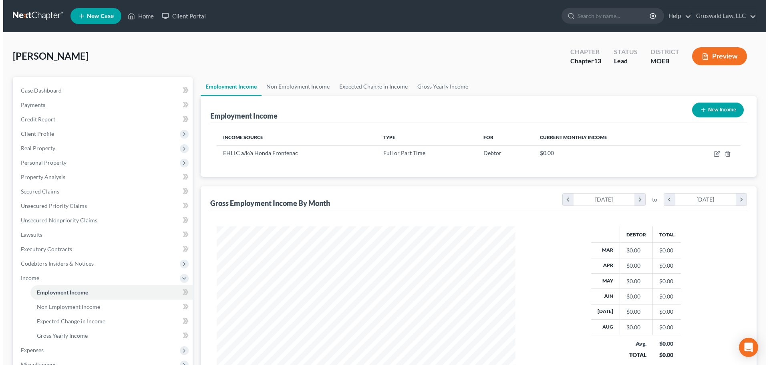
scroll to position [149, 315]
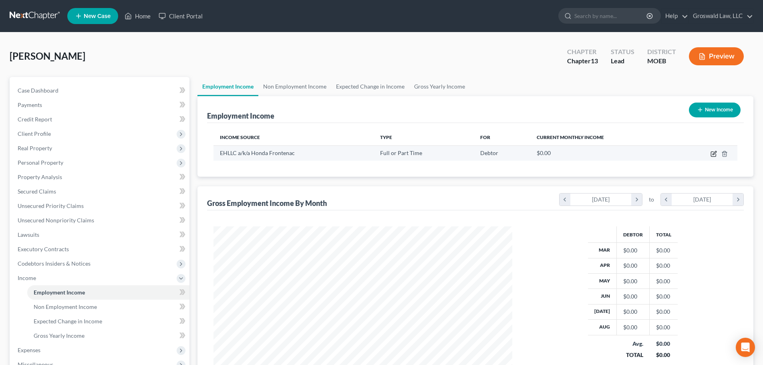
click at [714, 154] on icon "button" at bounding box center [714, 154] width 6 height 6
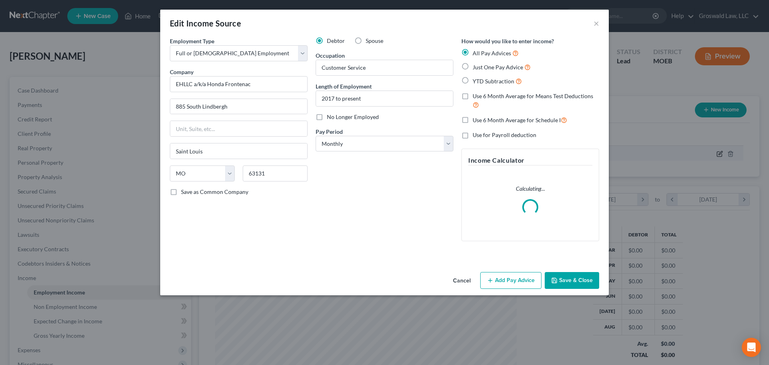
scroll to position [151, 318]
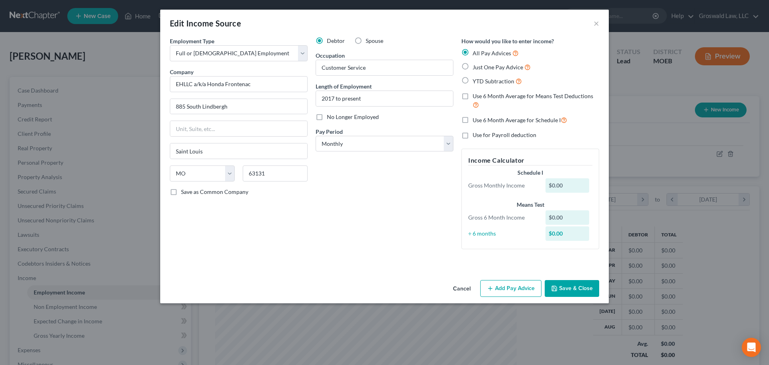
click at [489, 82] on span "YTD Subtraction" at bounding box center [494, 81] width 42 height 7
click at [481, 82] on input "YTD Subtraction" at bounding box center [478, 79] width 5 height 5
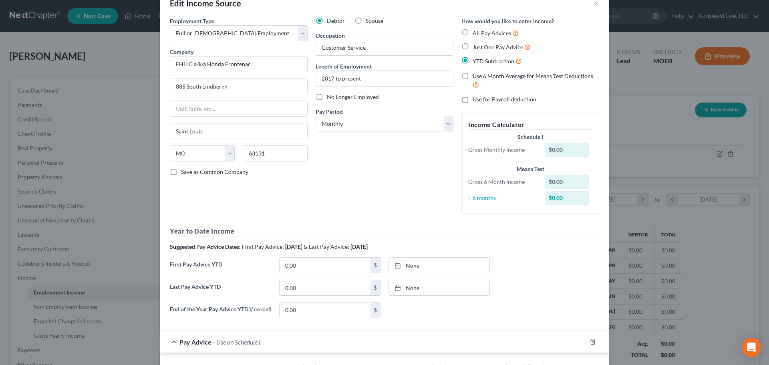
scroll to position [120, 0]
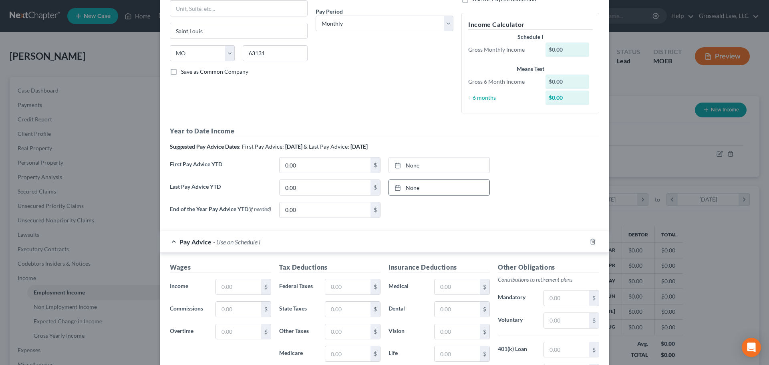
drag, startPoint x: 401, startPoint y: 188, endPoint x: 395, endPoint y: 196, distance: 10.8
click at [401, 188] on div at bounding box center [400, 187] width 11 height 7
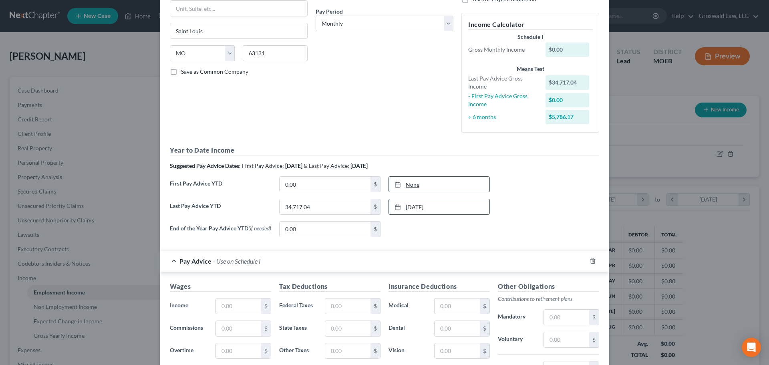
click at [413, 186] on link "None" at bounding box center [439, 184] width 101 height 15
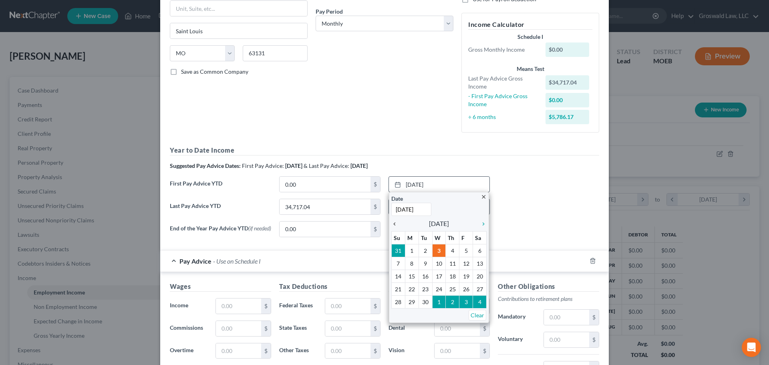
click at [392, 226] on icon "chevron_left" at bounding box center [396, 224] width 10 height 6
click at [393, 223] on icon "chevron_left" at bounding box center [396, 224] width 10 height 6
click at [391, 224] on icon "chevron_left" at bounding box center [396, 224] width 10 height 6
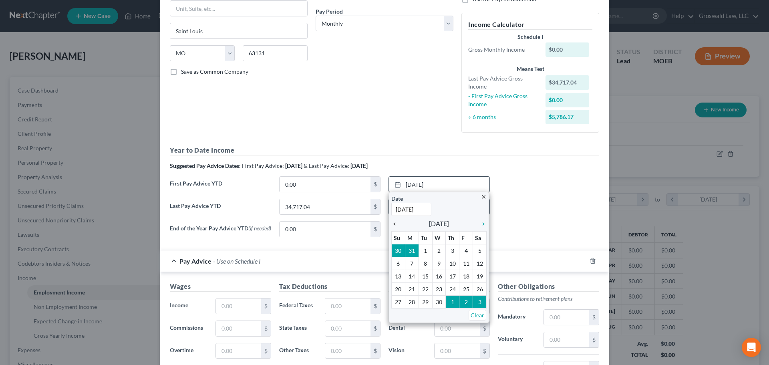
click at [391, 224] on icon "chevron_left" at bounding box center [396, 224] width 10 height 6
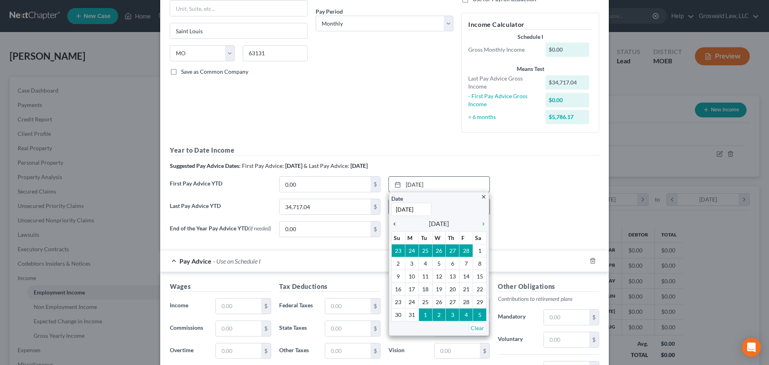
click at [391, 224] on icon "chevron_left" at bounding box center [396, 224] width 10 height 6
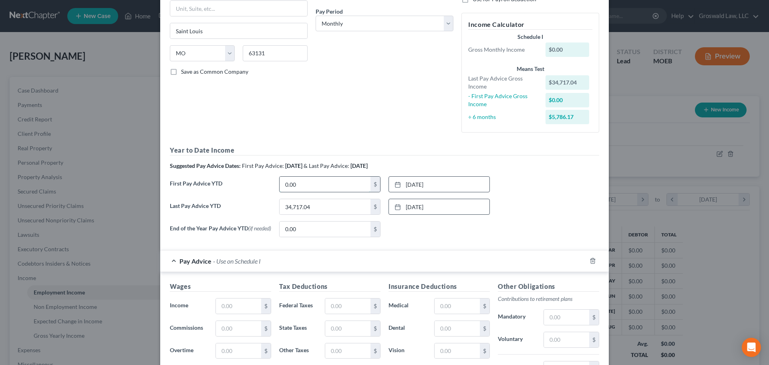
click at [316, 185] on input "0.00" at bounding box center [325, 184] width 91 height 15
click at [558, 185] on div "First Pay Advice YTD 9,587.68 $ [DATE] close Date [DATE] Time 12:00 AM chevron_…" at bounding box center [385, 187] width 438 height 22
click at [226, 309] on input "text" at bounding box center [238, 305] width 45 height 15
click at [364, 22] on select "Select Monthly Twice Monthly Every Other Week Weekly" at bounding box center [385, 24] width 138 height 16
click at [362, 25] on select "Select Monthly Twice Monthly Every Other Week Weekly" at bounding box center [385, 24] width 138 height 16
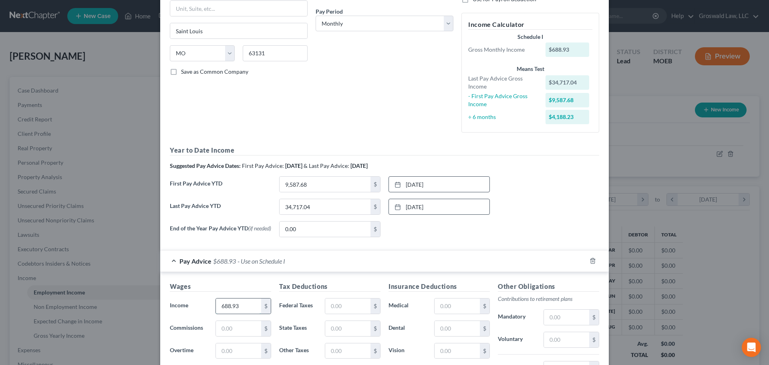
click at [246, 310] on input "688.93" at bounding box center [238, 305] width 45 height 15
click at [529, 232] on div "End of the Year Pay Advice YTD (if needed) 0.00 $ None close Date Time chevron_…" at bounding box center [385, 232] width 438 height 22
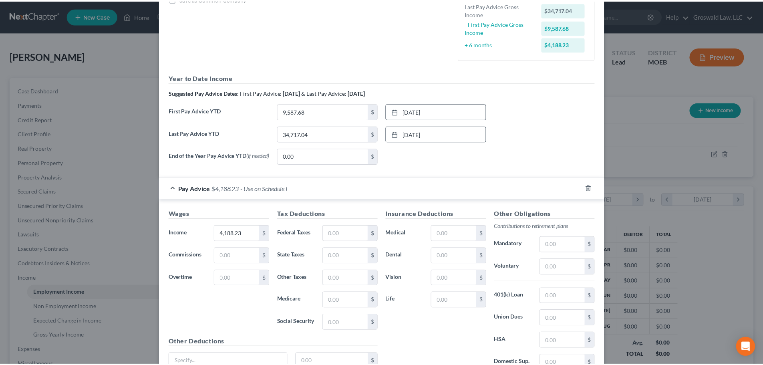
scroll to position [269, 0]
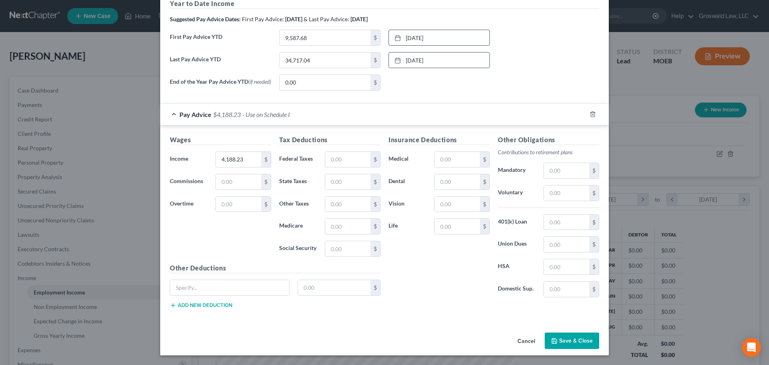
click at [575, 347] on button "Save & Close" at bounding box center [572, 341] width 54 height 17
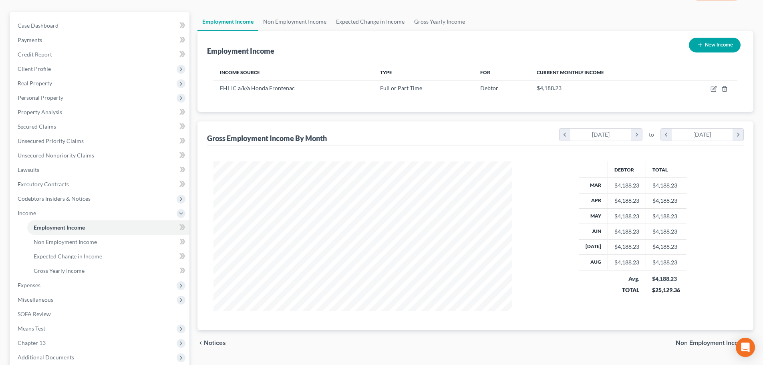
scroll to position [147, 0]
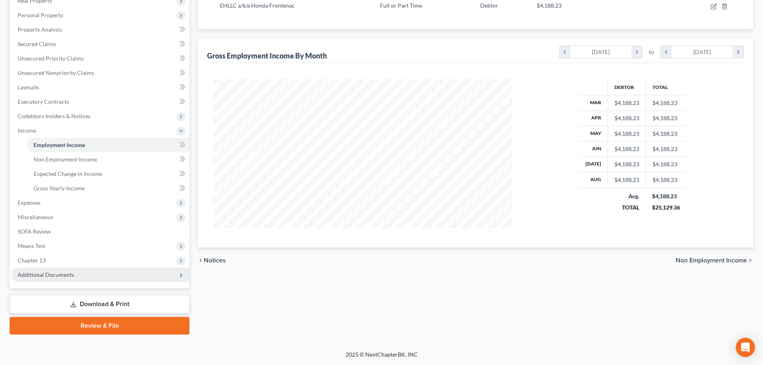
click at [75, 278] on span "Additional Documents" at bounding box center [100, 275] width 178 height 14
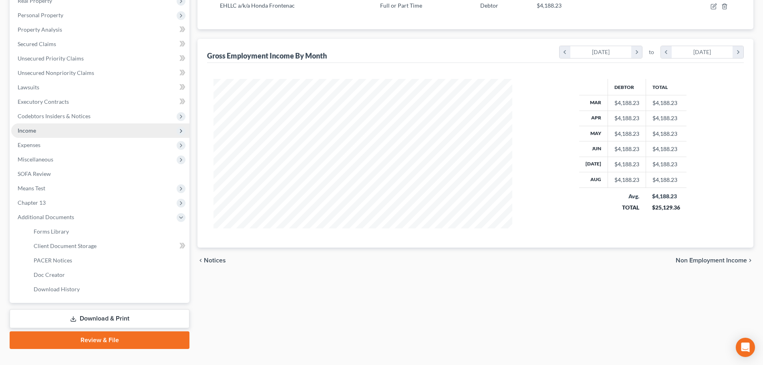
click at [44, 129] on span "Income" at bounding box center [100, 130] width 178 height 14
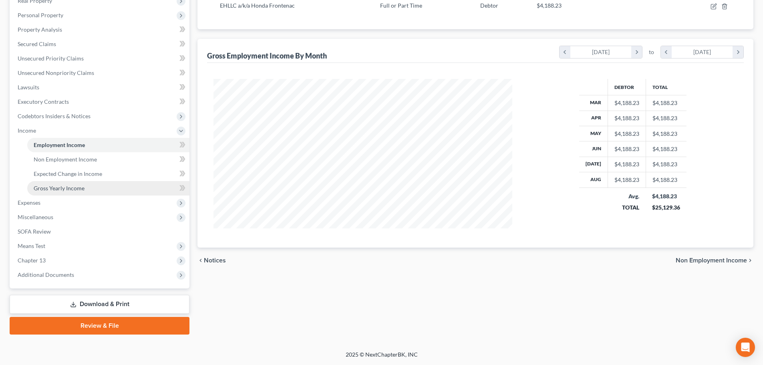
click at [79, 188] on span "Gross Yearly Income" at bounding box center [59, 188] width 51 height 7
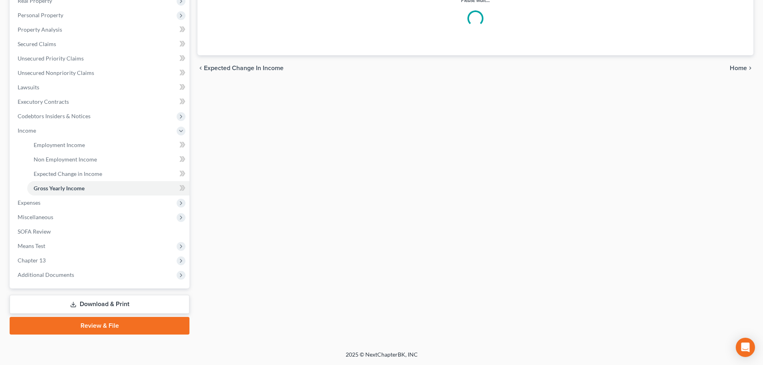
scroll to position [87, 0]
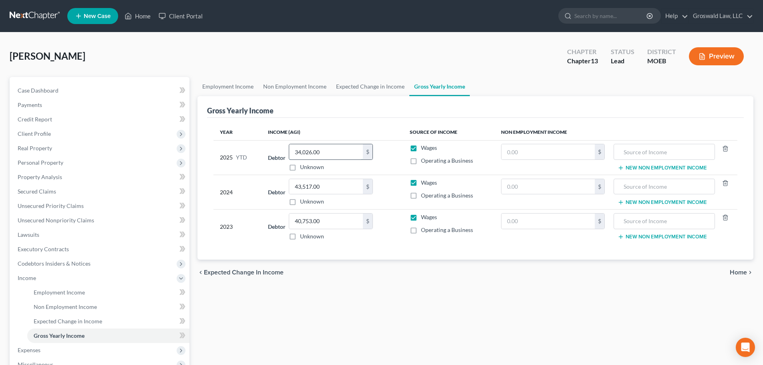
click at [340, 157] on input "34,026.00" at bounding box center [326, 151] width 74 height 15
type input "34,714.04"
drag, startPoint x: 482, startPoint y: 305, endPoint x: 182, endPoint y: 123, distance: 350.5
click at [482, 304] on div "Employment Income Non Employment Income Expected Change in Income Gross Yearly …" at bounding box center [476, 279] width 564 height 405
click at [74, 77] on div "Case Dashboard Payments Invoices Payments Payments Credit Report Client Profile…" at bounding box center [100, 256] width 180 height 359
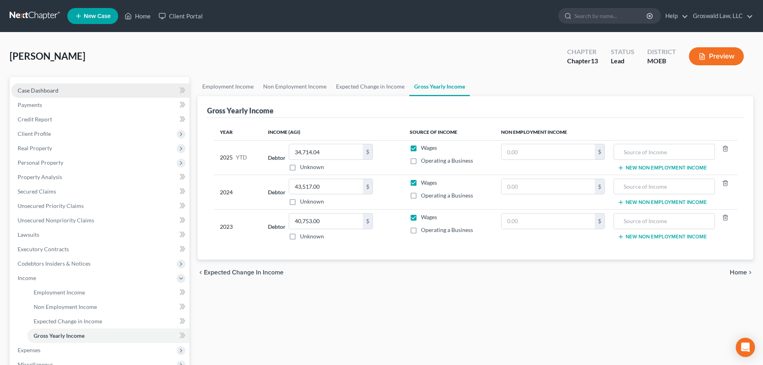
click at [70, 89] on link "Case Dashboard" at bounding box center [100, 90] width 178 height 14
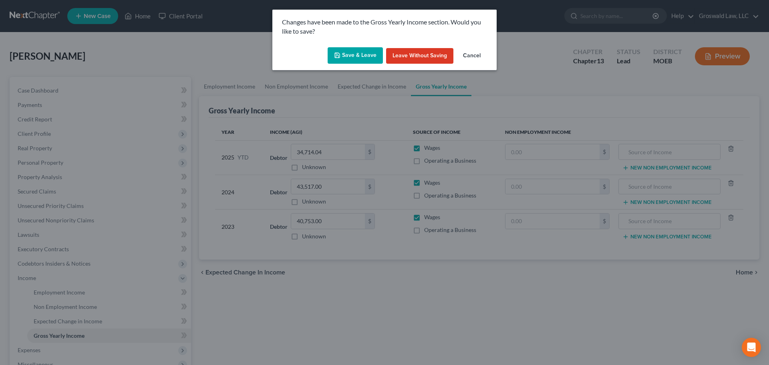
drag, startPoint x: 357, startPoint y: 52, endPoint x: 115, endPoint y: 84, distance: 243.3
click at [356, 52] on button "Save & Leave" at bounding box center [355, 55] width 55 height 17
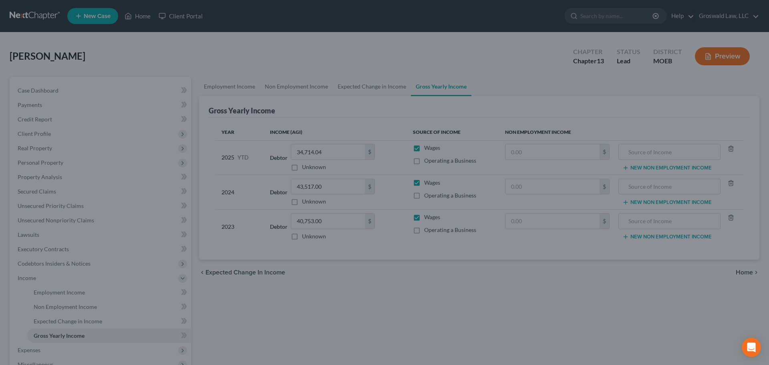
select select "6"
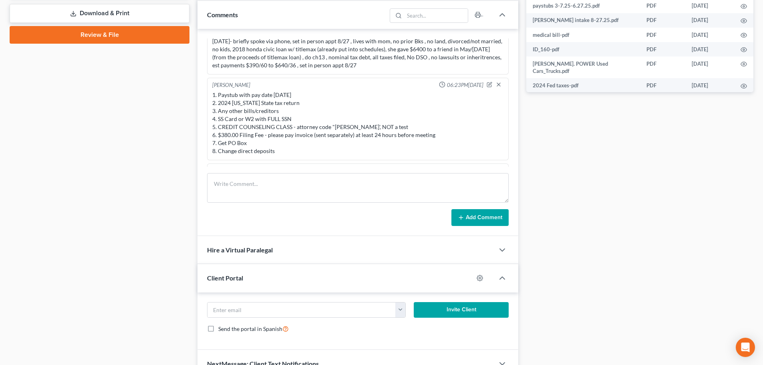
scroll to position [280, 0]
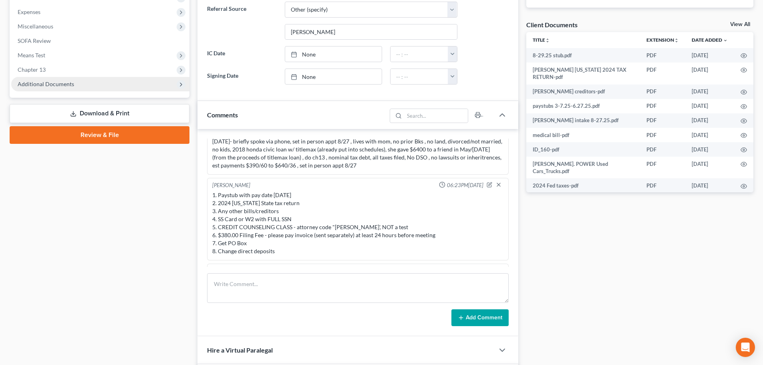
click at [64, 86] on span "Additional Documents" at bounding box center [46, 84] width 56 height 7
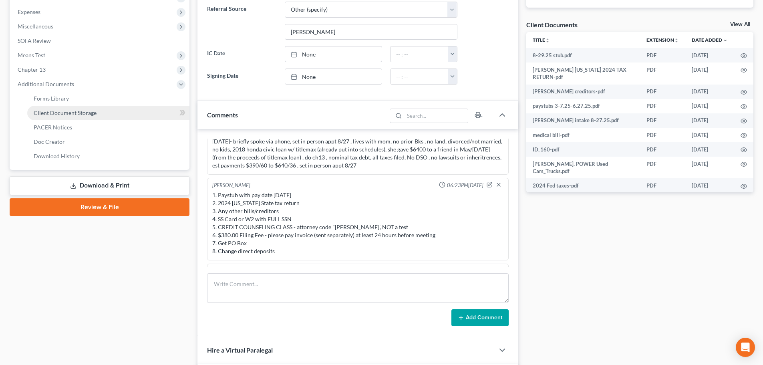
click at [75, 113] on span "Client Document Storage" at bounding box center [65, 112] width 63 height 7
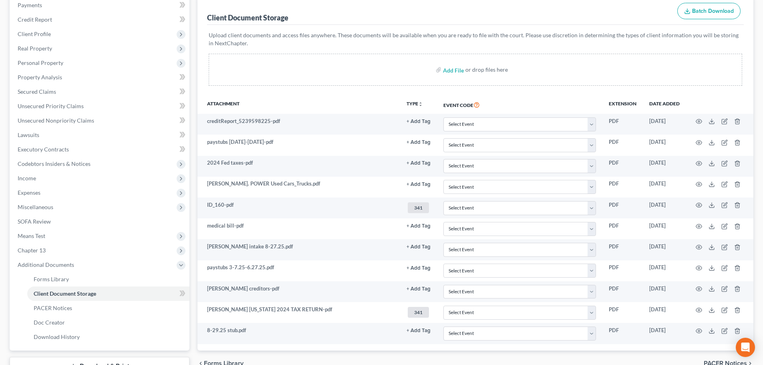
scroll to position [162, 0]
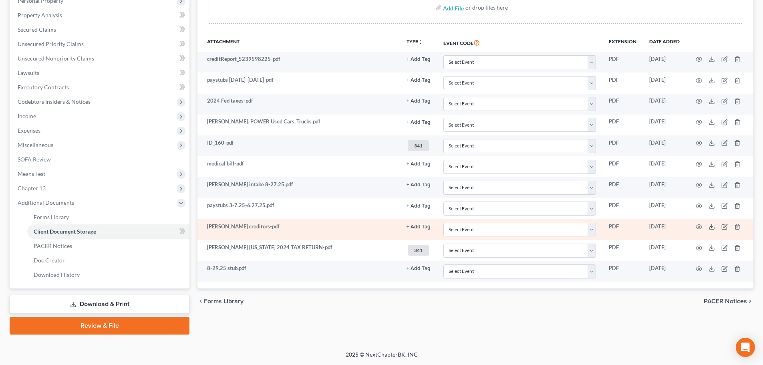
click at [713, 227] on polyline at bounding box center [712, 226] width 3 height 1
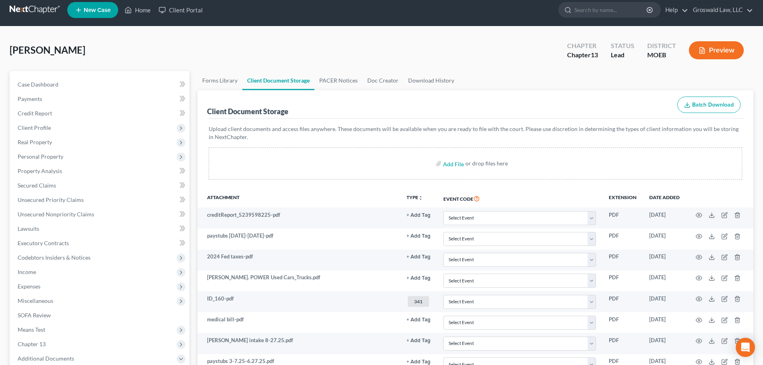
scroll to position [0, 0]
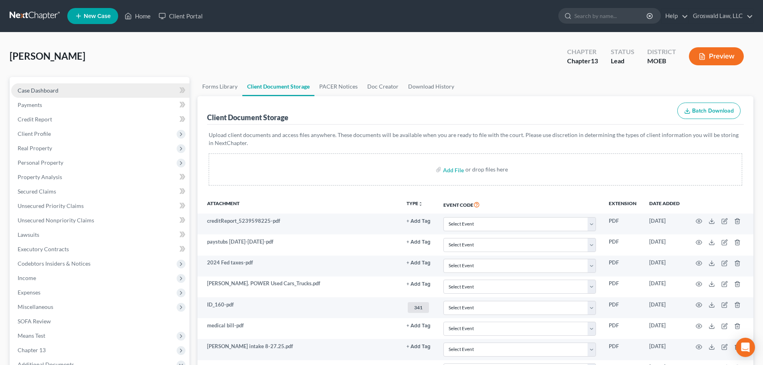
click at [65, 86] on link "Case Dashboard" at bounding box center [100, 90] width 178 height 14
select select "6"
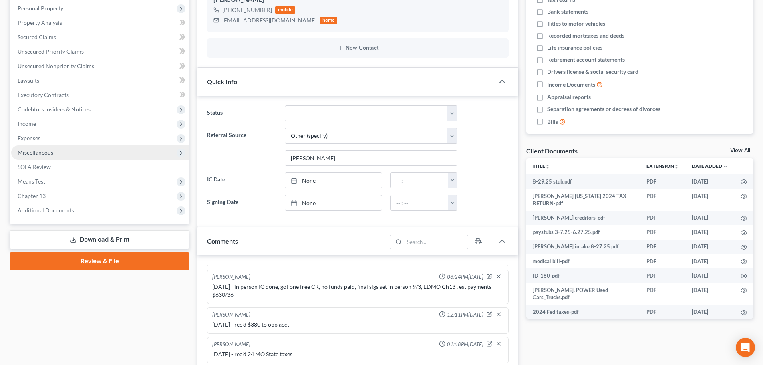
scroll to position [120, 0]
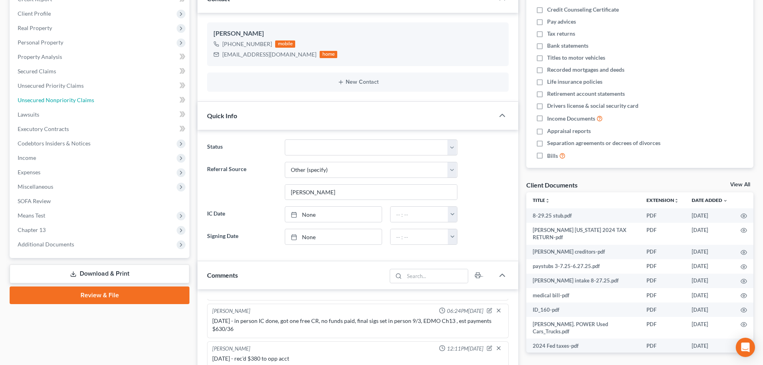
drag, startPoint x: 55, startPoint y: 97, endPoint x: 187, endPoint y: 125, distance: 134.4
click at [55, 97] on span "Unsecured Nonpriority Claims" at bounding box center [56, 100] width 77 height 7
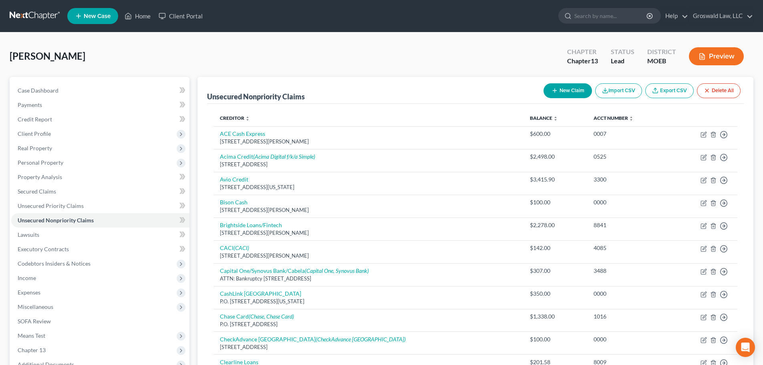
click at [557, 93] on button "New Claim" at bounding box center [568, 90] width 48 height 15
select select "0"
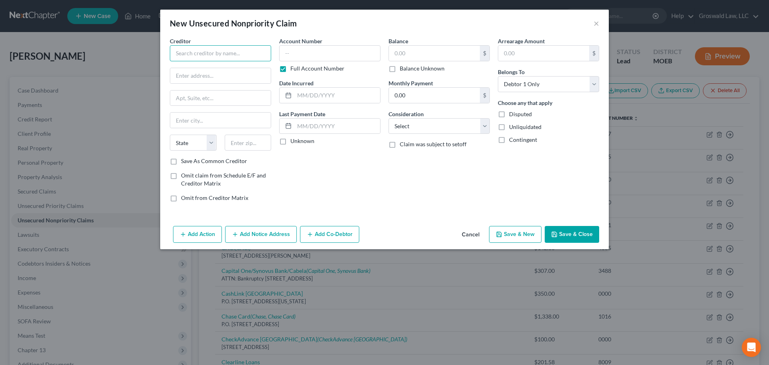
click at [195, 56] on input "text" at bounding box center [220, 53] width 101 height 16
type input "Evolve c/o Dave"
type input "1265 S Cochran Ave."
type input "90019"
type input "Los Angeles"
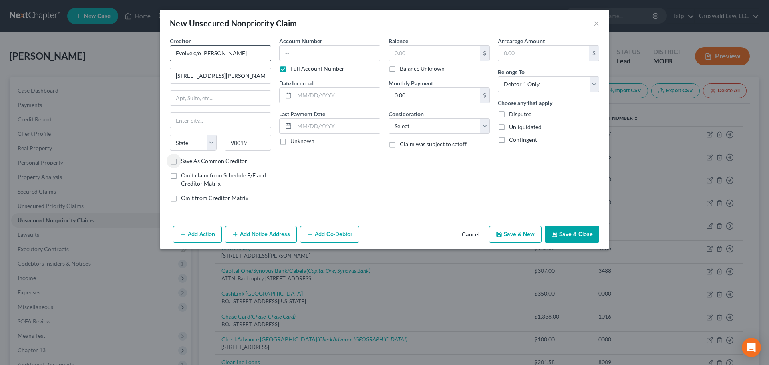
select select "4"
click at [215, 162] on label "Save As Common Creditor" at bounding box center [214, 161] width 66 height 8
click at [190, 162] on input "Save As Common Creditor" at bounding box center [186, 159] width 5 height 5
checkbox input "true"
click at [317, 55] on input "text" at bounding box center [329, 53] width 101 height 16
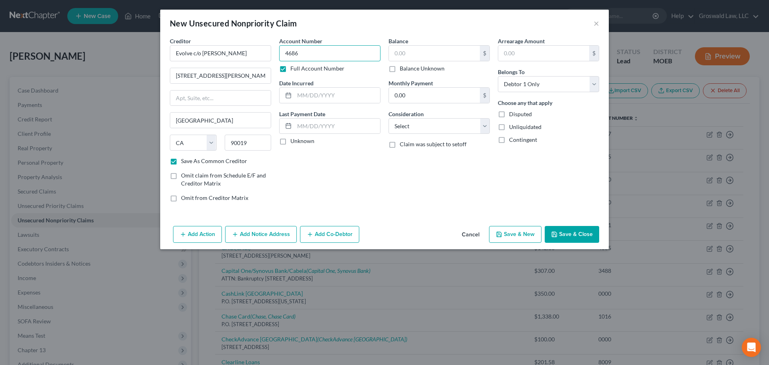
type input "4686"
type input "2025"
type input "275.75"
select select "10"
click at [560, 230] on button "Save & Close" at bounding box center [572, 234] width 54 height 17
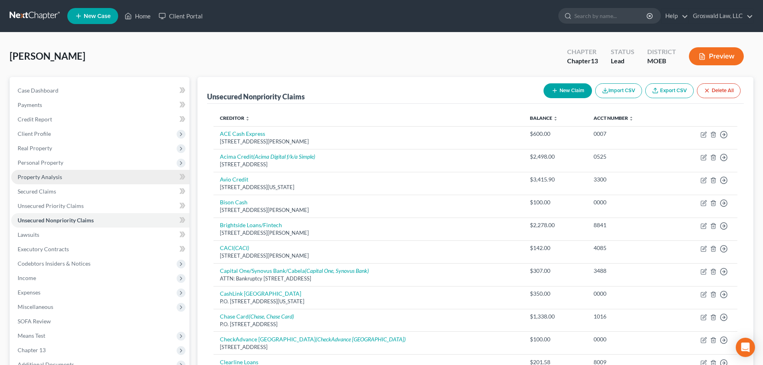
drag, startPoint x: 74, startPoint y: 162, endPoint x: 81, endPoint y: 178, distance: 17.3
click at [74, 162] on span "Personal Property" at bounding box center [100, 162] width 178 height 14
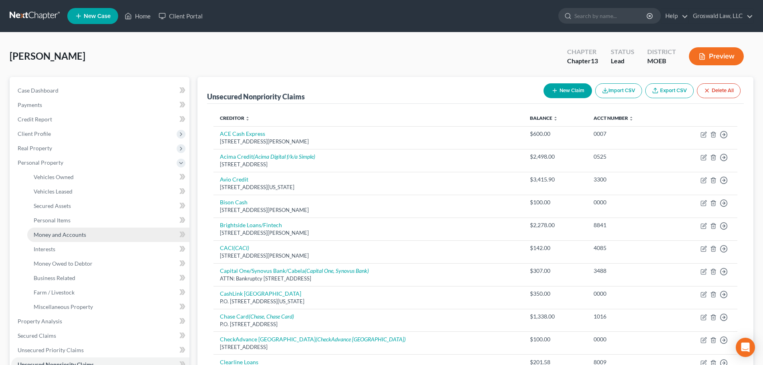
click at [67, 232] on span "Money and Accounts" at bounding box center [60, 234] width 52 height 7
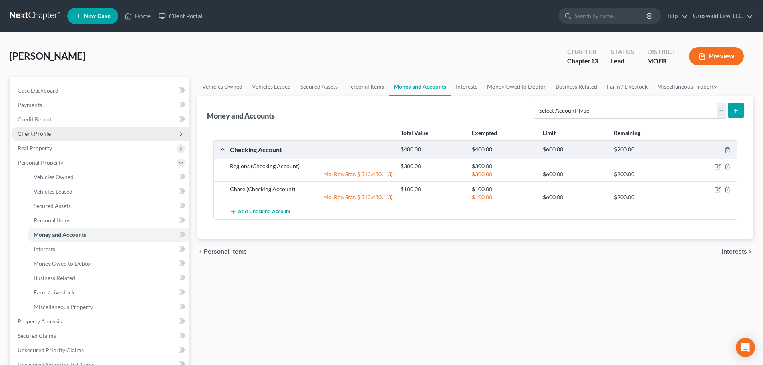
click at [46, 134] on span "Client Profile" at bounding box center [34, 133] width 33 height 7
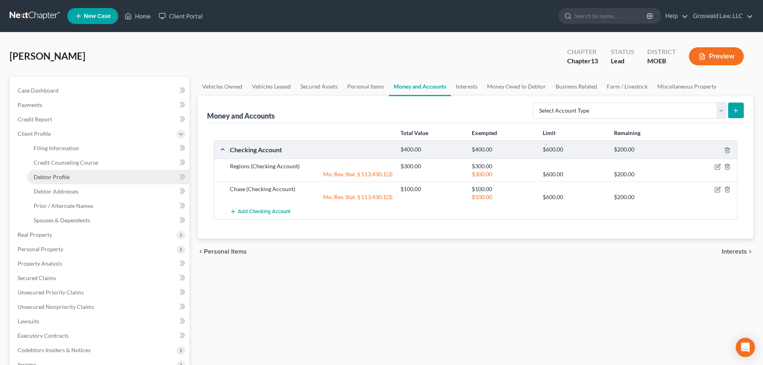
click at [54, 179] on span "Debtor Profile" at bounding box center [52, 176] width 36 height 7
select select "0"
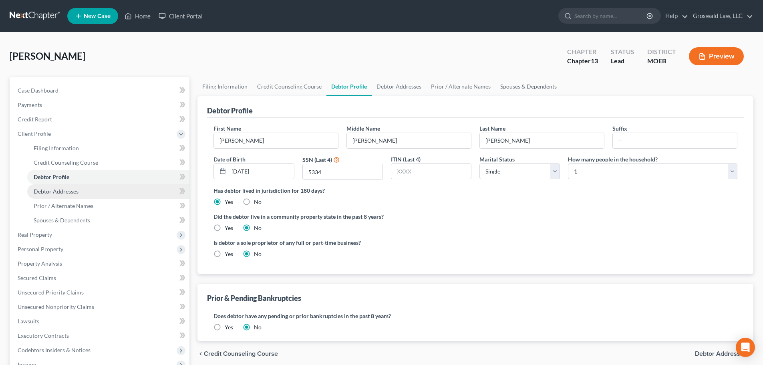
click at [72, 195] on link "Debtor Addresses" at bounding box center [108, 191] width 162 height 14
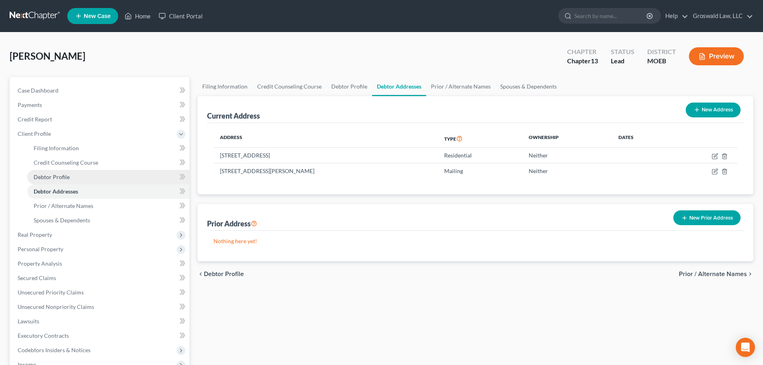
click at [63, 176] on span "Debtor Profile" at bounding box center [52, 176] width 36 height 7
select select "0"
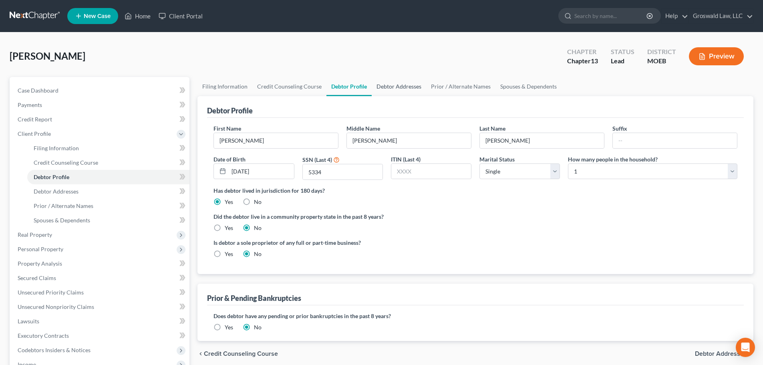
click at [373, 83] on link "Debtor Addresses" at bounding box center [399, 86] width 54 height 19
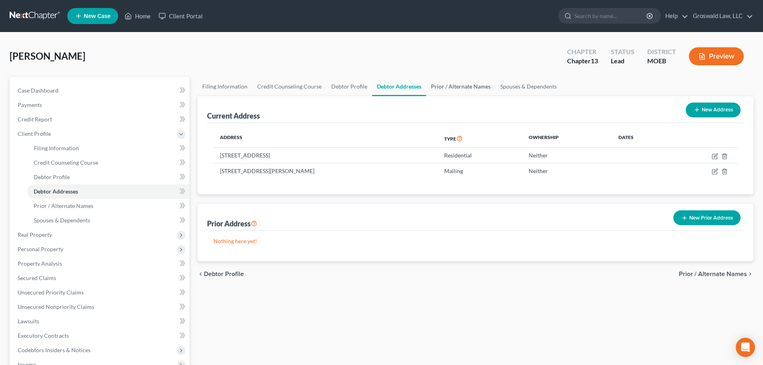
click at [435, 87] on link "Prior / Alternate Names" at bounding box center [460, 86] width 69 height 19
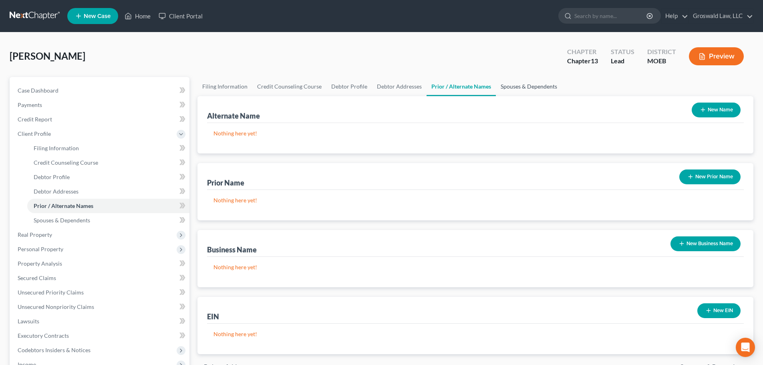
click at [517, 87] on link "Spouses & Dependents" at bounding box center [529, 86] width 66 height 19
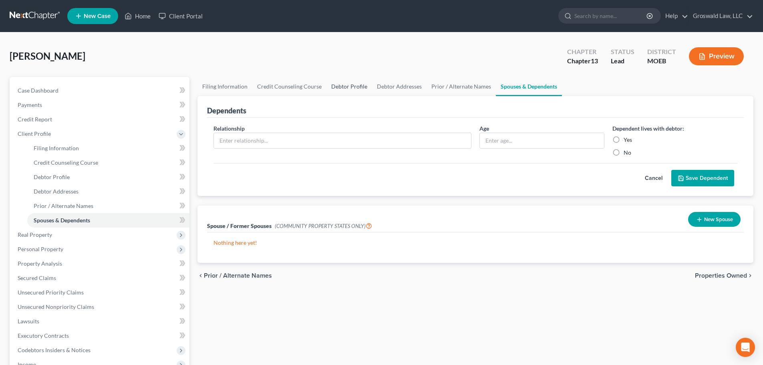
click at [327, 89] on link "Debtor Profile" at bounding box center [350, 86] width 46 height 19
select select "0"
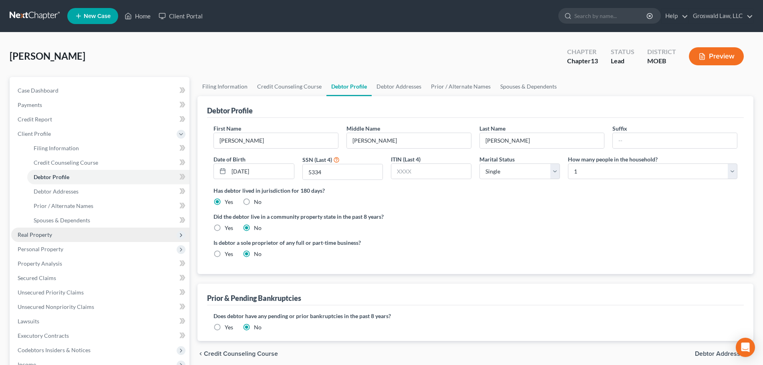
click at [52, 233] on span "Real Property" at bounding box center [100, 235] width 178 height 14
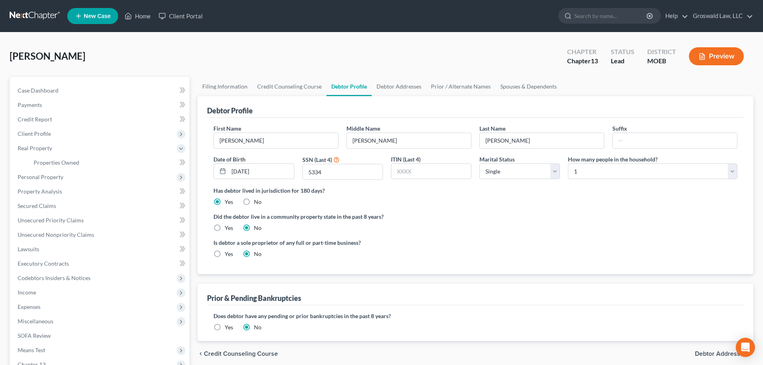
click at [722, 56] on button "Preview" at bounding box center [716, 56] width 55 height 18
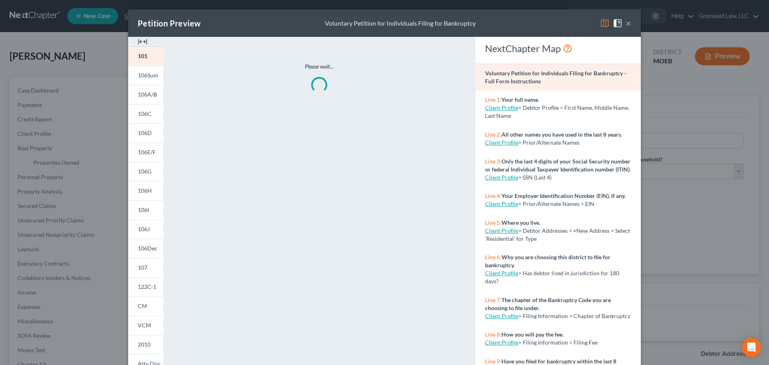
click at [141, 41] on img at bounding box center [143, 42] width 10 height 10
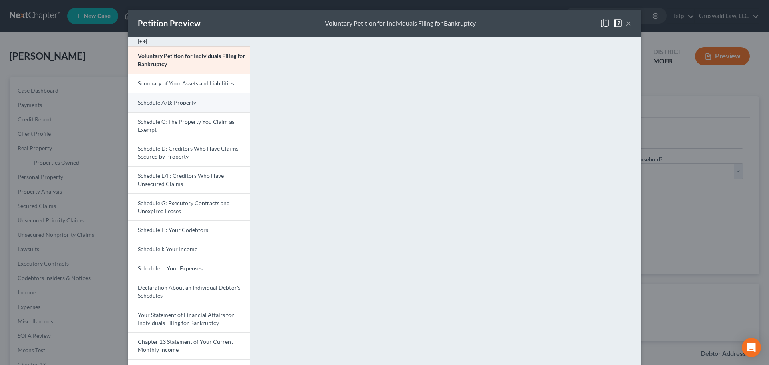
click at [175, 103] on span "Schedule A/B: Property" at bounding box center [167, 102] width 58 height 7
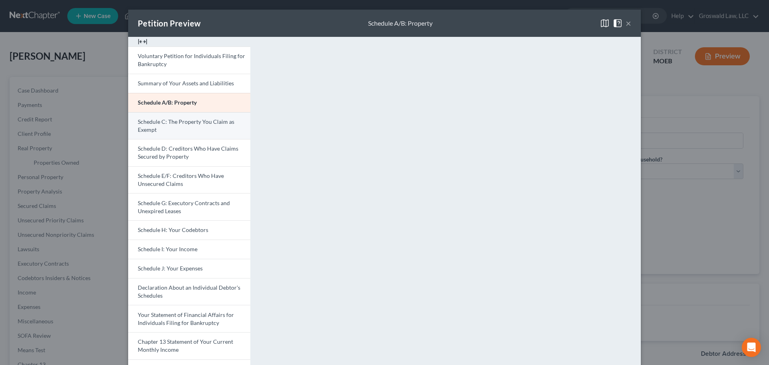
drag, startPoint x: 182, startPoint y: 145, endPoint x: 200, endPoint y: 136, distance: 19.7
click at [182, 145] on span "Schedule D: Creditors Who Have Claims Secured by Property" at bounding box center [188, 152] width 101 height 15
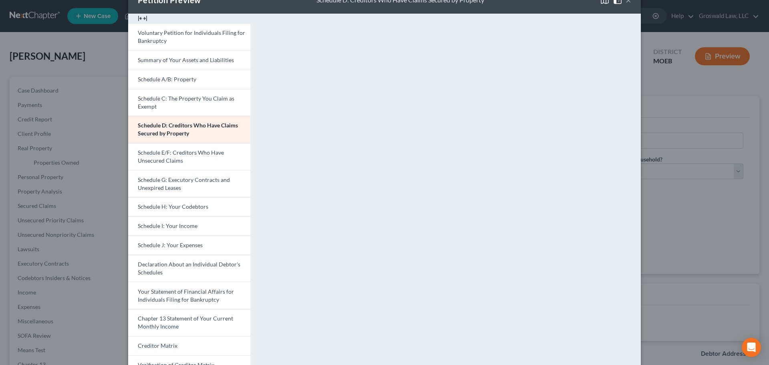
scroll to position [40, 0]
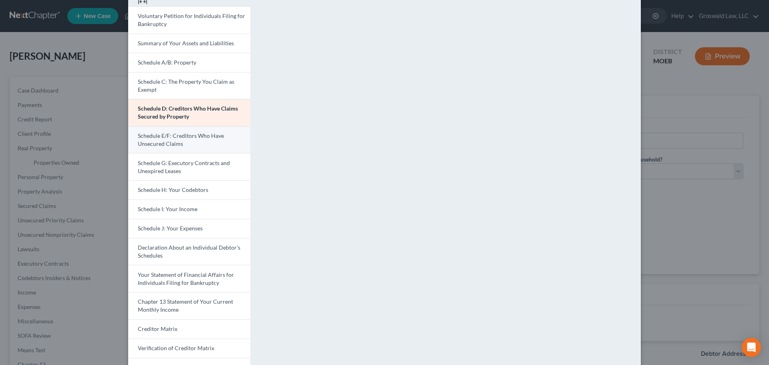
click at [154, 133] on span "Schedule E/F: Creditors Who Have Unsecured Claims" at bounding box center [181, 139] width 86 height 15
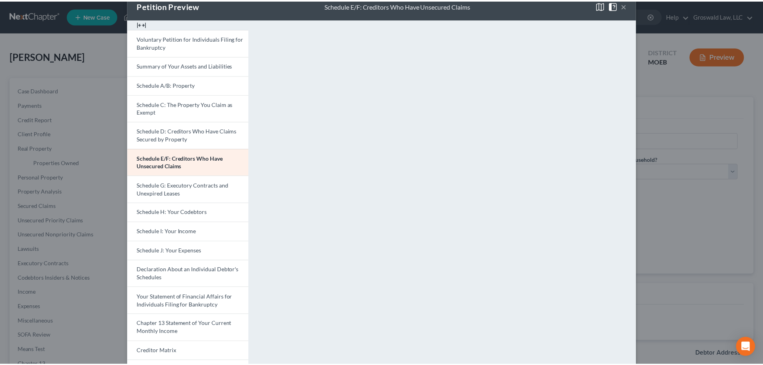
scroll to position [0, 0]
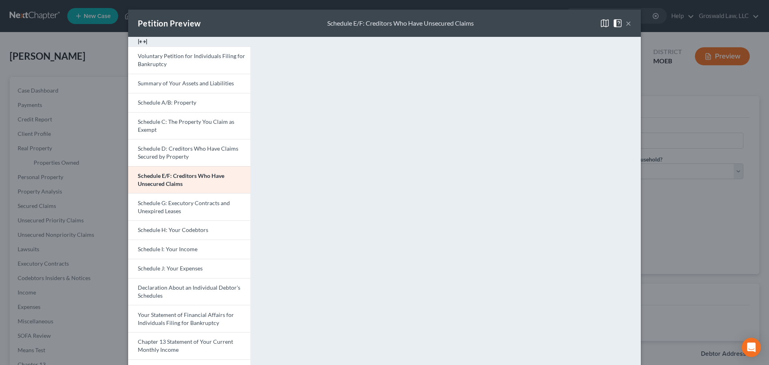
click at [627, 26] on button "×" at bounding box center [629, 23] width 6 height 10
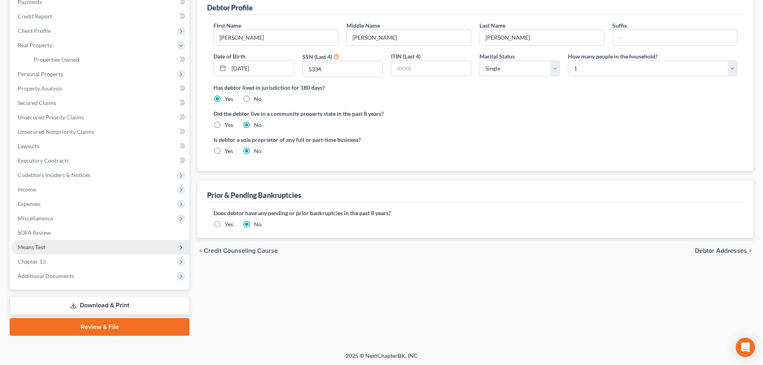
scroll to position [104, 0]
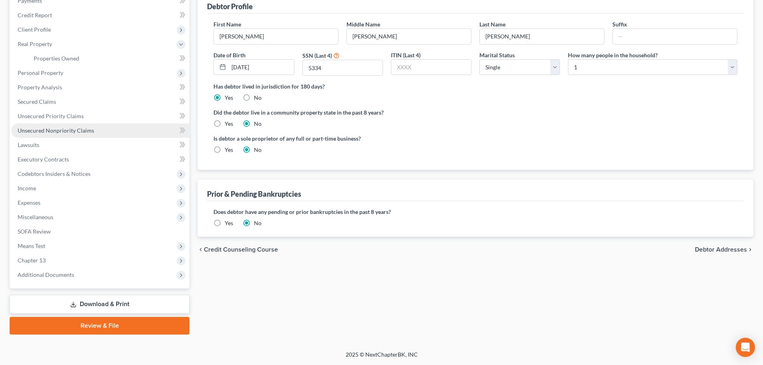
click at [75, 129] on span "Unsecured Nonpriority Claims" at bounding box center [56, 130] width 77 height 7
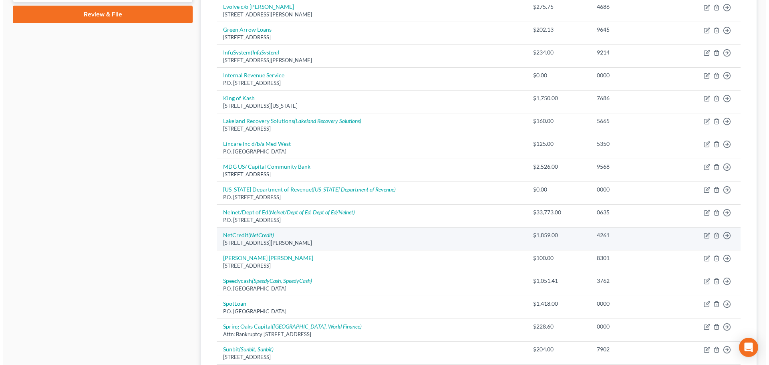
scroll to position [401, 0]
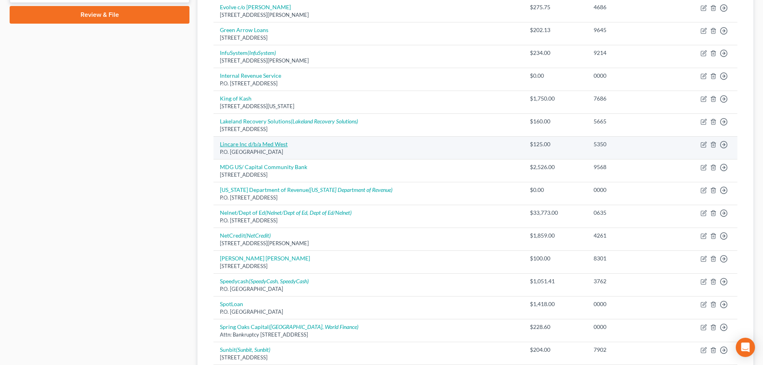
click at [243, 146] on link "Lincare Inc d/b/a Med West" at bounding box center [254, 144] width 68 height 7
select select "9"
select select "0"
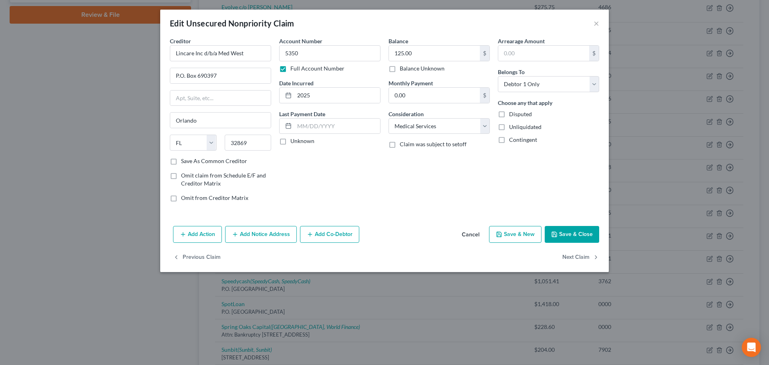
click at [276, 236] on button "Add Notice Address" at bounding box center [261, 234] width 72 height 17
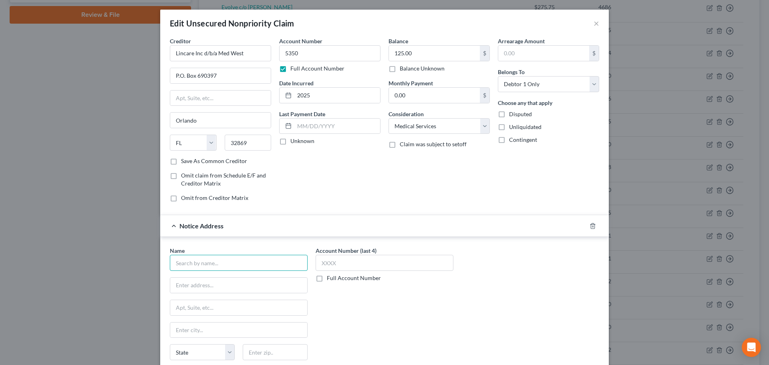
click at [219, 264] on input "text" at bounding box center [239, 263] width 138 height 16
type input "MDInr"
drag, startPoint x: 228, startPoint y: 285, endPoint x: 77, endPoint y: 185, distance: 181.6
click at [228, 285] on input "text" at bounding box center [238, 285] width 137 height 15
paste input "45 Turner Drive"
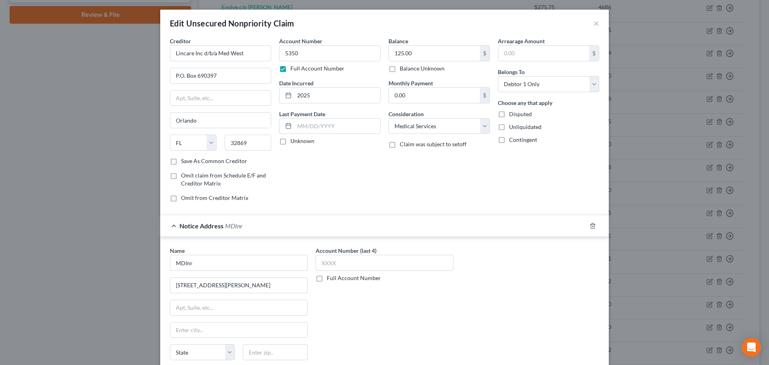
type input "45 Turner Drive"
type input "10941"
type input "Middletown"
select select "35"
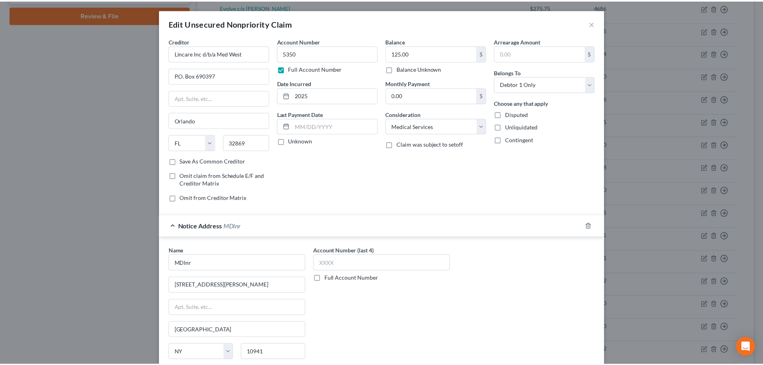
scroll to position [89, 0]
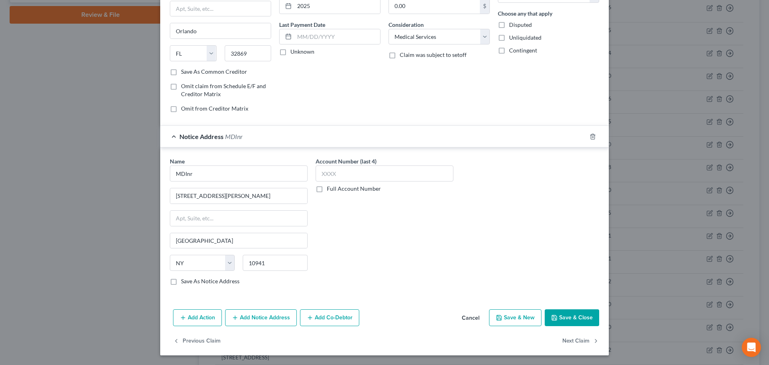
click at [564, 315] on button "Save & Close" at bounding box center [572, 317] width 54 height 17
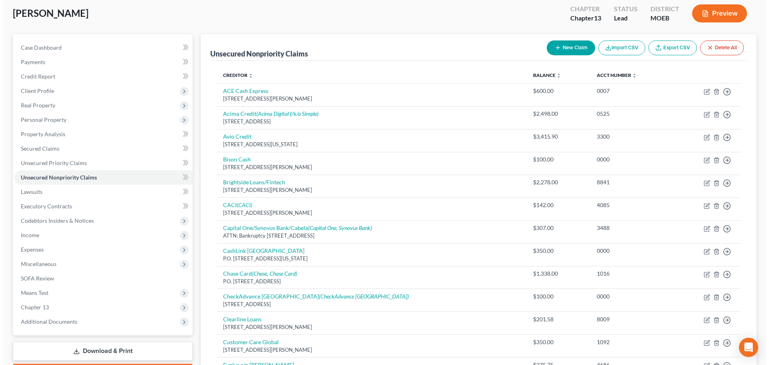
scroll to position [0, 0]
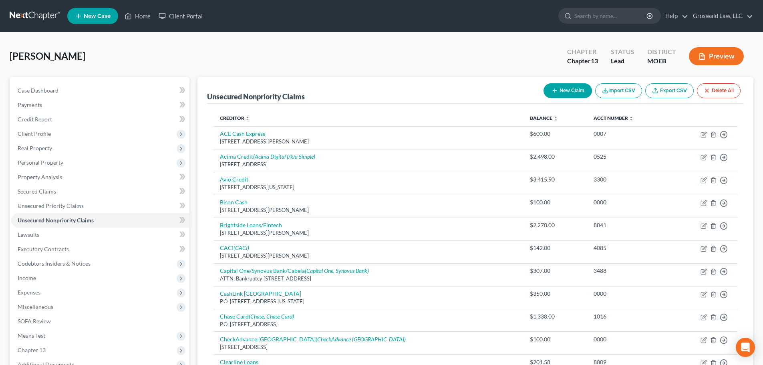
click at [727, 57] on button "Preview" at bounding box center [716, 56] width 55 height 18
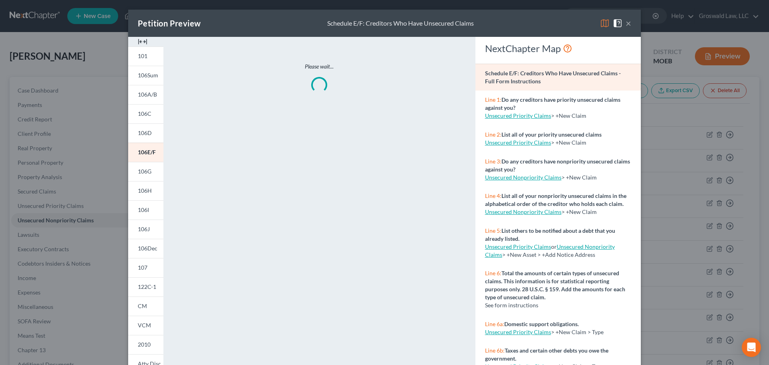
drag, startPoint x: 132, startPoint y: 44, endPoint x: 139, endPoint y: 43, distance: 7.3
click at [132, 44] on div at bounding box center [145, 42] width 35 height 10
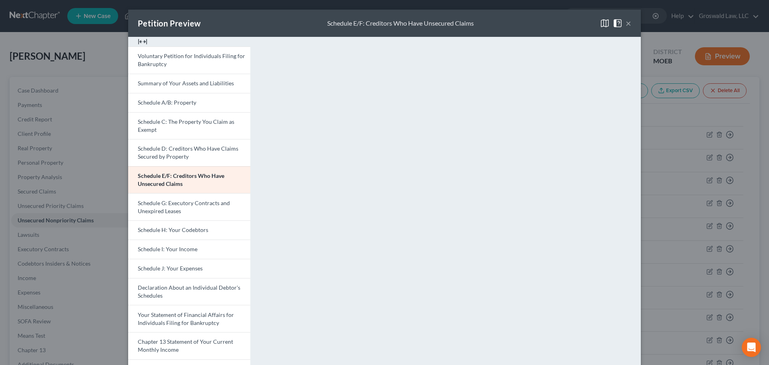
click at [627, 25] on button "×" at bounding box center [629, 23] width 6 height 10
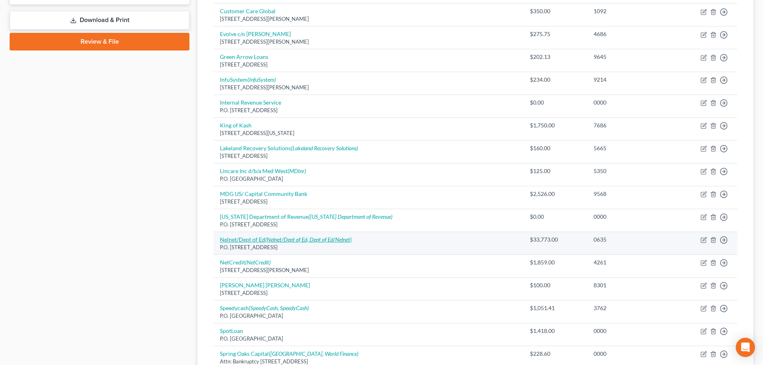
scroll to position [510, 0]
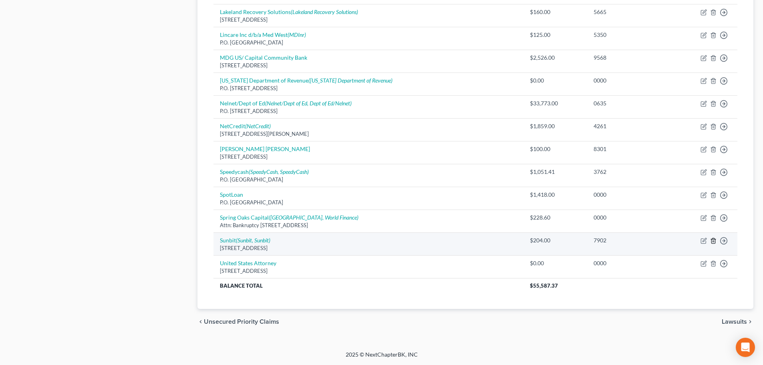
click at [713, 240] on icon "button" at bounding box center [713, 241] width 6 height 6
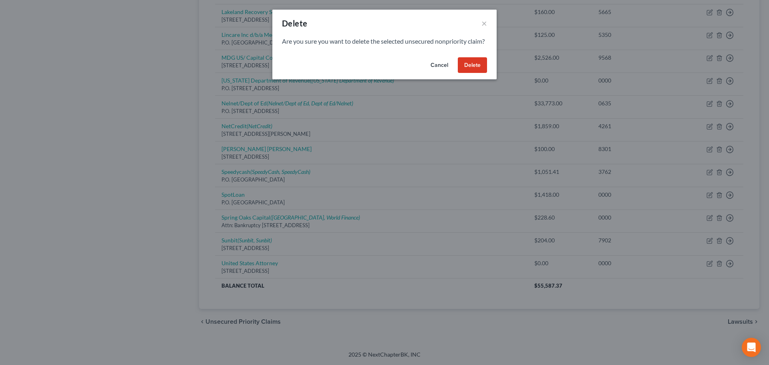
click at [473, 73] on button "Delete" at bounding box center [472, 65] width 29 height 16
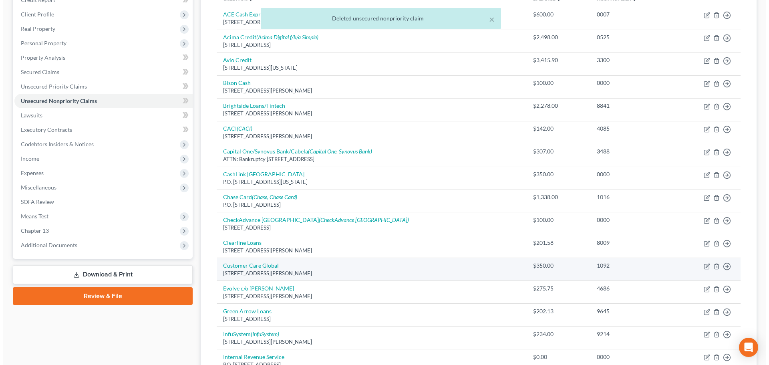
scroll to position [0, 0]
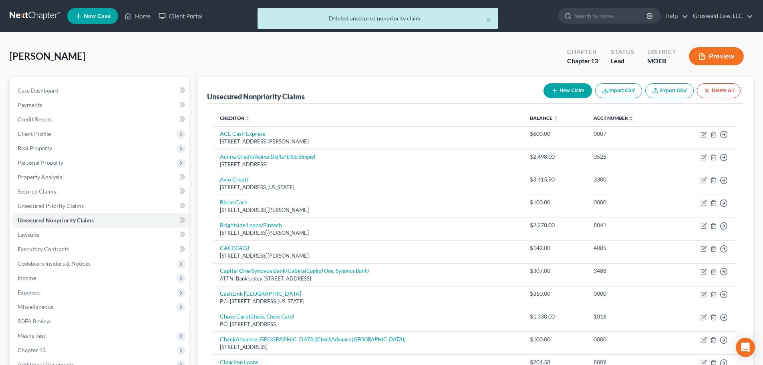
click at [730, 56] on button "Preview" at bounding box center [716, 56] width 55 height 18
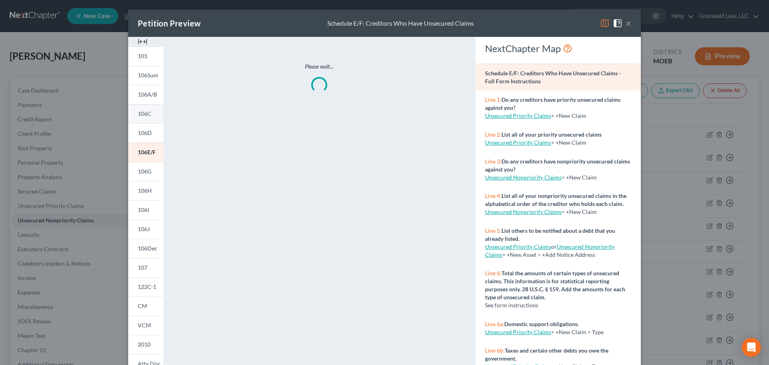
click at [139, 45] on img at bounding box center [143, 42] width 10 height 10
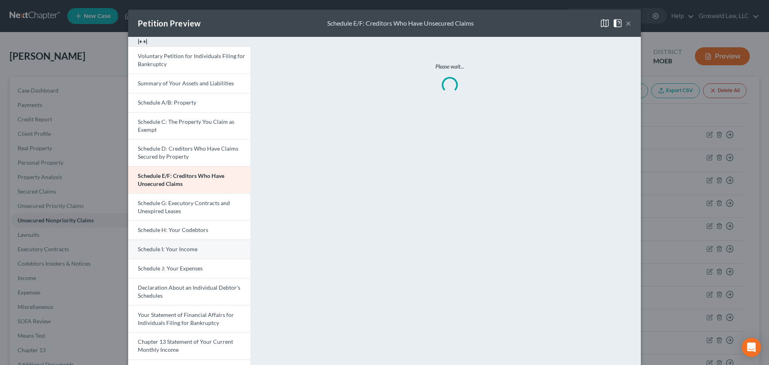
click at [161, 245] on link "Schedule I: Your Income" at bounding box center [189, 249] width 122 height 19
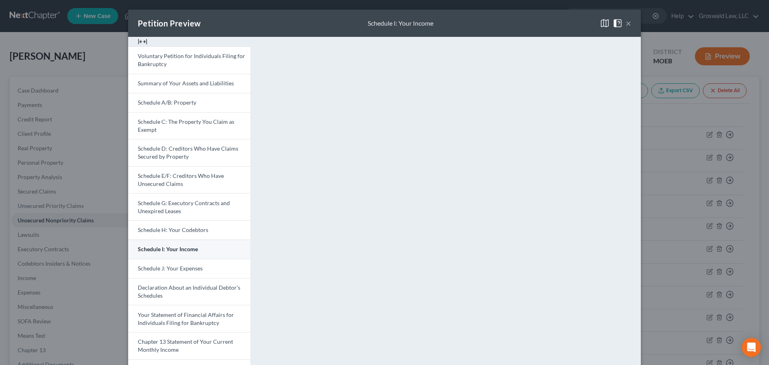
click at [175, 247] on span "Schedule I: Your Income" at bounding box center [168, 249] width 60 height 7
click at [627, 24] on button "×" at bounding box center [629, 23] width 6 height 10
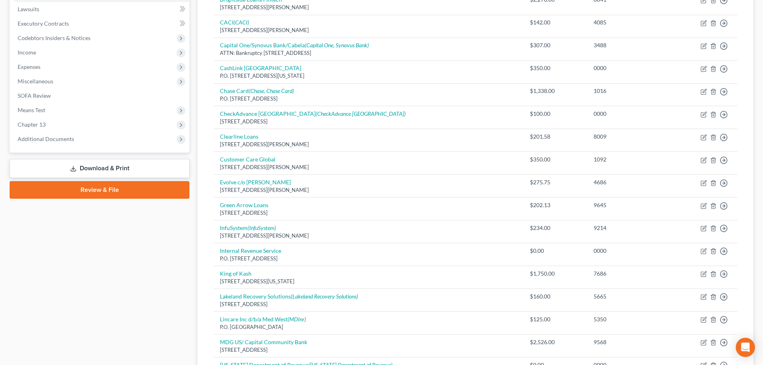
scroll to position [240, 0]
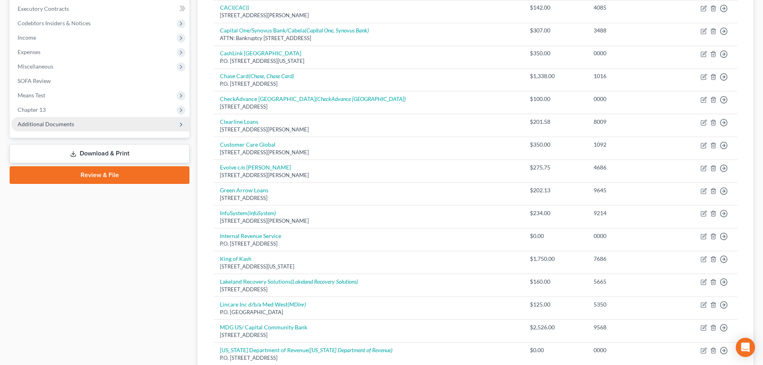
click at [77, 129] on span "Additional Documents" at bounding box center [100, 124] width 178 height 14
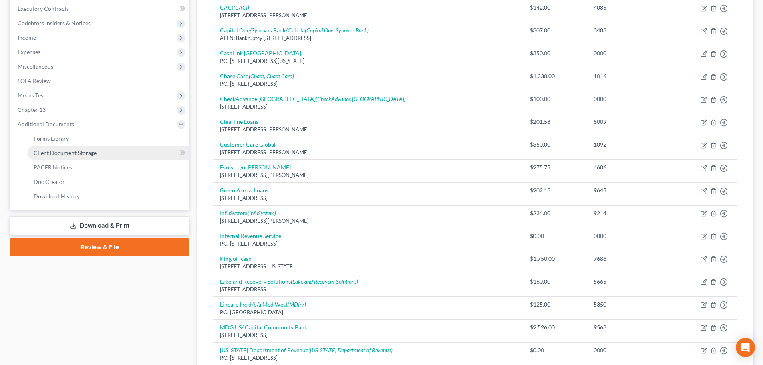
click at [105, 153] on link "Client Document Storage" at bounding box center [108, 153] width 162 height 14
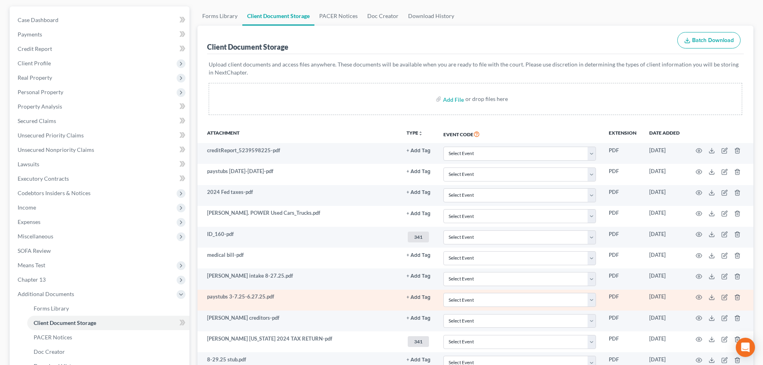
scroll to position [162, 0]
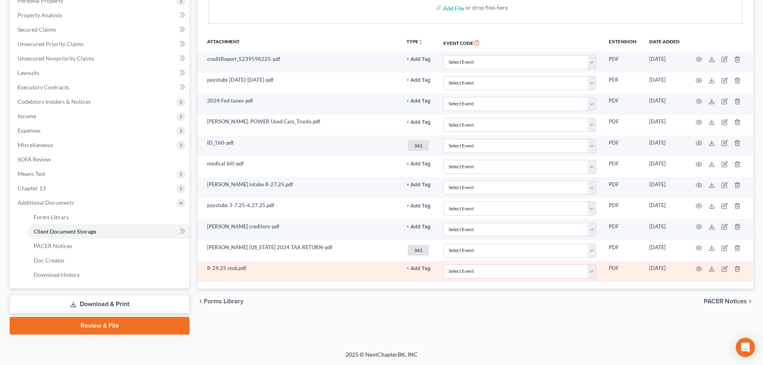
click at [712, 272] on td at bounding box center [719, 271] width 67 height 21
click at [712, 269] on polyline at bounding box center [712, 268] width 3 height 1
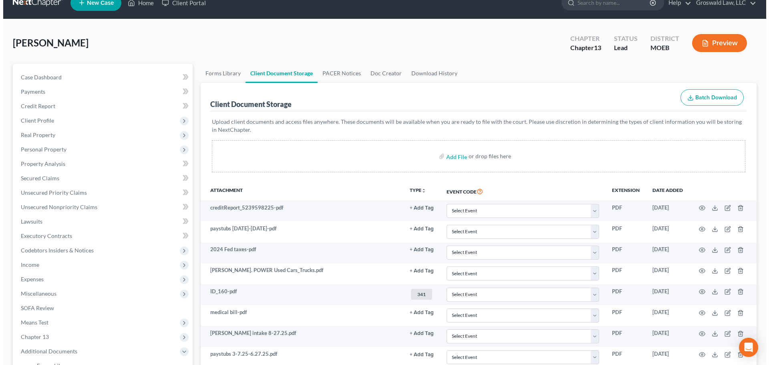
scroll to position [0, 0]
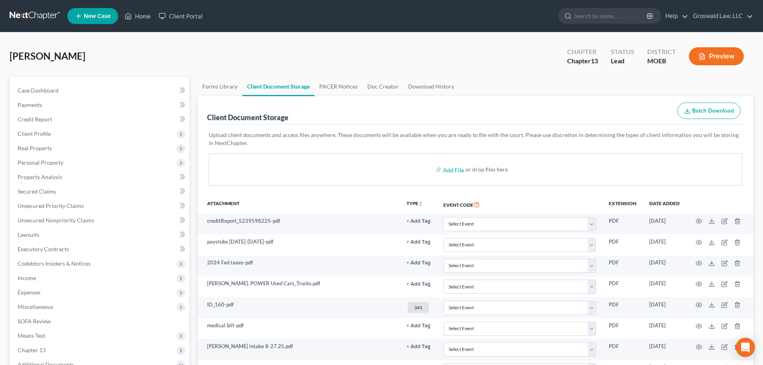
click at [719, 57] on button "Preview" at bounding box center [716, 56] width 55 height 18
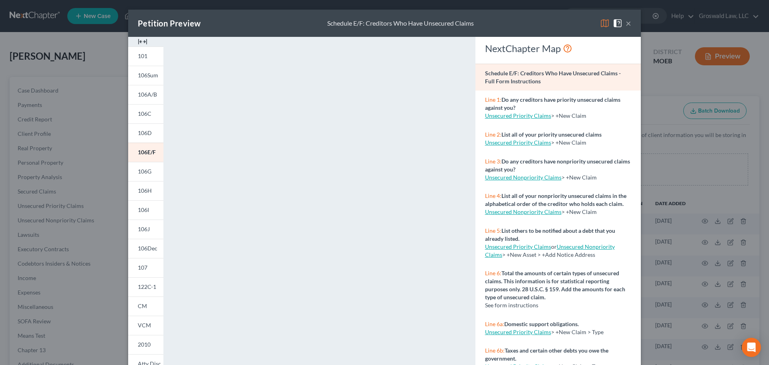
click at [139, 42] on img at bounding box center [143, 42] width 10 height 10
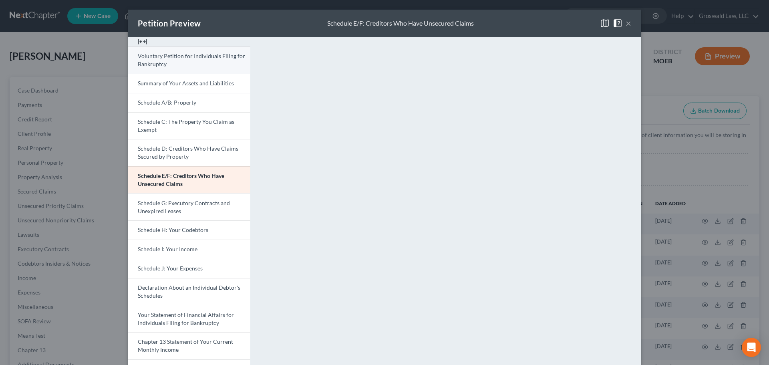
click at [184, 62] on link "Voluntary Petition for Individuals Filing for Bankruptcy" at bounding box center [189, 59] width 122 height 27
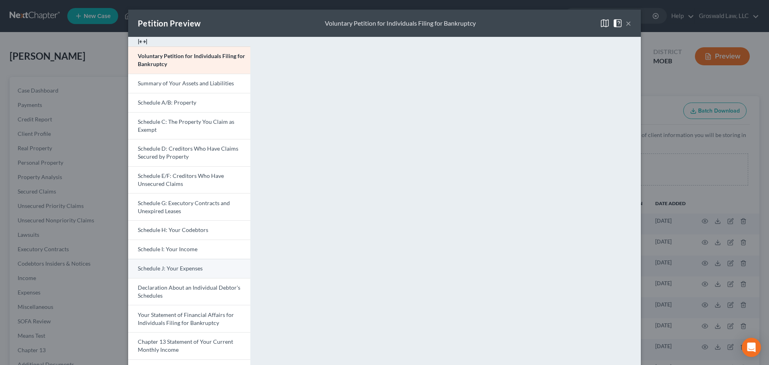
click at [177, 271] on span "Schedule J: Your Expenses" at bounding box center [170, 268] width 65 height 7
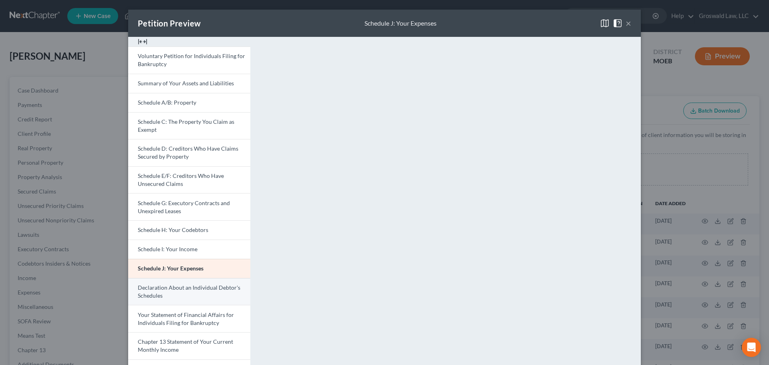
click at [153, 292] on span "Declaration About an Individual Debtor's Schedules" at bounding box center [189, 291] width 103 height 15
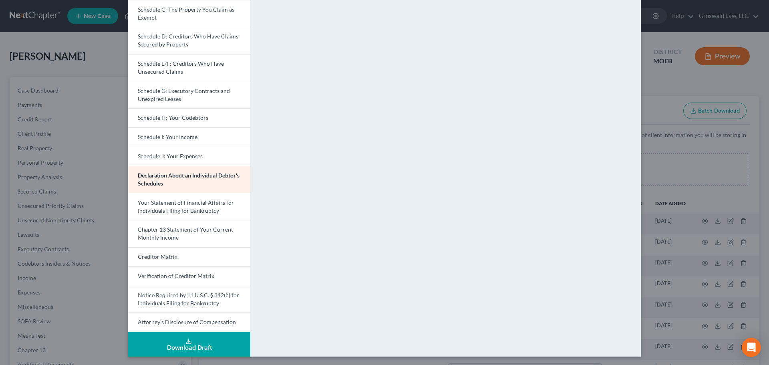
scroll to position [113, 0]
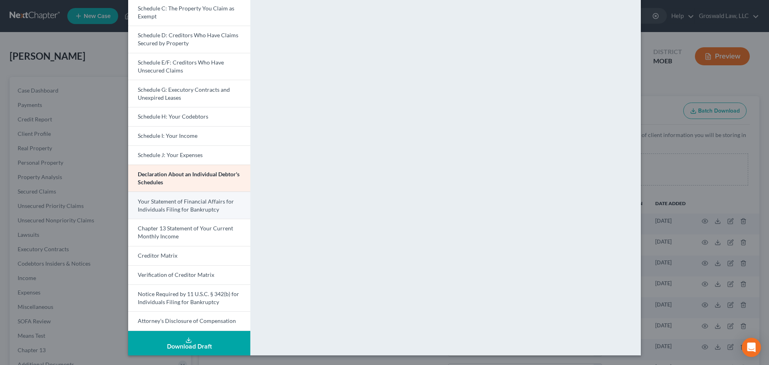
click at [175, 204] on span "Your Statement of Financial Affairs for Individuals Filing for Bankruptcy" at bounding box center [186, 205] width 96 height 15
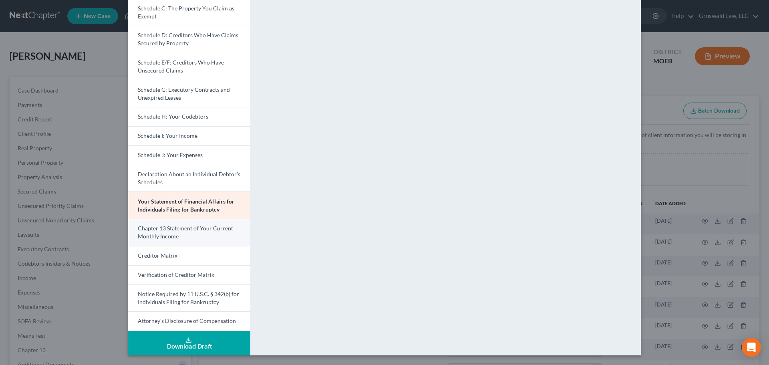
click at [171, 228] on span "Chapter 13 Statement of Your Current Monthly Income" at bounding box center [185, 232] width 95 height 15
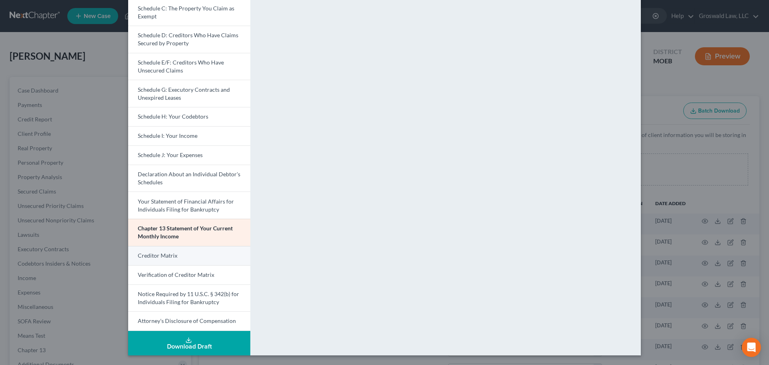
drag, startPoint x: 162, startPoint y: 248, endPoint x: 161, endPoint y: 252, distance: 4.9
click at [162, 248] on link "Creditor Matrix" at bounding box center [189, 255] width 122 height 19
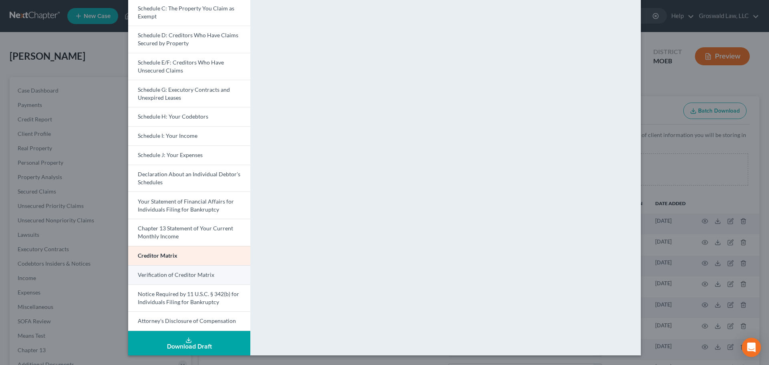
click at [182, 278] on link "Verification of Creditor Matrix" at bounding box center [189, 274] width 122 height 19
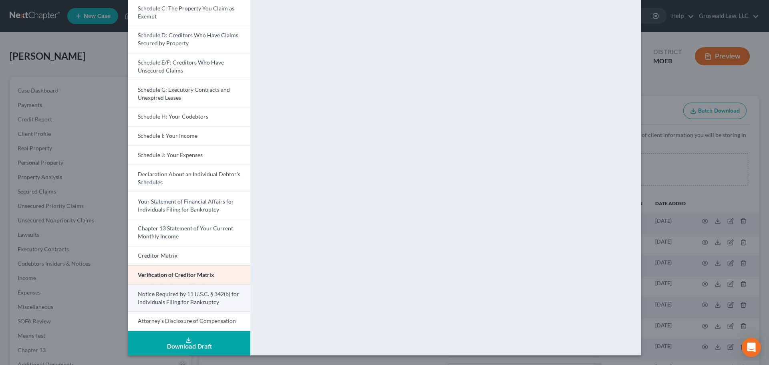
click at [166, 302] on span "Notice Required by 11 U.S.C. § 342(b) for Individuals Filing for Bankruptcy" at bounding box center [188, 297] width 101 height 15
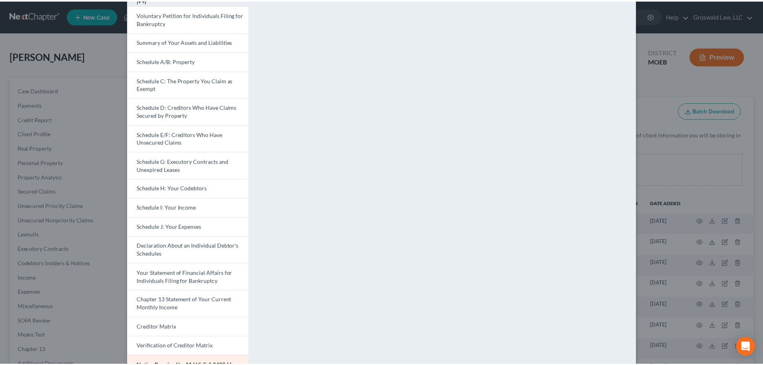
scroll to position [0, 0]
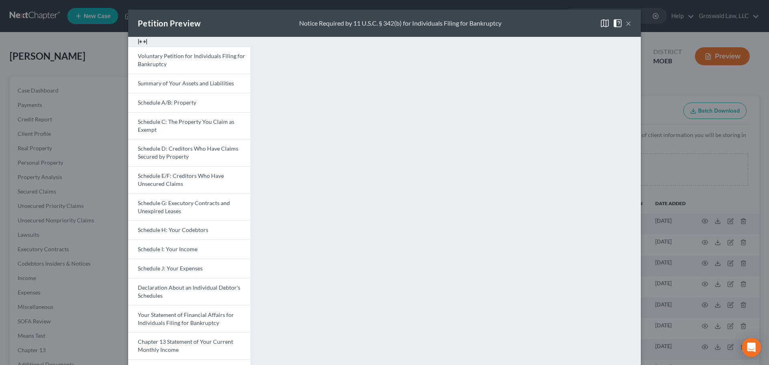
click at [627, 20] on button "×" at bounding box center [629, 23] width 6 height 10
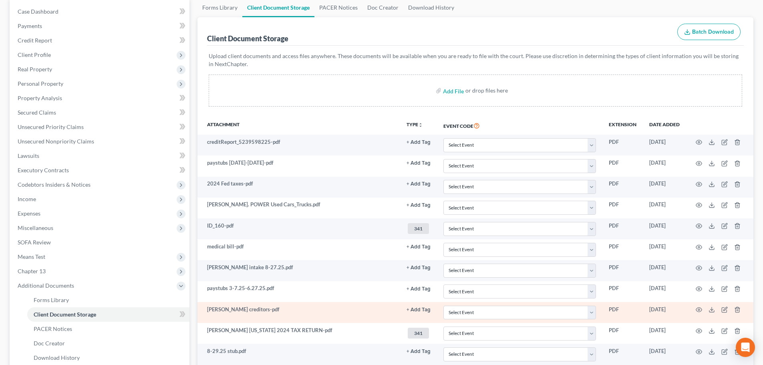
scroll to position [162, 0]
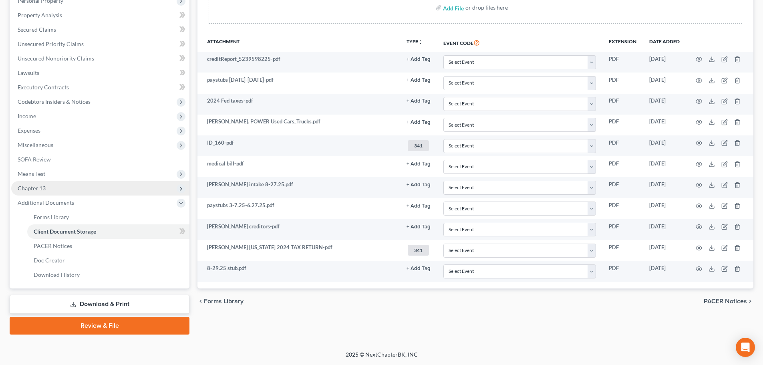
click at [42, 190] on span "Chapter 13" at bounding box center [32, 188] width 28 height 7
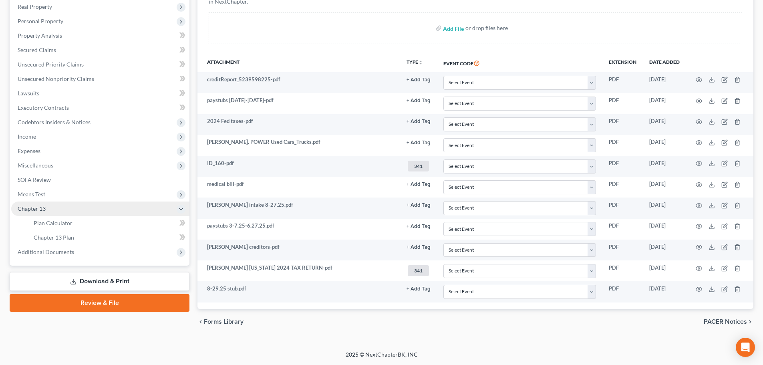
scroll to position [141, 0]
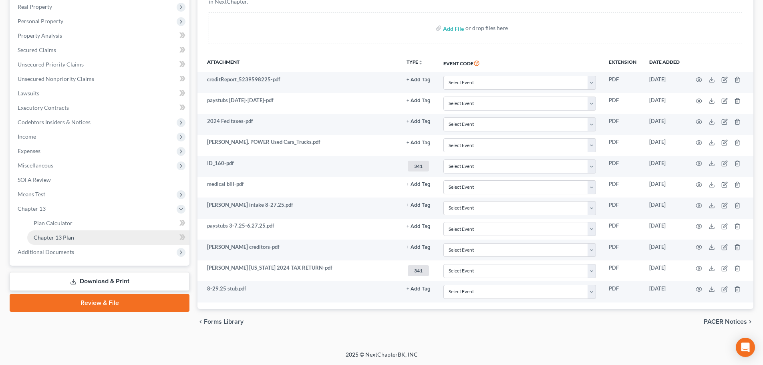
click at [83, 239] on link "Chapter 13 Plan" at bounding box center [108, 237] width 162 height 14
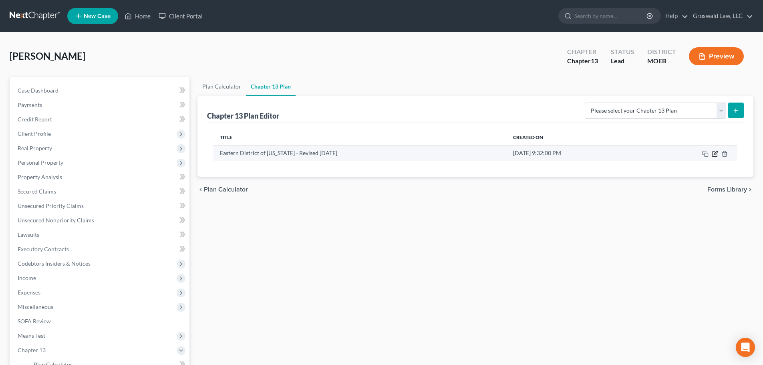
click at [716, 152] on icon "button" at bounding box center [716, 153] width 4 height 4
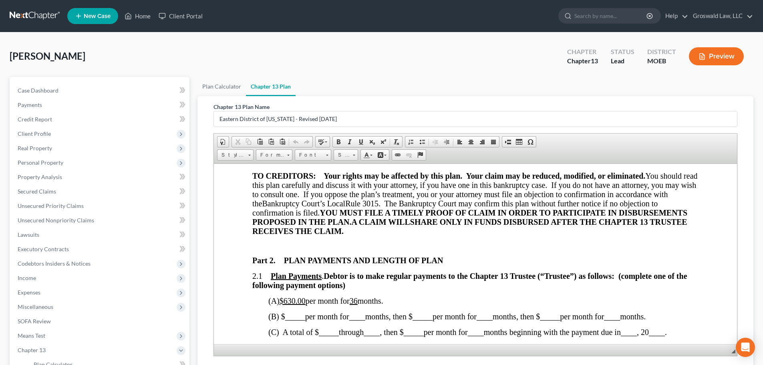
scroll to position [361, 0]
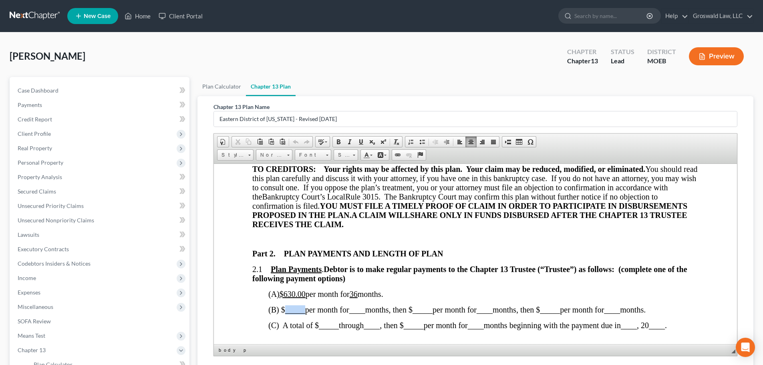
drag, startPoint x: 304, startPoint y: 312, endPoint x: 286, endPoint y: 311, distance: 17.6
click at [286, 311] on span "_____" at bounding box center [295, 309] width 20 height 9
drag, startPoint x: 369, startPoint y: 310, endPoint x: 356, endPoint y: 309, distance: 13.7
click at [356, 309] on span "____" at bounding box center [359, 309] width 16 height 9
drag, startPoint x: 643, startPoint y: 309, endPoint x: 510, endPoint y: 313, distance: 133.5
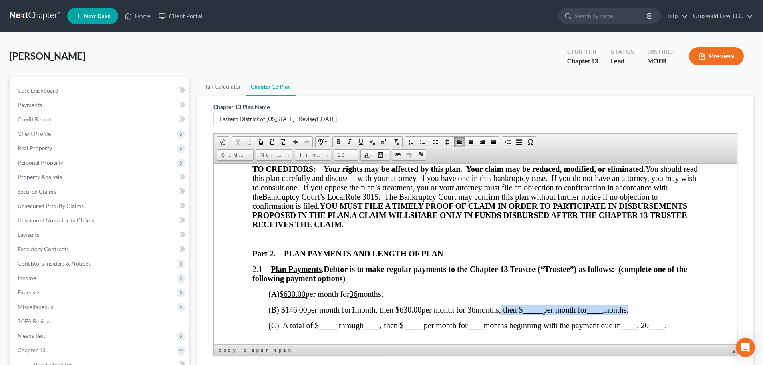
click at [510, 313] on span "(B) $ 146.00 per month for 1 month , then $630.00 per month for 36 months, then…" at bounding box center [448, 309] width 360 height 9
drag, startPoint x: 364, startPoint y: 296, endPoint x: 357, endPoint y: 298, distance: 7.4
click at [357, 298] on p "(A) $630.00 per month for 36 months." at bounding box center [483, 293] width 430 height 9
drag, startPoint x: 309, startPoint y: 295, endPoint x: 289, endPoint y: 293, distance: 20.1
click at [289, 293] on span "(A) $630.00 per month for months." at bounding box center [321, 293] width 107 height 9
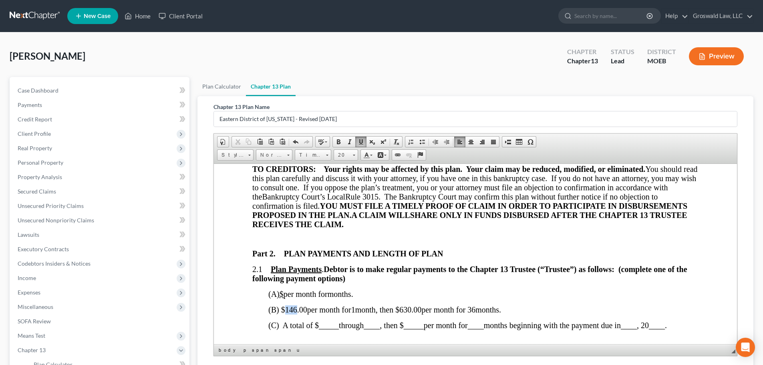
drag, startPoint x: 296, startPoint y: 313, endPoint x: 285, endPoint y: 313, distance: 10.4
click at [285, 313] on span "146.00" at bounding box center [296, 309] width 22 height 9
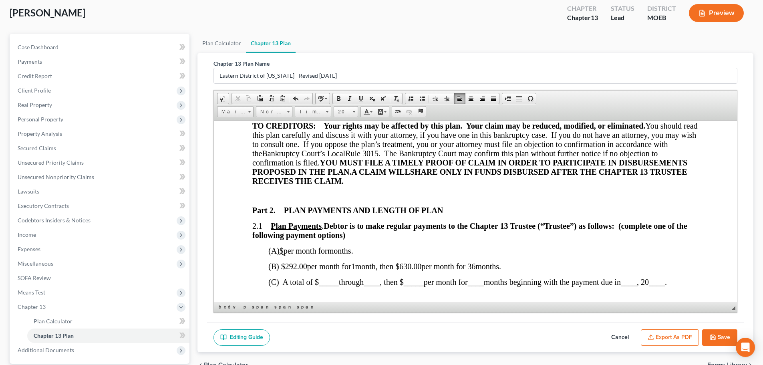
scroll to position [119, 0]
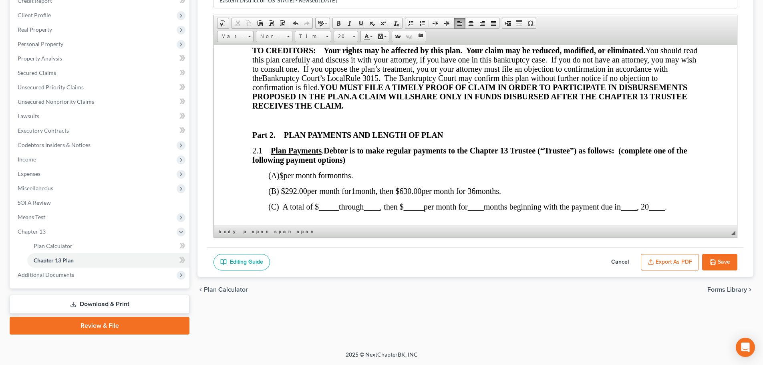
click at [677, 264] on button "Export as PDF" at bounding box center [670, 262] width 58 height 17
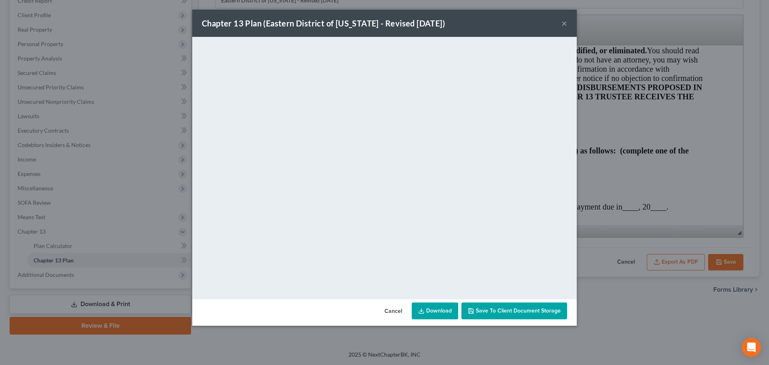
drag, startPoint x: 564, startPoint y: 23, endPoint x: 42, endPoint y: 80, distance: 525.2
click at [564, 23] on button "×" at bounding box center [565, 23] width 6 height 10
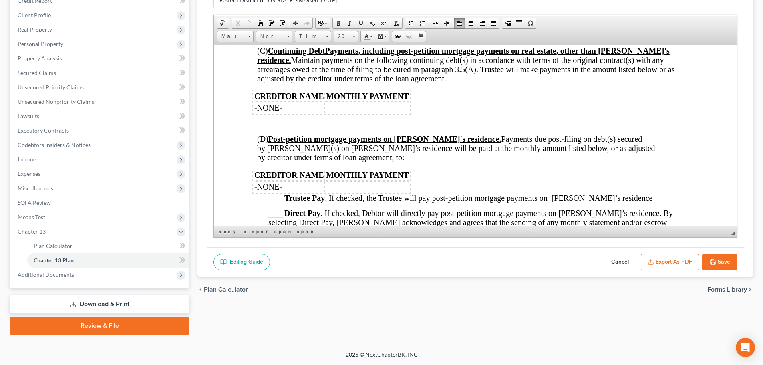
click at [726, 266] on button "Save" at bounding box center [719, 262] width 35 height 17
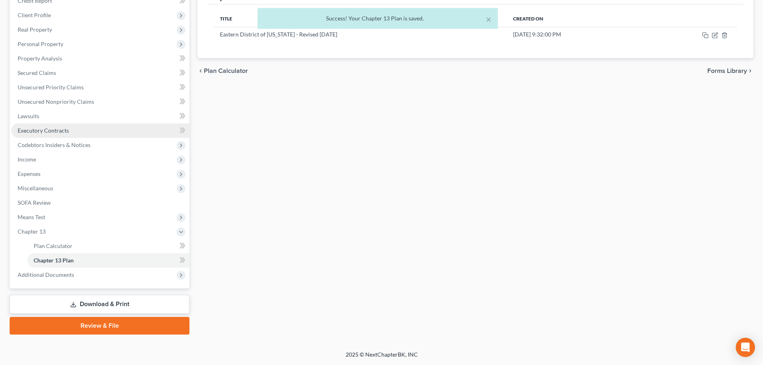
scroll to position [0, 0]
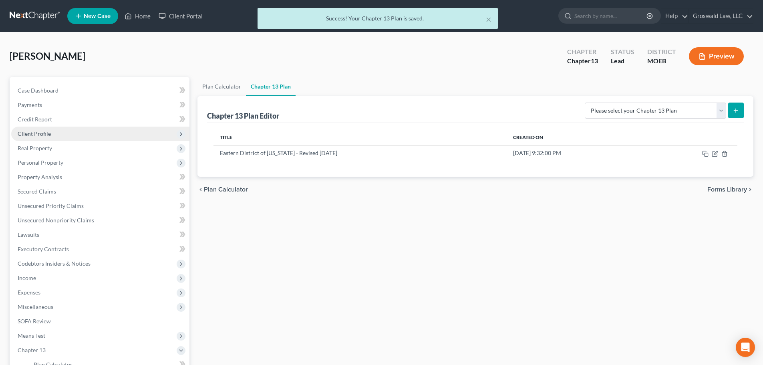
click at [38, 132] on span "Client Profile" at bounding box center [34, 133] width 33 height 7
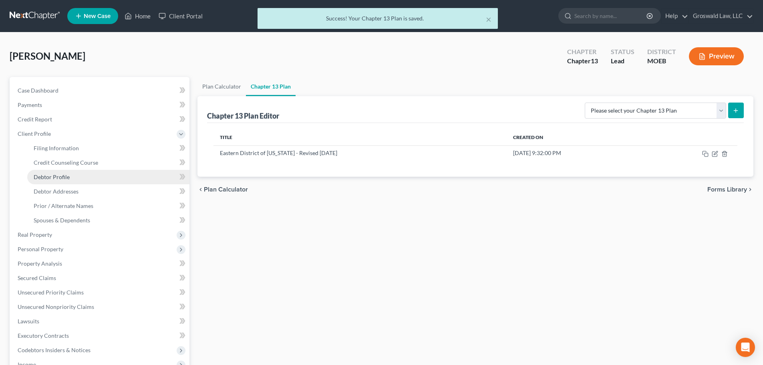
click at [58, 179] on span "Debtor Profile" at bounding box center [52, 176] width 36 height 7
select select "0"
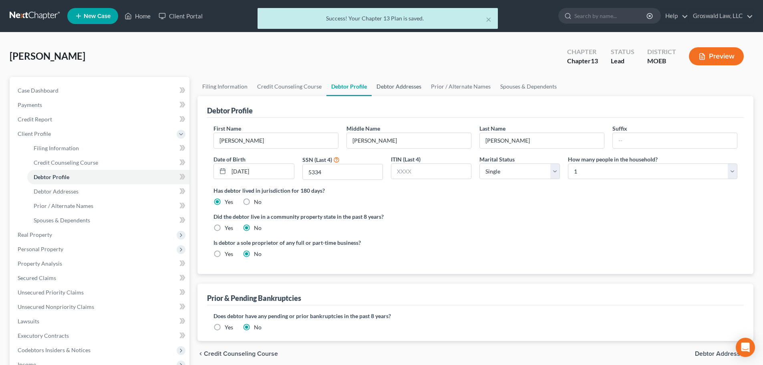
click at [389, 90] on link "Debtor Addresses" at bounding box center [399, 86] width 54 height 19
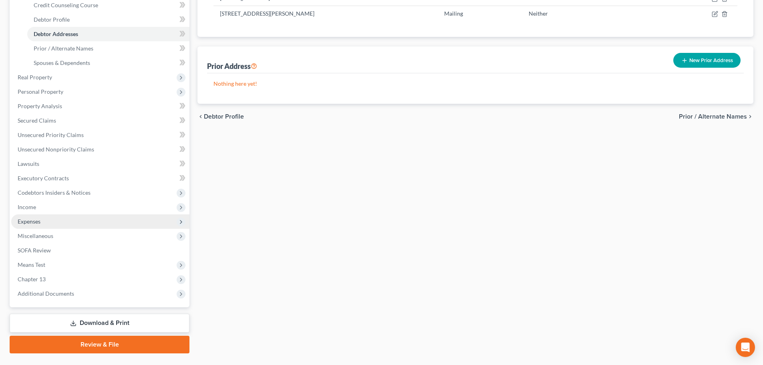
scroll to position [176, 0]
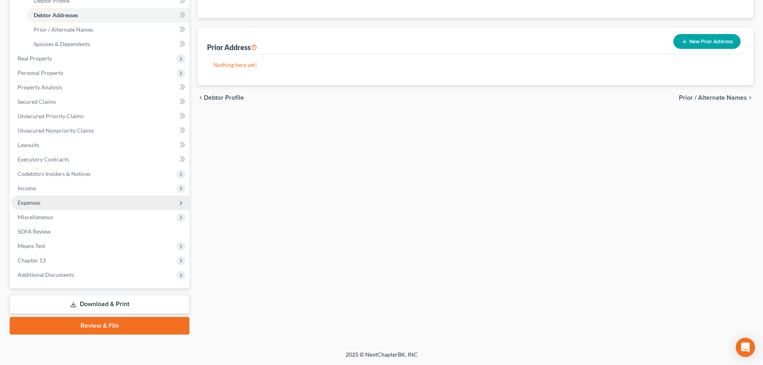
drag, startPoint x: 70, startPoint y: 188, endPoint x: 91, endPoint y: 199, distance: 22.9
click at [70, 188] on span "Income" at bounding box center [100, 188] width 178 height 14
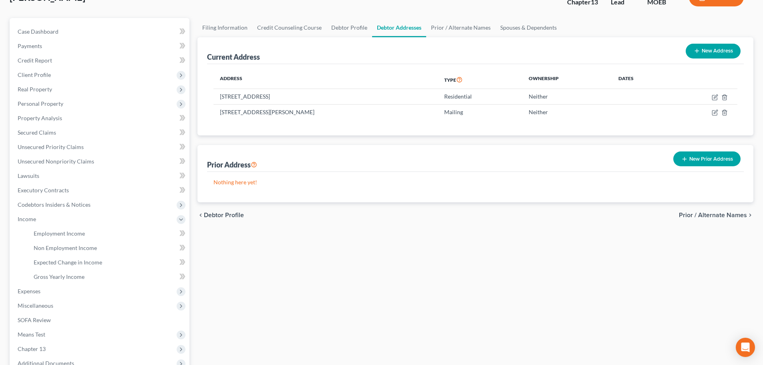
scroll to position [27, 0]
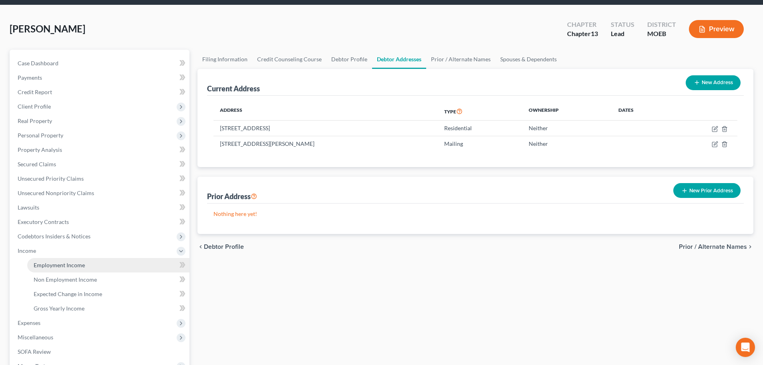
click at [75, 262] on span "Employment Income" at bounding box center [59, 265] width 51 height 7
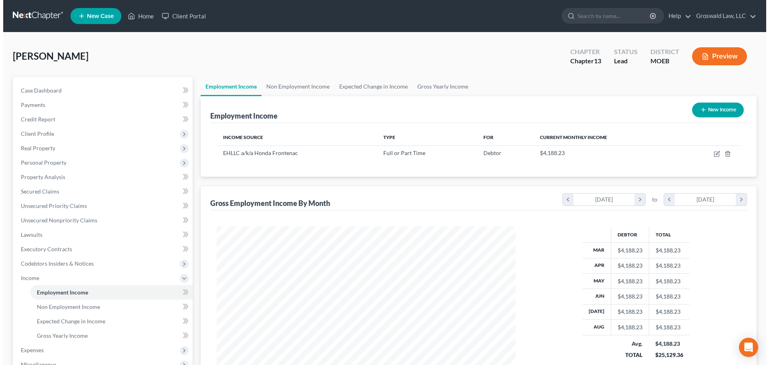
scroll to position [149, 315]
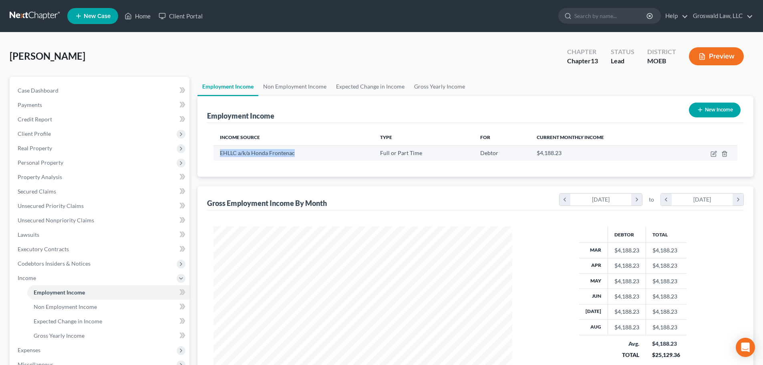
drag, startPoint x: 303, startPoint y: 155, endPoint x: 217, endPoint y: 153, distance: 85.8
click at [217, 153] on td "EHLLC a/k/a Honda Frontenac" at bounding box center [294, 152] width 160 height 15
copy span "EHLLC a/k/a Honda Frontenac"
click at [715, 157] on icon "button" at bounding box center [713, 154] width 5 height 5
select select "0"
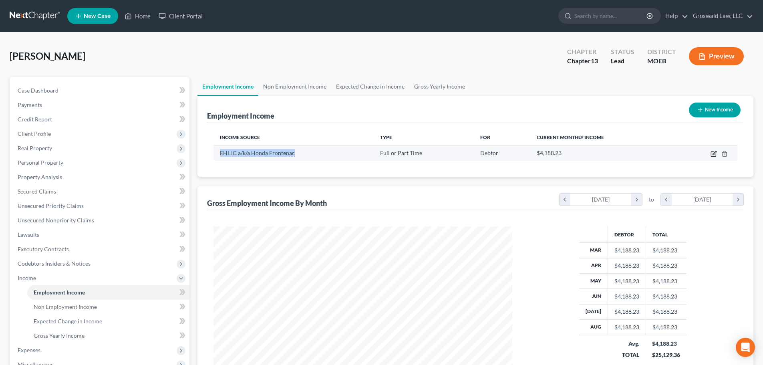
select select "26"
select select "0"
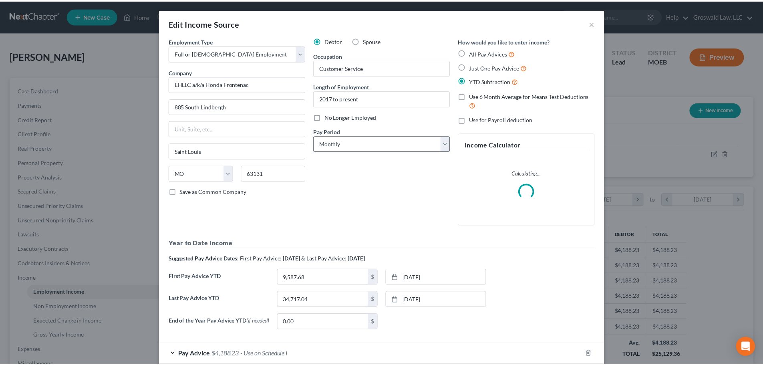
scroll to position [151, 318]
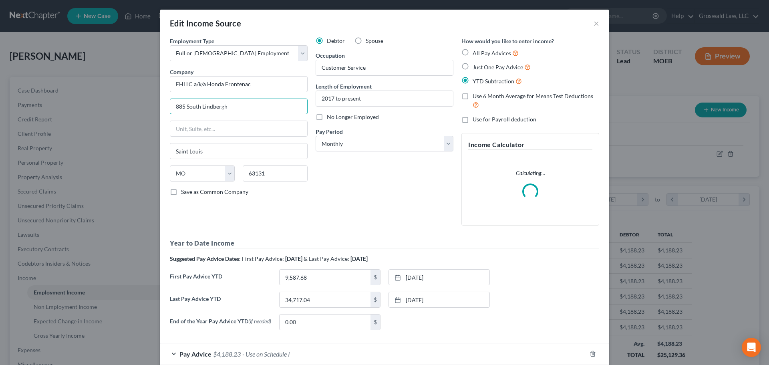
drag, startPoint x: 194, startPoint y: 109, endPoint x: -68, endPoint y: 87, distance: 263.4
click at [0, 87] on html "Home New Case Client Portal Groswald Law, LLC maxwell@groswald.com My Account S…" at bounding box center [384, 256] width 769 height 512
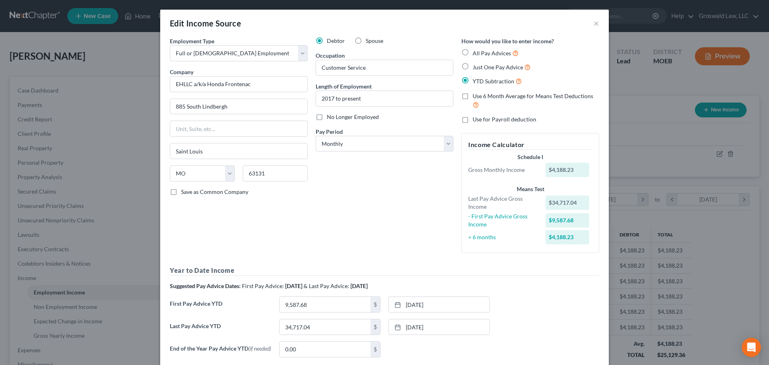
click at [597, 23] on div "Edit Income Source ×" at bounding box center [384, 23] width 449 height 27
click at [595, 23] on button "×" at bounding box center [597, 23] width 6 height 10
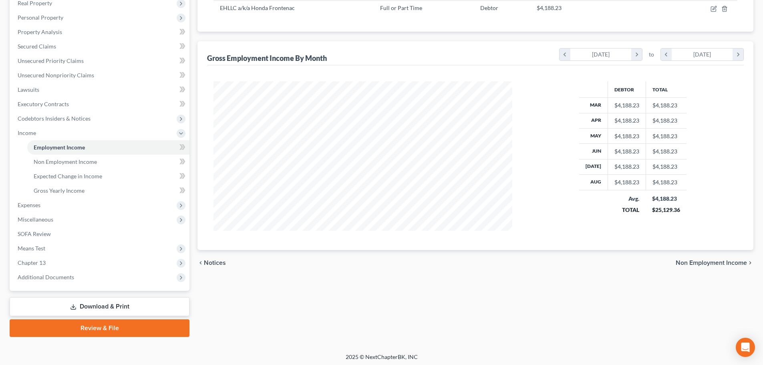
scroll to position [147, 0]
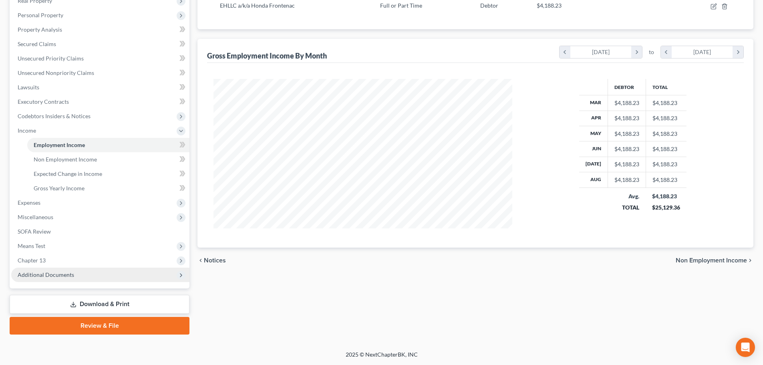
click at [75, 278] on span "Additional Documents" at bounding box center [100, 275] width 178 height 14
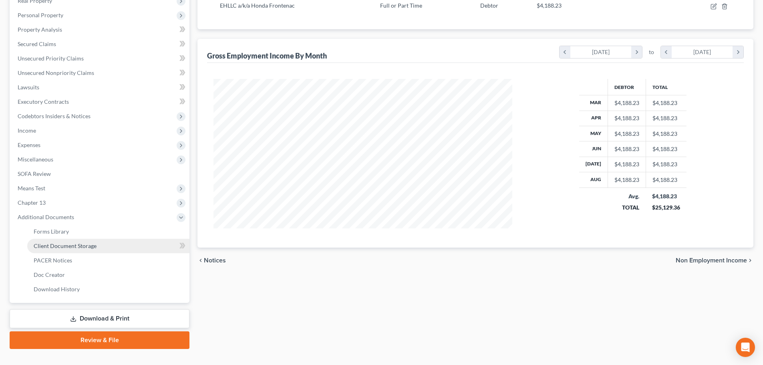
drag, startPoint x: 104, startPoint y: 242, endPoint x: 107, endPoint y: 247, distance: 6.1
click at [105, 242] on link "Client Document Storage" at bounding box center [108, 246] width 162 height 14
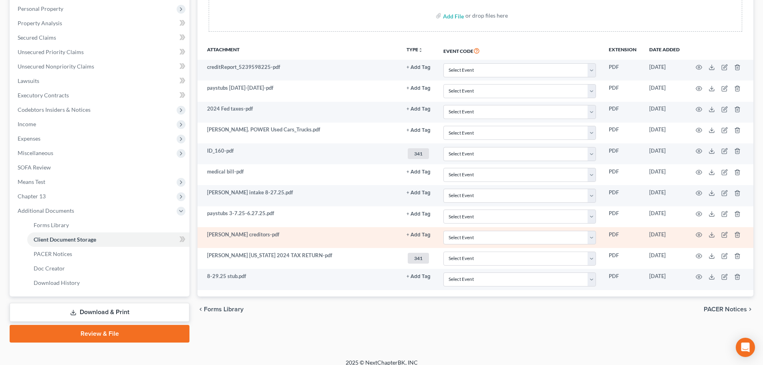
scroll to position [162, 0]
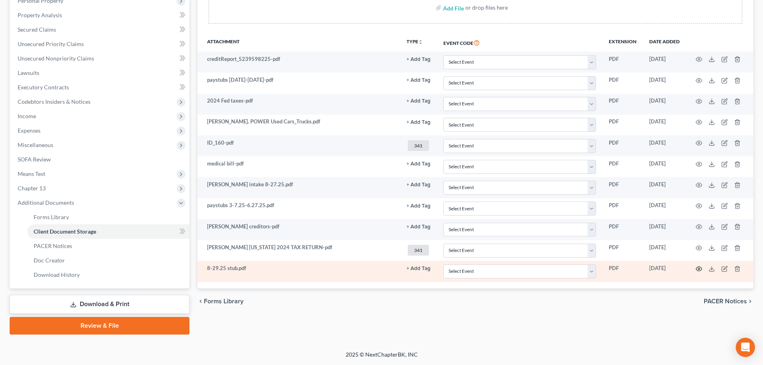
click at [700, 269] on circle "button" at bounding box center [699, 269] width 2 height 2
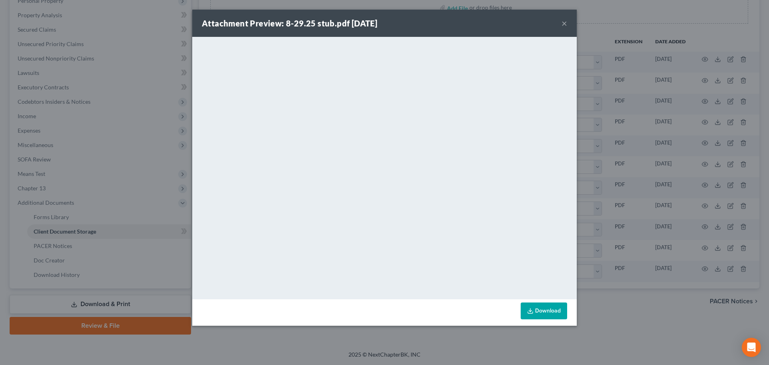
click at [565, 23] on button "×" at bounding box center [565, 23] width 6 height 10
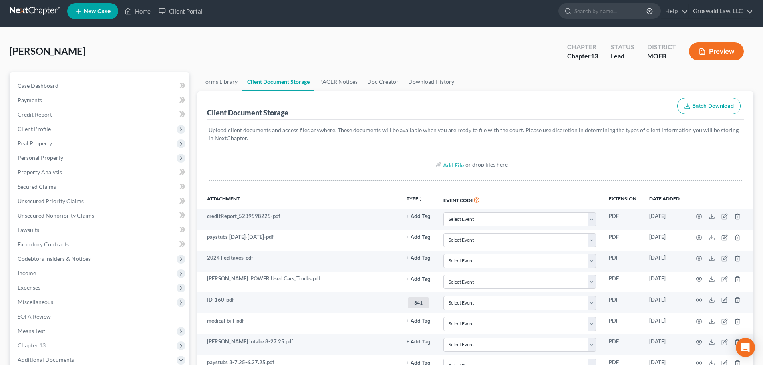
scroll to position [0, 0]
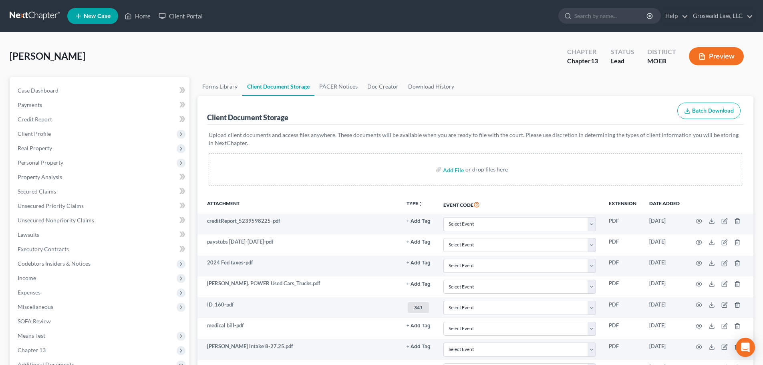
click at [712, 53] on button "Preview" at bounding box center [716, 56] width 55 height 18
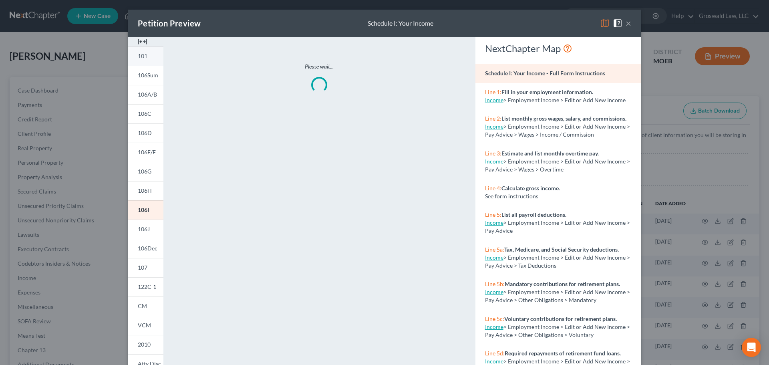
click at [142, 56] on span "101" at bounding box center [143, 55] width 10 height 7
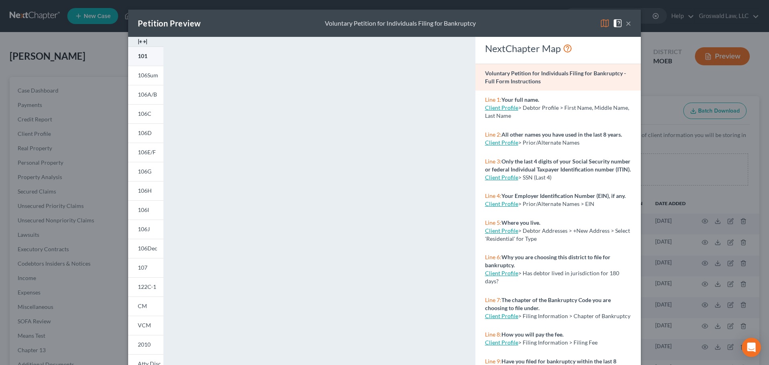
click at [141, 64] on link "101" at bounding box center [145, 55] width 35 height 19
click at [627, 24] on button "×" at bounding box center [629, 23] width 6 height 10
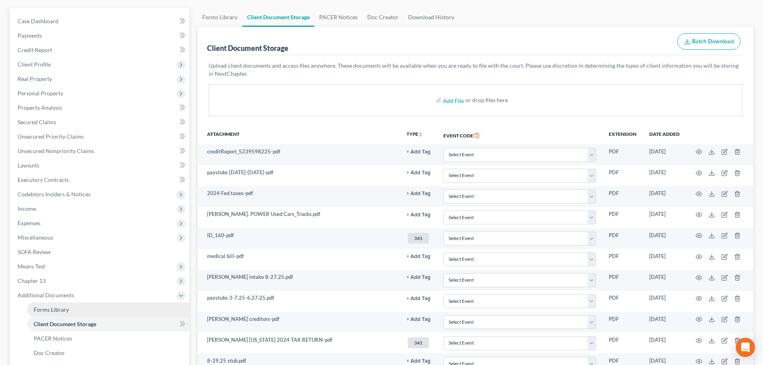
scroll to position [162, 0]
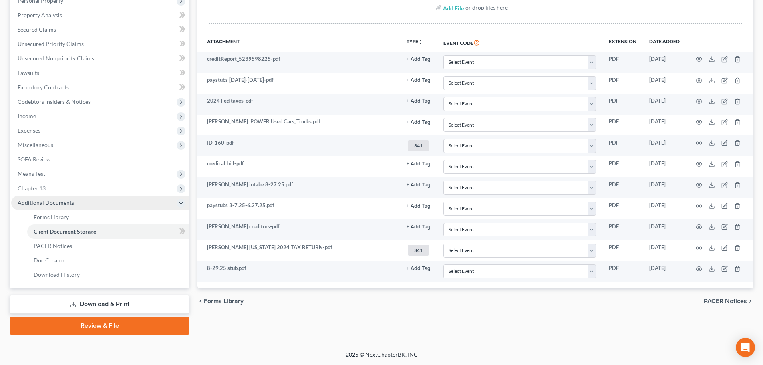
drag, startPoint x: 41, startPoint y: 184, endPoint x: 68, endPoint y: 201, distance: 31.8
click at [41, 185] on span "Chapter 13" at bounding box center [32, 188] width 28 height 7
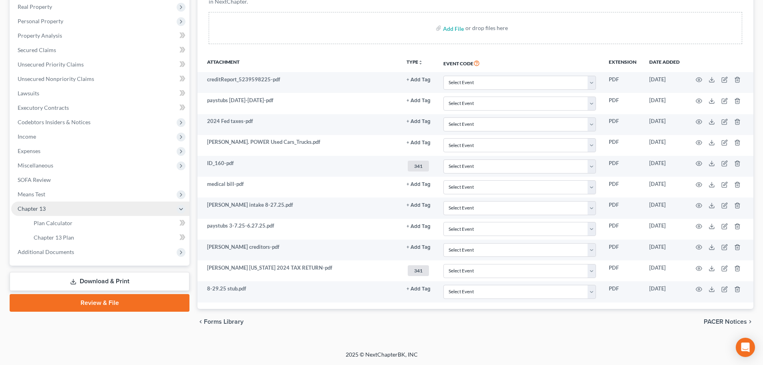
scroll to position [141, 0]
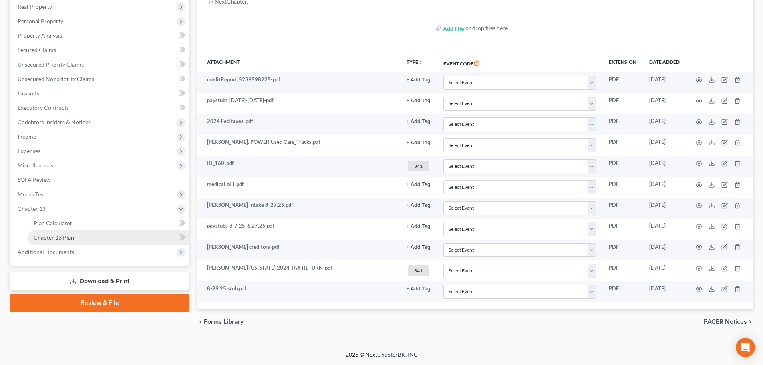
click at [77, 239] on link "Chapter 13 Plan" at bounding box center [108, 237] width 162 height 14
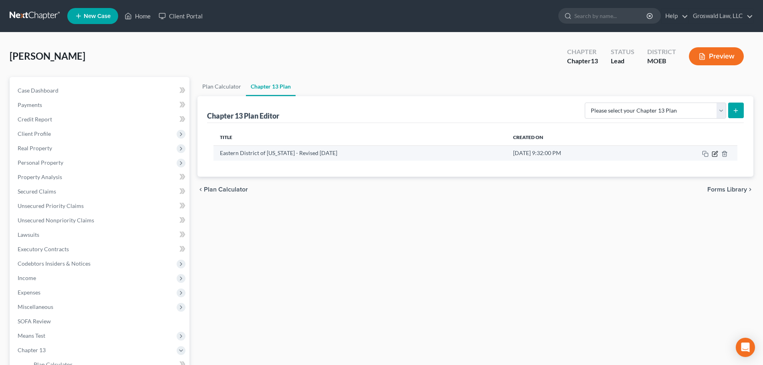
click at [716, 153] on icon "button" at bounding box center [715, 154] width 6 height 6
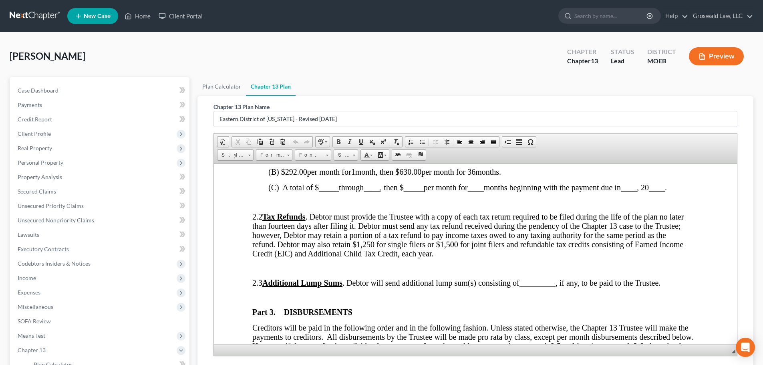
scroll to position [481, 0]
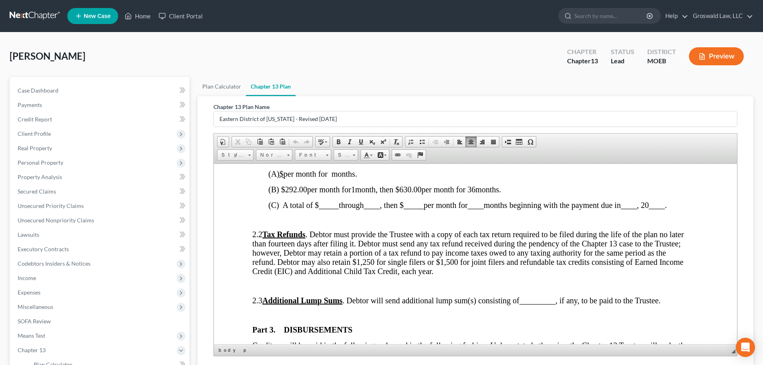
click at [476, 190] on span "per month for 36" at bounding box center [449, 189] width 54 height 9
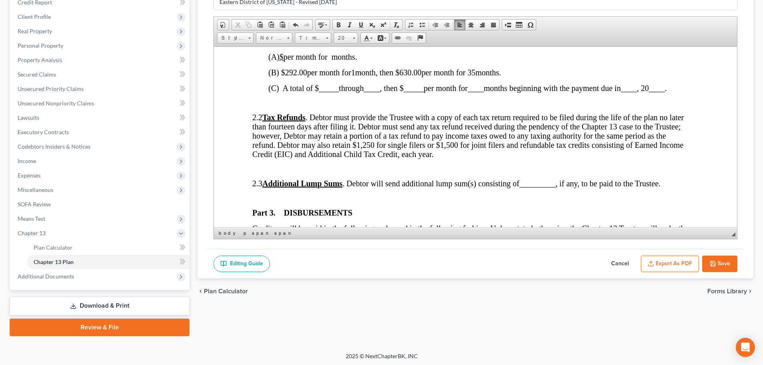
scroll to position [119, 0]
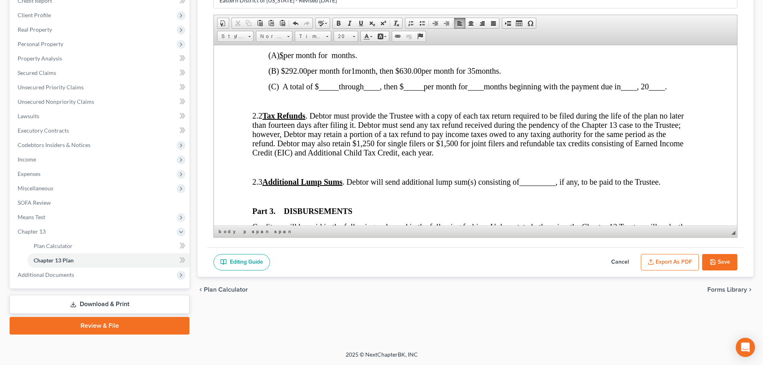
click at [723, 260] on button "Save" at bounding box center [719, 262] width 35 height 17
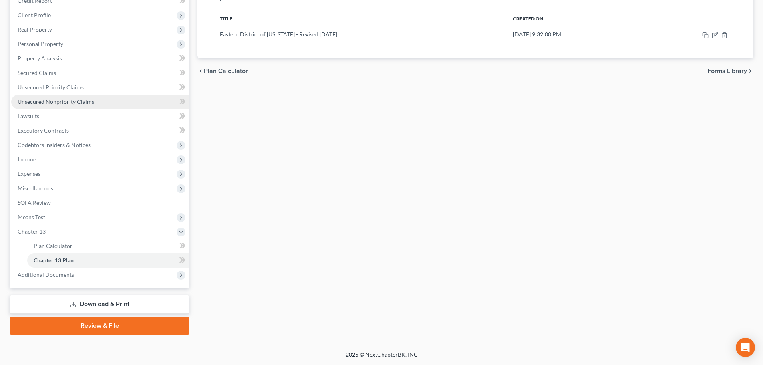
click at [80, 98] on span "Unsecured Nonpriority Claims" at bounding box center [56, 101] width 77 height 7
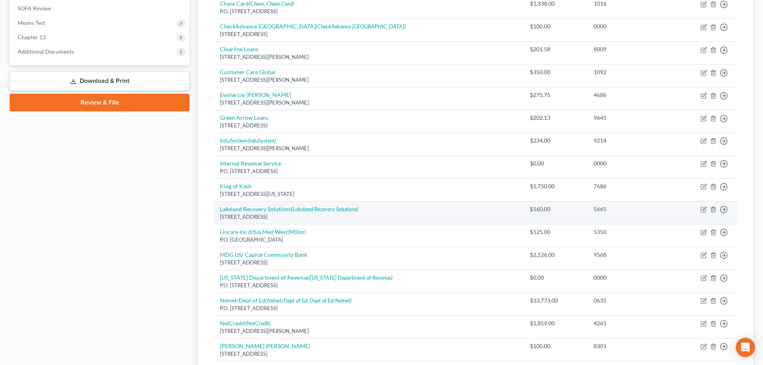
scroll to position [321, 0]
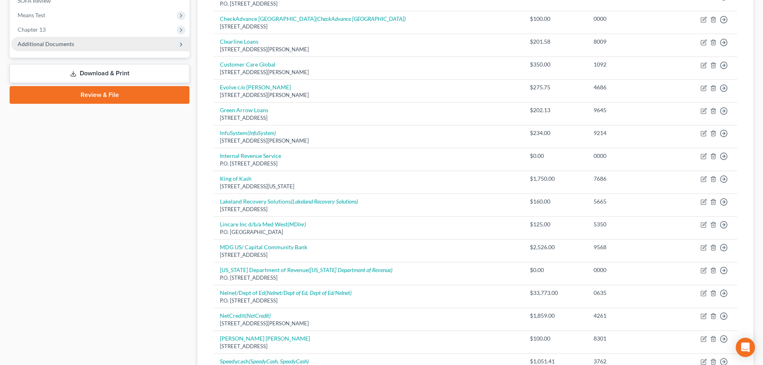
click at [63, 44] on span "Additional Documents" at bounding box center [46, 43] width 56 height 7
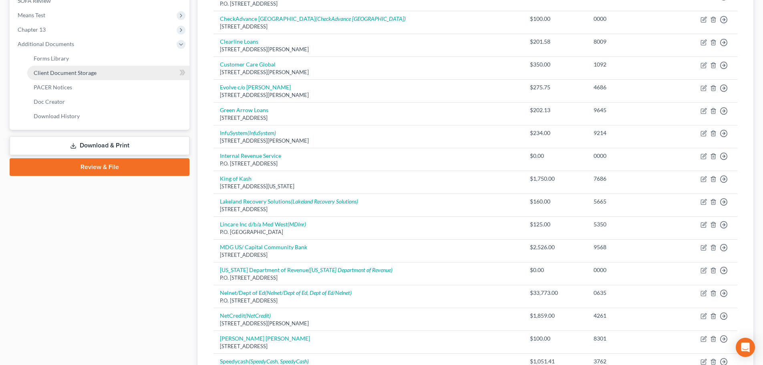
click at [113, 73] on link "Client Document Storage" at bounding box center [108, 73] width 162 height 14
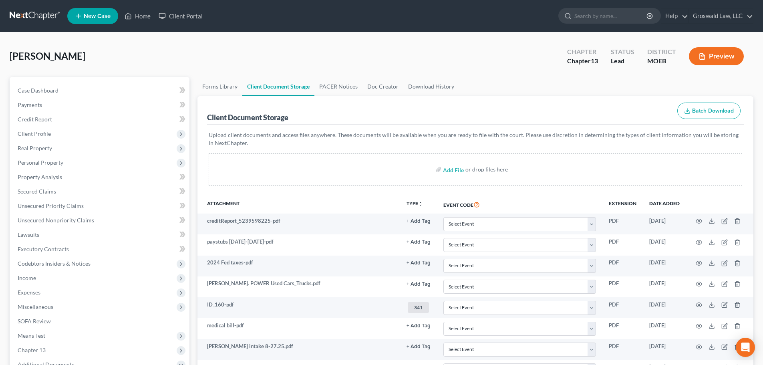
scroll to position [162, 0]
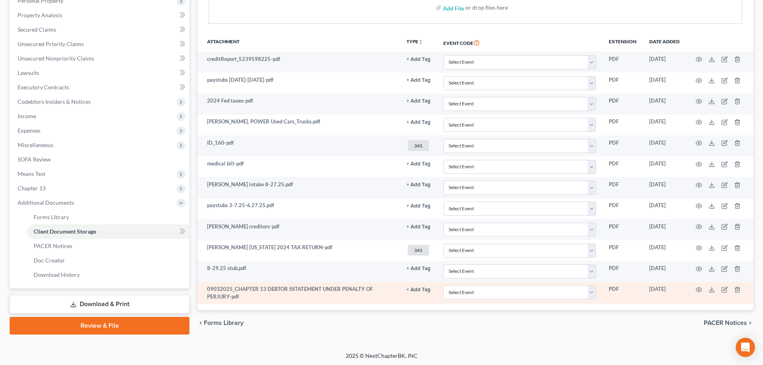
click at [412, 62] on button "+ Add Tag" at bounding box center [419, 59] width 24 height 5
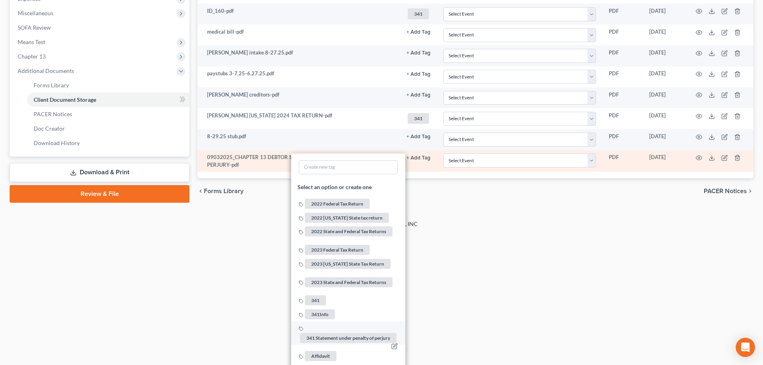
scroll to position [322, 0]
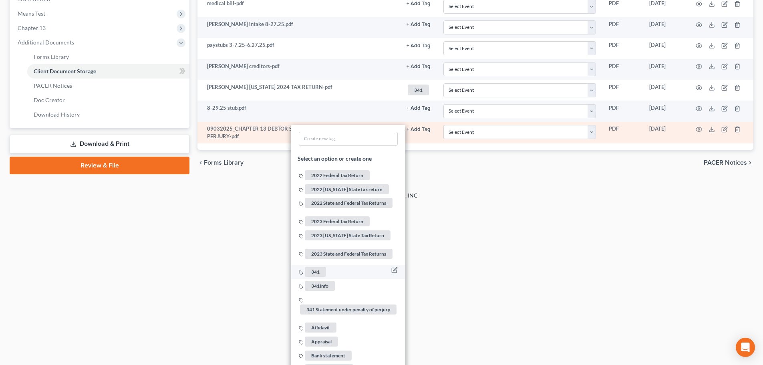
click at [321, 268] on span "341" at bounding box center [315, 272] width 21 height 10
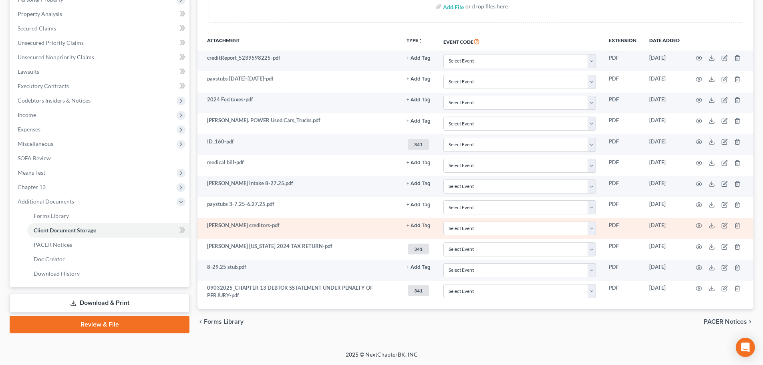
scroll to position [163, 0]
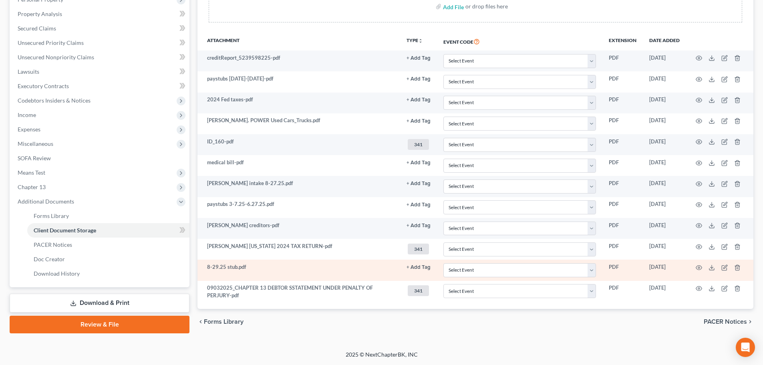
click at [421, 61] on button "+ Add Tag" at bounding box center [419, 58] width 24 height 5
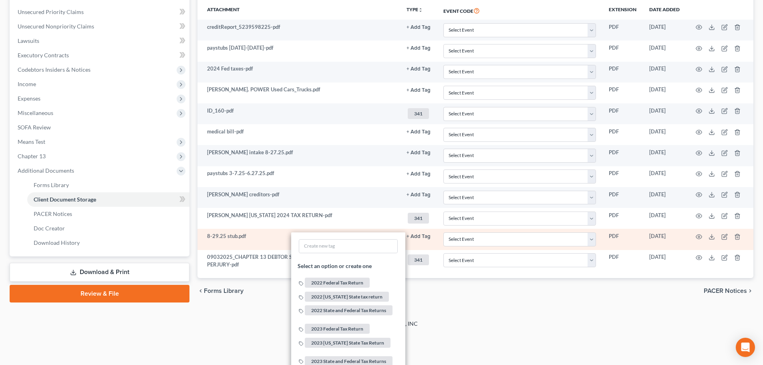
scroll to position [323, 0]
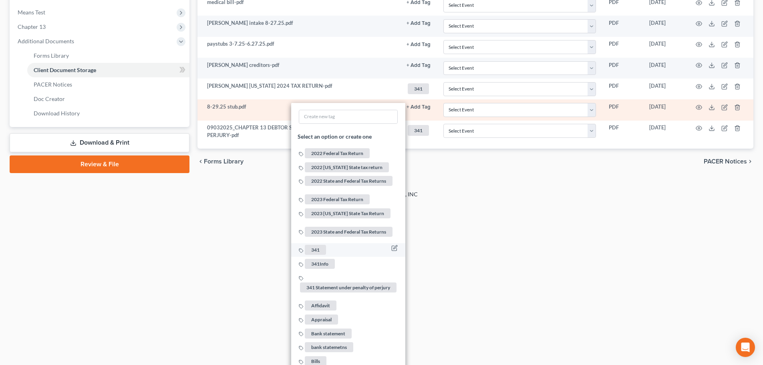
click at [317, 245] on span "341" at bounding box center [315, 250] width 21 height 10
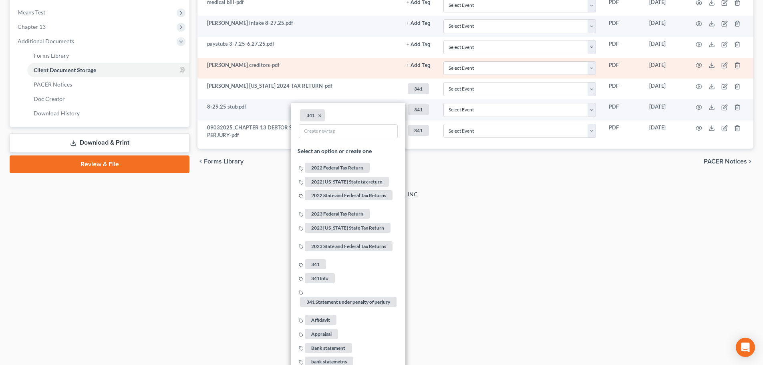
drag, startPoint x: 581, startPoint y: 250, endPoint x: 301, endPoint y: 226, distance: 280.3
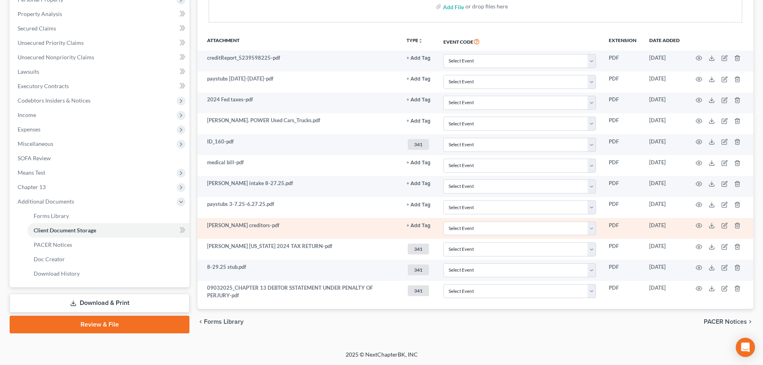
scroll to position [163, 0]
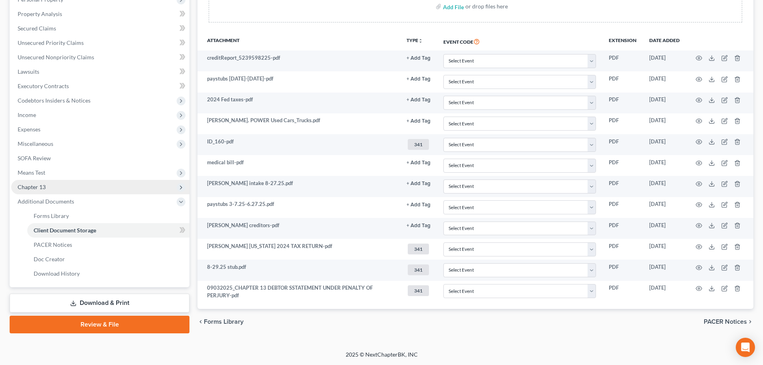
click at [59, 187] on span "Chapter 13" at bounding box center [100, 187] width 178 height 14
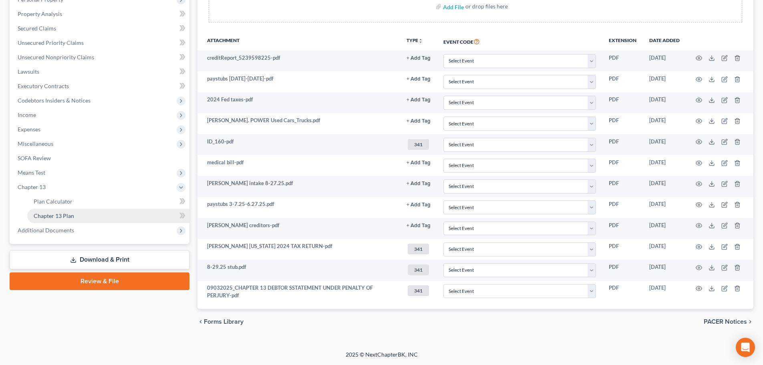
click at [105, 214] on link "Chapter 13 Plan" at bounding box center [108, 216] width 162 height 14
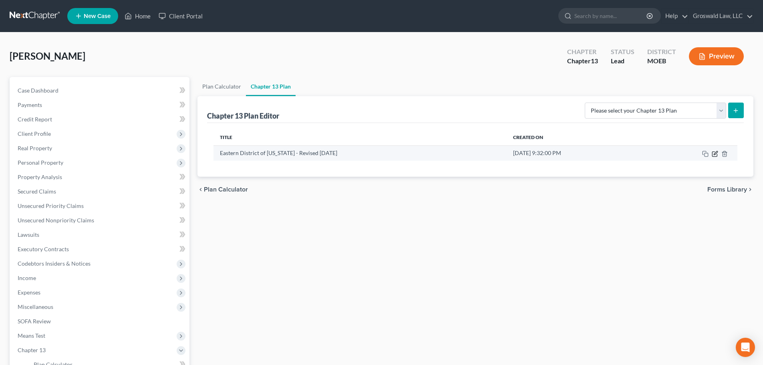
click at [714, 153] on icon "button" at bounding box center [715, 154] width 6 height 6
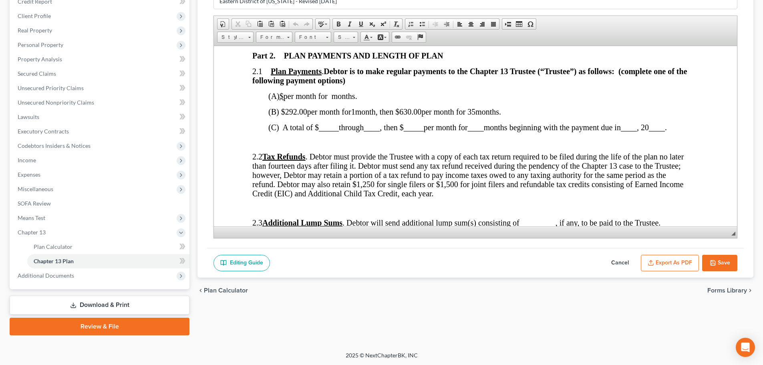
scroll to position [119, 0]
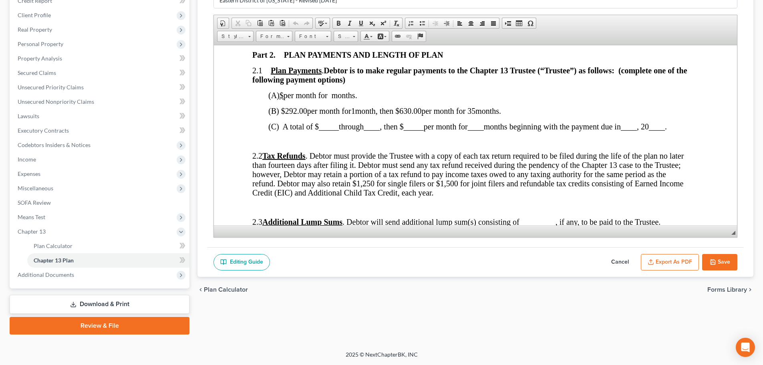
click at [717, 261] on button "Save" at bounding box center [719, 262] width 35 height 17
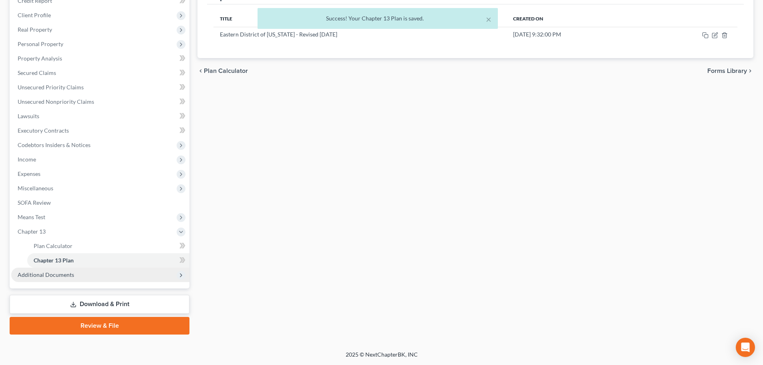
click at [62, 276] on span "Additional Documents" at bounding box center [46, 274] width 56 height 7
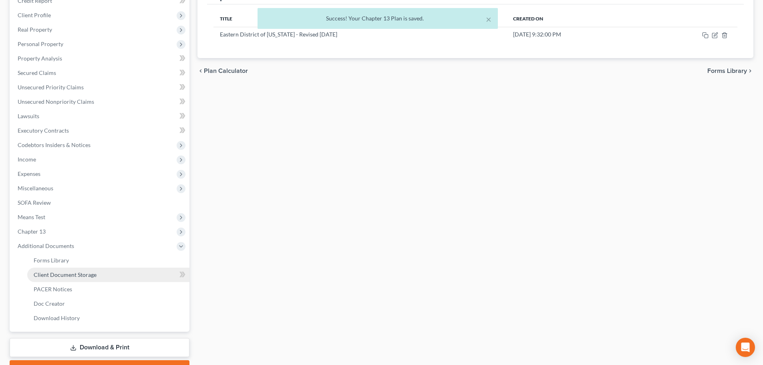
click at [68, 275] on span "Client Document Storage" at bounding box center [65, 274] width 63 height 7
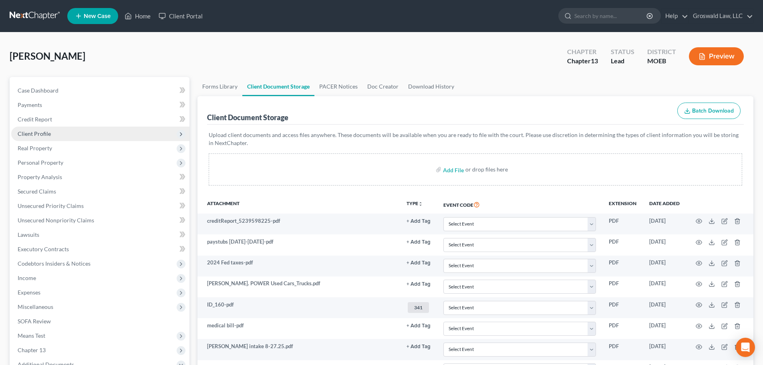
click at [43, 133] on span "Client Profile" at bounding box center [34, 133] width 33 height 7
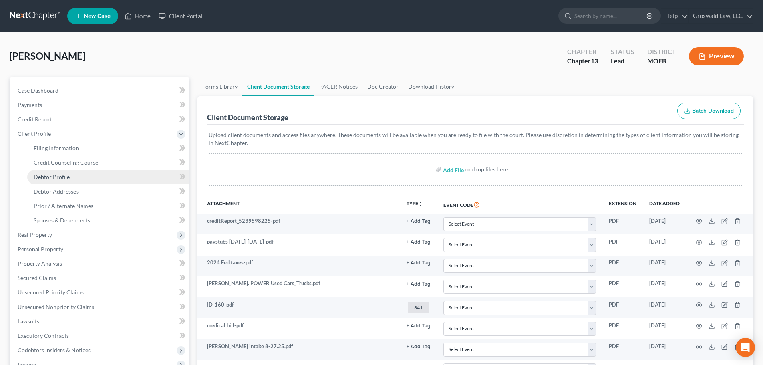
click at [67, 177] on span "Debtor Profile" at bounding box center [52, 176] width 36 height 7
select select "0"
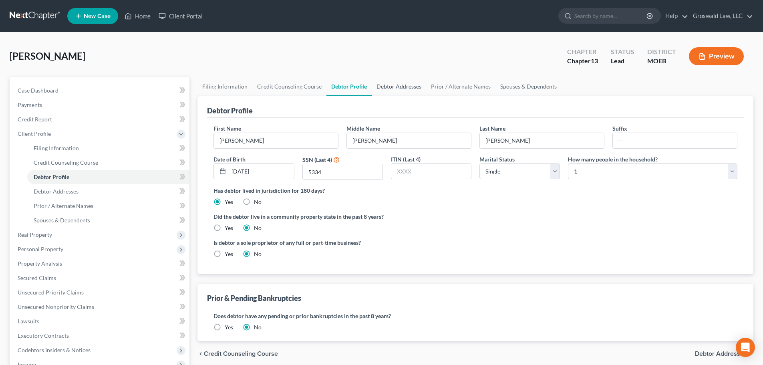
click at [405, 84] on link "Debtor Addresses" at bounding box center [399, 86] width 54 height 19
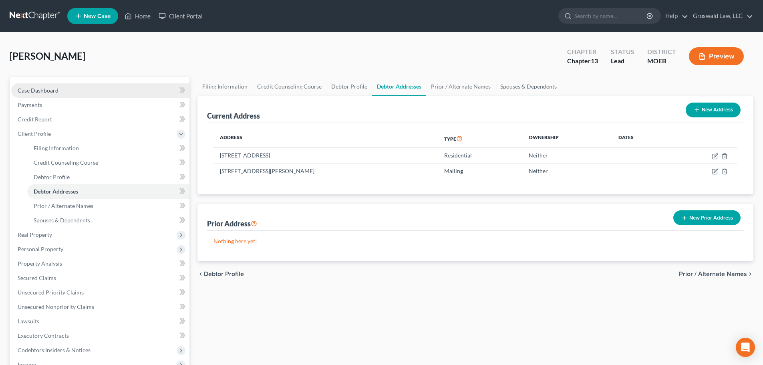
click at [107, 88] on link "Case Dashboard" at bounding box center [100, 90] width 178 height 14
select select "6"
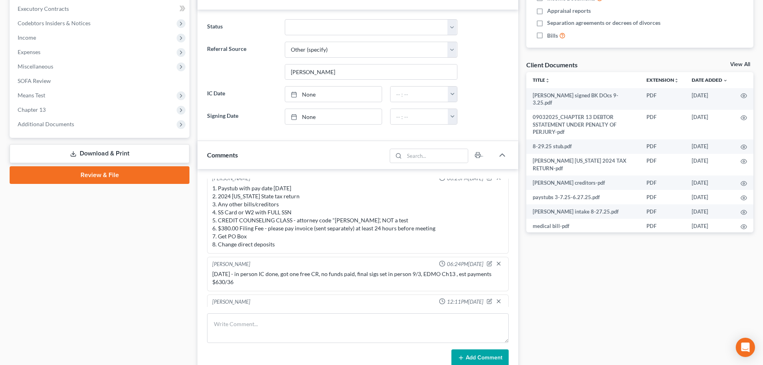
scroll to position [54, 0]
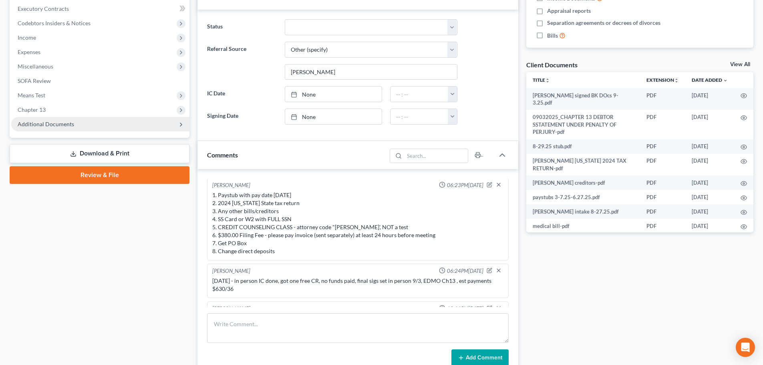
click at [69, 125] on span "Additional Documents" at bounding box center [46, 124] width 56 height 7
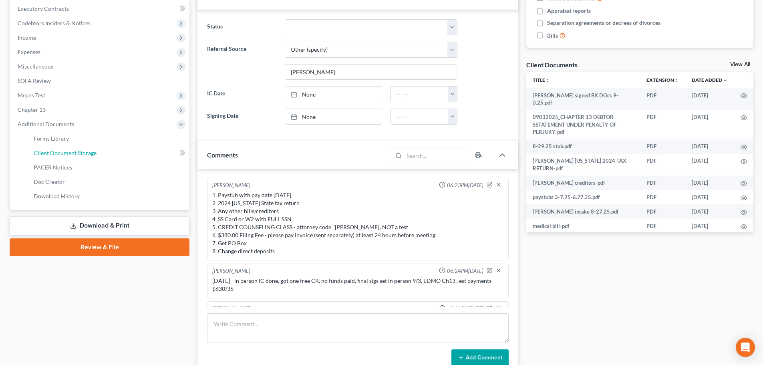
drag, startPoint x: 82, startPoint y: 154, endPoint x: 196, endPoint y: 198, distance: 122.5
click at [82, 154] on span "Client Document Storage" at bounding box center [65, 152] width 63 height 7
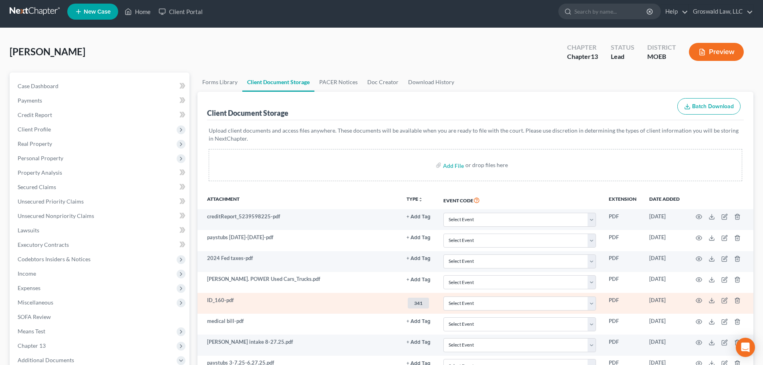
scroll to position [184, 0]
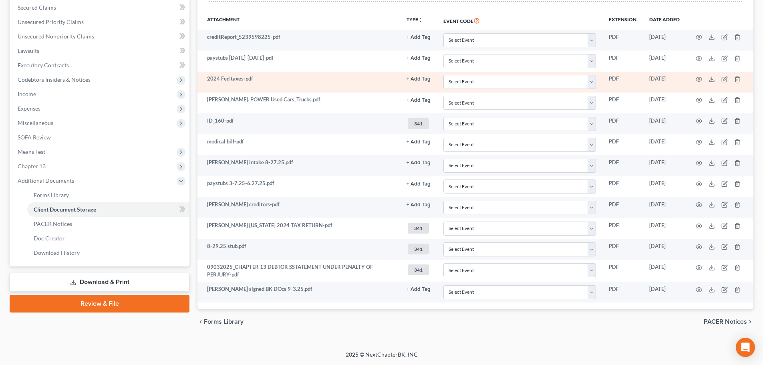
click at [415, 40] on button "+ Add Tag" at bounding box center [419, 37] width 24 height 5
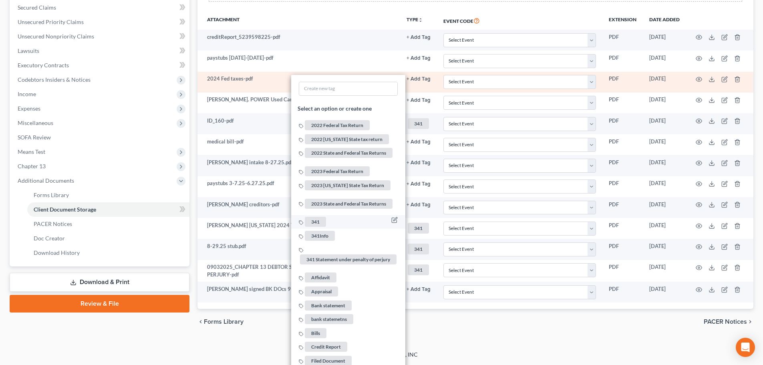
click at [315, 217] on span "341" at bounding box center [315, 222] width 21 height 10
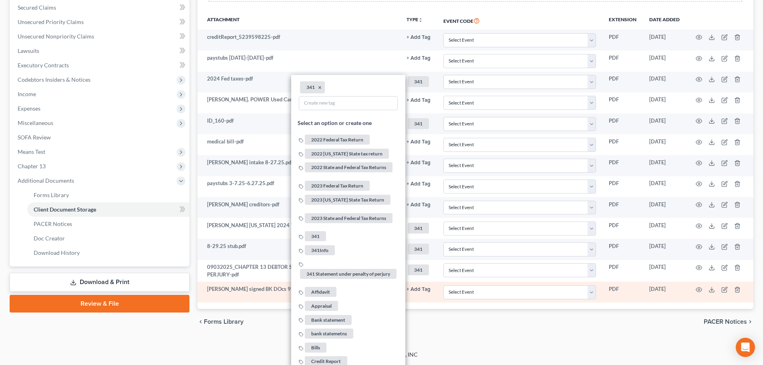
click at [500, 299] on td "Select Event 20 Largest Unsecured Creditors Amended List of Creditors and Verif…" at bounding box center [519, 292] width 165 height 21
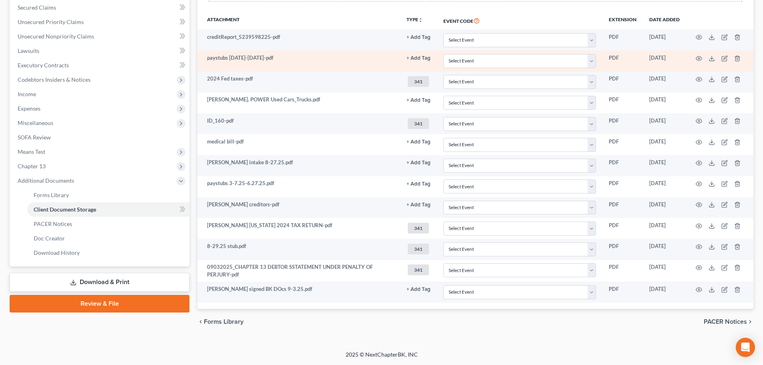
click at [422, 40] on button "+ Add Tag" at bounding box center [419, 37] width 24 height 5
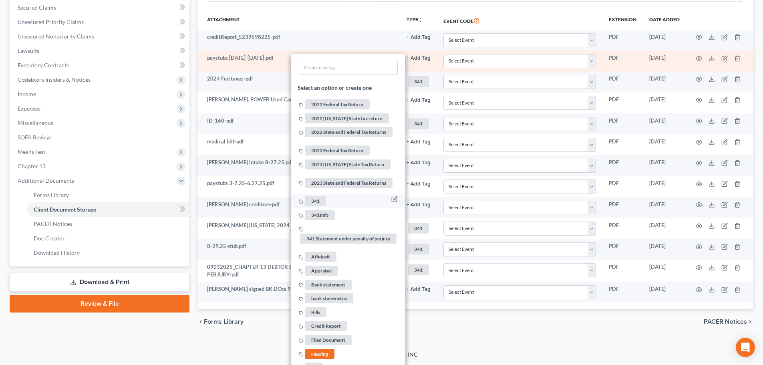
click at [317, 196] on span "341" at bounding box center [315, 201] width 21 height 10
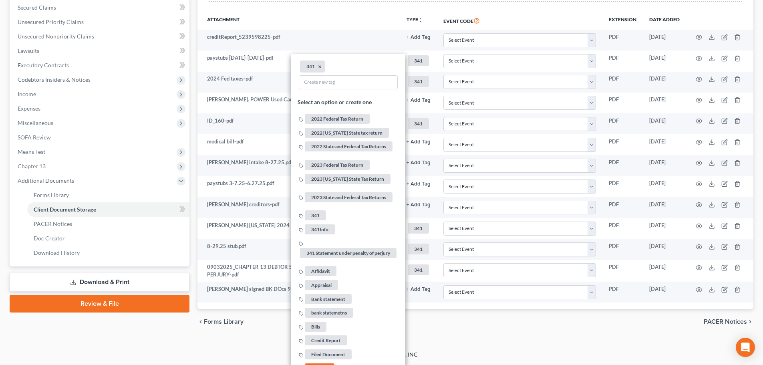
click at [538, 346] on div "Simmons, Teresa Upgraded Chapter Chapter 13 Status Lead District MOEB Preview P…" at bounding box center [381, 100] width 763 height 502
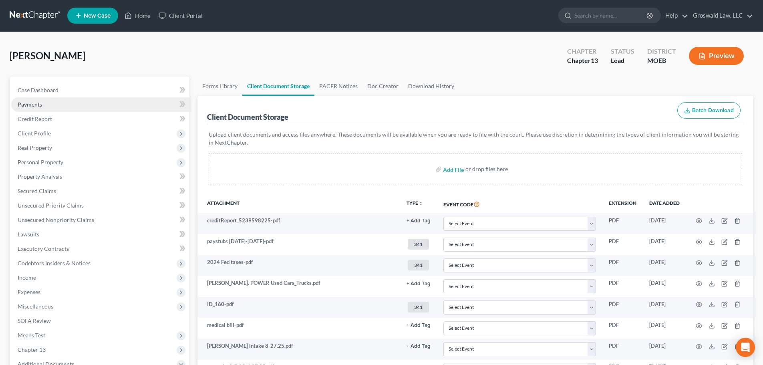
scroll to position [0, 0]
click at [91, 87] on link "Case Dashboard" at bounding box center [100, 90] width 178 height 14
select select "6"
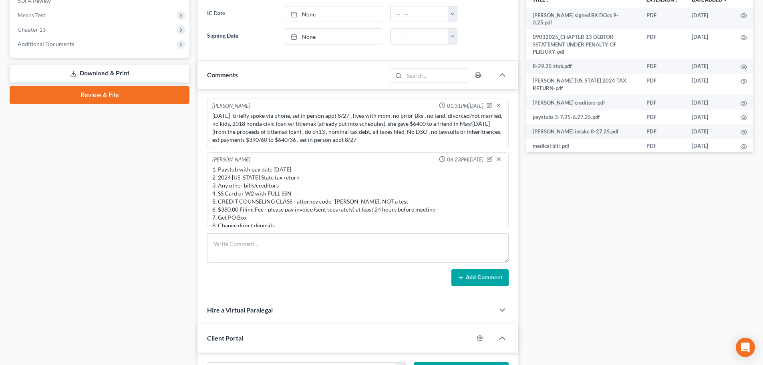
scroll to position [135, 0]
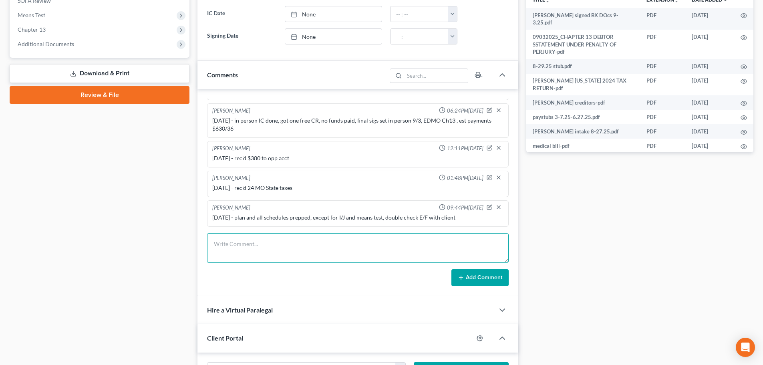
click at [286, 243] on textarea at bounding box center [358, 248] width 302 height 30
type textarea "9/3/25- in person final sigs done, clinet to finish ccc then file case, TFS $14…"
click at [496, 279] on button "Add Comment" at bounding box center [480, 277] width 57 height 17
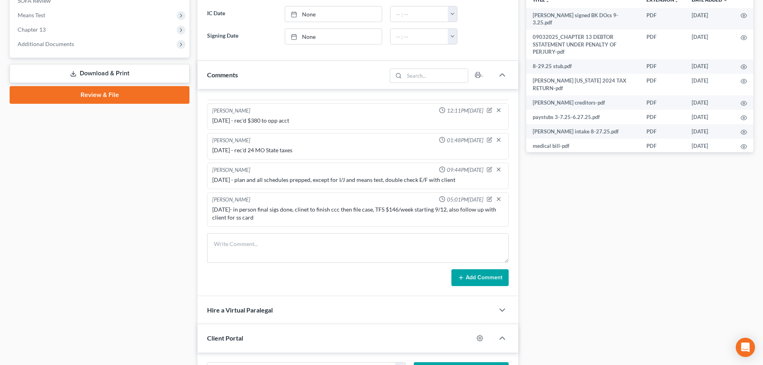
scroll to position [0, 0]
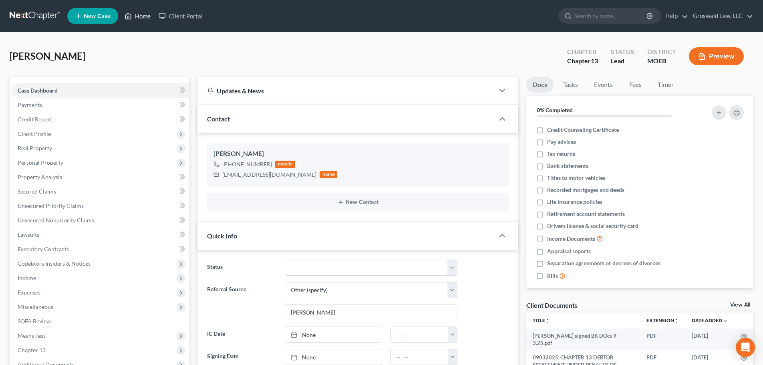
click at [139, 20] on link "Home" at bounding box center [138, 16] width 34 height 14
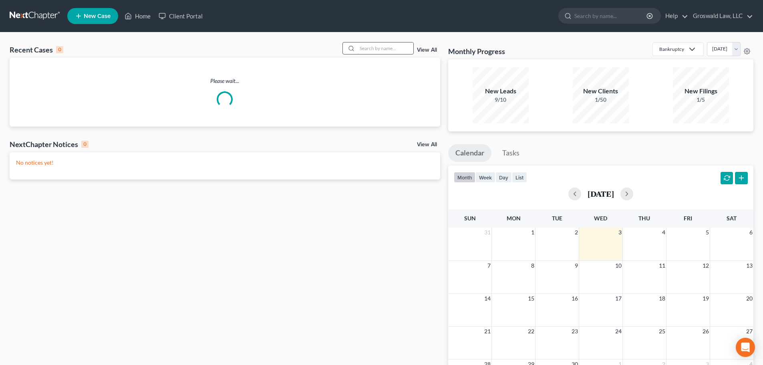
click at [387, 51] on input "search" at bounding box center [385, 48] width 56 height 12
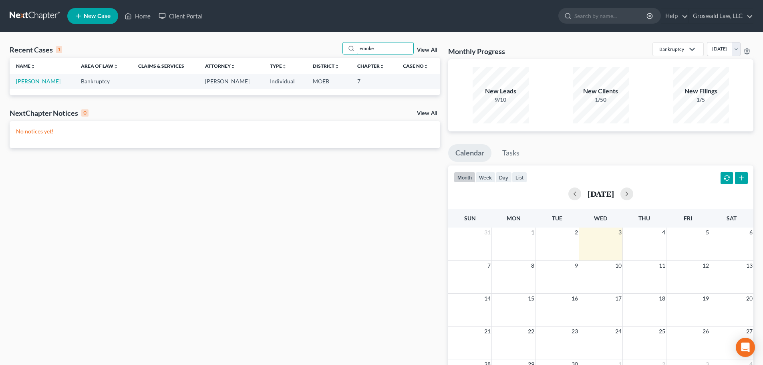
type input "emoke"
click at [41, 78] on link "Reese, Emoke" at bounding box center [38, 81] width 44 height 7
select select "6"
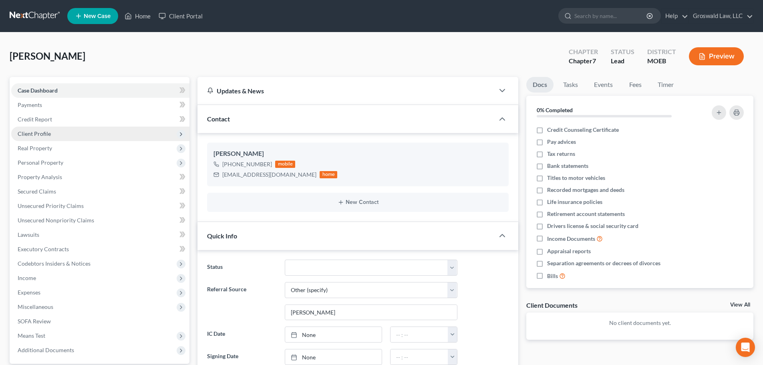
click at [44, 135] on span "Client Profile" at bounding box center [34, 133] width 33 height 7
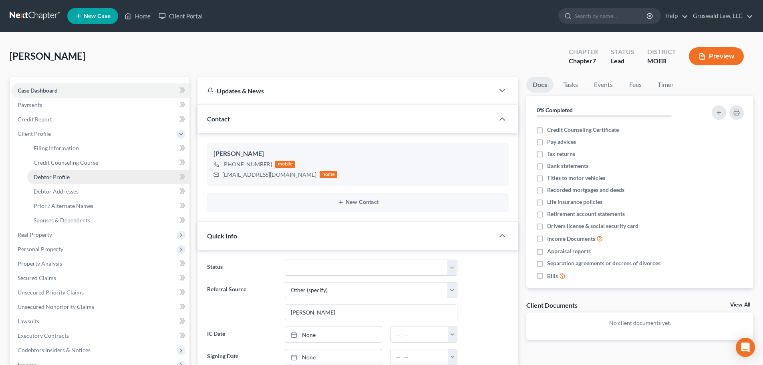
click at [62, 178] on span "Debtor Profile" at bounding box center [52, 176] width 36 height 7
select select "0"
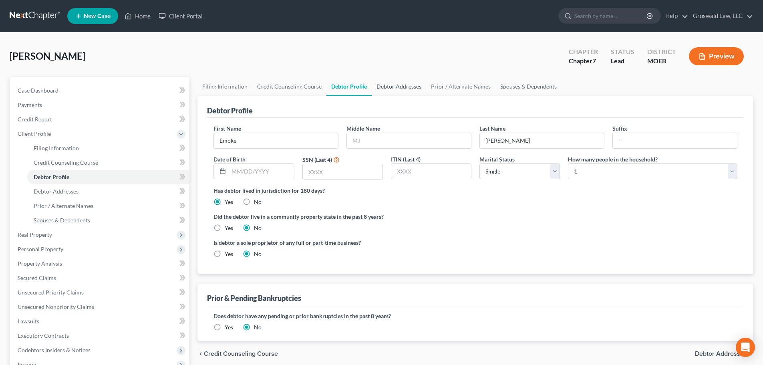
click at [474, 228] on div "Did the debtor live in a community property state in the past 8 years? Yes No" at bounding box center [476, 222] width 524 height 20
click at [390, 87] on link "Debtor Addresses" at bounding box center [399, 86] width 54 height 19
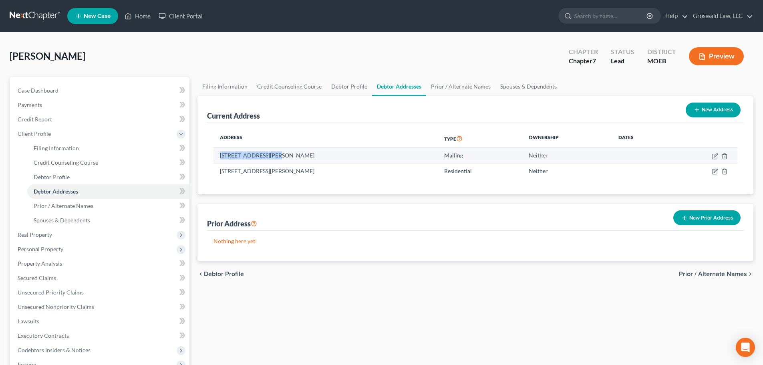
drag, startPoint x: 273, startPoint y: 156, endPoint x: 220, endPoint y: 157, distance: 53.3
click at [220, 157] on td "603 South Adrian Ave., Rolla, MO 65401" at bounding box center [326, 155] width 224 height 15
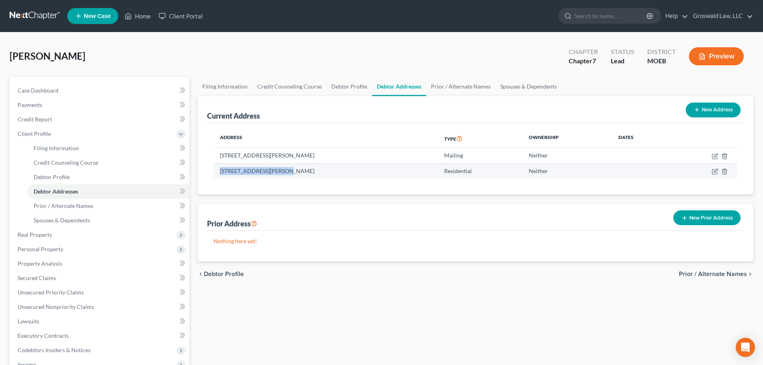
drag, startPoint x: 282, startPoint y: 173, endPoint x: 221, endPoint y: 175, distance: 60.9
click at [221, 175] on td "607 South Adrian Avenue, Rolla, MO 65401" at bounding box center [326, 170] width 224 height 15
copy td "607 South Adrian Avenue"
click at [351, 89] on link "Debtor Profile" at bounding box center [350, 86] width 46 height 19
select select "0"
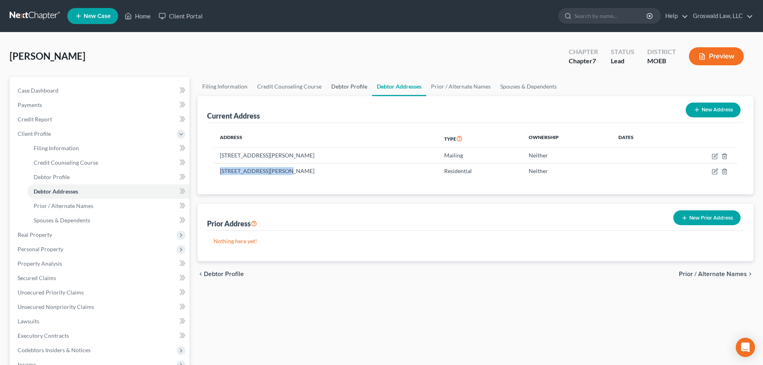
select select "0"
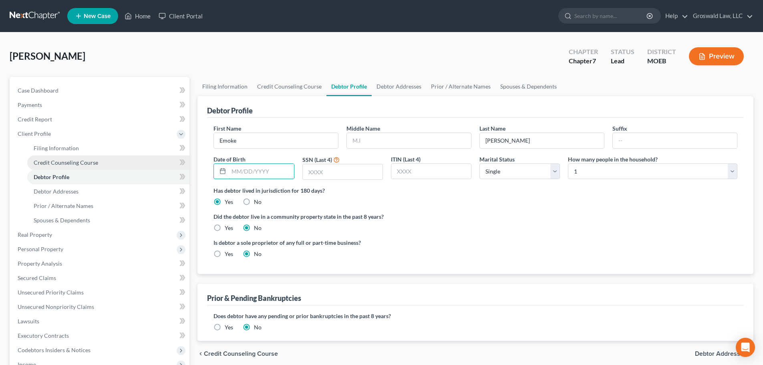
drag, startPoint x: 276, startPoint y: 171, endPoint x: 78, endPoint y: 157, distance: 198.4
click at [276, 171] on input "text" at bounding box center [261, 171] width 65 height 15
type input "10/22/1981"
type input "9254"
drag, startPoint x: 473, startPoint y: 267, endPoint x: 416, endPoint y: 91, distance: 185.1
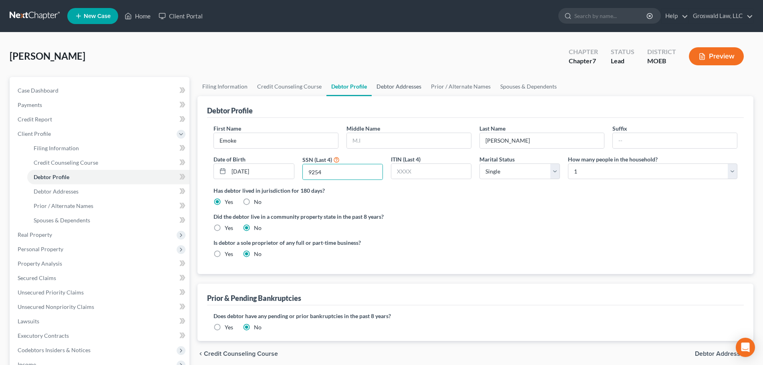
click at [473, 267] on div "First Name Emoke Middle Name Last Name Reese Suffix Date of Birth 10/22/1981 SS…" at bounding box center [475, 196] width 537 height 156
click at [392, 87] on link "Debtor Addresses" at bounding box center [399, 86] width 54 height 19
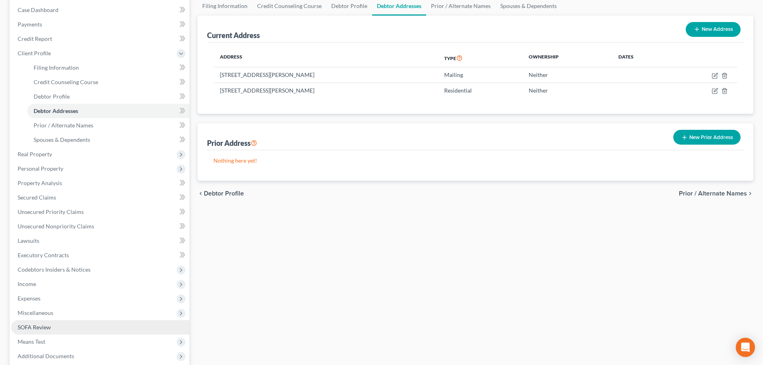
scroll to position [120, 0]
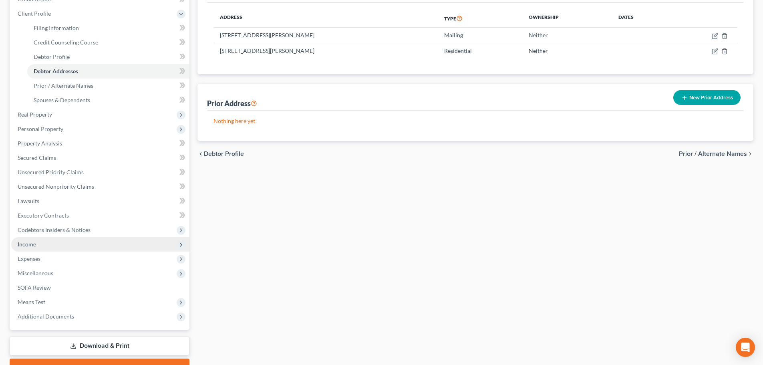
click at [59, 243] on span "Income" at bounding box center [100, 244] width 178 height 14
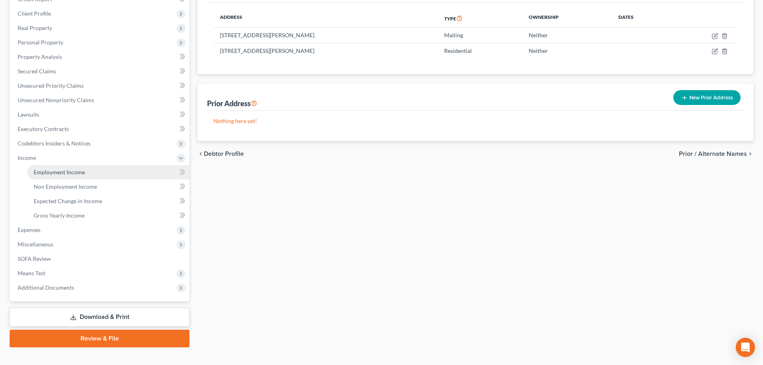
click at [81, 170] on span "Employment Income" at bounding box center [59, 172] width 51 height 7
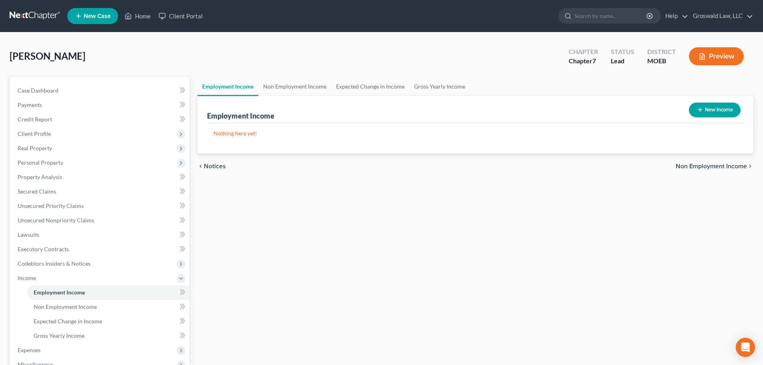
click at [726, 110] on button "New Income" at bounding box center [715, 110] width 52 height 15
select select "0"
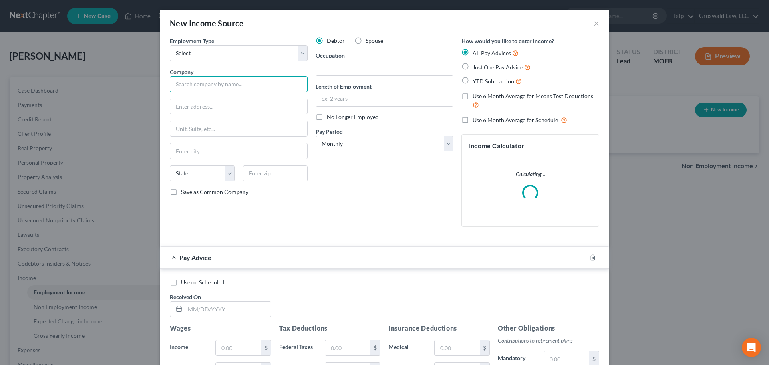
click at [226, 82] on input "text" at bounding box center [239, 84] width 138 height 16
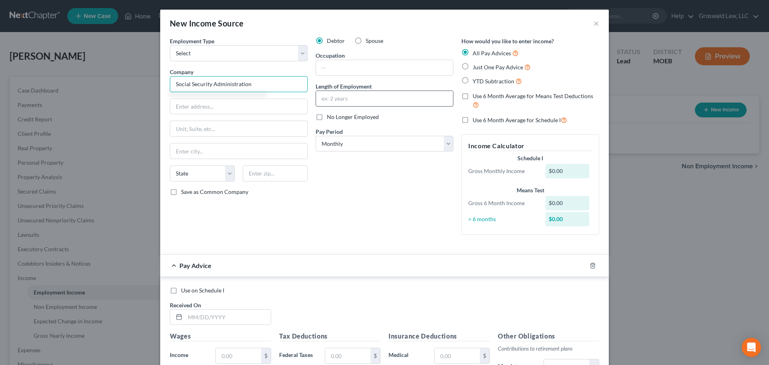
type input "Social Security Administration"
click at [386, 97] on input "text" at bounding box center [384, 98] width 137 height 15
type input "2003 to present"
click at [387, 69] on input "text" at bounding box center [384, 67] width 137 height 15
type input "Claims Specialist"
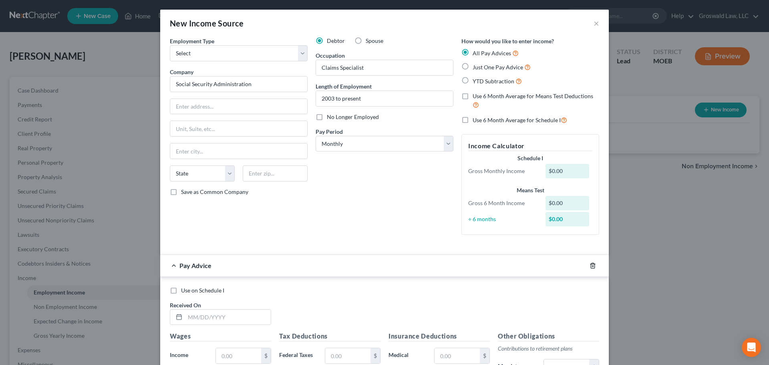
click at [590, 267] on icon "button" at bounding box center [593, 265] width 6 height 6
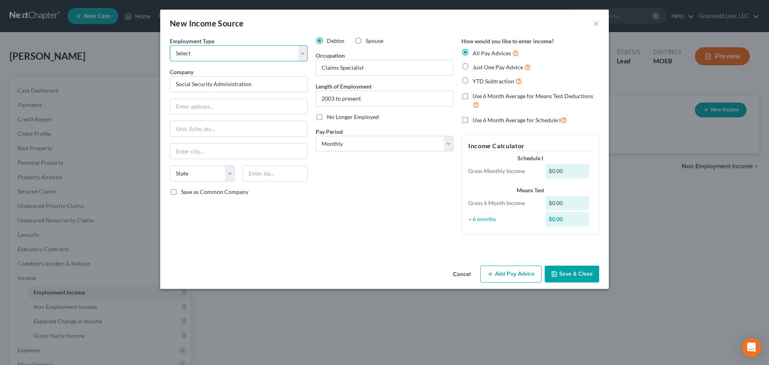
drag, startPoint x: 191, startPoint y: 53, endPoint x: 190, endPoint y: 61, distance: 7.7
click at [191, 53] on select "Select Full or [DEMOGRAPHIC_DATA] Employment Self Employment" at bounding box center [239, 53] width 138 height 16
select select "0"
click at [170, 45] on select "Select Full or [DEMOGRAPHIC_DATA] Employment Self Employment" at bounding box center [239, 53] width 138 height 16
click at [574, 271] on button "Save & Close" at bounding box center [572, 274] width 54 height 17
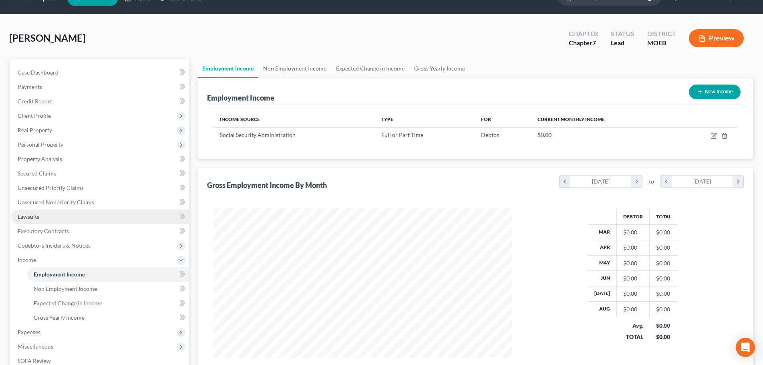
scroll to position [40, 0]
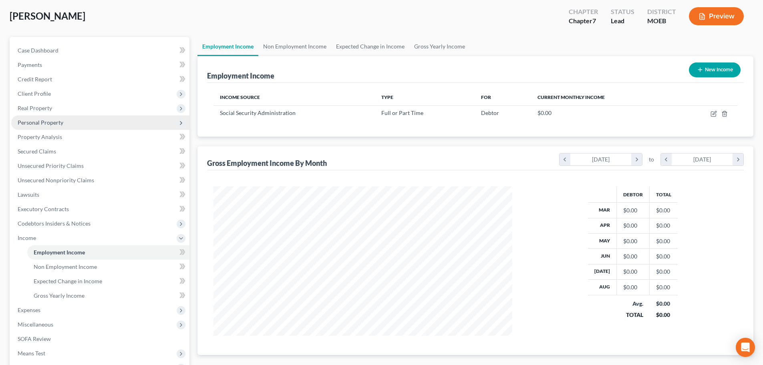
click at [65, 121] on span "Personal Property" at bounding box center [100, 122] width 178 height 14
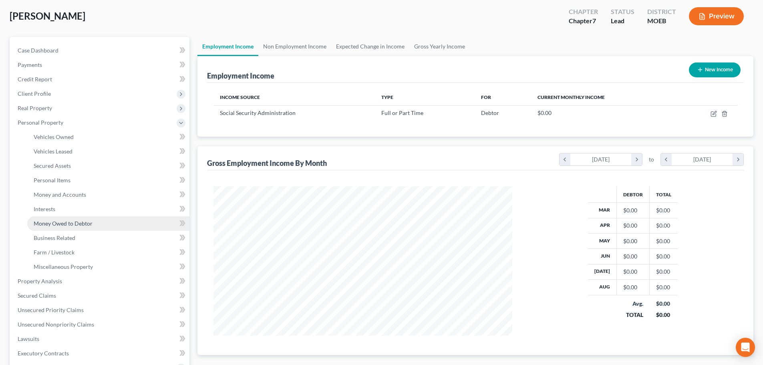
click at [79, 227] on link "Money Owed to Debtor" at bounding box center [108, 223] width 162 height 14
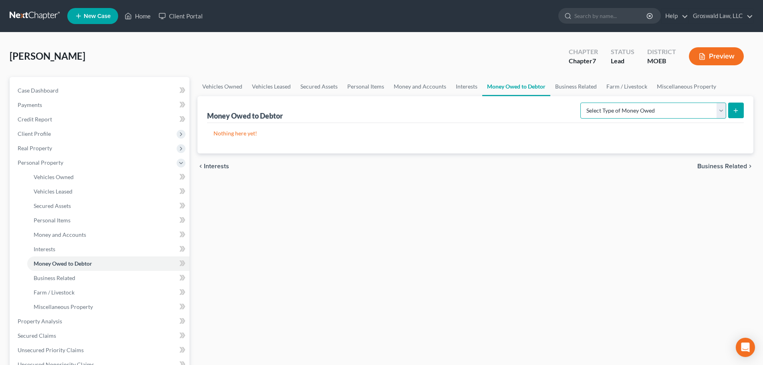
drag, startPoint x: 684, startPoint y: 110, endPoint x: 672, endPoint y: 117, distance: 14.2
click at [684, 110] on select "Select Type of Money Owed Accounts Receivable (A/B: 38) Alimony (A/B: 29) Child…" at bounding box center [654, 111] width 146 height 16
select select "child_support"
click at [582, 103] on select "Select Type of Money Owed Accounts Receivable (A/B: 38) Alimony (A/B: 29) Child…" at bounding box center [654, 111] width 146 height 16
click at [741, 109] on button "submit" at bounding box center [736, 111] width 16 height 16
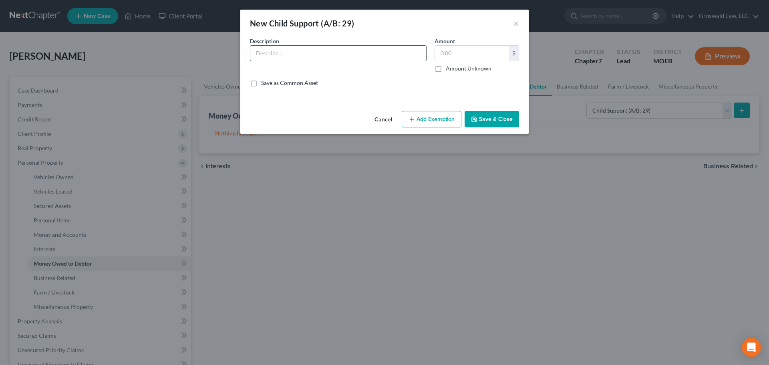
click at [294, 50] on input "text" at bounding box center [338, 53] width 176 height 15
type input "child support arrears owed to Debtor"
type input "30,000"
click at [432, 119] on button "Add Exemption" at bounding box center [432, 119] width 60 height 17
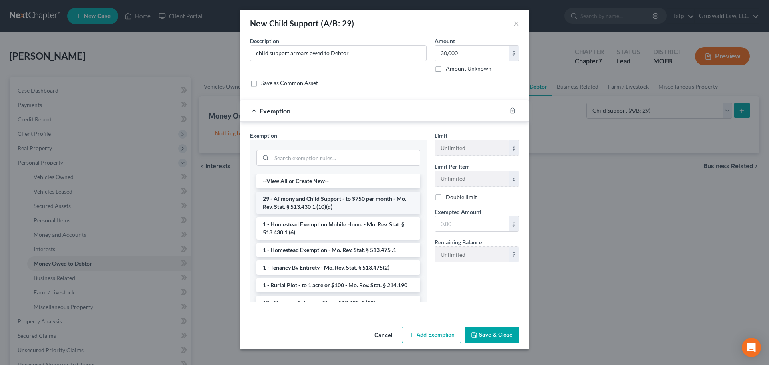
click at [300, 201] on li "29 - Alimony and Child Support - to $750 per month - Mo. Rev. Stat. § 513.430 1…" at bounding box center [338, 203] width 164 height 22
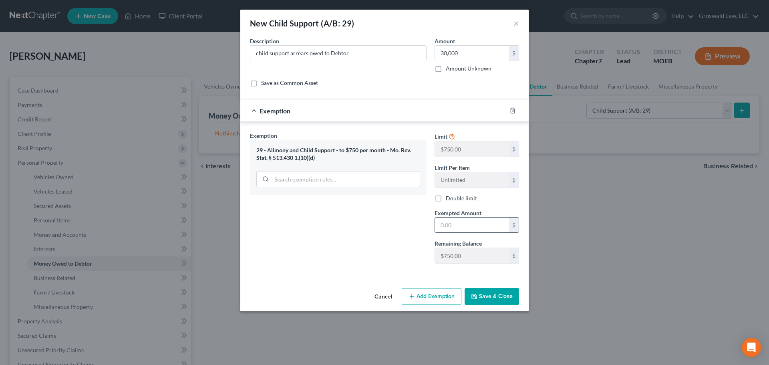
click at [438, 224] on input "text" at bounding box center [472, 225] width 74 height 15
type input "30,000"
click at [484, 297] on button "Save & Close" at bounding box center [492, 296] width 54 height 17
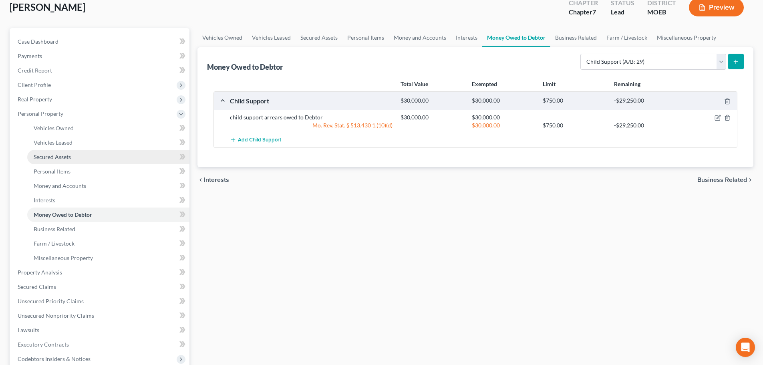
scroll to position [40, 0]
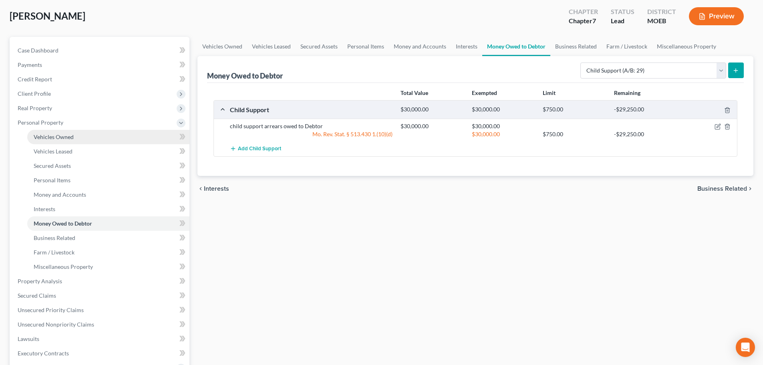
click at [76, 135] on link "Vehicles Owned" at bounding box center [108, 137] width 162 height 14
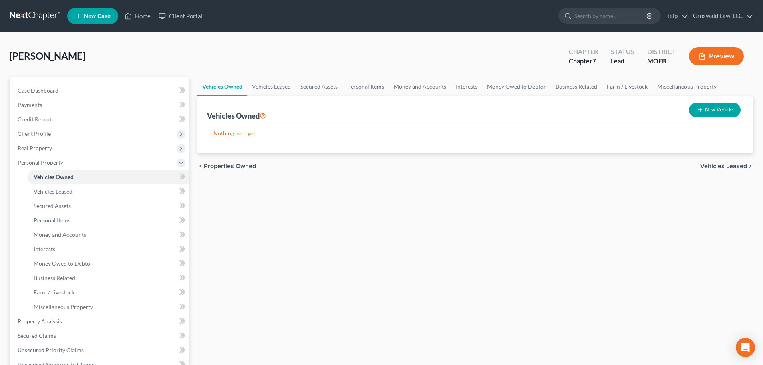
click at [708, 110] on button "New Vehicle" at bounding box center [715, 110] width 52 height 15
select select "0"
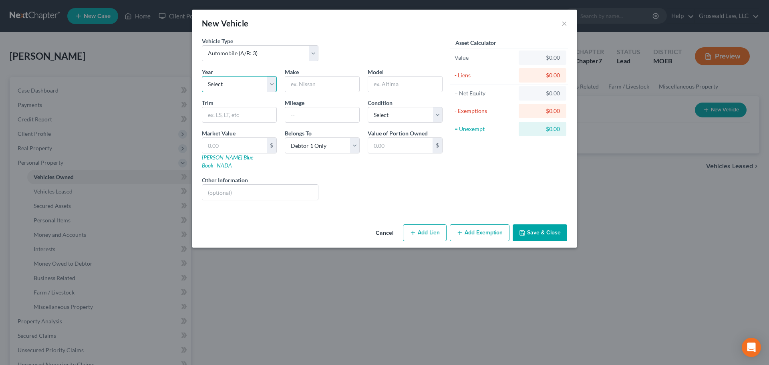
drag, startPoint x: 236, startPoint y: 85, endPoint x: 234, endPoint y: 91, distance: 5.6
click at [236, 85] on select "Select 2026 2025 2024 2023 2022 2021 2020 2019 2018 2017 2016 2015 2014 2013 20…" at bounding box center [239, 84] width 75 height 16
select select "23"
click at [202, 76] on select "Select 2026 2025 2024 2023 2022 2021 2020 2019 2018 2017 2016 2015 2014 2013 20…" at bounding box center [239, 84] width 75 height 16
click at [327, 90] on input "text" at bounding box center [322, 84] width 74 height 15
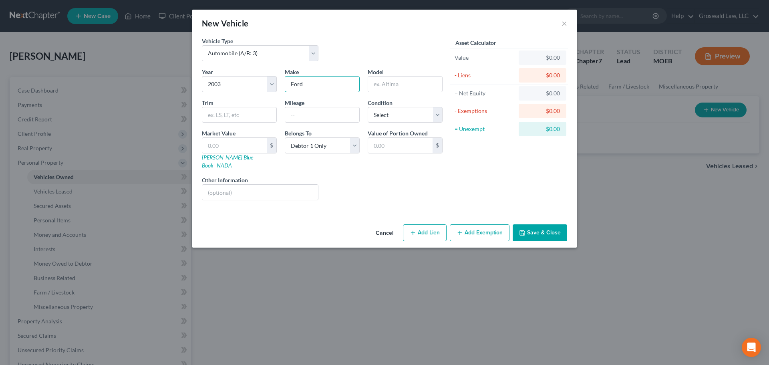
type input "Ford"
type input "Mustang"
click at [321, 117] on input "text" at bounding box center [322, 114] width 74 height 15
type input "120,000"
click at [529, 224] on button "Save & Close" at bounding box center [540, 232] width 54 height 17
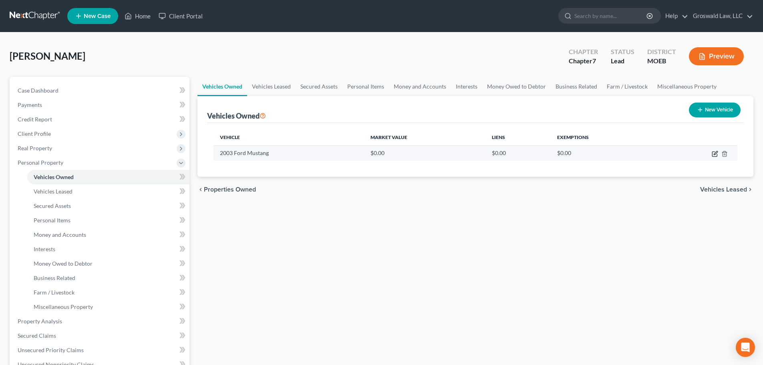
click at [717, 155] on icon "button" at bounding box center [715, 154] width 6 height 6
select select "0"
select select "23"
select select "0"
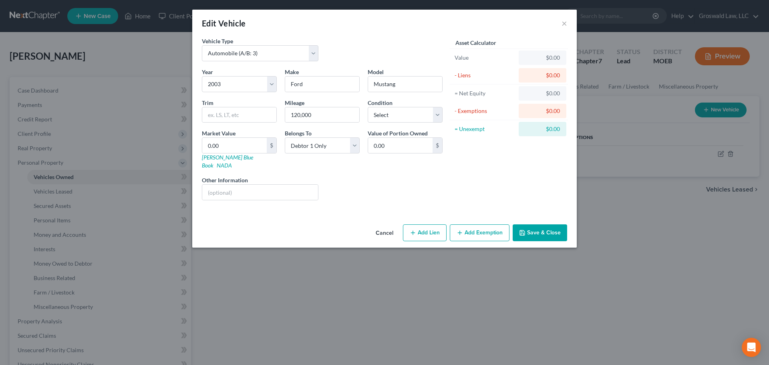
click at [385, 228] on button "Cancel" at bounding box center [384, 233] width 30 height 16
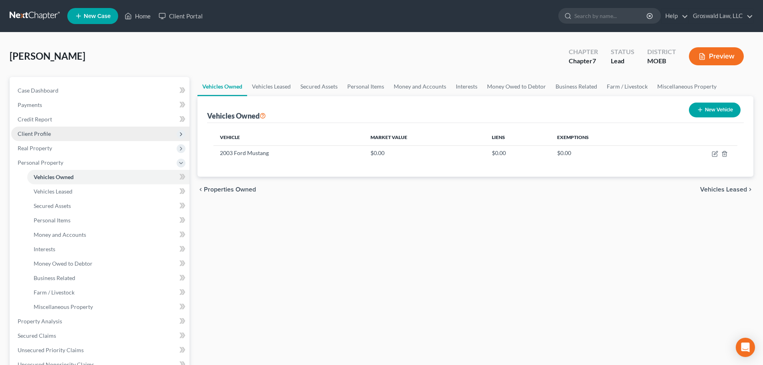
click at [42, 135] on span "Client Profile" at bounding box center [34, 133] width 33 height 7
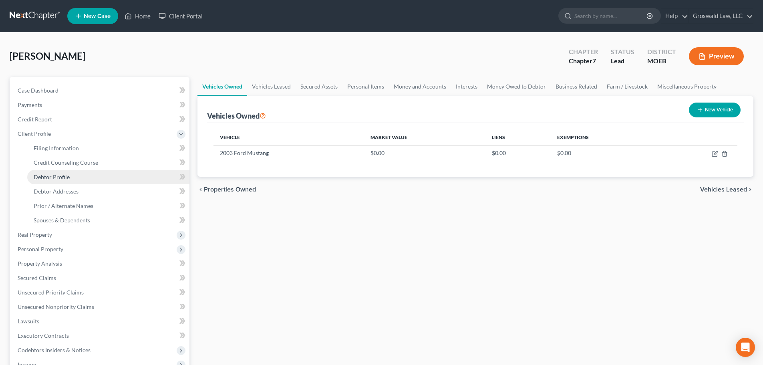
click at [70, 175] on link "Debtor Profile" at bounding box center [108, 177] width 162 height 14
select select "0"
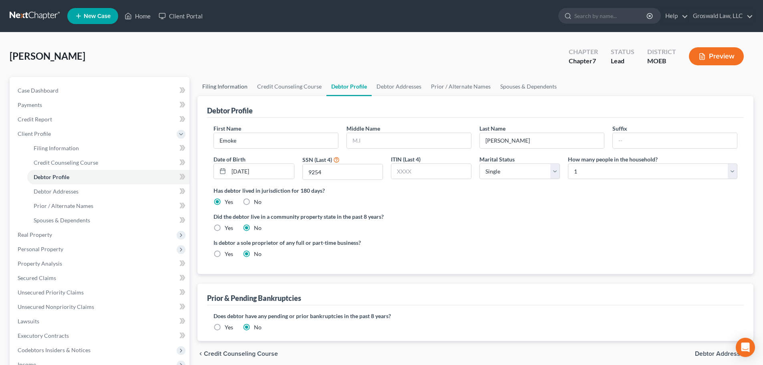
click at [221, 89] on link "Filing Information" at bounding box center [225, 86] width 55 height 19
select select "1"
select select "0"
select select "45"
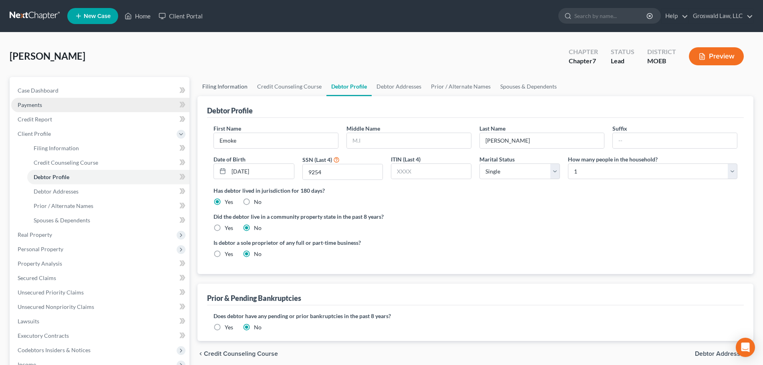
select select "0"
select select "26"
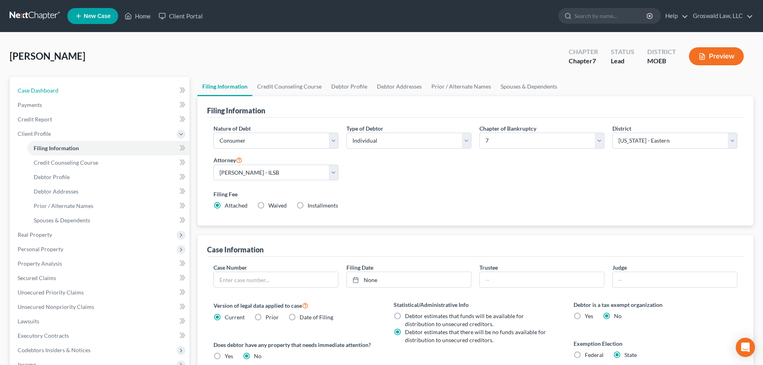
drag, startPoint x: 66, startPoint y: 91, endPoint x: 288, endPoint y: 190, distance: 242.9
click at [67, 91] on link "Case Dashboard" at bounding box center [100, 90] width 178 height 14
select select "6"
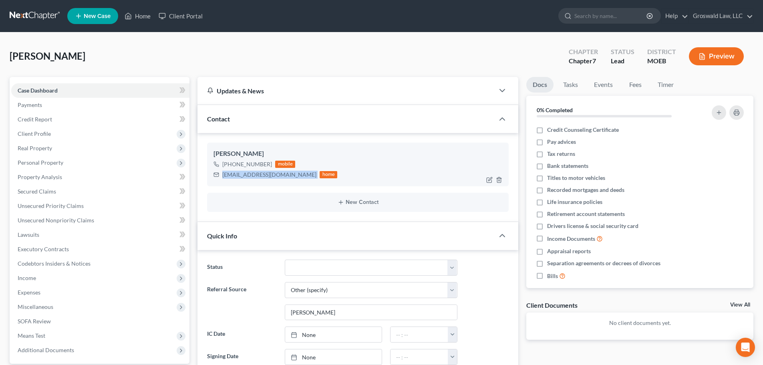
drag, startPoint x: 294, startPoint y: 176, endPoint x: 216, endPoint y: 175, distance: 77.7
click at [216, 175] on div "emoke_alcina@hotmail.com home" at bounding box center [276, 174] width 124 height 10
copy div "emoke_alcina@hotmail.com"
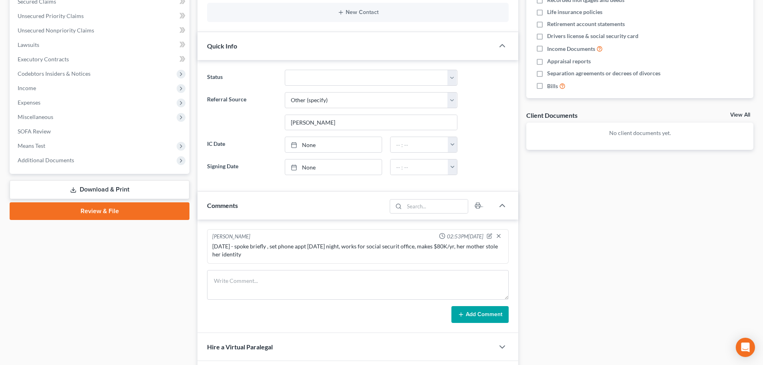
scroll to position [200, 0]
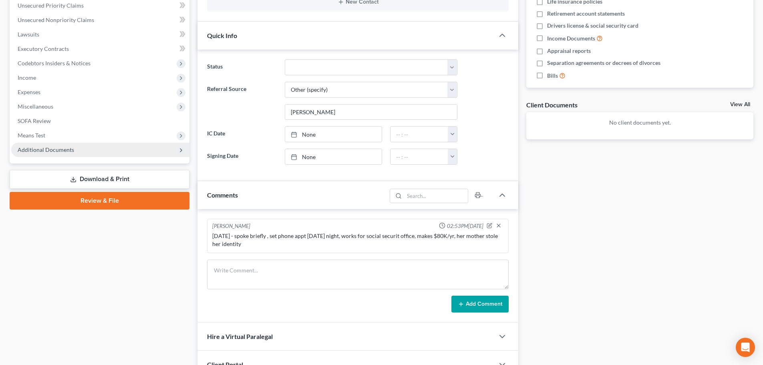
click at [102, 149] on span "Additional Documents" at bounding box center [100, 150] width 178 height 14
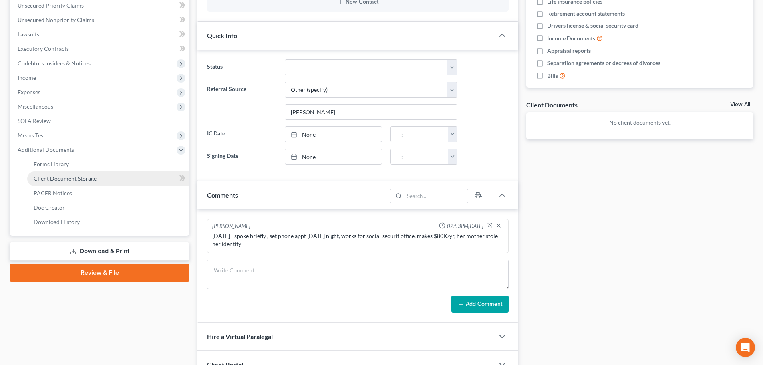
click at [100, 176] on link "Client Document Storage" at bounding box center [108, 178] width 162 height 14
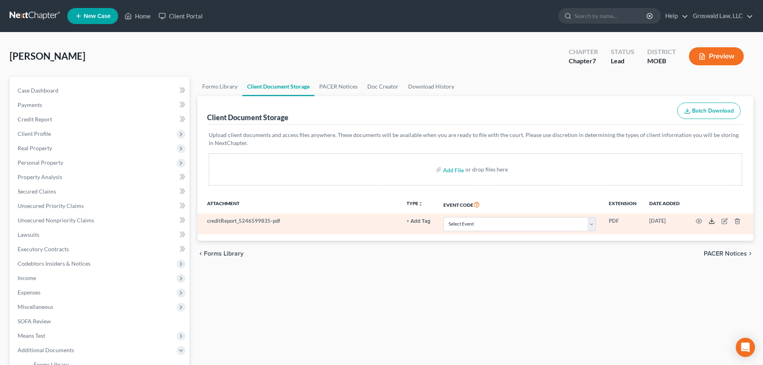
click at [712, 224] on icon at bounding box center [712, 221] width 6 height 6
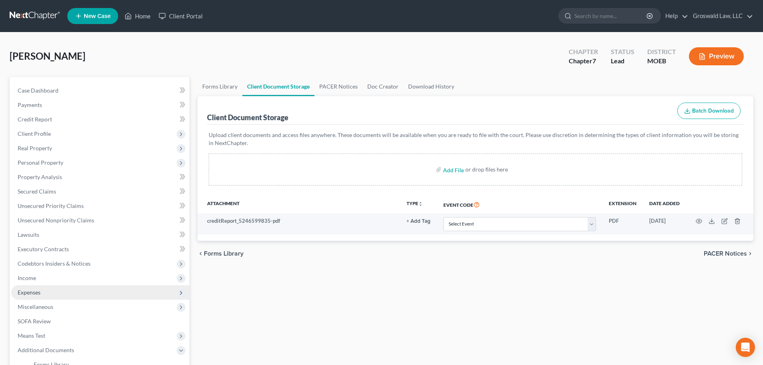
click at [34, 292] on span "Expenses" at bounding box center [29, 292] width 23 height 7
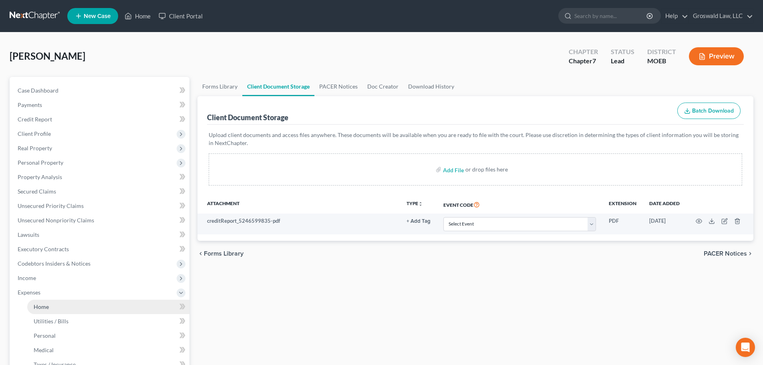
click at [51, 310] on link "Home" at bounding box center [108, 307] width 162 height 14
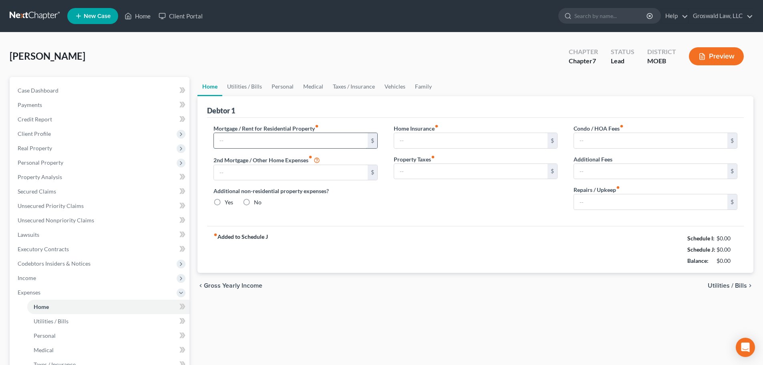
drag, startPoint x: 265, startPoint y: 140, endPoint x: 248, endPoint y: 140, distance: 16.8
click at [265, 140] on input "text" at bounding box center [290, 140] width 153 height 15
type input "0.00"
radio input "true"
type input "0.00"
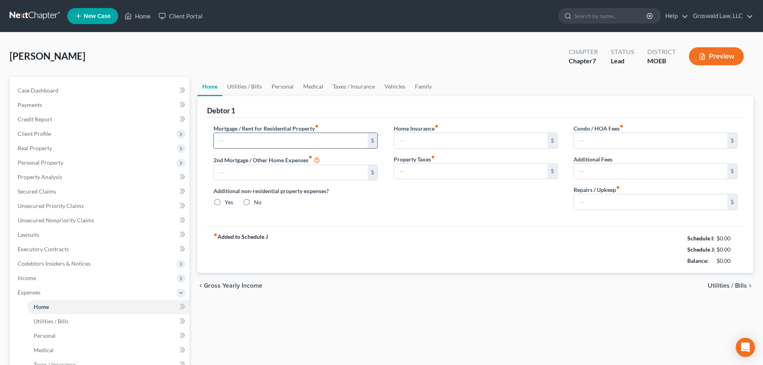
type input "0.00"
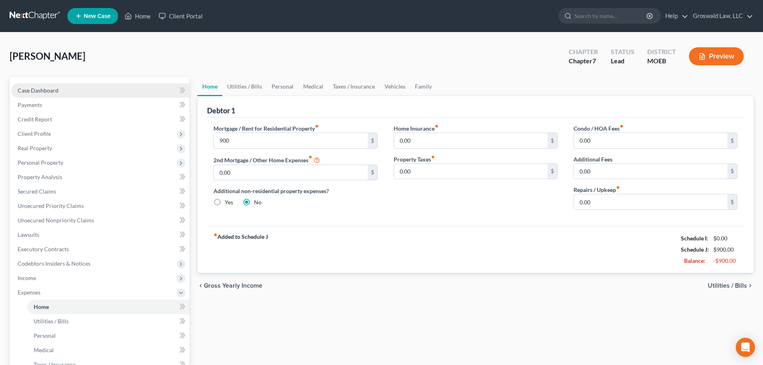
drag, startPoint x: 308, startPoint y: 107, endPoint x: 60, endPoint y: 97, distance: 247.8
click at [307, 107] on div "Debtor 1" at bounding box center [475, 107] width 537 height 22
click at [54, 97] on link "Case Dashboard" at bounding box center [100, 90] width 178 height 14
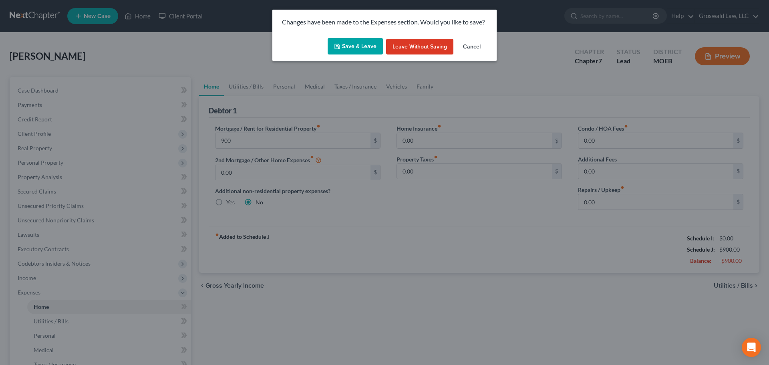
click at [345, 49] on button "Save & Leave" at bounding box center [355, 46] width 55 height 17
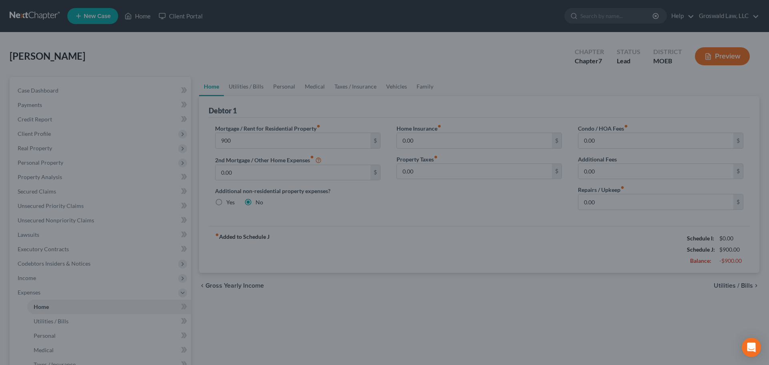
type input "900.00"
select select "6"
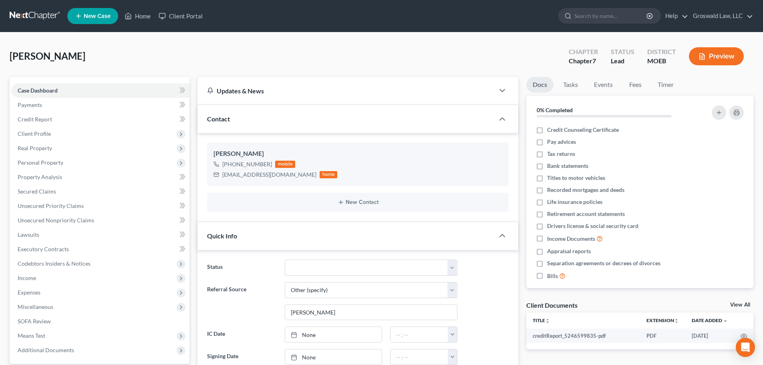
click at [185, 56] on div "Reese, Emoke Upgraded Chapter Chapter 7 Status Lead District MOEB Preview" at bounding box center [382, 59] width 744 height 35
click at [316, 67] on div "Reese, Emoke Upgraded Chapter Chapter 7 Status Lead District MOEB Preview" at bounding box center [382, 59] width 744 height 35
click at [40, 286] on span "Expenses" at bounding box center [100, 292] width 178 height 14
click at [42, 281] on span "Income" at bounding box center [100, 278] width 178 height 14
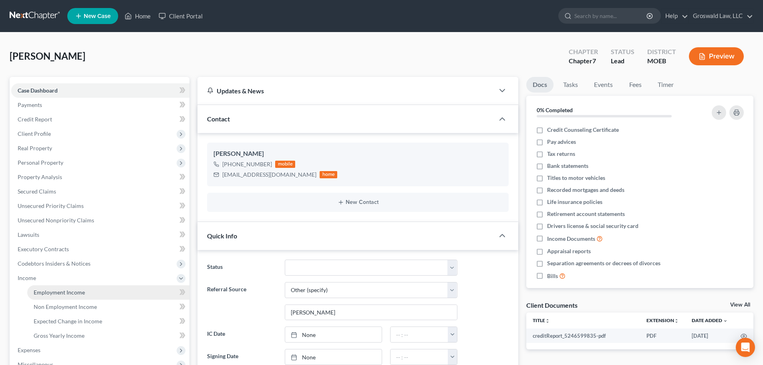
click at [65, 294] on span "Employment Income" at bounding box center [59, 292] width 51 height 7
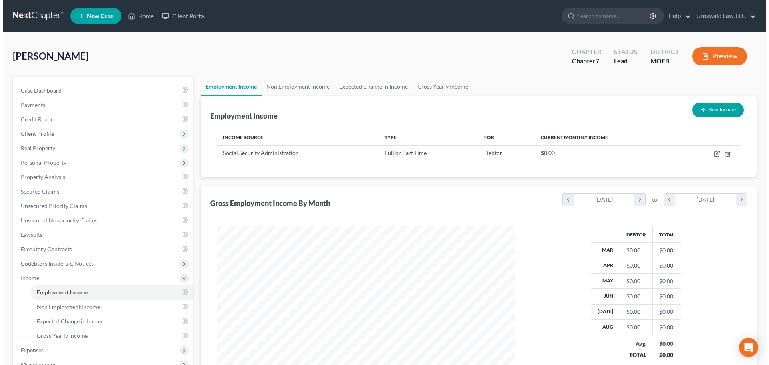
scroll to position [149, 315]
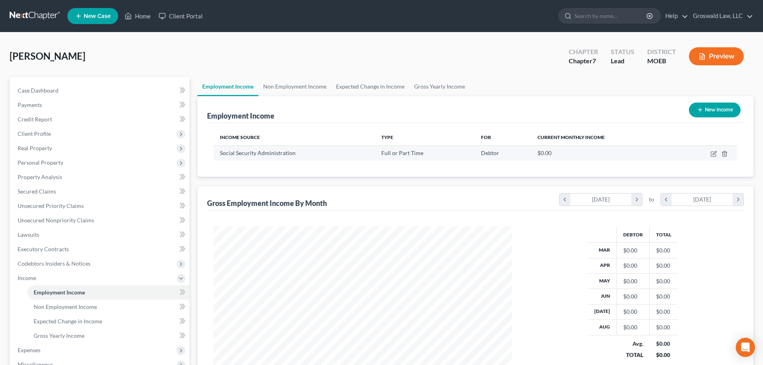
click at [709, 156] on td at bounding box center [707, 152] width 61 height 15
click at [712, 154] on icon "button" at bounding box center [714, 154] width 6 height 6
select select "0"
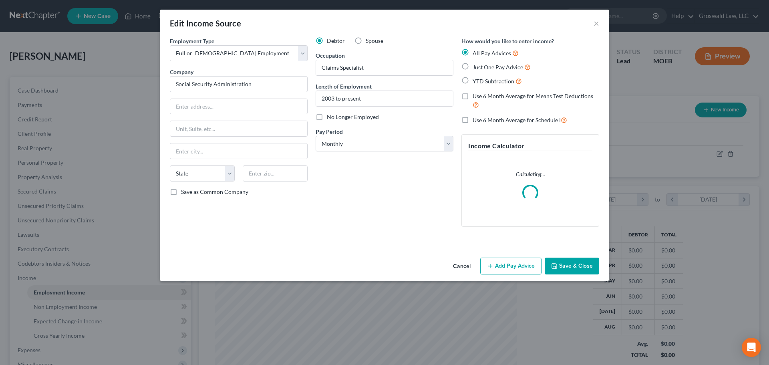
scroll to position [151, 318]
click at [494, 67] on span "Just One Pay Advice" at bounding box center [498, 67] width 50 height 7
click at [481, 67] on input "Just One Pay Advice" at bounding box center [478, 65] width 5 height 5
radio input "true"
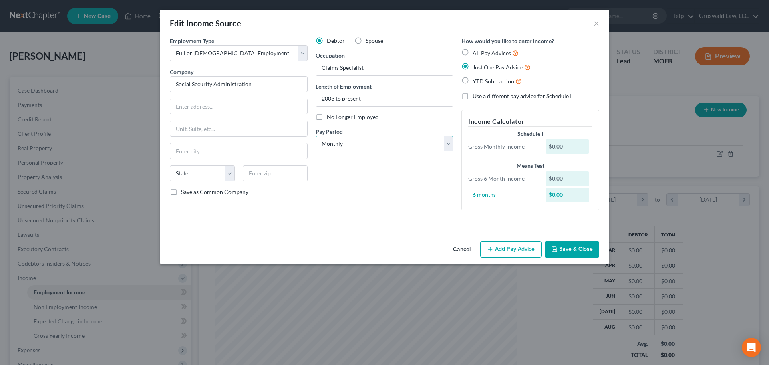
click at [373, 146] on select "Select Monthly Twice Monthly Every Other Week Weekly" at bounding box center [385, 144] width 138 height 16
select select "2"
click at [316, 136] on select "Select Monthly Twice Monthly Every Other Week Weekly" at bounding box center [385, 144] width 138 height 16
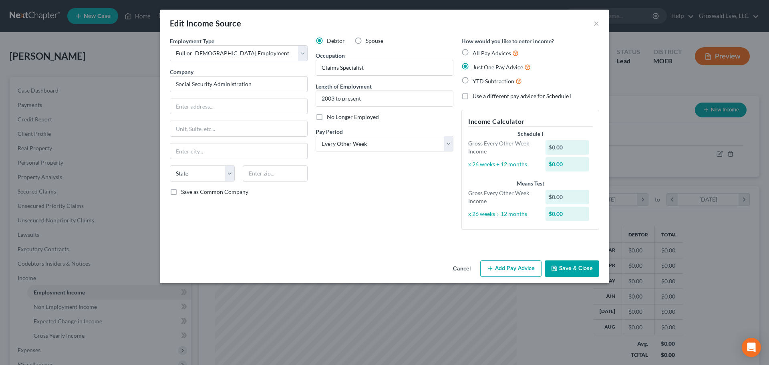
click at [506, 270] on button "Add Pay Advice" at bounding box center [510, 268] width 61 height 17
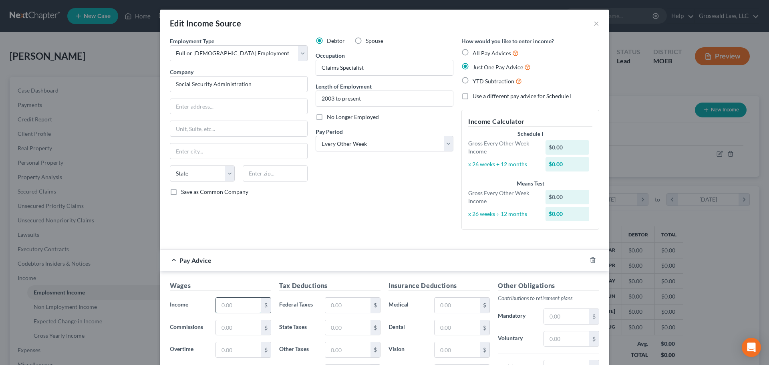
click at [229, 307] on input "text" at bounding box center [238, 305] width 45 height 15
type input "3,822.16"
click at [327, 304] on input "text" at bounding box center [347, 305] width 45 height 15
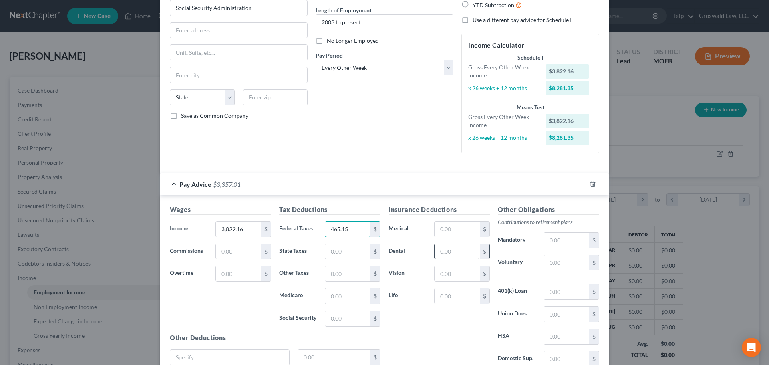
scroll to position [80, 0]
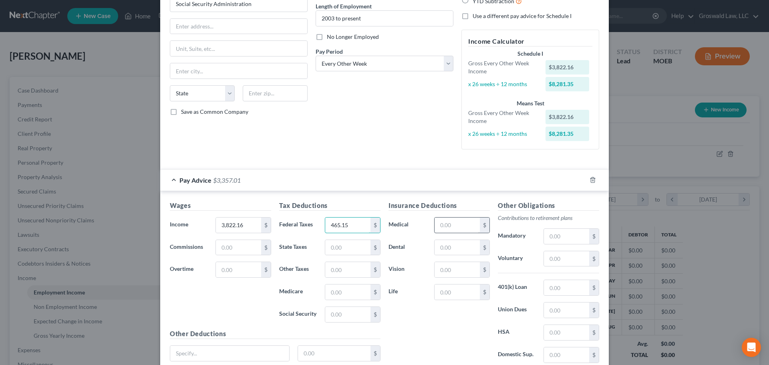
type input "465.15"
drag, startPoint x: 452, startPoint y: 231, endPoint x: 376, endPoint y: 290, distance: 95.7
click at [452, 231] on input "text" at bounding box center [457, 225] width 45 height 15
type input "303.61"
click at [335, 270] on input "text" at bounding box center [347, 269] width 45 height 15
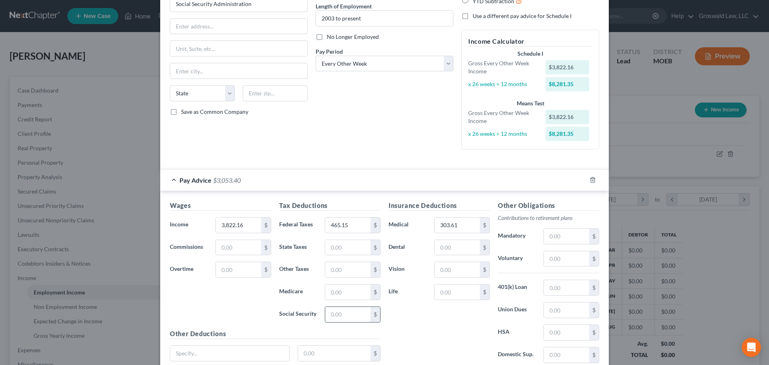
drag, startPoint x: 339, startPoint y: 317, endPoint x: 347, endPoint y: 311, distance: 9.9
click at [340, 317] on input "text" at bounding box center [347, 314] width 45 height 15
type input "216.30"
drag, startPoint x: 555, startPoint y: 264, endPoint x: 543, endPoint y: 259, distance: 12.7
click at [555, 264] on input "text" at bounding box center [566, 258] width 45 height 15
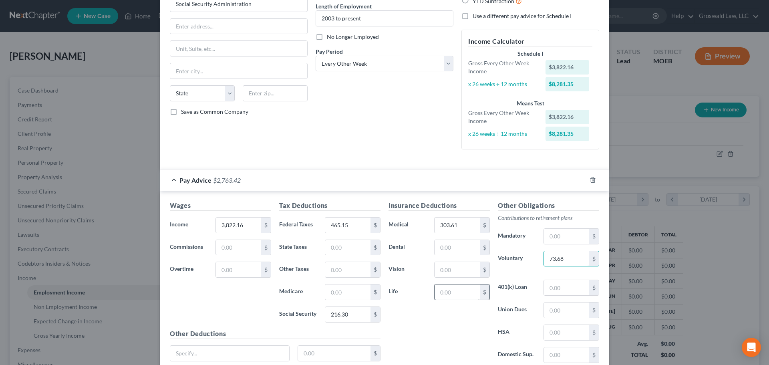
type input "73.68"
drag, startPoint x: 448, startPoint y: 295, endPoint x: 400, endPoint y: 283, distance: 49.7
click at [449, 295] on input "text" at bounding box center [457, 291] width 45 height 15
type input "17.69"
click at [425, 343] on div "Insurance Deductions Medical 303.61 $ Dental $ Vision $ Life 17.69 $" at bounding box center [439, 285] width 109 height 169
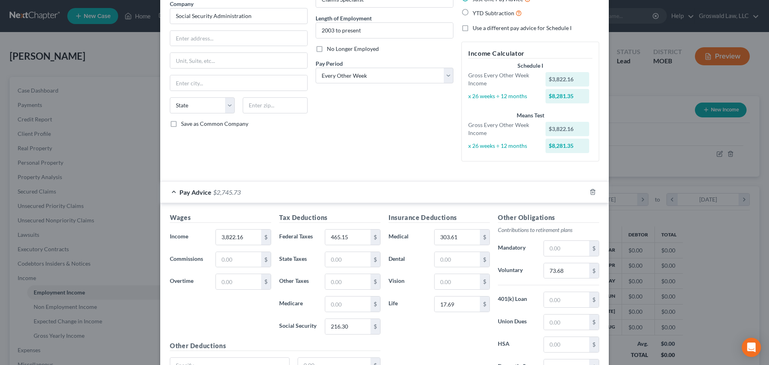
scroll to position [146, 0]
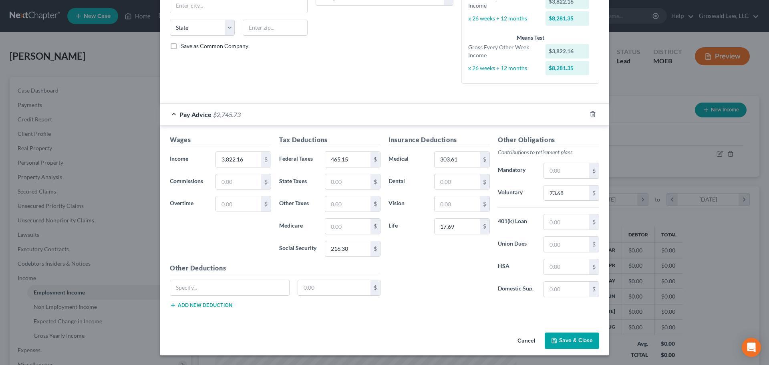
click at [572, 346] on button "Save & Close" at bounding box center [572, 341] width 54 height 17
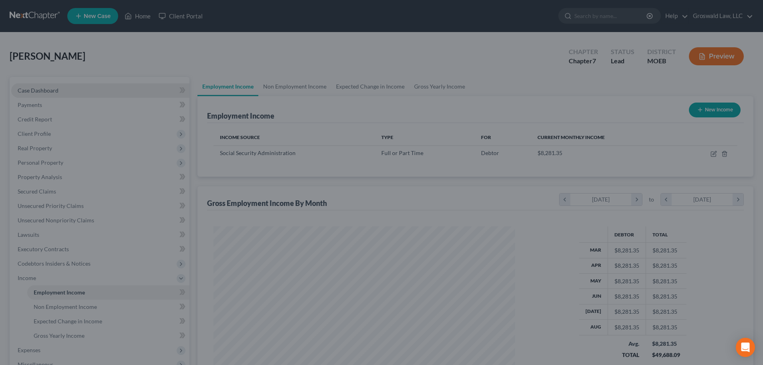
scroll to position [400521, 400356]
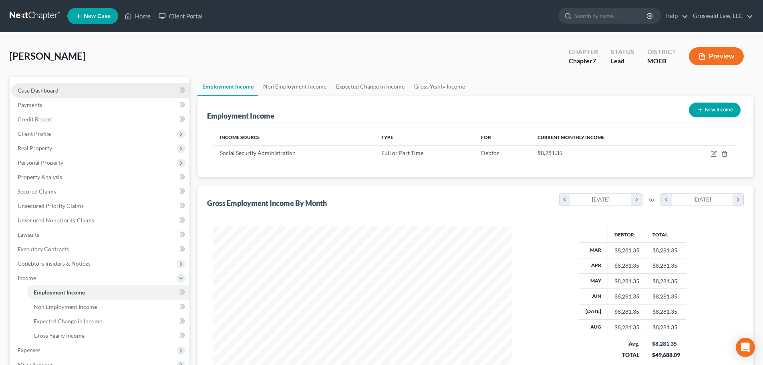
click at [52, 88] on span "Case Dashboard" at bounding box center [38, 90] width 41 height 7
select select "6"
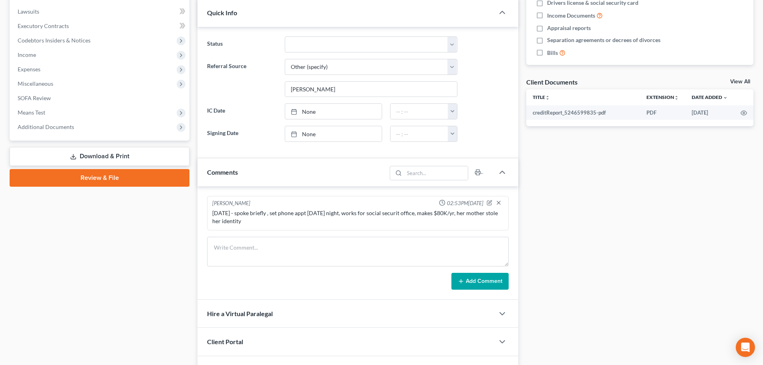
scroll to position [40, 0]
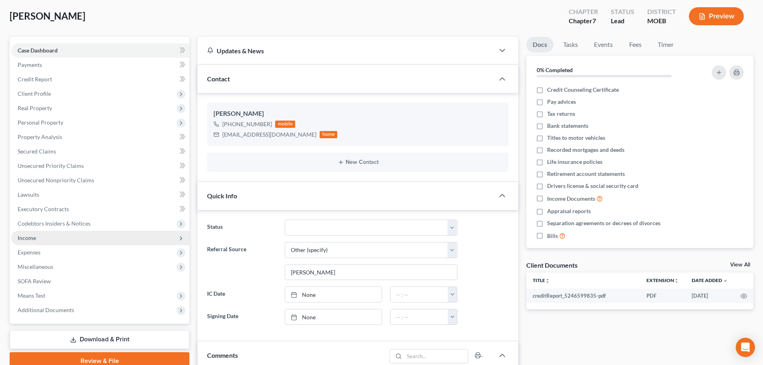
drag, startPoint x: 58, startPoint y: 238, endPoint x: 69, endPoint y: 239, distance: 10.9
click at [58, 238] on span "Income" at bounding box center [100, 238] width 178 height 14
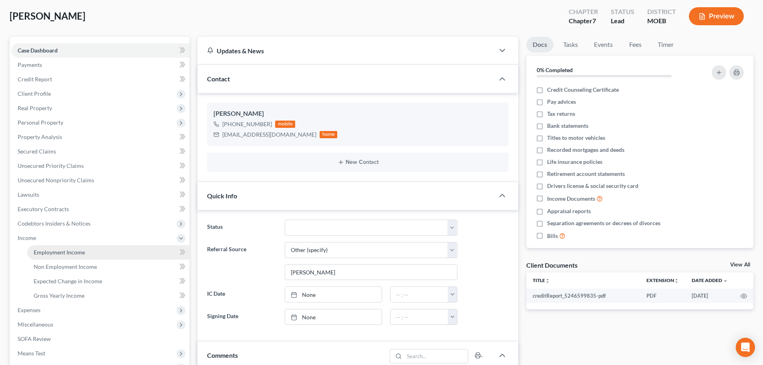
click at [73, 252] on span "Employment Income" at bounding box center [59, 252] width 51 height 7
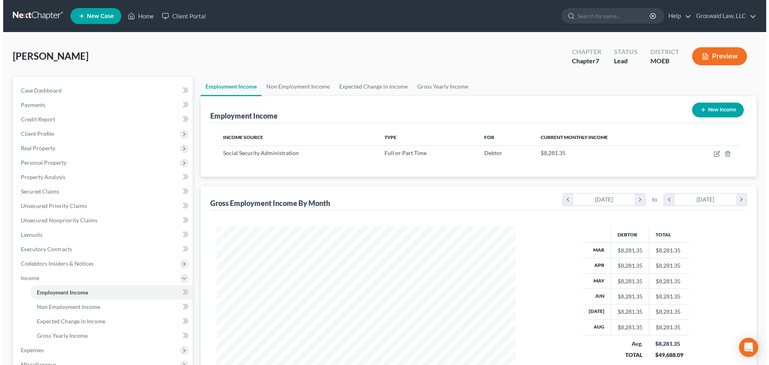
scroll to position [149, 315]
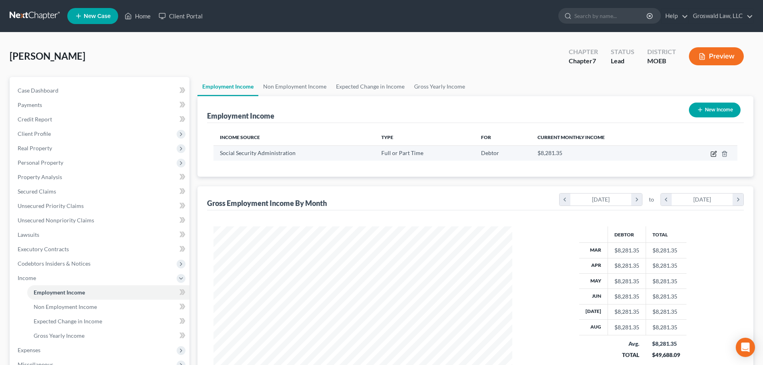
click at [712, 154] on icon "button" at bounding box center [714, 154] width 6 height 6
select select "0"
select select "2"
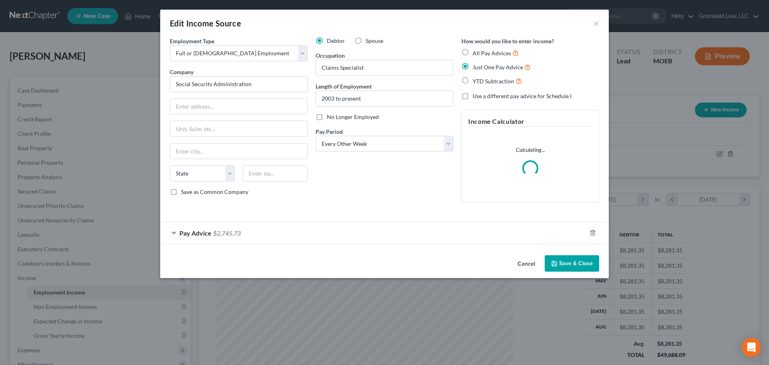
scroll to position [151, 318]
click at [354, 234] on div "Pay Advice $2,745.73" at bounding box center [373, 232] width 426 height 21
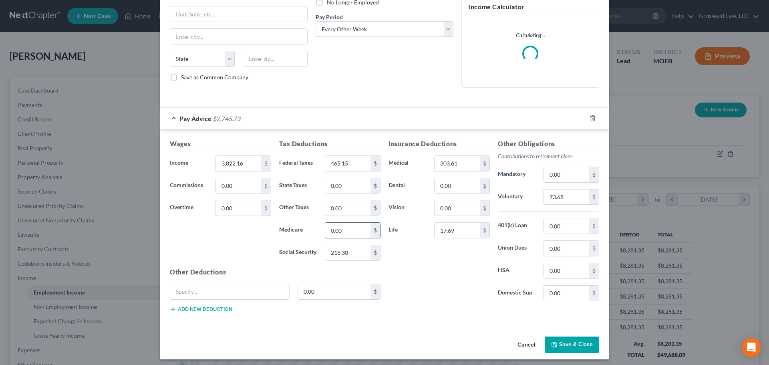
scroll to position [119, 0]
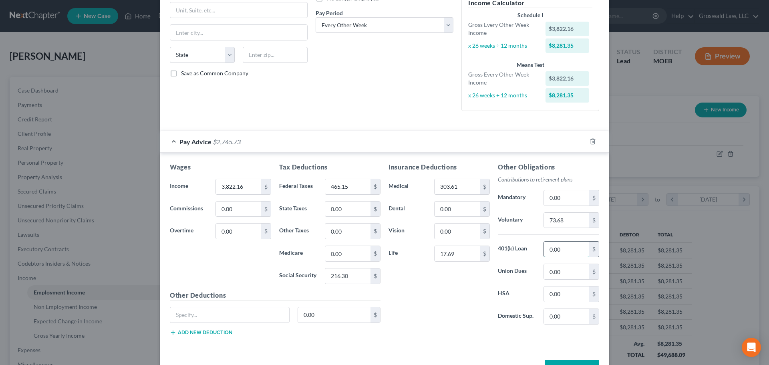
click at [565, 249] on input "0.00" at bounding box center [566, 249] width 45 height 15
type input "1"
type input "302.89"
click at [468, 305] on div "Insurance Deductions Medical 303.61 $ Dental 0.00 $ Vision 0.00 $ Life 17.69 $" at bounding box center [439, 246] width 109 height 169
click at [345, 212] on input "0.00" at bounding box center [347, 209] width 45 height 15
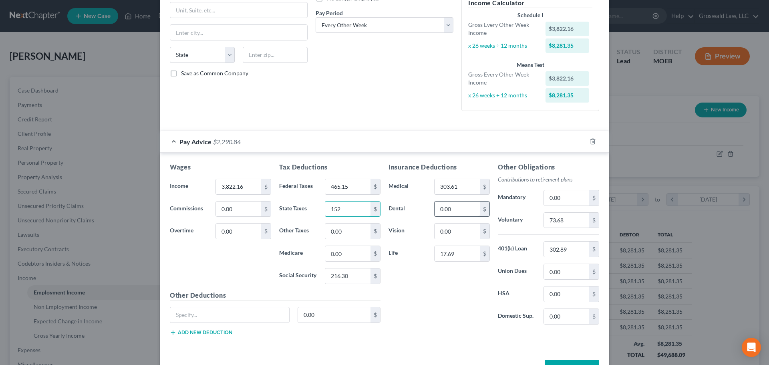
type input "152"
click at [459, 212] on input "0.00" at bounding box center [457, 209] width 45 height 15
type input "29.87"
click at [563, 198] on input "0.00" at bounding box center [566, 197] width 45 height 15
type input "29.47"
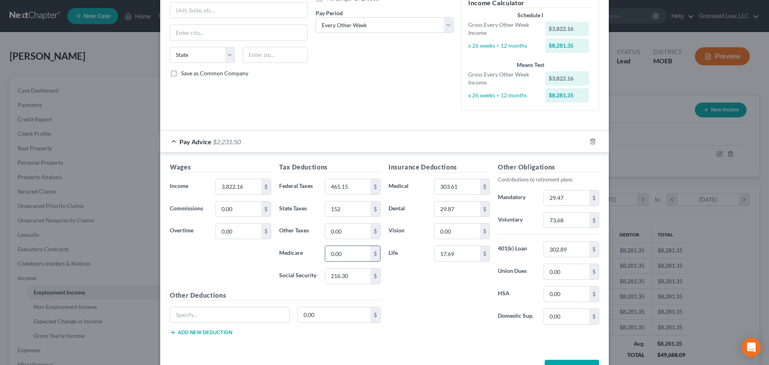
drag, startPoint x: 347, startPoint y: 254, endPoint x: 336, endPoint y: 247, distance: 13.0
click at [348, 254] on input "0.00" at bounding box center [347, 253] width 45 height 15
type input "50.58"
click at [465, 255] on input "17.69" at bounding box center [457, 253] width 45 height 15
type input "32.24"
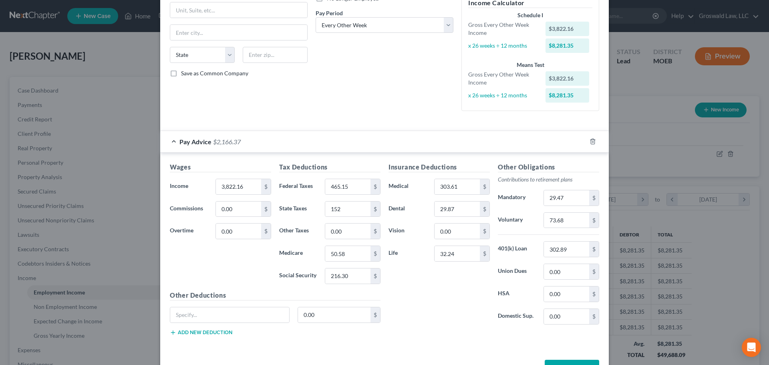
drag, startPoint x: 399, startPoint y: 289, endPoint x: 22, endPoint y: 211, distance: 384.7
click at [399, 289] on div "Insurance Deductions Medical 303.61 $ Dental 29.87 $ Vision 0.00 $ Life 32.24 $" at bounding box center [439, 246] width 109 height 169
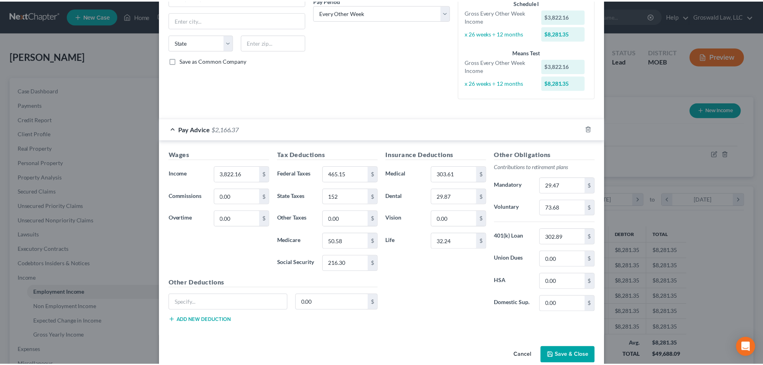
scroll to position [146, 0]
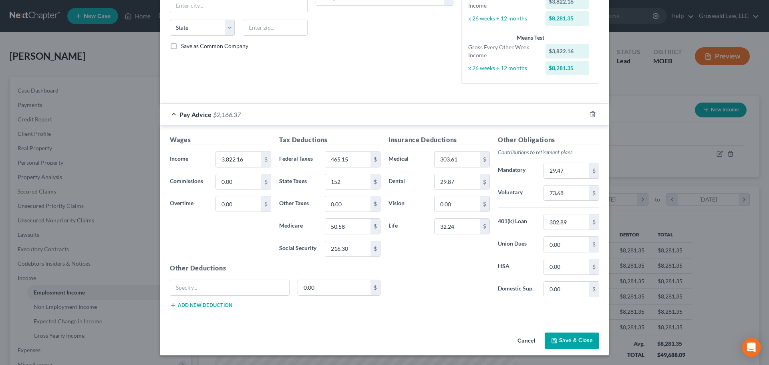
click at [563, 340] on button "Save & Close" at bounding box center [572, 341] width 54 height 17
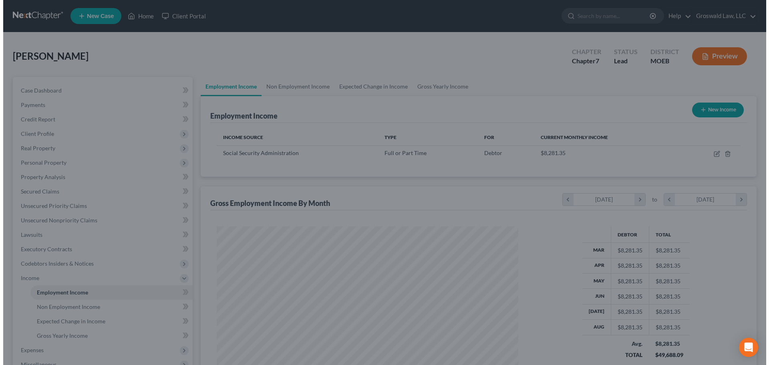
scroll to position [400521, 400356]
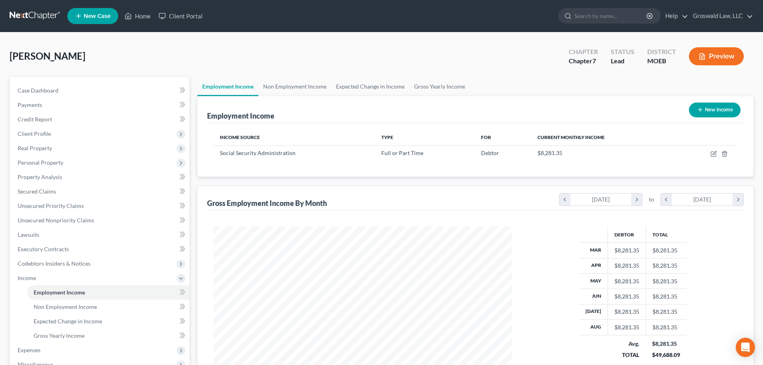
click at [718, 58] on button "Preview" at bounding box center [716, 56] width 55 height 18
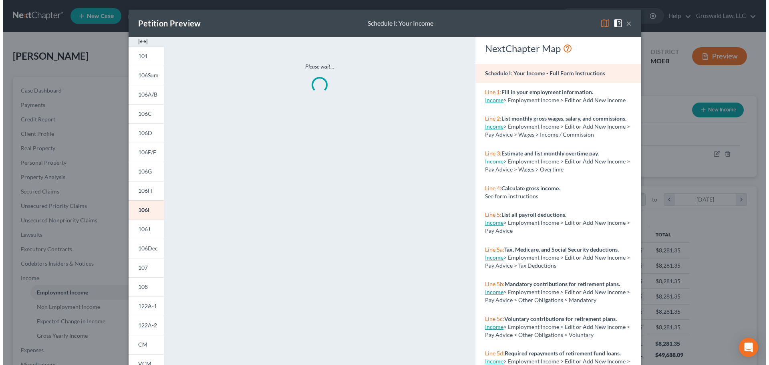
scroll to position [151, 318]
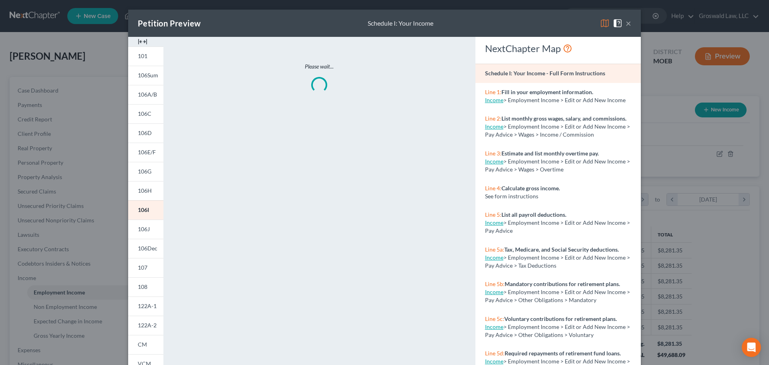
click at [138, 44] on img at bounding box center [143, 42] width 10 height 10
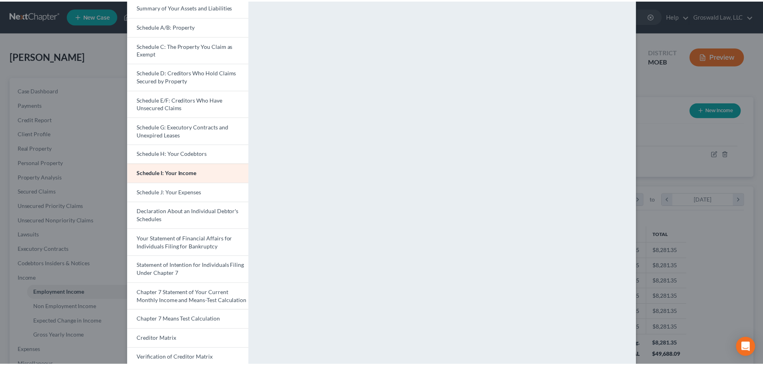
scroll to position [0, 0]
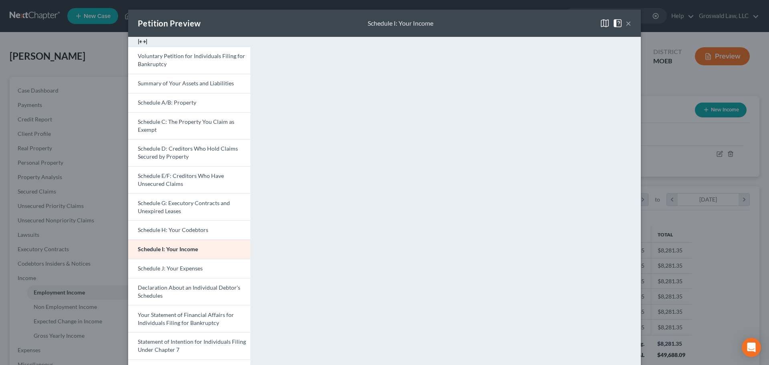
click at [626, 25] on button "×" at bounding box center [629, 23] width 6 height 10
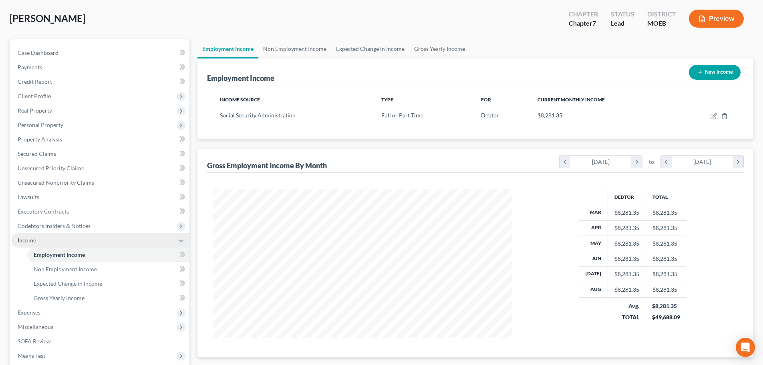
scroll to position [133, 0]
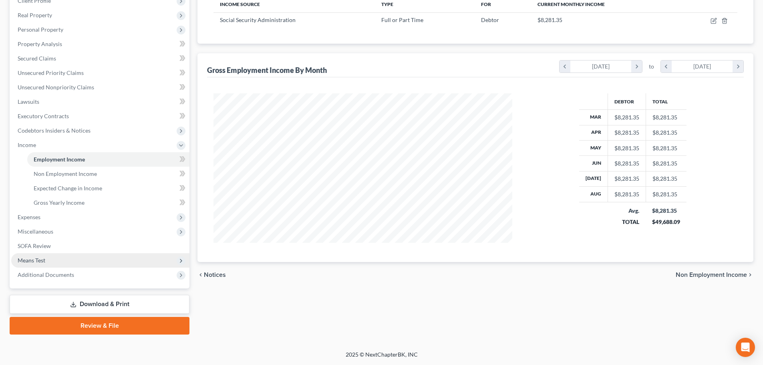
drag, startPoint x: 38, startPoint y: 257, endPoint x: 42, endPoint y: 255, distance: 4.5
click at [38, 257] on span "Means Test" at bounding box center [32, 260] width 28 height 7
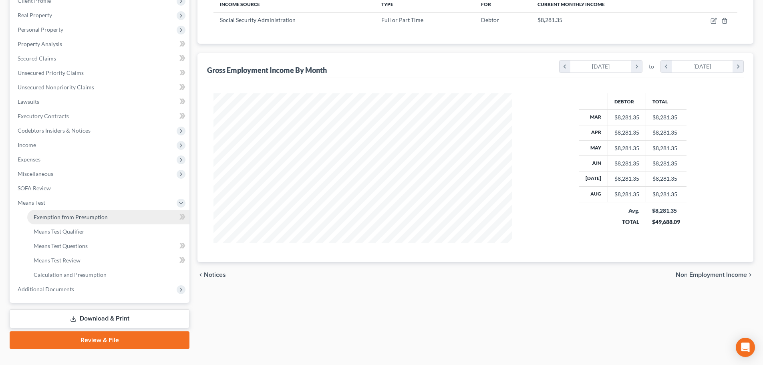
click at [50, 215] on span "Exemption from Presumption" at bounding box center [71, 217] width 74 height 7
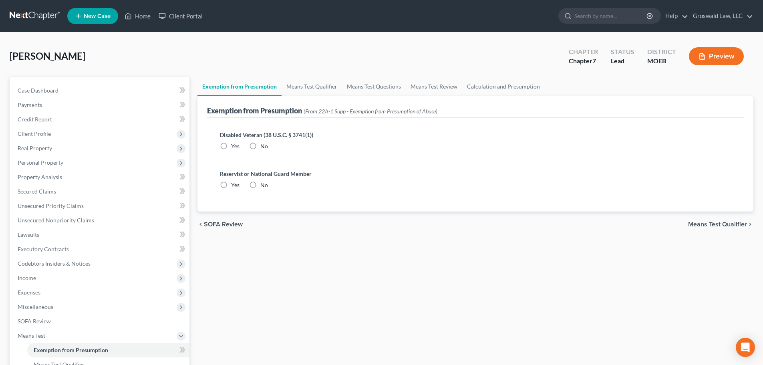
click at [260, 145] on label "No" at bounding box center [264, 146] width 8 height 8
click at [264, 145] on input "No" at bounding box center [266, 144] width 5 height 5
radio input "true"
click at [260, 186] on label "No" at bounding box center [264, 185] width 8 height 8
click at [264, 186] on input "No" at bounding box center [266, 183] width 5 height 5
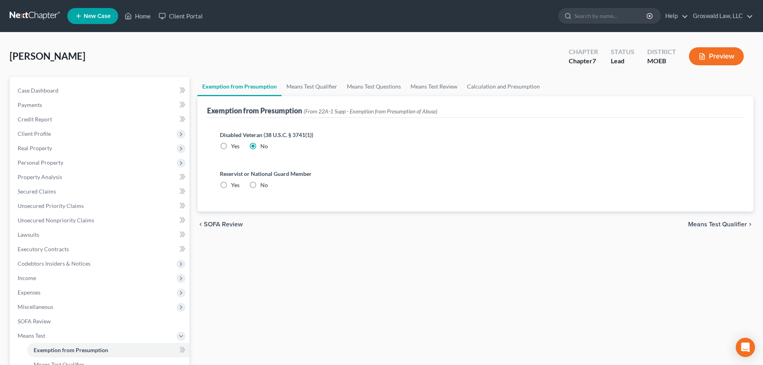
radio input "true"
click at [27, 135] on span "Client Profile" at bounding box center [34, 133] width 33 height 7
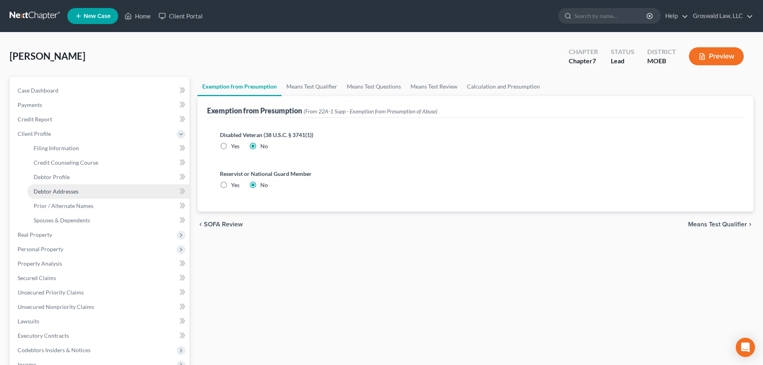
click at [67, 190] on span "Debtor Addresses" at bounding box center [56, 191] width 45 height 7
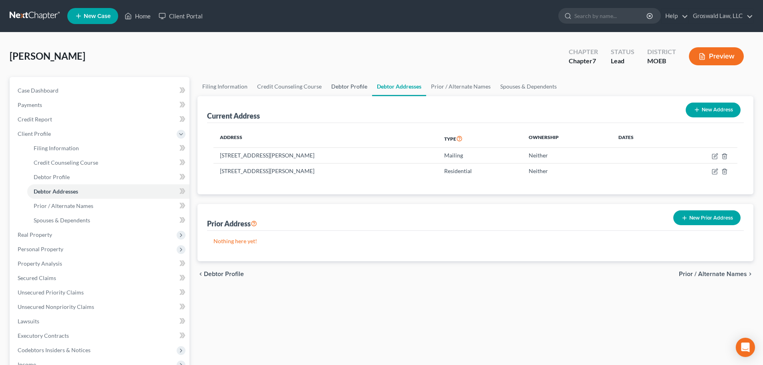
drag, startPoint x: 355, startPoint y: 88, endPoint x: 335, endPoint y: 89, distance: 20.4
click at [355, 88] on link "Debtor Profile" at bounding box center [350, 86] width 46 height 19
select select "0"
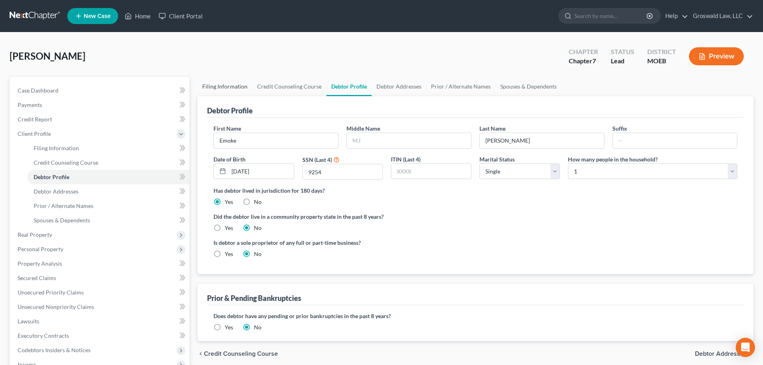
click at [217, 82] on link "Filing Information" at bounding box center [225, 86] width 55 height 19
select select "1"
select select "0"
select select "45"
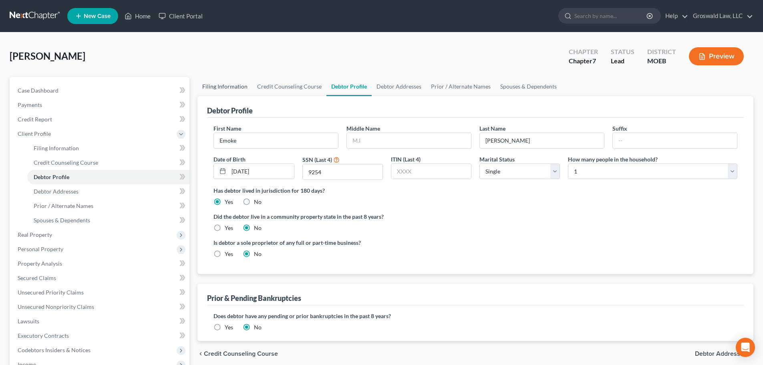
select select "0"
select select "26"
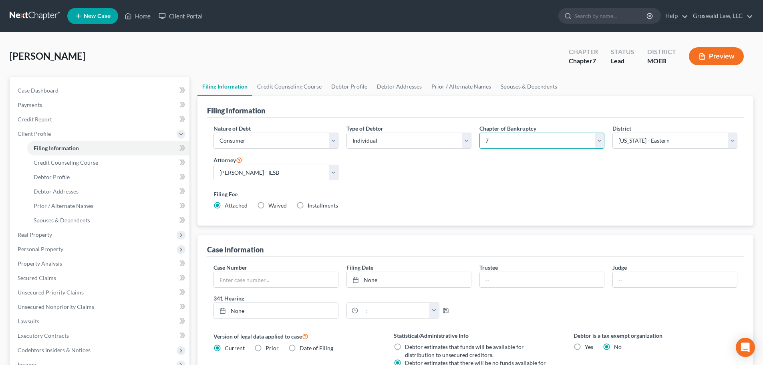
drag, startPoint x: 530, startPoint y: 137, endPoint x: 520, endPoint y: 148, distance: 15.0
click at [530, 137] on select "Select 7 11 12 13" at bounding box center [542, 141] width 125 height 16
select select "3"
click at [480, 133] on select "Select 7 11 12 13" at bounding box center [542, 141] width 125 height 16
click at [485, 179] on div "Nature of Debt Select Business Consumer Other Nature of Business Select Clearin…" at bounding box center [476, 170] width 532 height 92
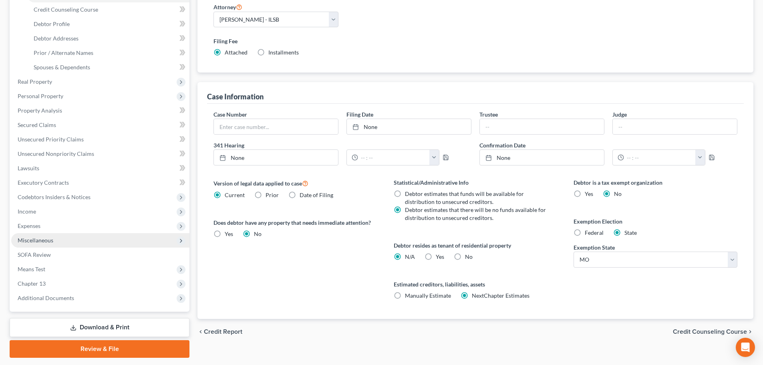
scroll to position [176, 0]
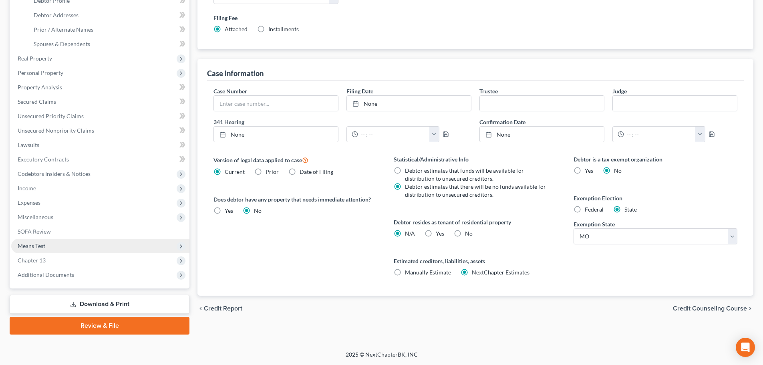
drag, startPoint x: 36, startPoint y: 242, endPoint x: 61, endPoint y: 242, distance: 24.8
click at [36, 243] on span "Means Test" at bounding box center [100, 246] width 178 height 14
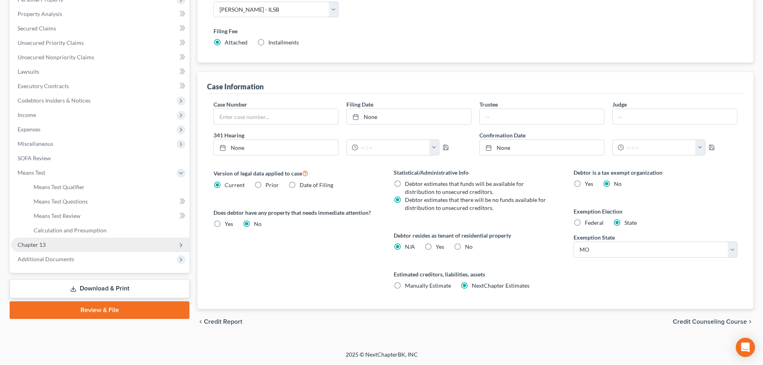
scroll to position [163, 0]
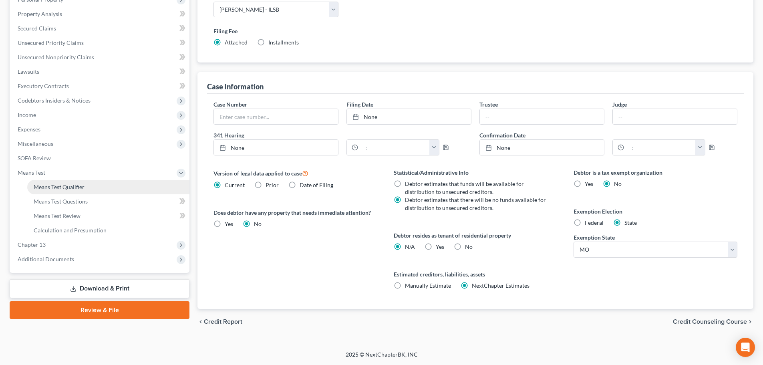
drag, startPoint x: 66, startPoint y: 179, endPoint x: 65, endPoint y: 185, distance: 6.1
click at [66, 179] on span "Means Test" at bounding box center [100, 172] width 178 height 14
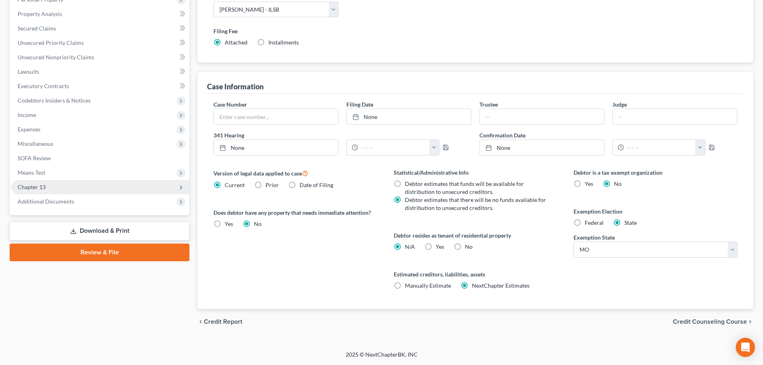
click at [65, 187] on span "Chapter 13" at bounding box center [100, 187] width 178 height 14
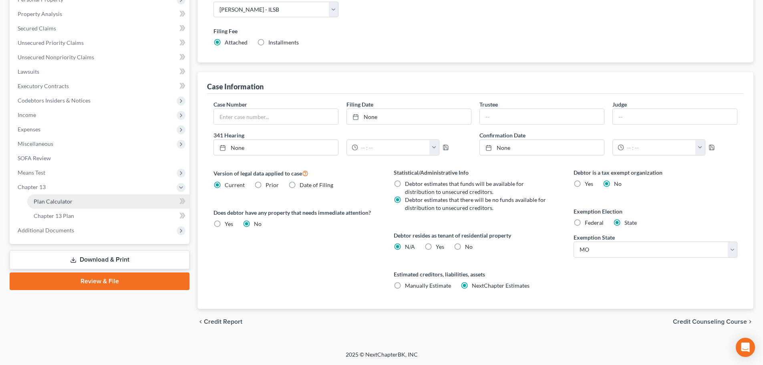
click at [57, 198] on span "Plan Calculator" at bounding box center [53, 201] width 39 height 7
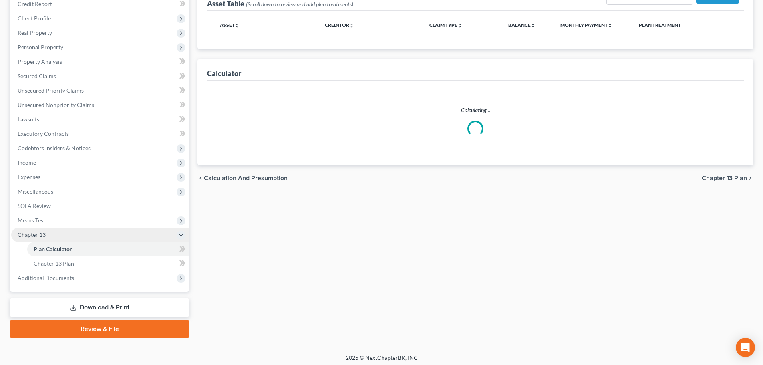
scroll to position [119, 0]
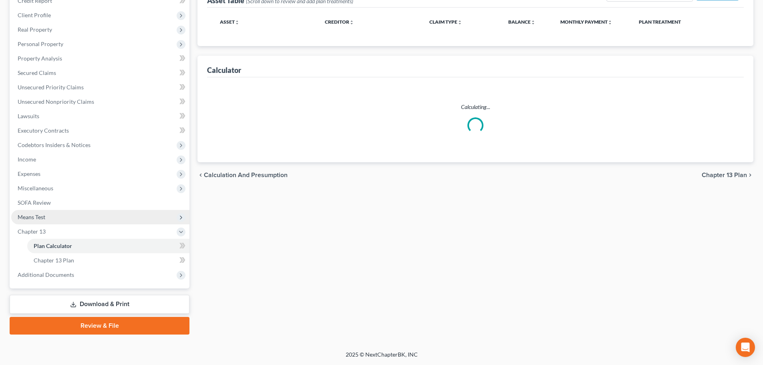
drag, startPoint x: 42, startPoint y: 218, endPoint x: 42, endPoint y: 223, distance: 4.4
click at [42, 218] on span "Means Test" at bounding box center [32, 217] width 28 height 7
select select "59"
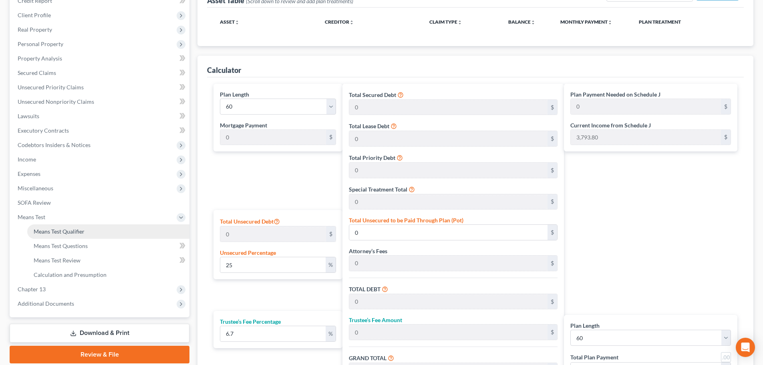
click at [46, 233] on span "Means Test Qualifier" at bounding box center [59, 231] width 51 height 7
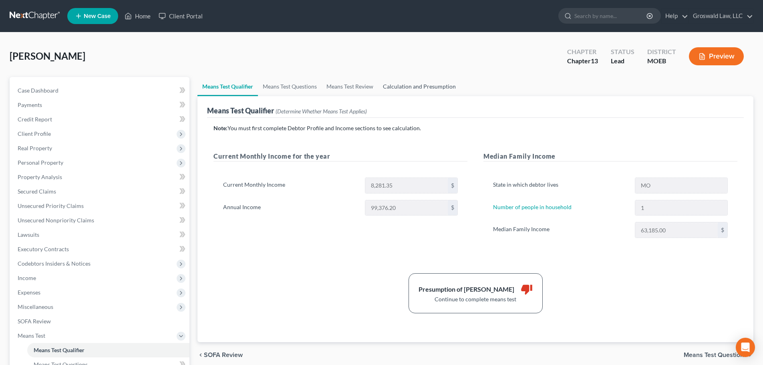
click at [399, 89] on link "Calculation and Presumption" at bounding box center [419, 86] width 83 height 19
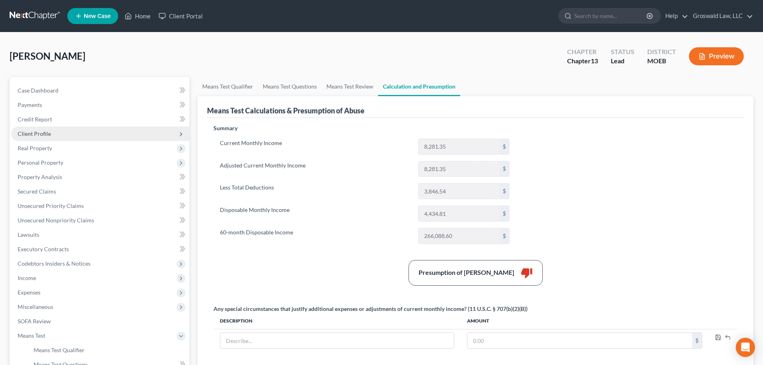
click at [38, 136] on span "Client Profile" at bounding box center [34, 133] width 33 height 7
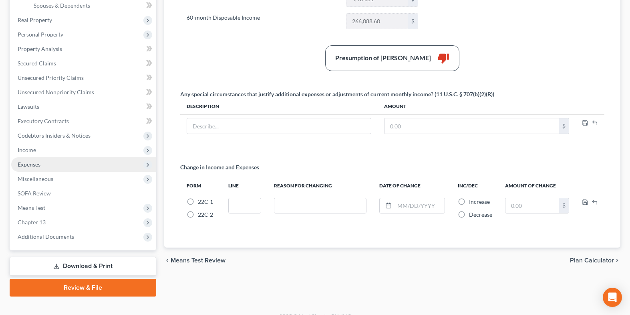
scroll to position [227, 0]
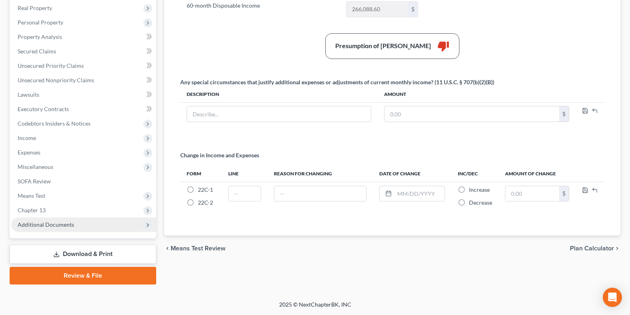
click at [45, 225] on span "Additional Documents" at bounding box center [46, 224] width 56 height 7
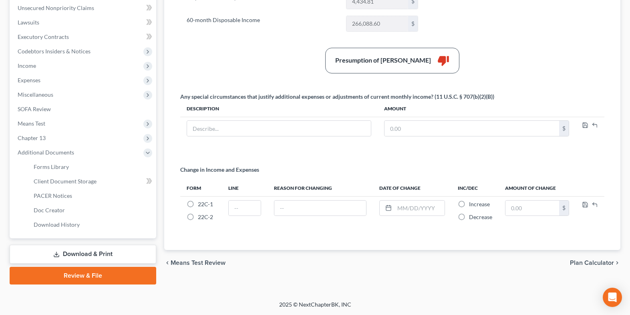
scroll to position [212, 0]
click at [77, 184] on span "Client Document Storage" at bounding box center [65, 180] width 63 height 7
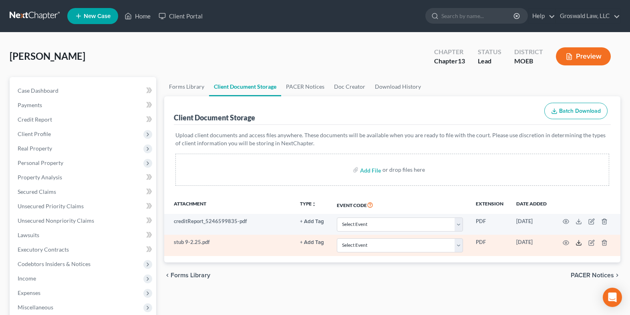
click at [579, 240] on icon at bounding box center [579, 242] width 6 height 6
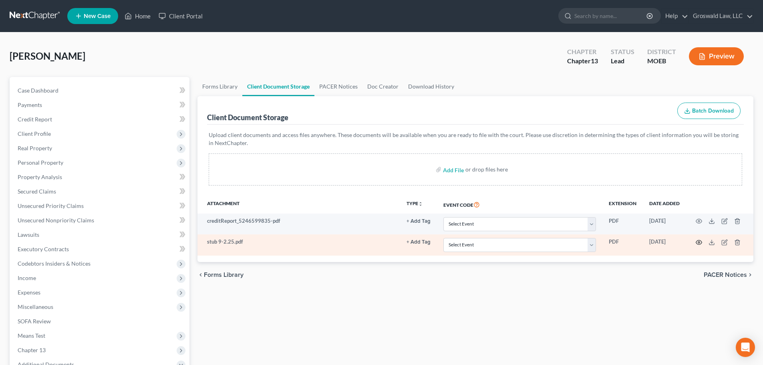
click at [698, 242] on icon "button" at bounding box center [699, 242] width 6 height 6
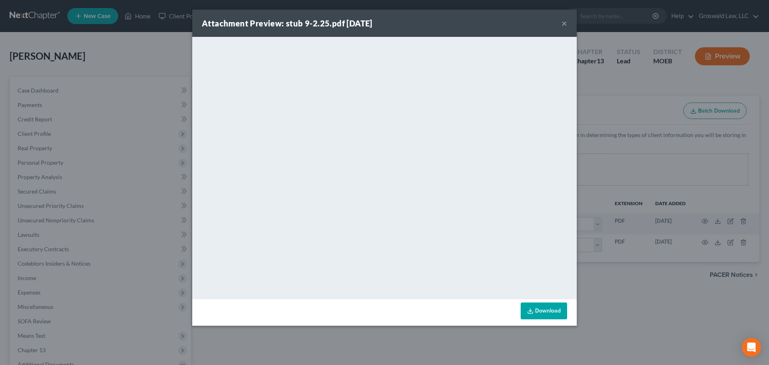
click at [563, 26] on button "×" at bounding box center [565, 23] width 6 height 10
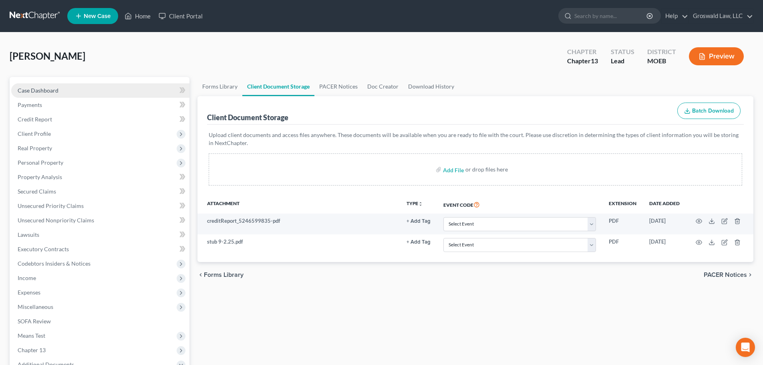
click at [53, 90] on span "Case Dashboard" at bounding box center [38, 90] width 41 height 7
select select "6"
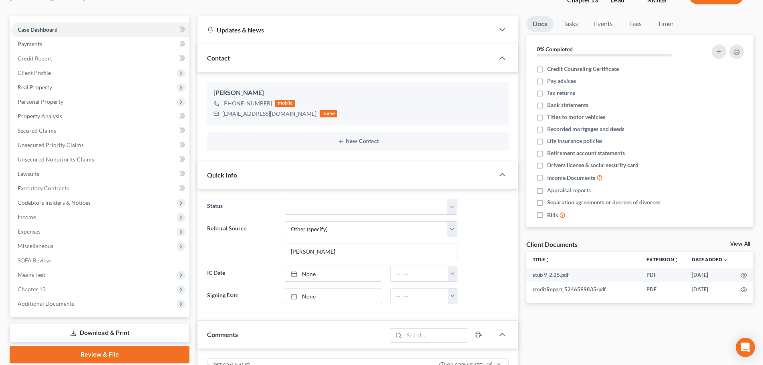
scroll to position [80, 0]
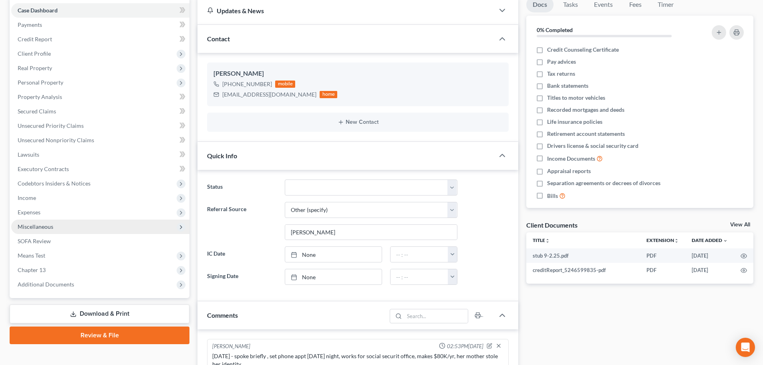
drag, startPoint x: 38, startPoint y: 210, endPoint x: 52, endPoint y: 228, distance: 22.5
click at [38, 210] on span "Expenses" at bounding box center [29, 212] width 23 height 7
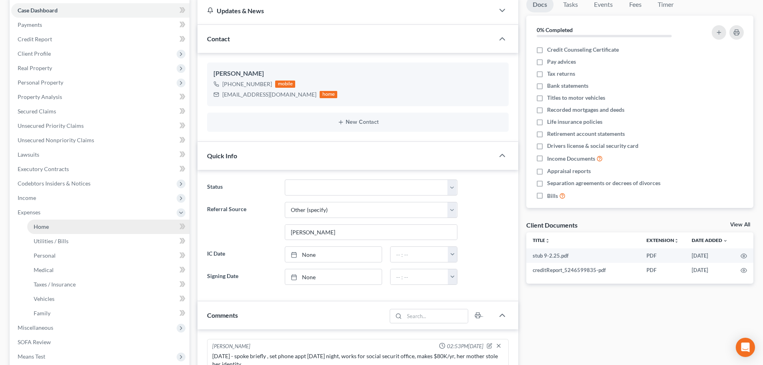
click at [45, 231] on link "Home" at bounding box center [108, 227] width 162 height 14
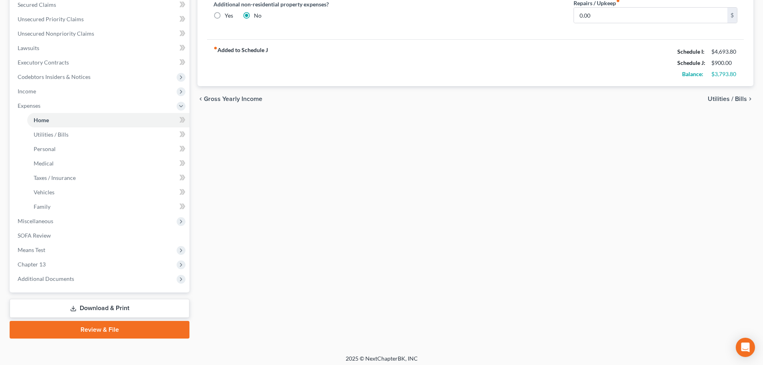
scroll to position [191, 0]
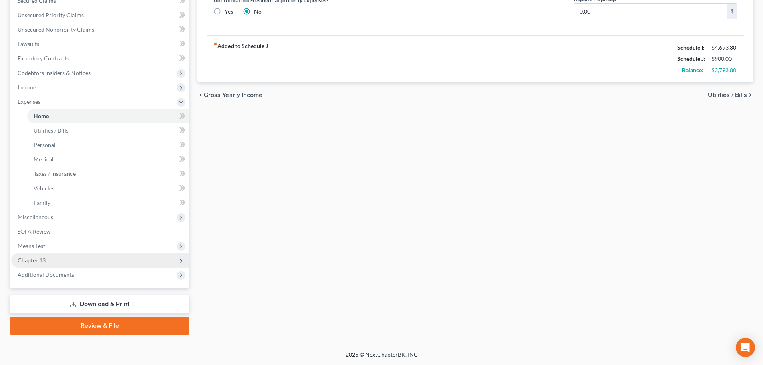
click at [61, 260] on span "Chapter 13" at bounding box center [100, 260] width 178 height 14
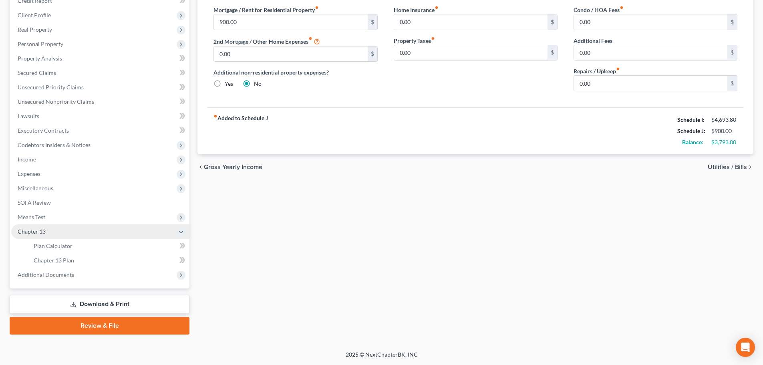
scroll to position [119, 0]
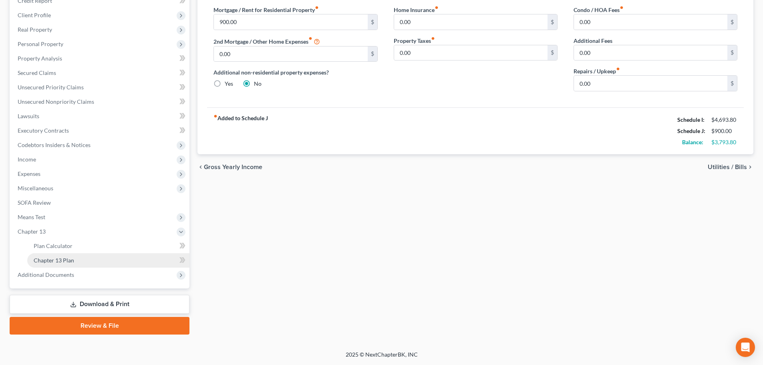
click at [74, 259] on link "Chapter 13 Plan" at bounding box center [108, 260] width 162 height 14
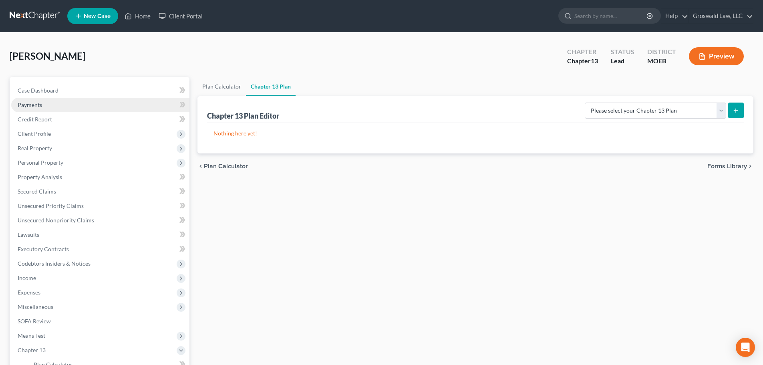
click at [40, 108] on span "Payments" at bounding box center [30, 104] width 24 height 7
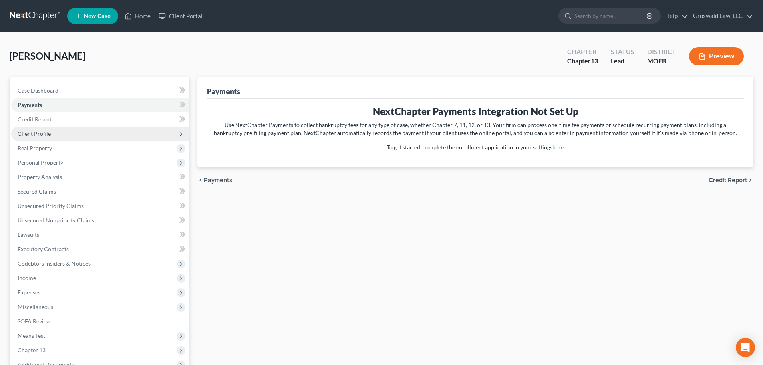
click at [49, 139] on span "Client Profile" at bounding box center [100, 134] width 178 height 14
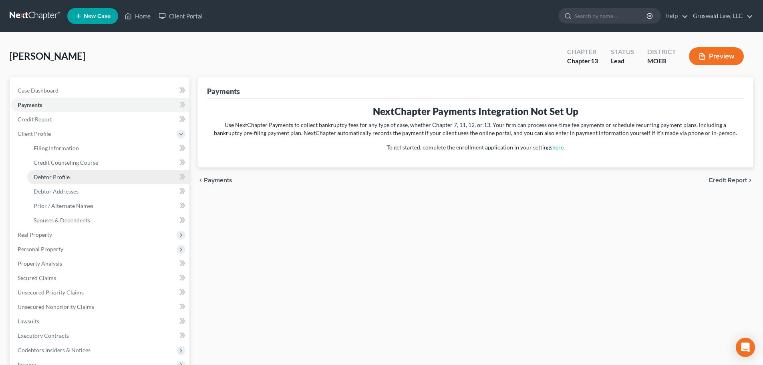
click at [61, 180] on span "Debtor Profile" at bounding box center [52, 176] width 36 height 7
select select "0"
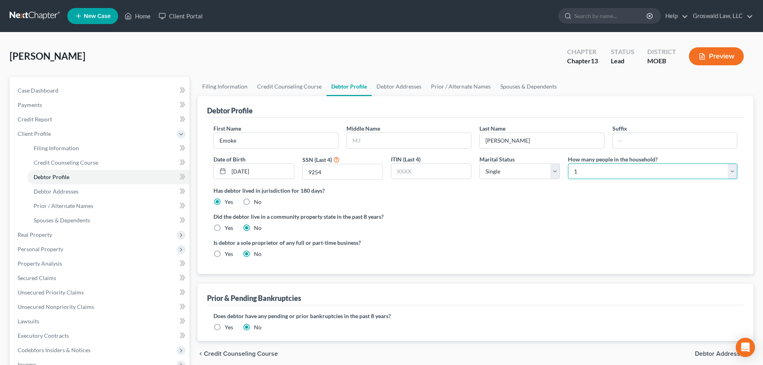
drag, startPoint x: 593, startPoint y: 174, endPoint x: 588, endPoint y: 164, distance: 11.5
click at [593, 174] on select "Select 1 2 3 4 5 6 7 8 9 10 11 12 13 14 15 16 17 18 19 20" at bounding box center [652, 171] width 169 height 16
select select "2"
click at [568, 163] on select "Select 1 2 3 4 5 6 7 8 9 10 11 12 13 14 15 16 17 18 19 20" at bounding box center [652, 171] width 169 height 16
click at [528, 231] on div "Did the debtor live in a community property state in the past 8 years? Yes No" at bounding box center [476, 222] width 524 height 20
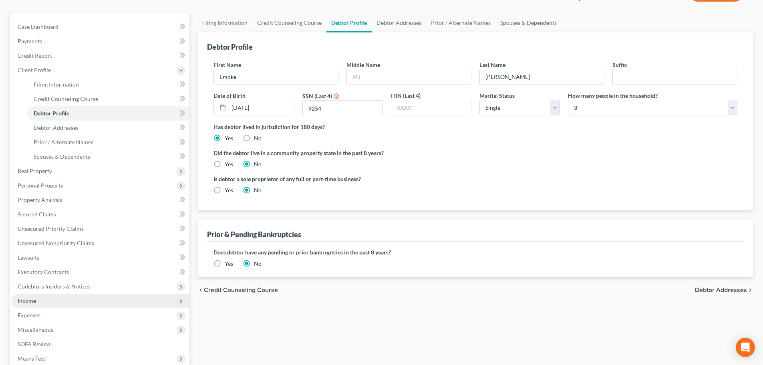
scroll to position [176, 0]
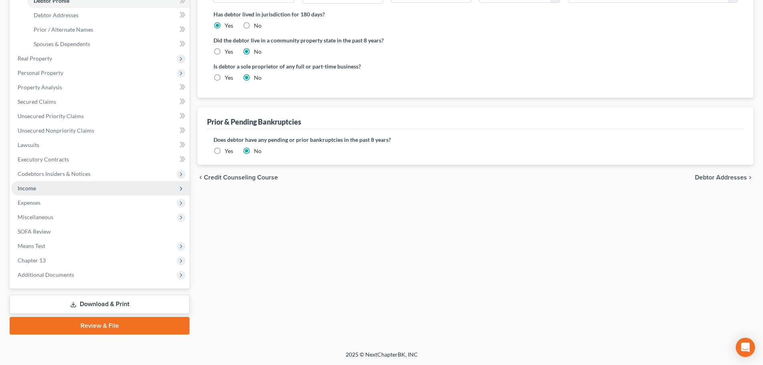
click at [44, 190] on span "Income" at bounding box center [100, 188] width 178 height 14
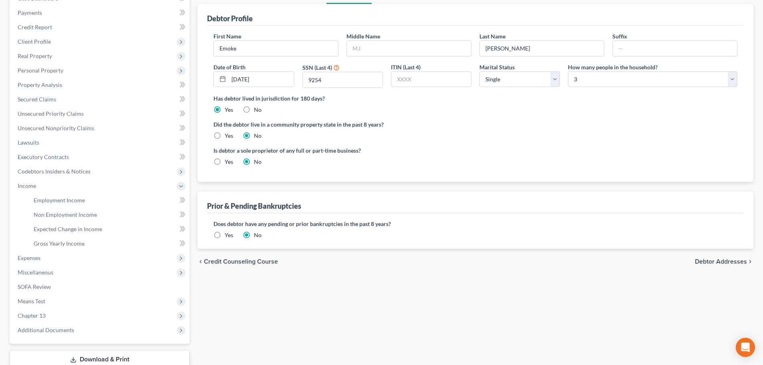
scroll to position [0, 0]
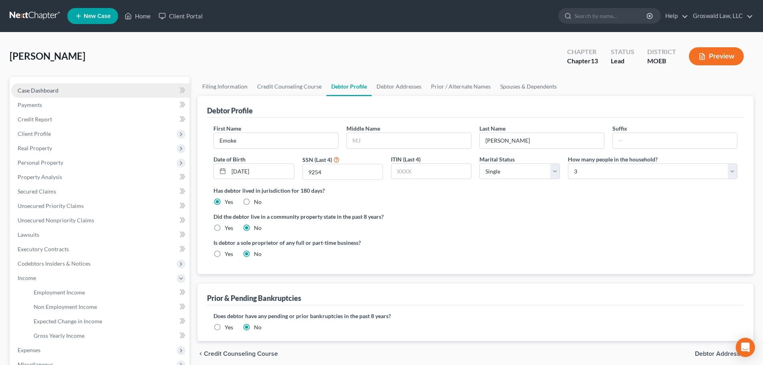
click at [113, 92] on link "Case Dashboard" at bounding box center [100, 90] width 178 height 14
select select "6"
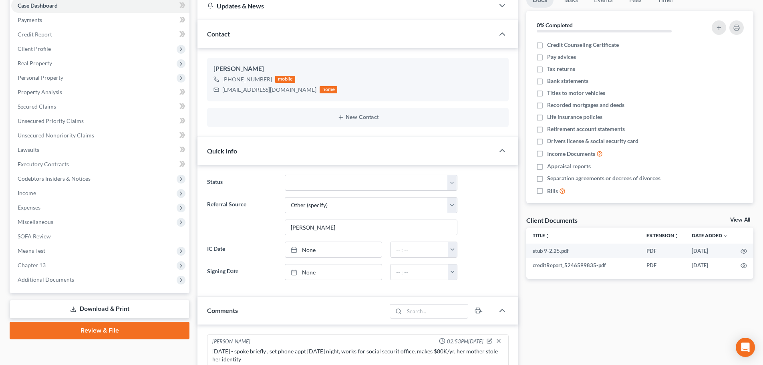
scroll to position [240, 0]
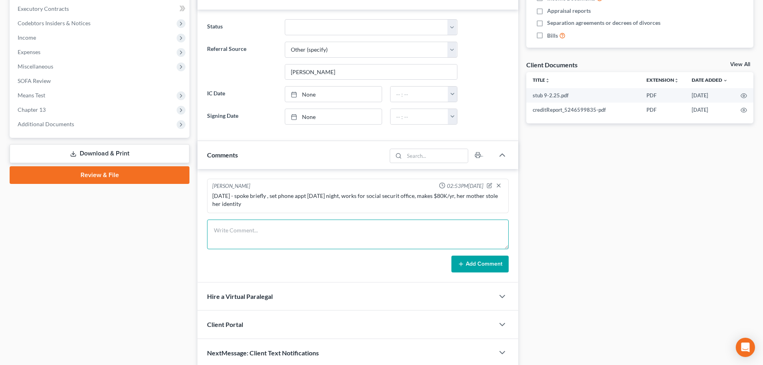
click at [331, 230] on textarea at bounding box center [358, 235] width 302 height 30
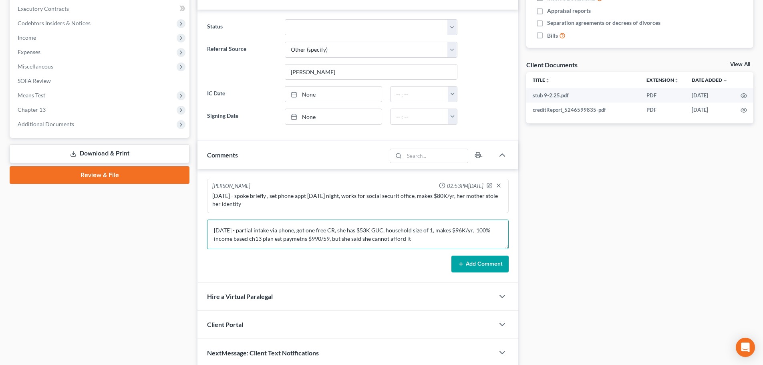
type textarea "9/3/25 - partial intake via phone, got one free CR, she has $53K GUC, household…"
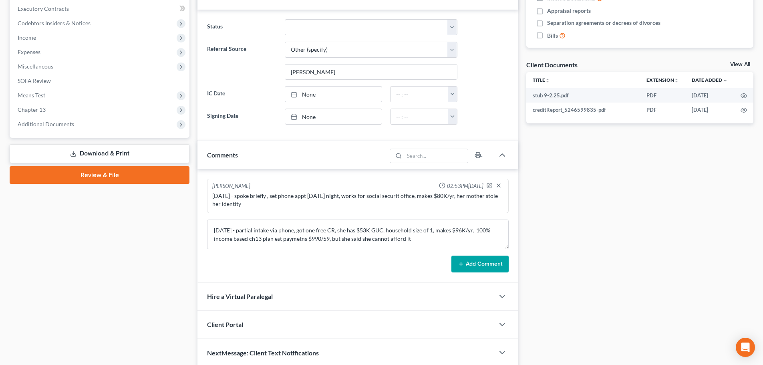
click at [475, 264] on button "Add Comment" at bounding box center [480, 264] width 57 height 17
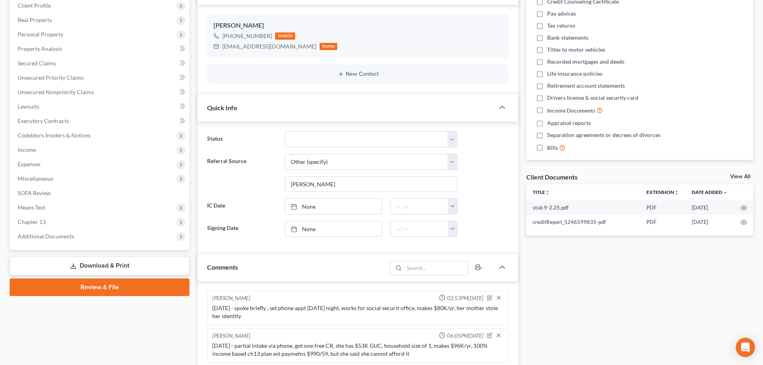
scroll to position [311, 0]
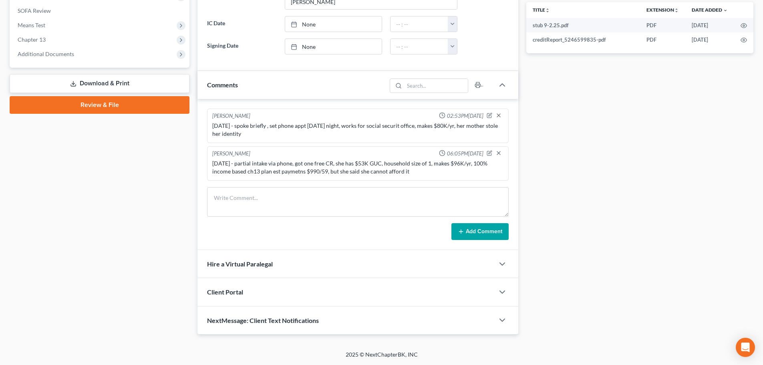
drag, startPoint x: 67, startPoint y: 56, endPoint x: 123, endPoint y: 78, distance: 59.2
click at [67, 56] on span "Additional Documents" at bounding box center [46, 53] width 56 height 7
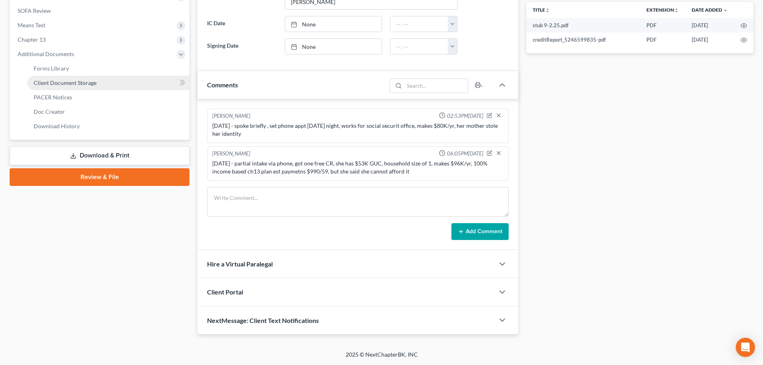
click at [150, 77] on link "Client Document Storage" at bounding box center [108, 83] width 162 height 14
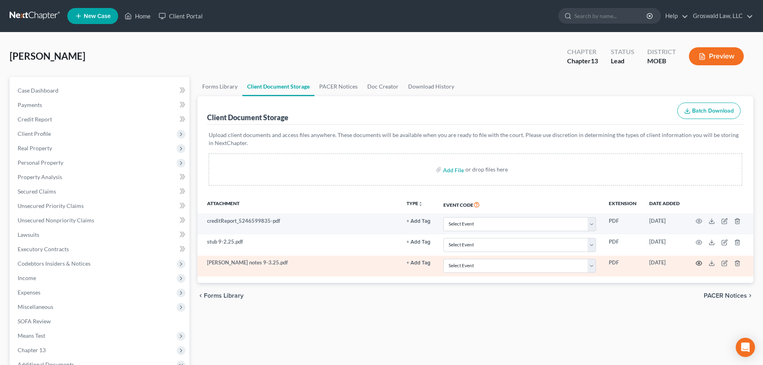
click at [700, 262] on icon "button" at bounding box center [699, 263] width 6 height 6
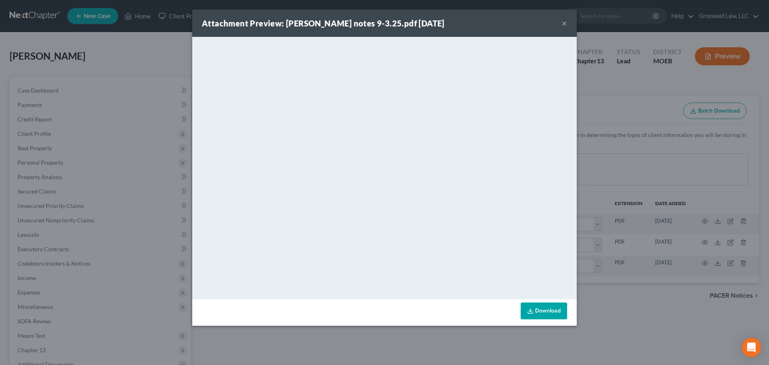
click at [567, 22] on button "×" at bounding box center [565, 23] width 6 height 10
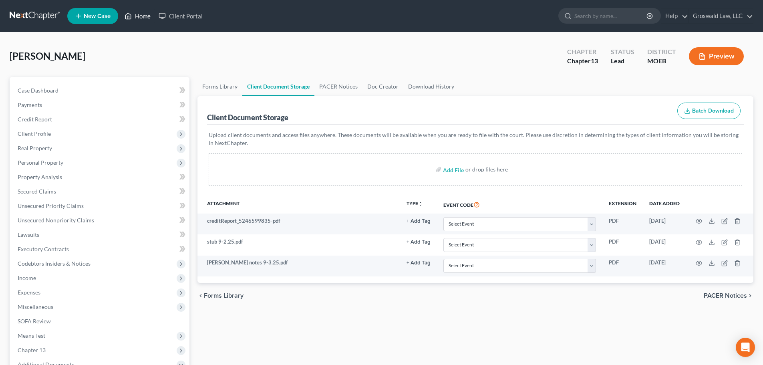
click at [138, 18] on link "Home" at bounding box center [138, 16] width 34 height 14
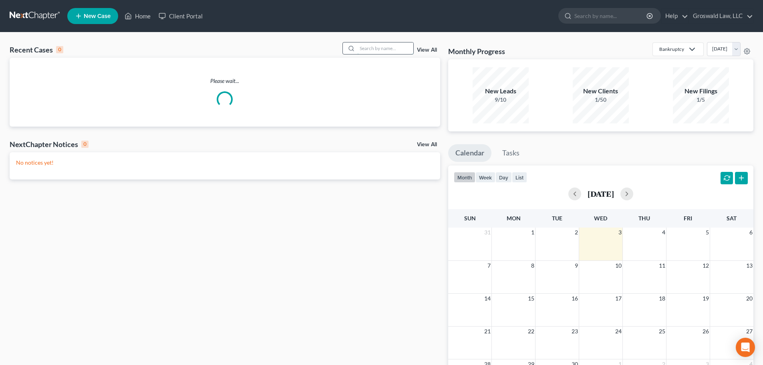
click at [388, 50] on input "search" at bounding box center [385, 48] width 56 height 12
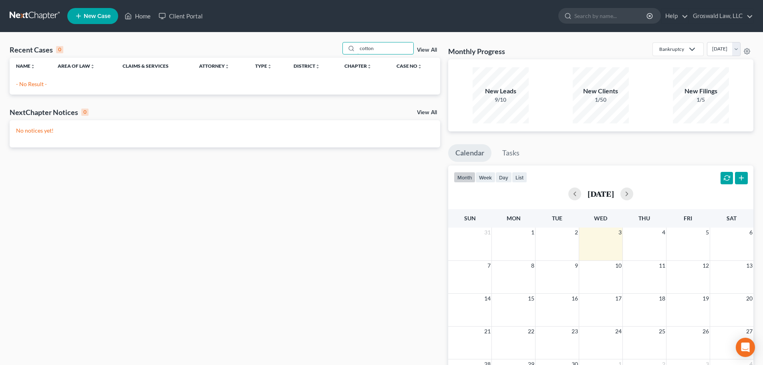
type input "cotton"
click at [101, 16] on span "New Case" at bounding box center [97, 16] width 27 height 6
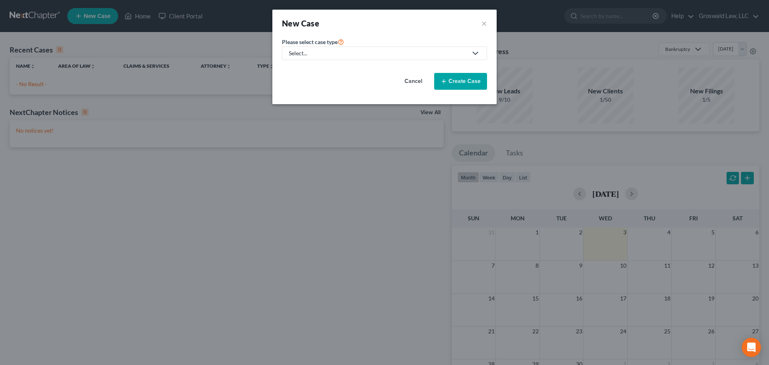
click at [305, 55] on div "Select..." at bounding box center [378, 53] width 179 height 8
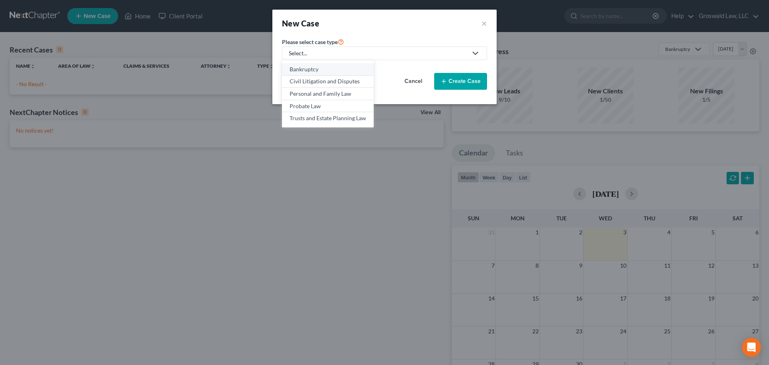
click at [320, 71] on div "Bankruptcy" at bounding box center [328, 69] width 77 height 8
select select "45"
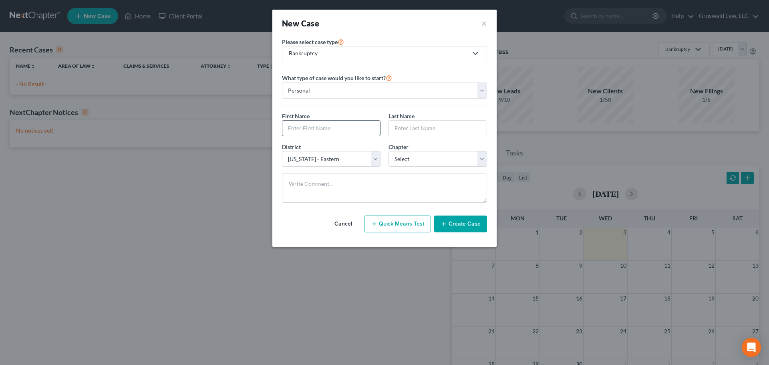
click at [313, 132] on input "text" at bounding box center [331, 128] width 98 height 15
type input "Jestin"
type input "Cotton"
select select "0"
click at [458, 223] on button "Create Case" at bounding box center [460, 224] width 53 height 17
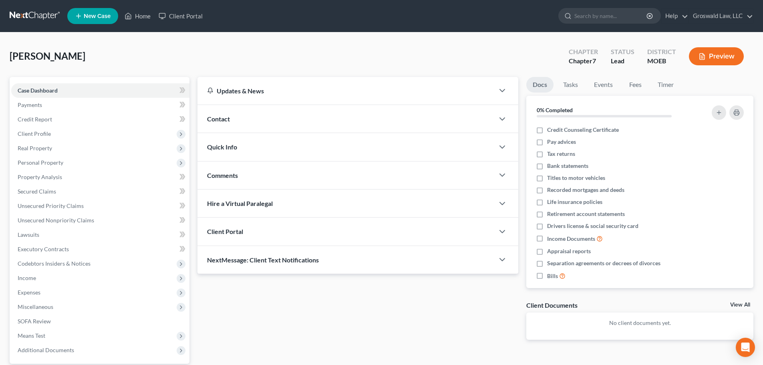
click at [253, 117] on div "Contact" at bounding box center [346, 119] width 297 height 28
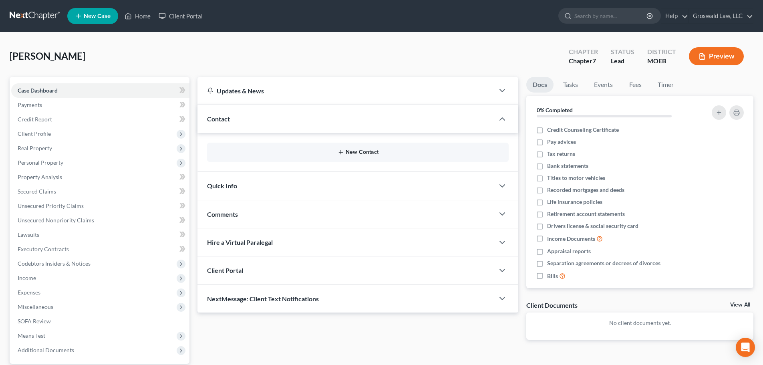
click at [359, 151] on button "New Contact" at bounding box center [358, 152] width 289 height 6
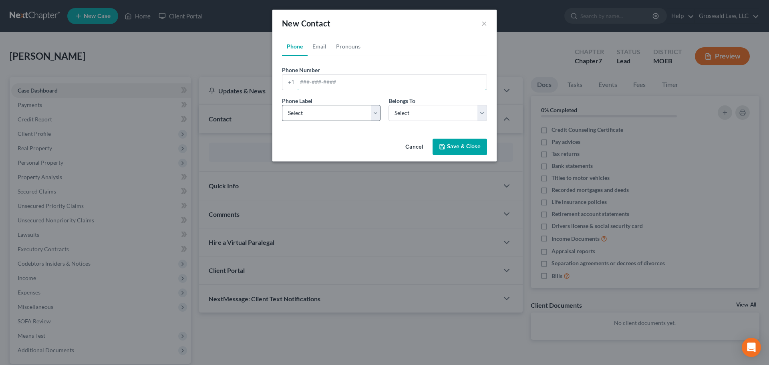
drag, startPoint x: 312, startPoint y: 85, endPoint x: 310, endPoint y: 111, distance: 25.7
click at [313, 85] on input "tel" at bounding box center [392, 82] width 190 height 15
paste input "jestincotton@yahoo.com"
type input "jestincotton@yahoo.com"
click at [319, 49] on link "Email" at bounding box center [320, 46] width 24 height 19
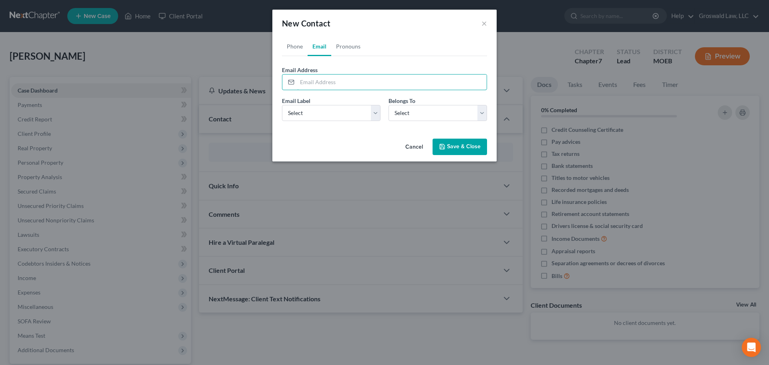
drag, startPoint x: 324, startPoint y: 77, endPoint x: 313, endPoint y: 125, distance: 49.7
click at [324, 77] on input "email" at bounding box center [392, 82] width 190 height 15
paste input "jestincotton@yahoo.com"
type input "jestincotton@yahoo.com"
click at [317, 116] on select "Select Home Work Other" at bounding box center [331, 113] width 99 height 16
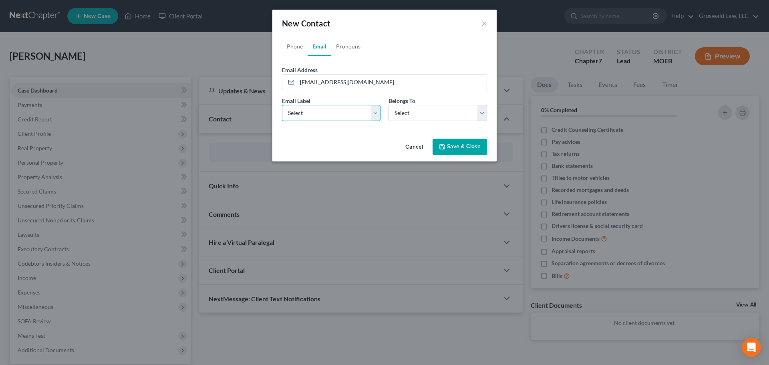
select select "0"
click at [282, 105] on select "Select Home Work Other" at bounding box center [331, 113] width 99 height 16
click at [406, 113] on select "Select Client Other" at bounding box center [438, 113] width 99 height 16
select select "0"
click at [389, 105] on select "Select Client Other" at bounding box center [438, 113] width 99 height 16
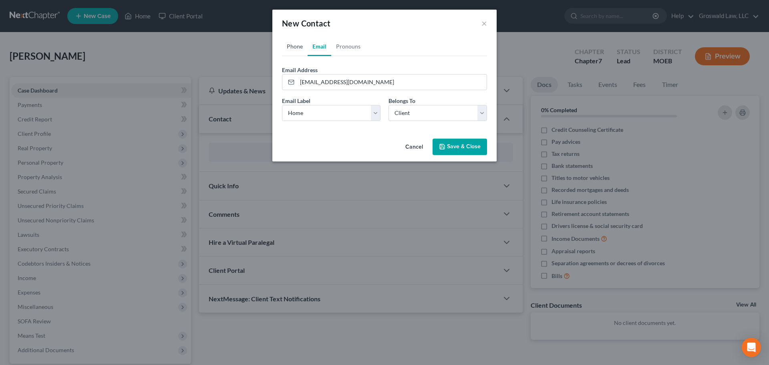
drag, startPoint x: 294, startPoint y: 46, endPoint x: 320, endPoint y: 86, distance: 48.3
click at [294, 46] on link "Phone" at bounding box center [295, 46] width 26 height 19
drag, startPoint x: 321, startPoint y: 83, endPoint x: 299, endPoint y: 85, distance: 21.7
click at [321, 83] on input "tel" at bounding box center [392, 82] width 190 height 15
paste input "322-4456"
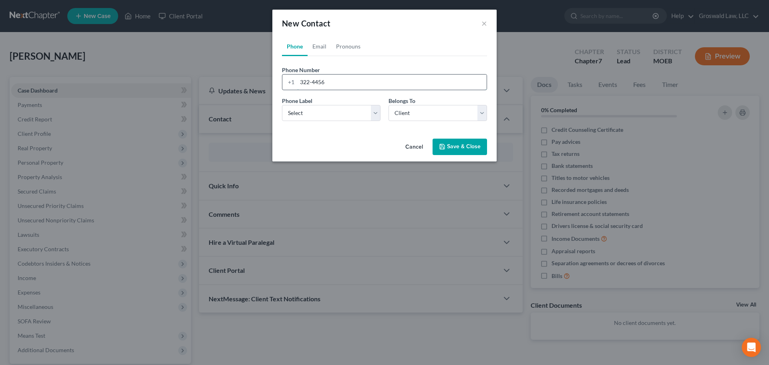
click at [302, 83] on input "322-4456" at bounding box center [392, 82] width 190 height 15
type input "314-322-4456"
select select "0"
drag, startPoint x: 450, startPoint y: 148, endPoint x: 412, endPoint y: 143, distance: 38.4
click at [450, 148] on button "Save & Close" at bounding box center [460, 147] width 54 height 17
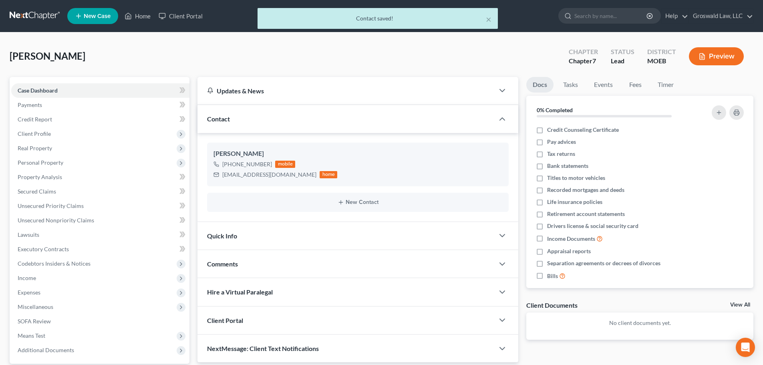
drag, startPoint x: 48, startPoint y: 131, endPoint x: 13, endPoint y: 70, distance: 70.3
click at [48, 131] on span "Client Profile" at bounding box center [34, 133] width 33 height 7
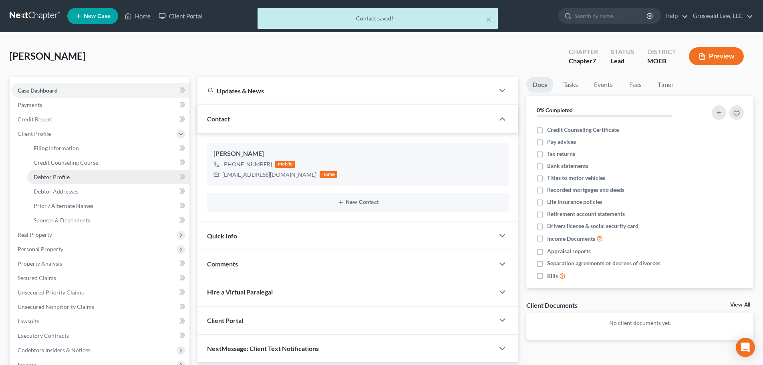
click at [50, 180] on span "Debtor Profile" at bounding box center [52, 176] width 36 height 7
select select "0"
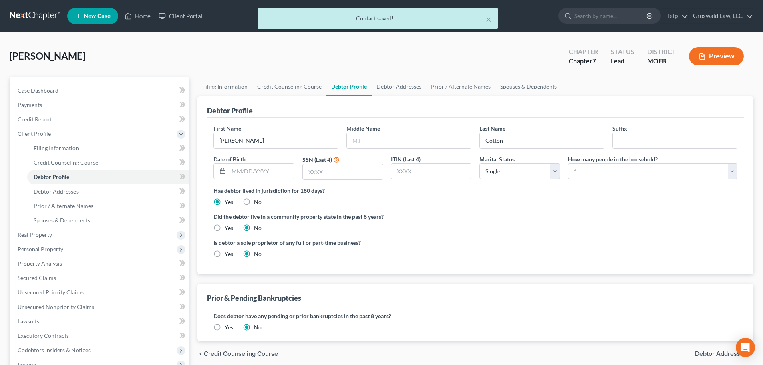
drag, startPoint x: 400, startPoint y: 141, endPoint x: 350, endPoint y: 159, distance: 52.9
click at [400, 141] on input "text" at bounding box center [409, 140] width 124 height 15
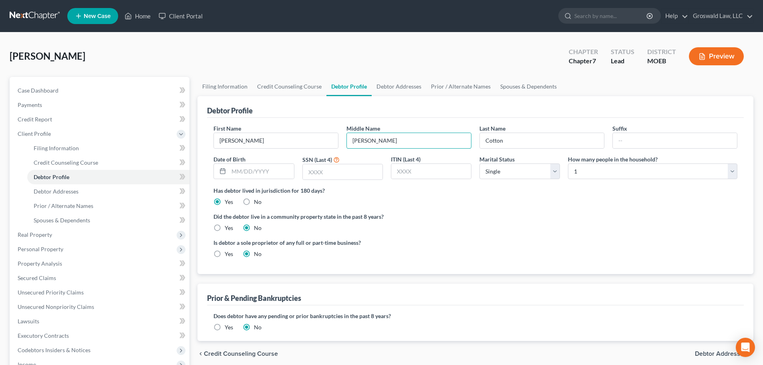
type input "David"
type input "04/21/1989"
type input "7"
type input "4"
type input "7463"
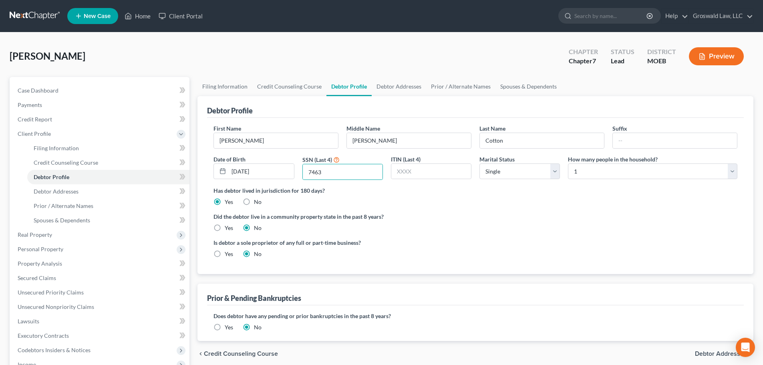
click at [492, 226] on div "Did the debtor live in a community property state in the past 8 years? Yes No" at bounding box center [476, 222] width 524 height 20
click at [668, 138] on input "text" at bounding box center [675, 140] width 124 height 15
type input "Sr."
drag, startPoint x: 591, startPoint y: 251, endPoint x: 313, endPoint y: 8, distance: 368.9
click at [591, 252] on div "Is debtor a sole proprietor of any full or part-time business? Yes No" at bounding box center [476, 251] width 532 height 26
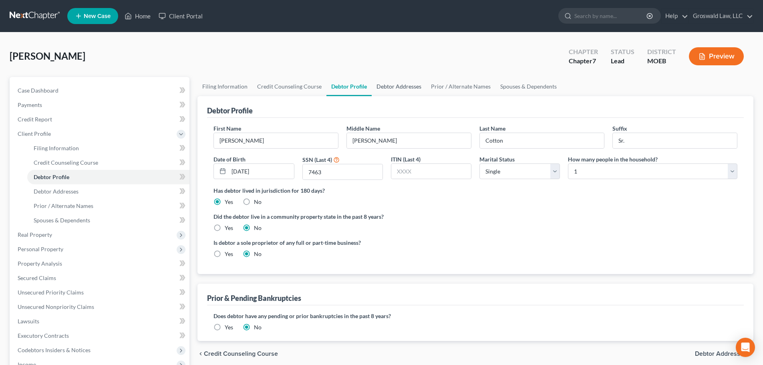
drag, startPoint x: 415, startPoint y: 83, endPoint x: 412, endPoint y: 87, distance: 5.2
click at [414, 83] on link "Debtor Addresses" at bounding box center [399, 86] width 54 height 19
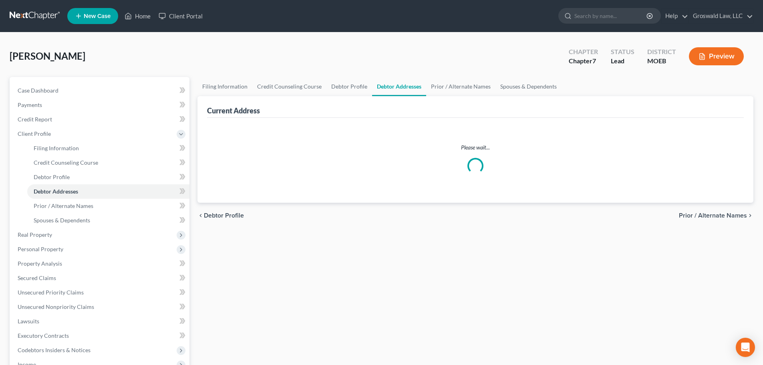
select select "0"
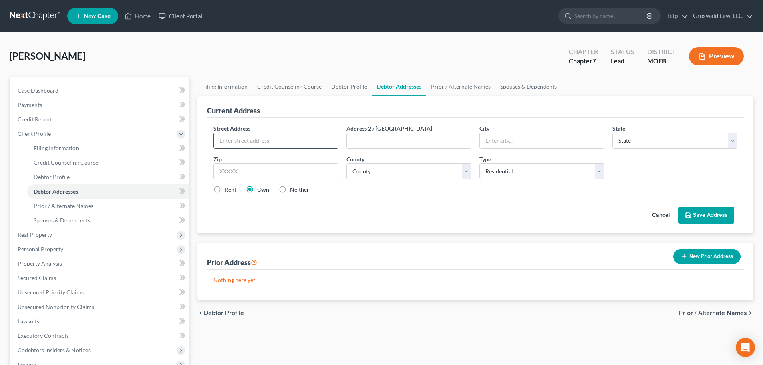
click at [309, 137] on input "text" at bounding box center [276, 140] width 124 height 15
type input "15083 Denwoods Court"
type input "63017"
type input "Chesterfield"
select select "26"
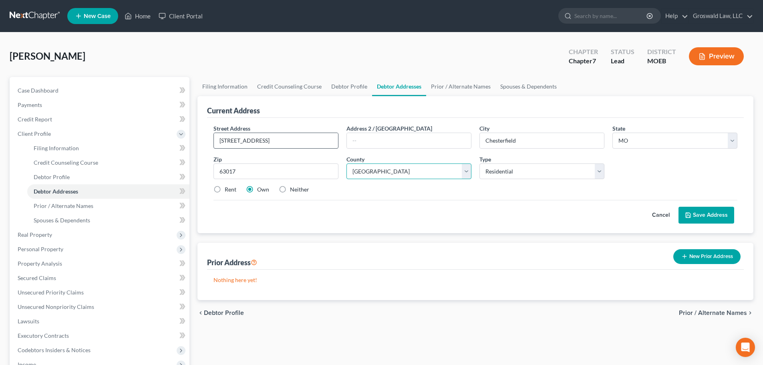
select select "97"
drag, startPoint x: 282, startPoint y: 191, endPoint x: 466, endPoint y: 199, distance: 184.1
click at [290, 191] on label "Neither" at bounding box center [299, 190] width 19 height 8
click at [293, 191] on input "Neither" at bounding box center [295, 188] width 5 height 5
radio input "true"
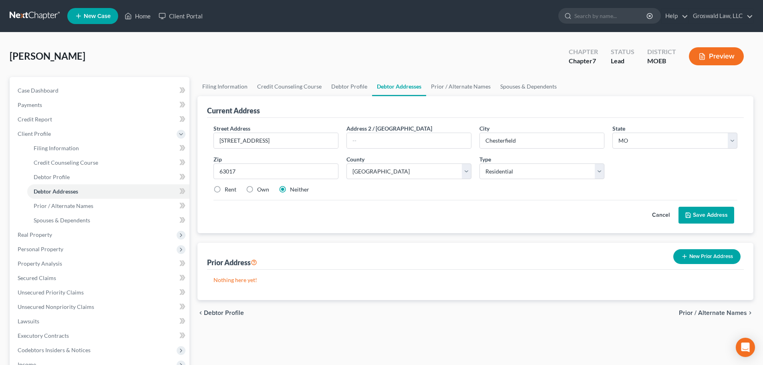
click at [690, 212] on icon at bounding box center [688, 215] width 6 height 6
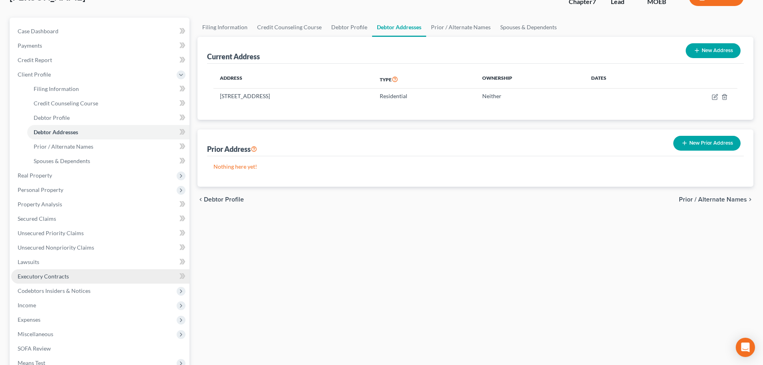
scroll to position [160, 0]
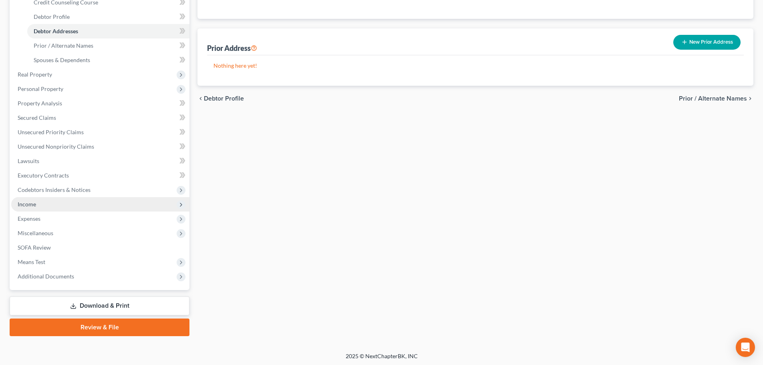
click at [47, 206] on span "Income" at bounding box center [100, 204] width 178 height 14
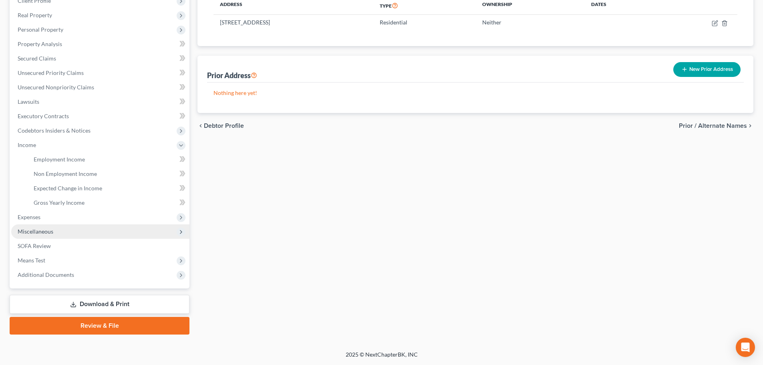
scroll to position [133, 0]
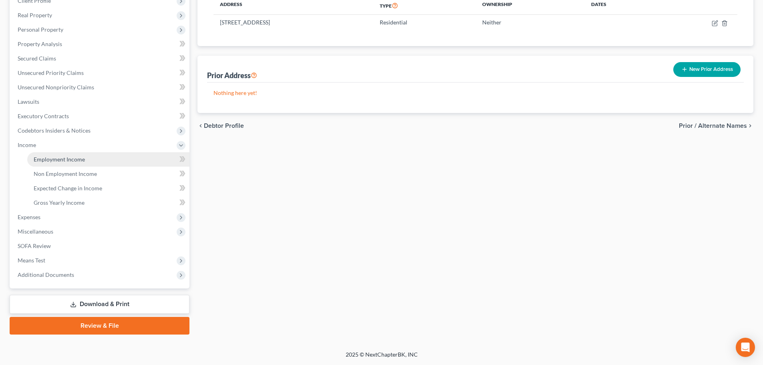
click at [63, 163] on link "Employment Income" at bounding box center [108, 159] width 162 height 14
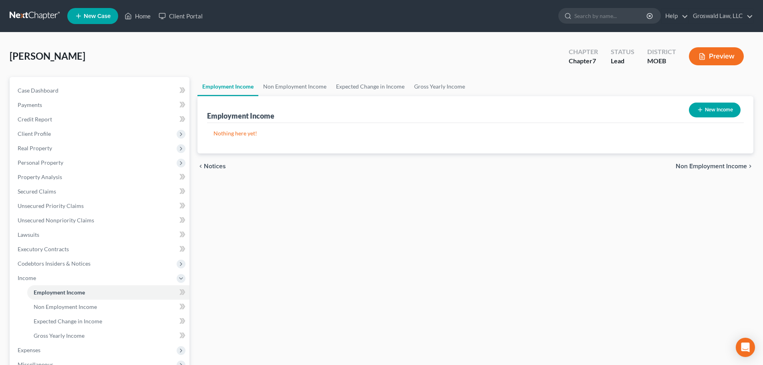
click at [708, 111] on button "New Income" at bounding box center [715, 110] width 52 height 15
select select "0"
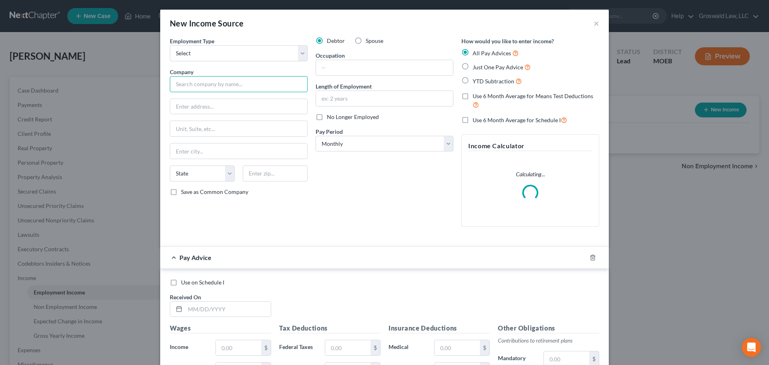
click at [229, 83] on input "text" at bounding box center [239, 84] width 138 height 16
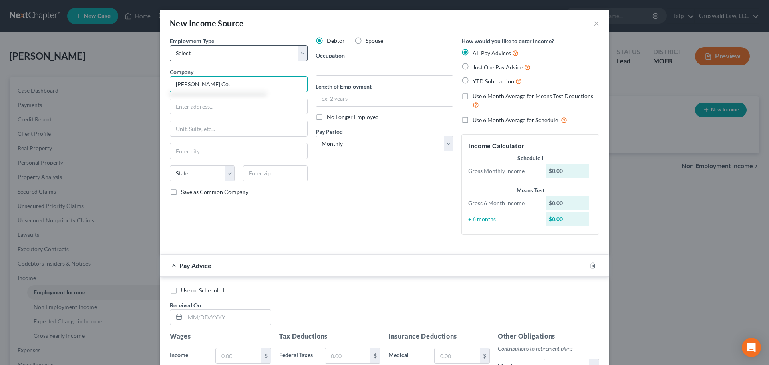
type input "DH Pace Co."
drag, startPoint x: 213, startPoint y: 57, endPoint x: 212, endPoint y: 61, distance: 4.0
click at [213, 56] on select "Select Full or [DEMOGRAPHIC_DATA] Employment Self Employment" at bounding box center [239, 53] width 138 height 16
select select "0"
click at [170, 45] on select "Select Full or [DEMOGRAPHIC_DATA] Employment Self Employment" at bounding box center [239, 53] width 138 height 16
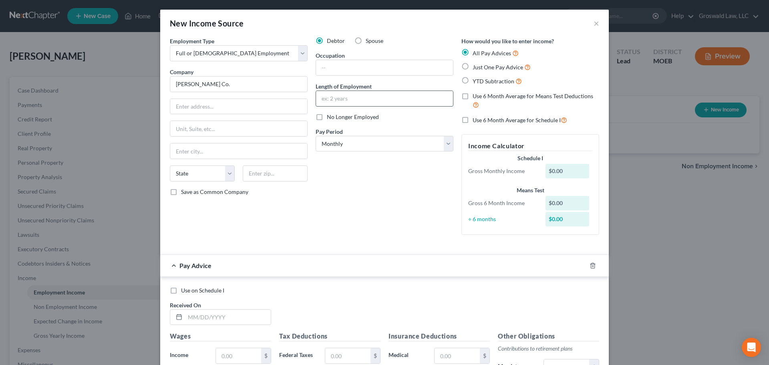
click at [363, 96] on input "text" at bounding box center [384, 98] width 137 height 15
type input "2023 to present"
click at [378, 63] on input "text" at bounding box center [384, 67] width 137 height 15
type input "Warehouse"
click at [587, 266] on div at bounding box center [598, 265] width 22 height 13
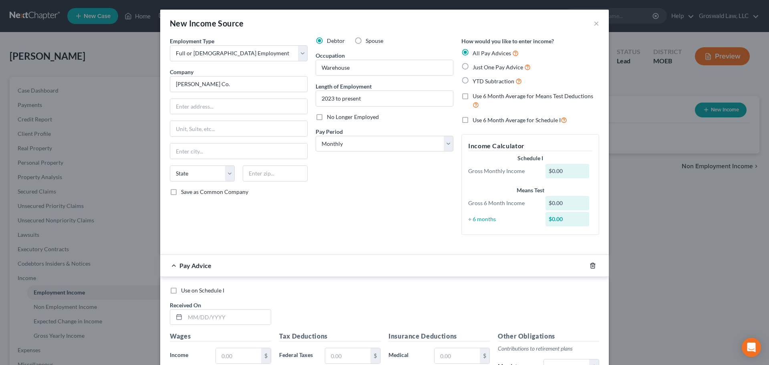
click at [593, 267] on line "button" at bounding box center [593, 266] width 0 height 2
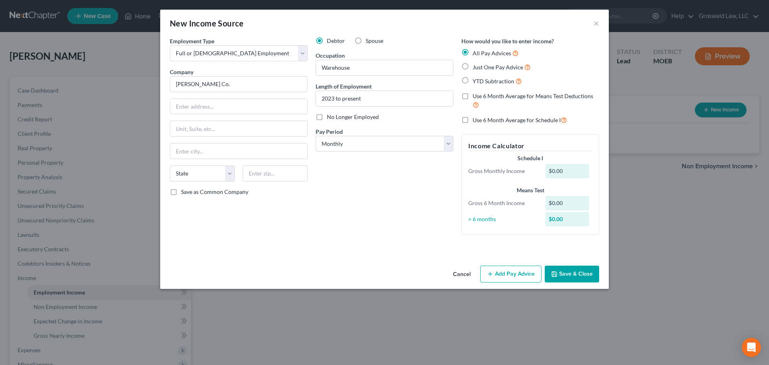
click at [587, 271] on button "Save & Close" at bounding box center [572, 274] width 54 height 17
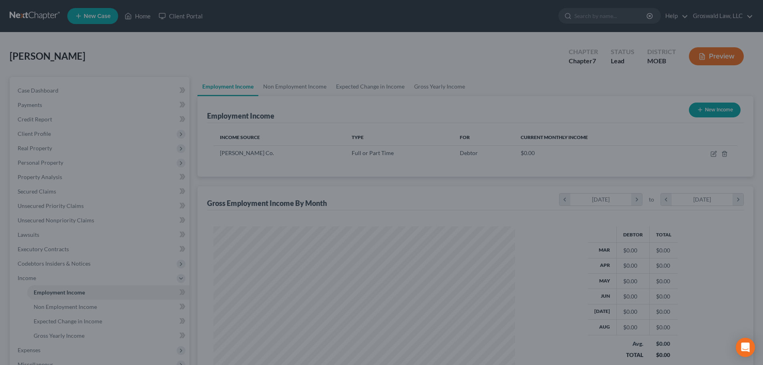
scroll to position [400521, 400356]
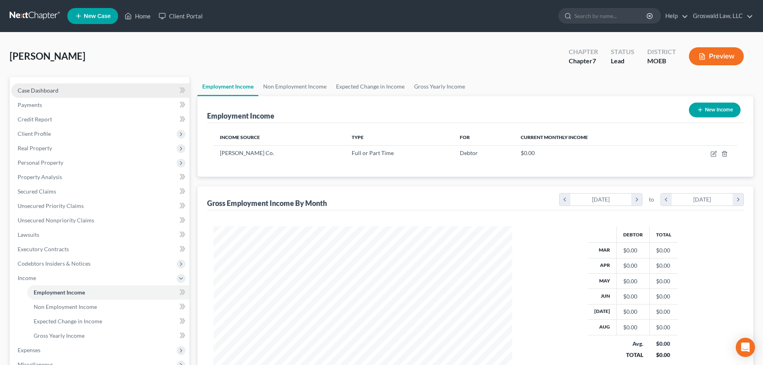
click at [71, 85] on link "Case Dashboard" at bounding box center [100, 90] width 178 height 14
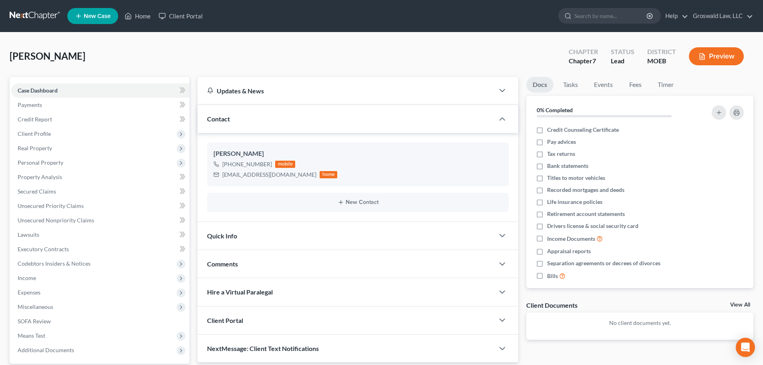
scroll to position [75, 0]
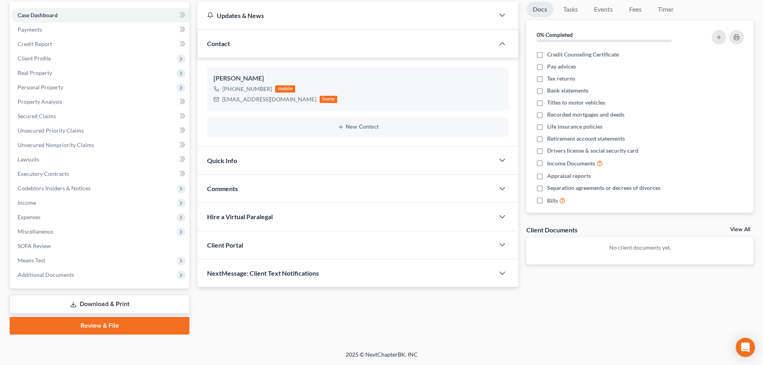
click at [292, 187] on div "Comments" at bounding box center [346, 189] width 297 height 28
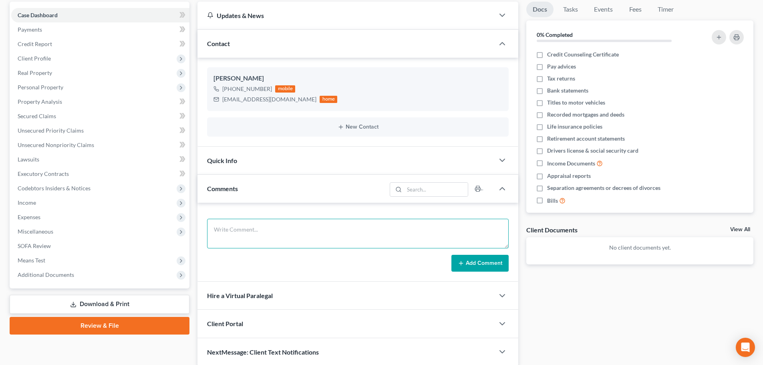
click at [286, 224] on textarea at bounding box center [358, 234] width 302 height 30
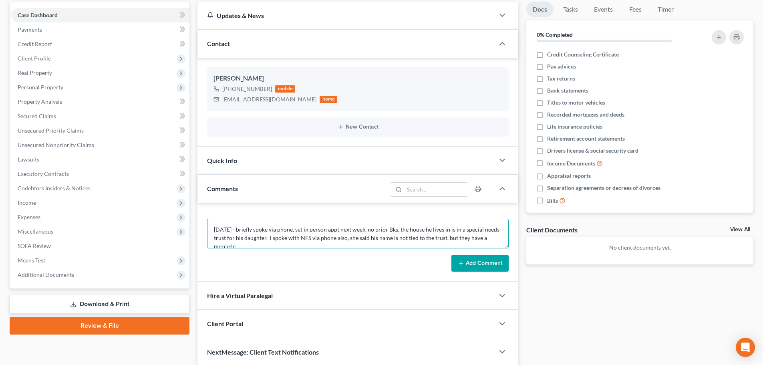
scroll to position [2, 0]
type textarea "9/3/25 - briefly spoke via phone, set in person appt next week, no prior Bks, t…"
click at [466, 266] on button "Add Comment" at bounding box center [480, 263] width 57 height 17
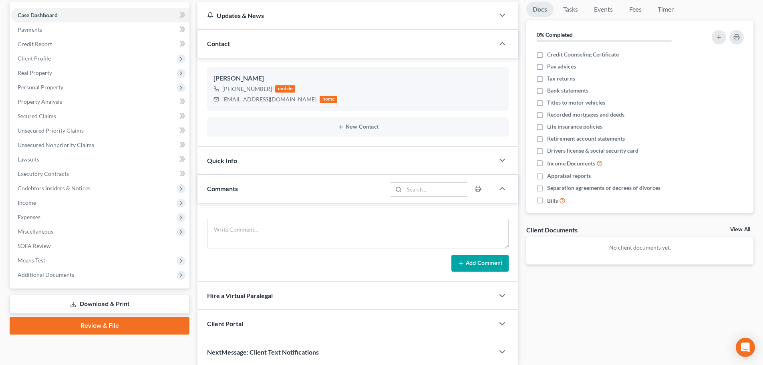
scroll to position [0, 0]
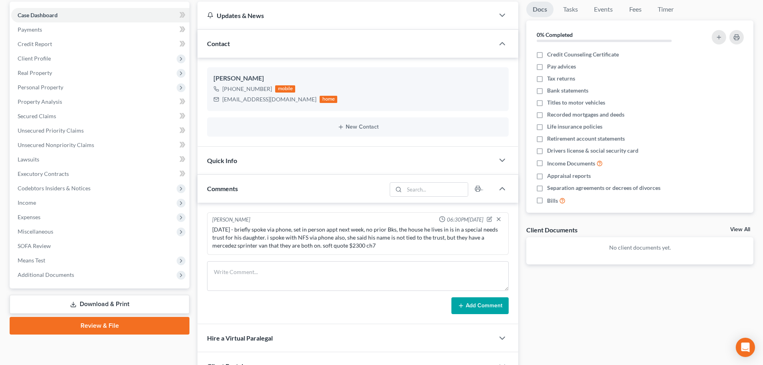
drag, startPoint x: 99, startPoint y: 278, endPoint x: 96, endPoint y: 292, distance: 15.1
click at [99, 278] on span "Additional Documents" at bounding box center [100, 275] width 178 height 14
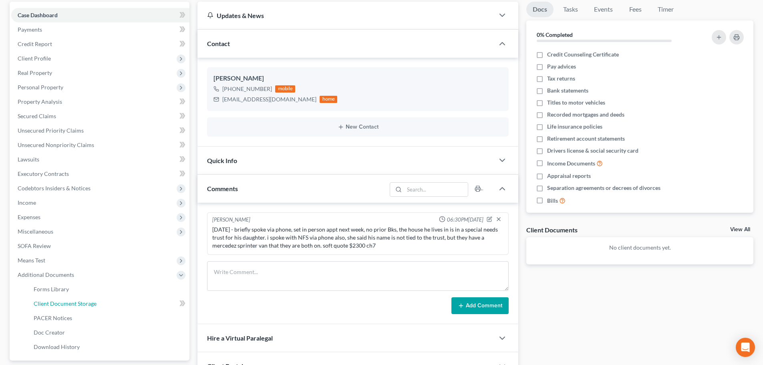
drag, startPoint x: 113, startPoint y: 305, endPoint x: 275, endPoint y: 259, distance: 167.8
click at [113, 305] on link "Client Document Storage" at bounding box center [108, 303] width 162 height 14
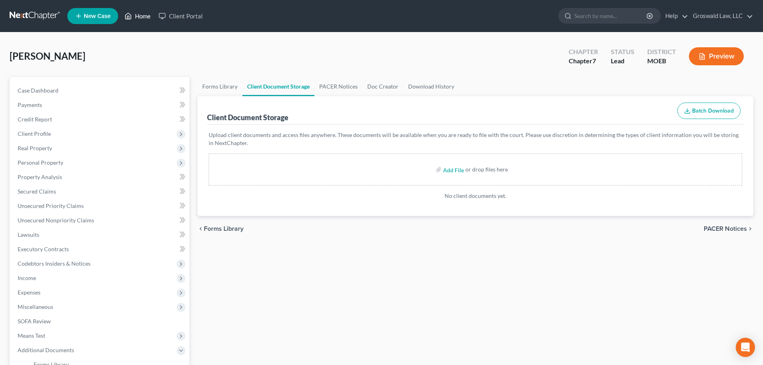
click at [145, 14] on link "Home" at bounding box center [138, 16] width 34 height 14
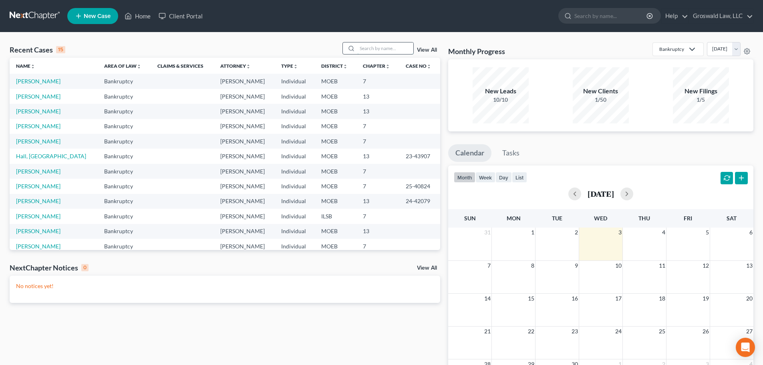
click at [370, 50] on input "search" at bounding box center [385, 48] width 56 height 12
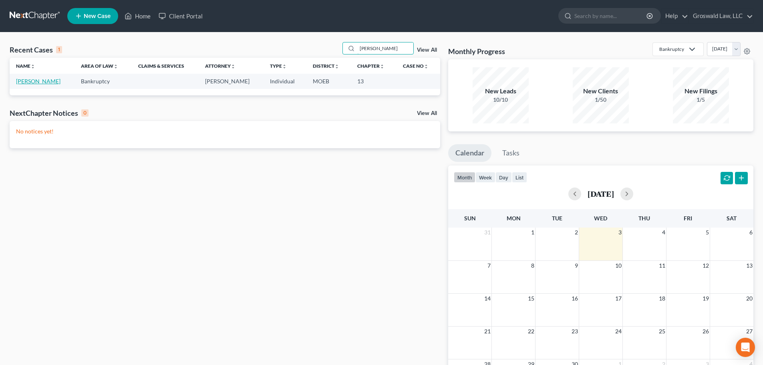
type input "[PERSON_NAME]"
click at [34, 79] on link "[PERSON_NAME]" at bounding box center [38, 81] width 44 height 7
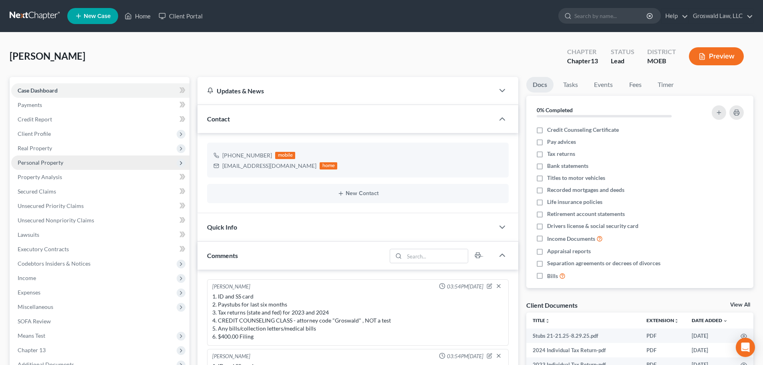
drag, startPoint x: 79, startPoint y: 132, endPoint x: 90, endPoint y: 160, distance: 30.2
click at [79, 132] on span "Client Profile" at bounding box center [100, 134] width 178 height 14
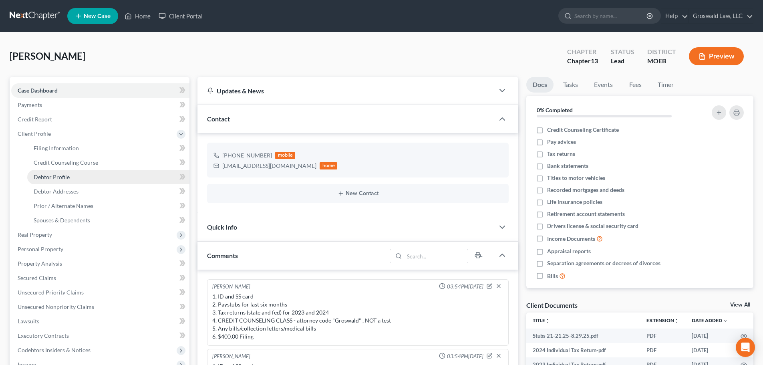
click at [46, 180] on span "Debtor Profile" at bounding box center [52, 176] width 36 height 7
select select "1"
select select "0"
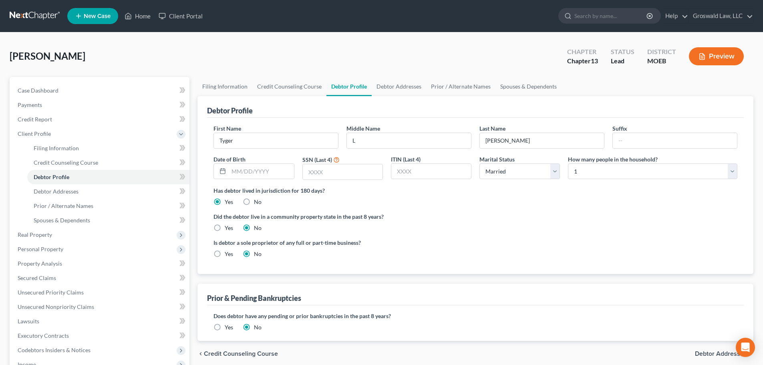
radio input "true"
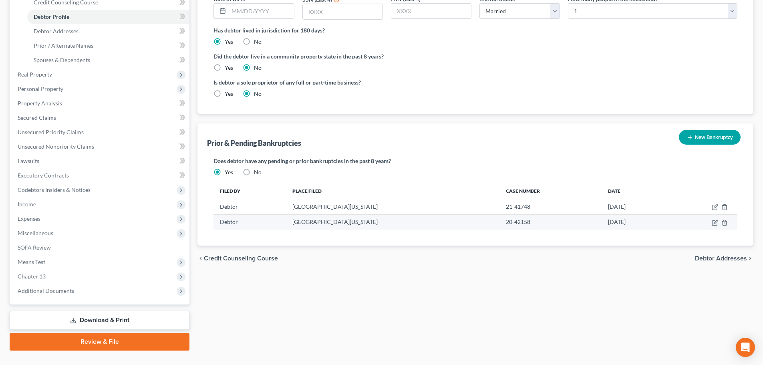
scroll to position [176, 0]
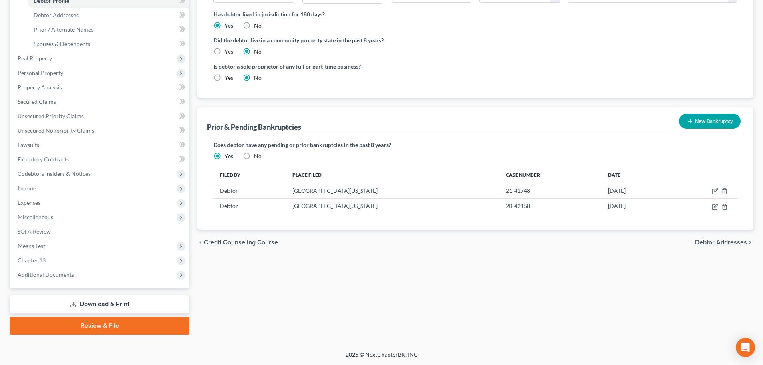
drag, startPoint x: 55, startPoint y: 276, endPoint x: 78, endPoint y: 284, distance: 24.1
click at [55, 276] on span "Additional Documents" at bounding box center [46, 274] width 56 height 7
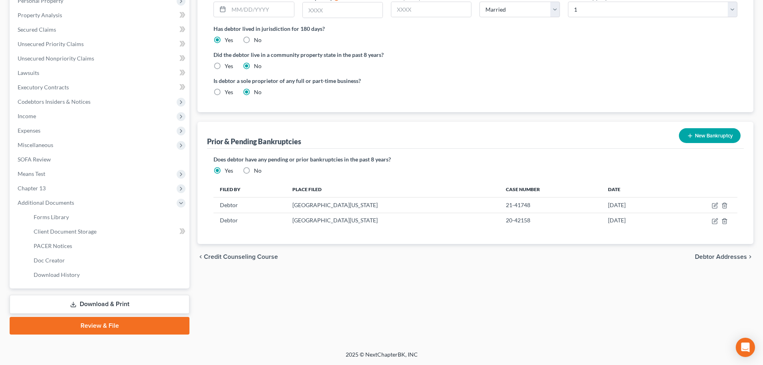
scroll to position [162, 0]
click at [112, 234] on link "Client Document Storage" at bounding box center [108, 231] width 162 height 14
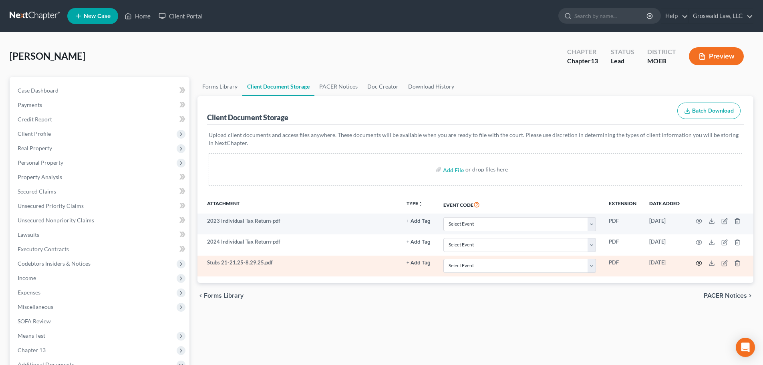
click at [700, 264] on circle "button" at bounding box center [699, 263] width 2 height 2
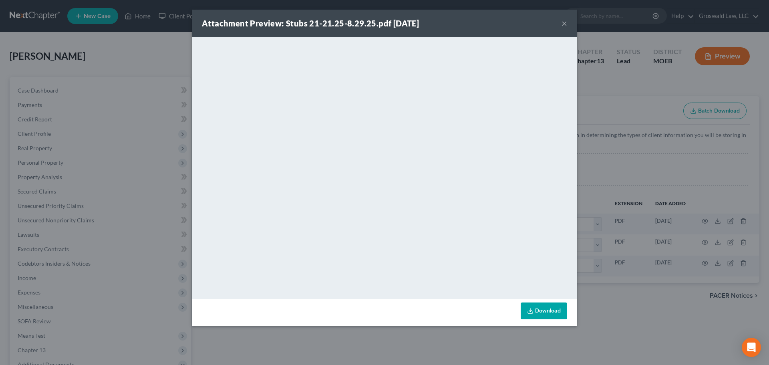
click at [563, 23] on button "×" at bounding box center [565, 23] width 6 height 10
